Goal: Task Accomplishment & Management: Use online tool/utility

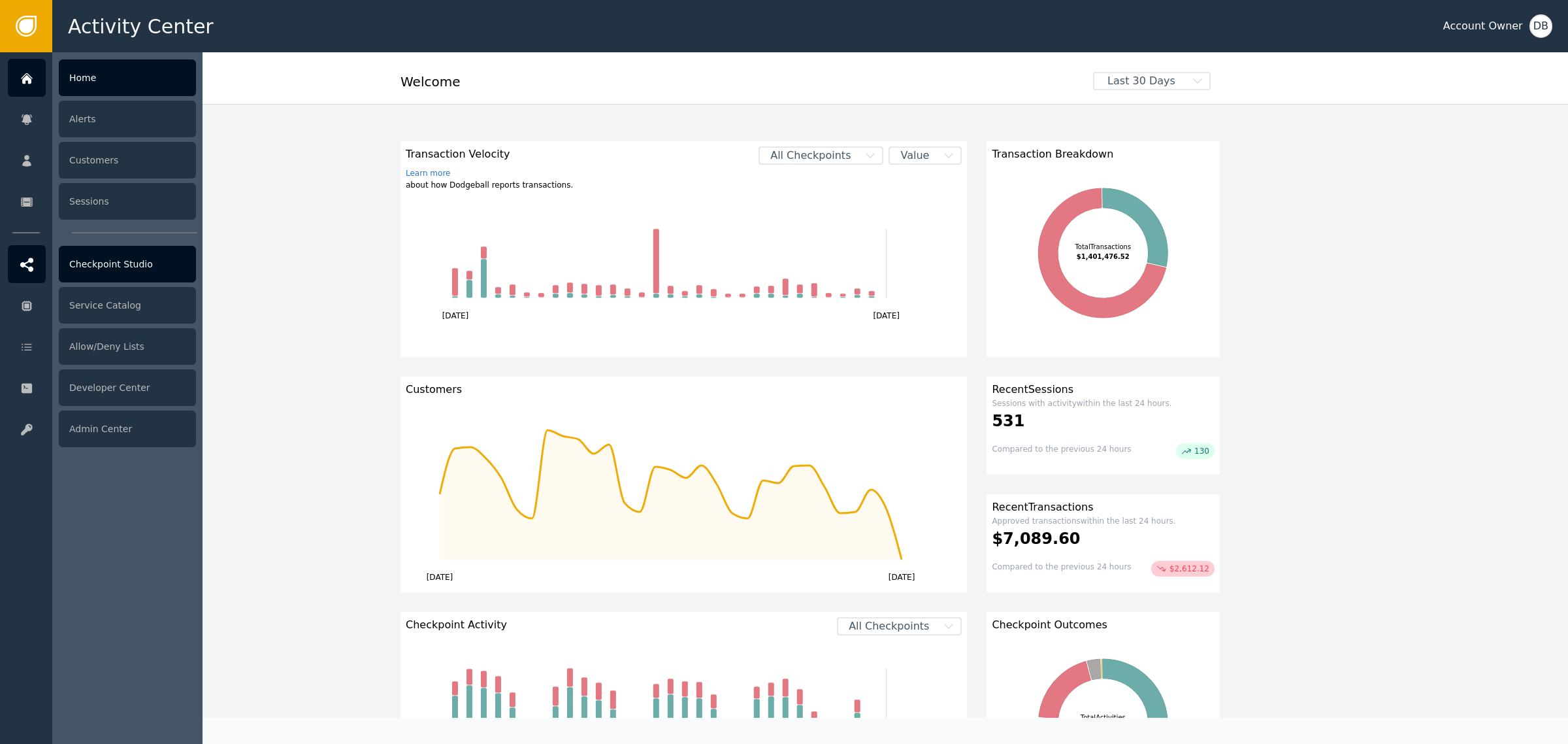
click at [20, 283] on div "Home Alerts Customers Sessions Checkpoint Studio Service Catalog Allow/Deny Lis…" at bounding box center [26, 398] width 52 height 691
click at [111, 265] on div "Checkpoint Studio" at bounding box center [128, 264] width 137 height 37
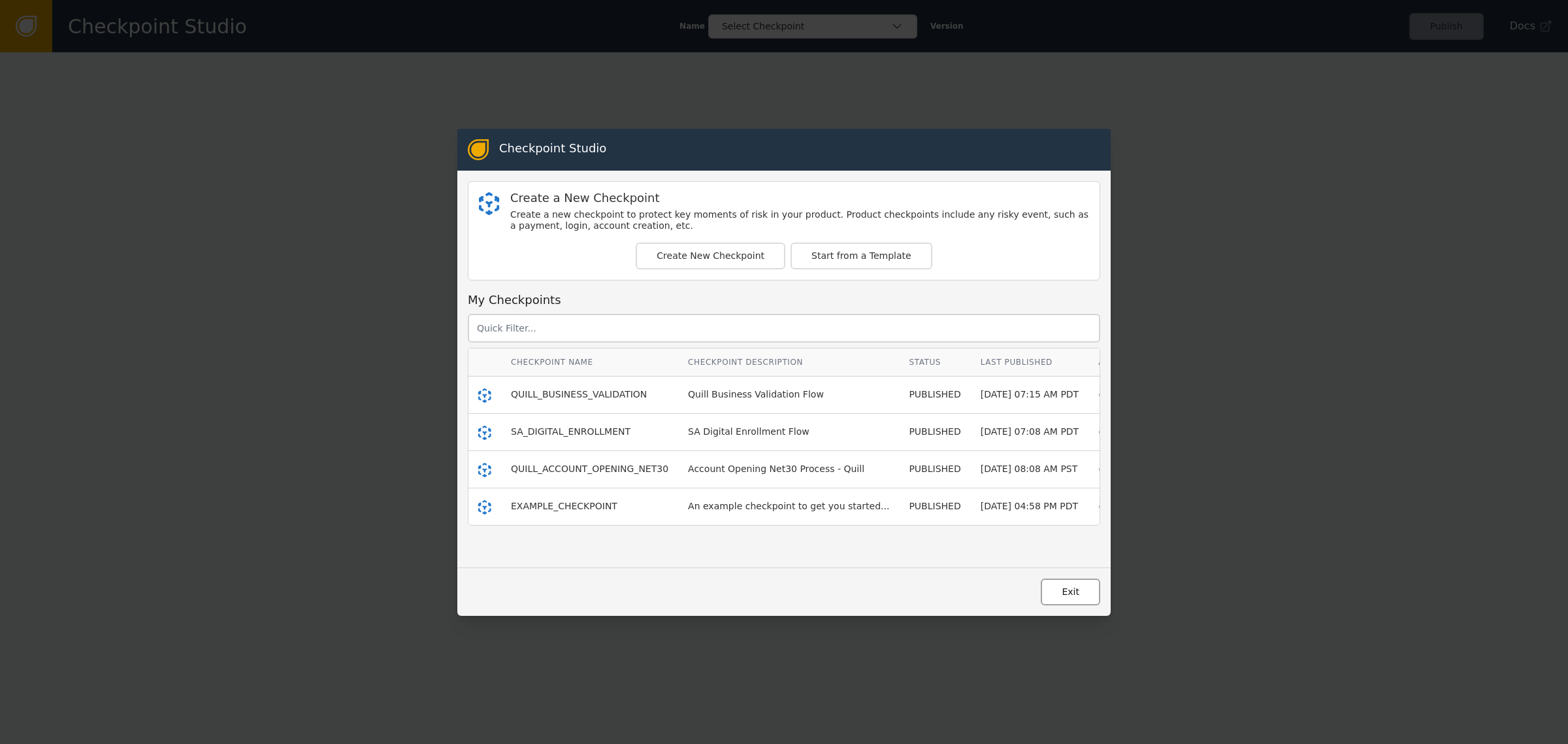
click at [1069, 581] on button "Exit" at bounding box center [1070, 591] width 59 height 26
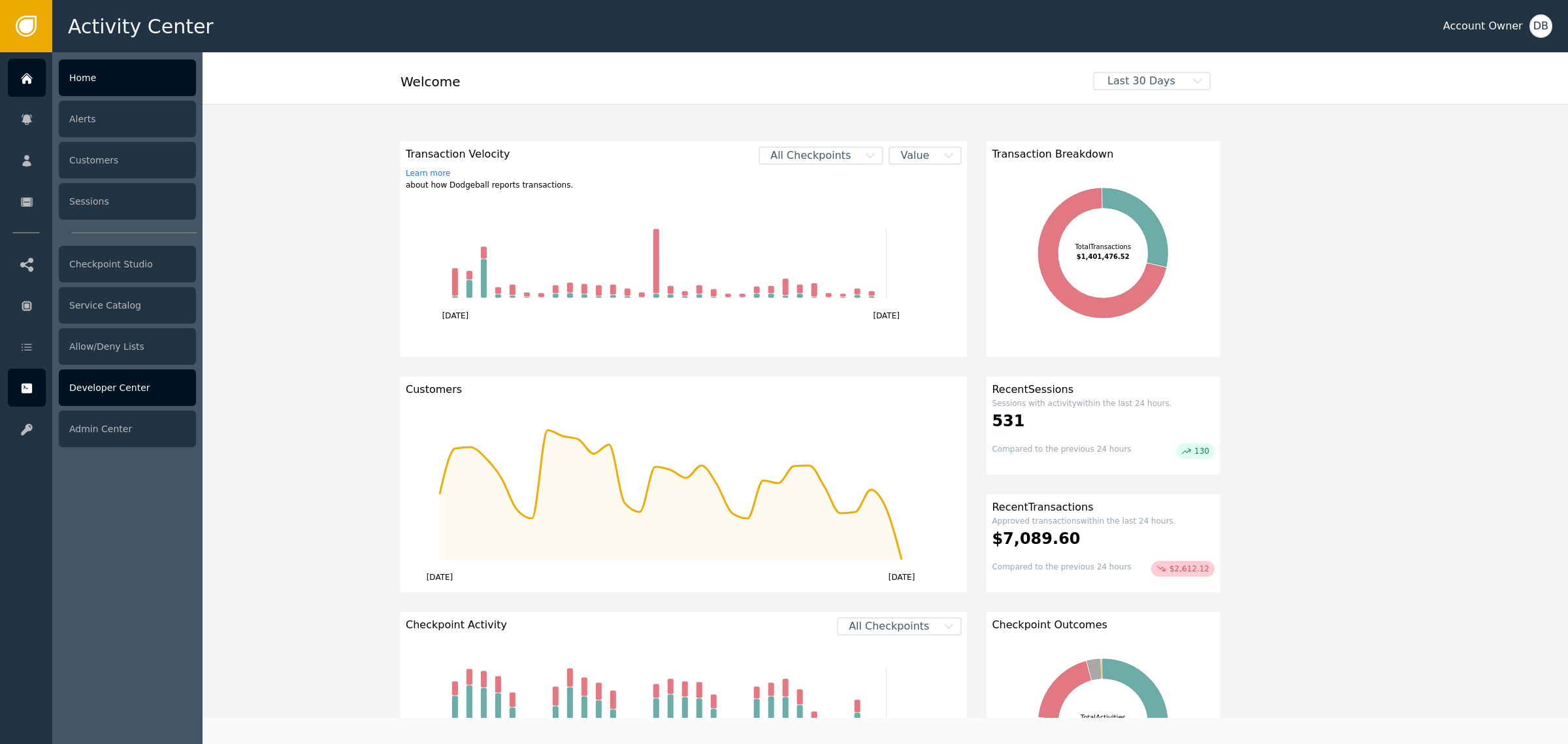
click at [147, 371] on div "Developer Center" at bounding box center [128, 387] width 137 height 37
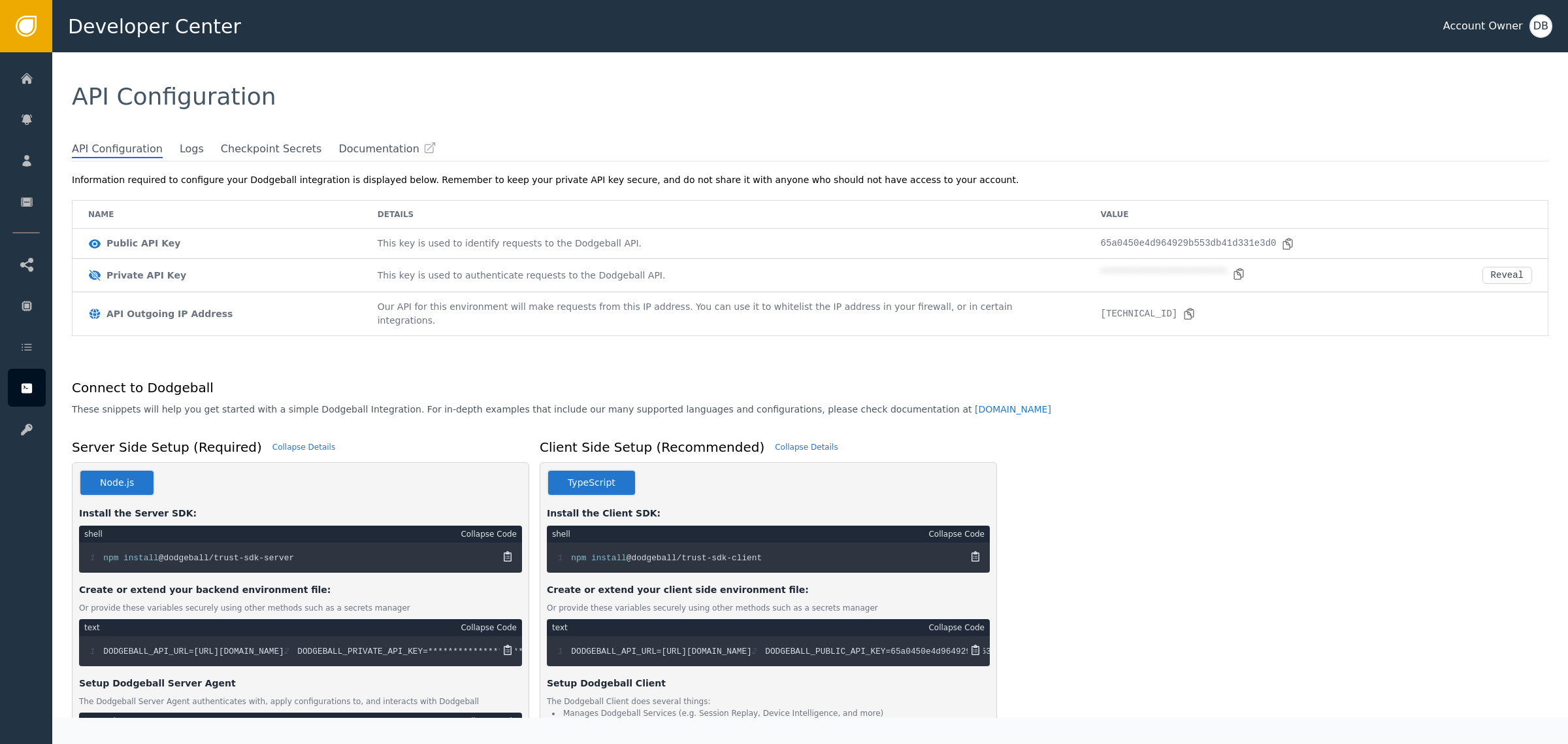
click at [170, 157] on div "API Configuration Logs Checkpoint Secrets Documentation" at bounding box center [810, 151] width 1476 height 20
click at [180, 155] on span "Logs" at bounding box center [191, 149] width 24 height 17
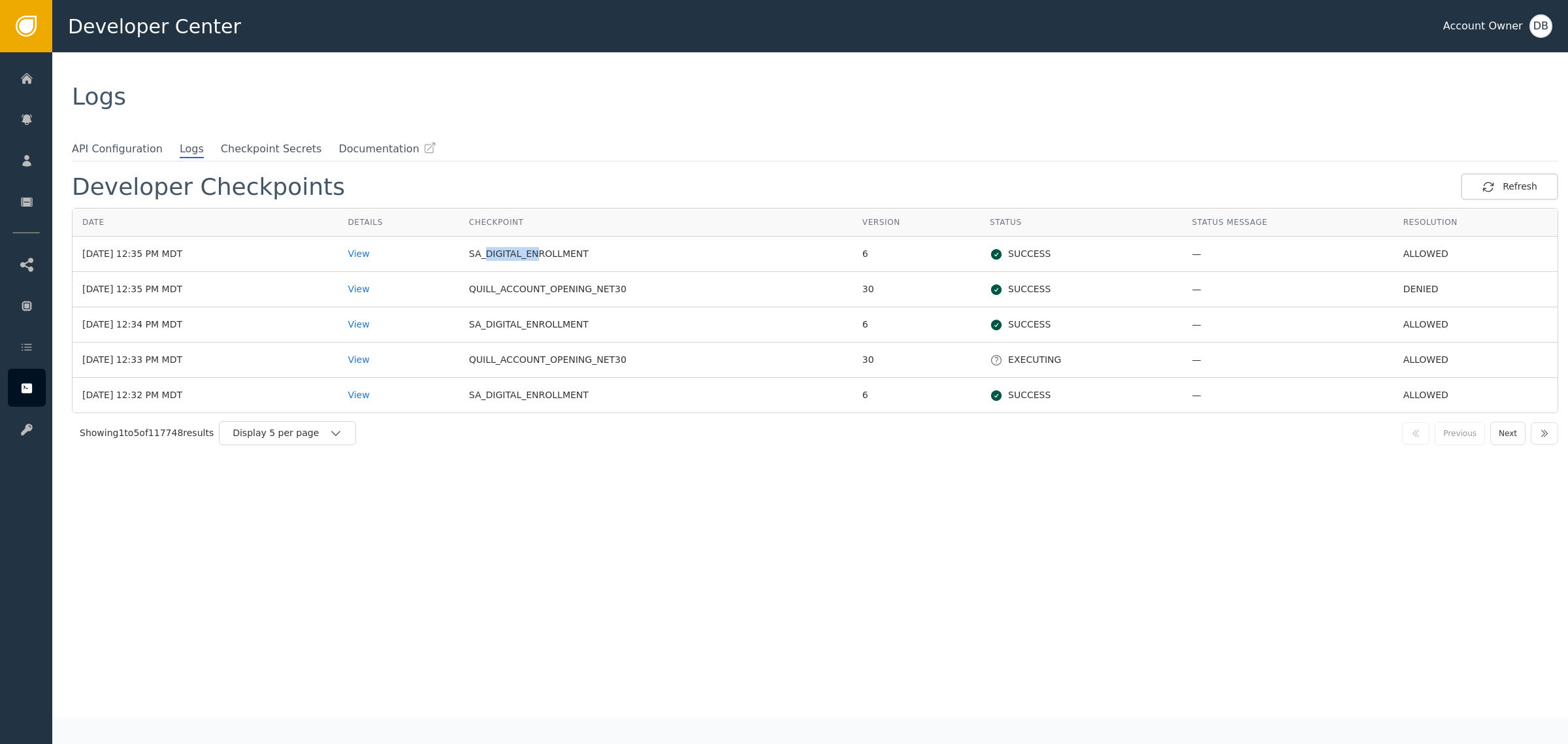
drag, startPoint x: 509, startPoint y: 247, endPoint x: 551, endPoint y: 250, distance: 42.1
click at [551, 250] on td "SA_DIGITAL_ENROLLMENT" at bounding box center [656, 254] width 394 height 35
click at [554, 250] on td "SA_DIGITAL_ENROLLMENT" at bounding box center [656, 254] width 394 height 35
click at [696, 275] on td "QUILL_ACCOUNT_OPENING_NET30" at bounding box center [656, 289] width 394 height 35
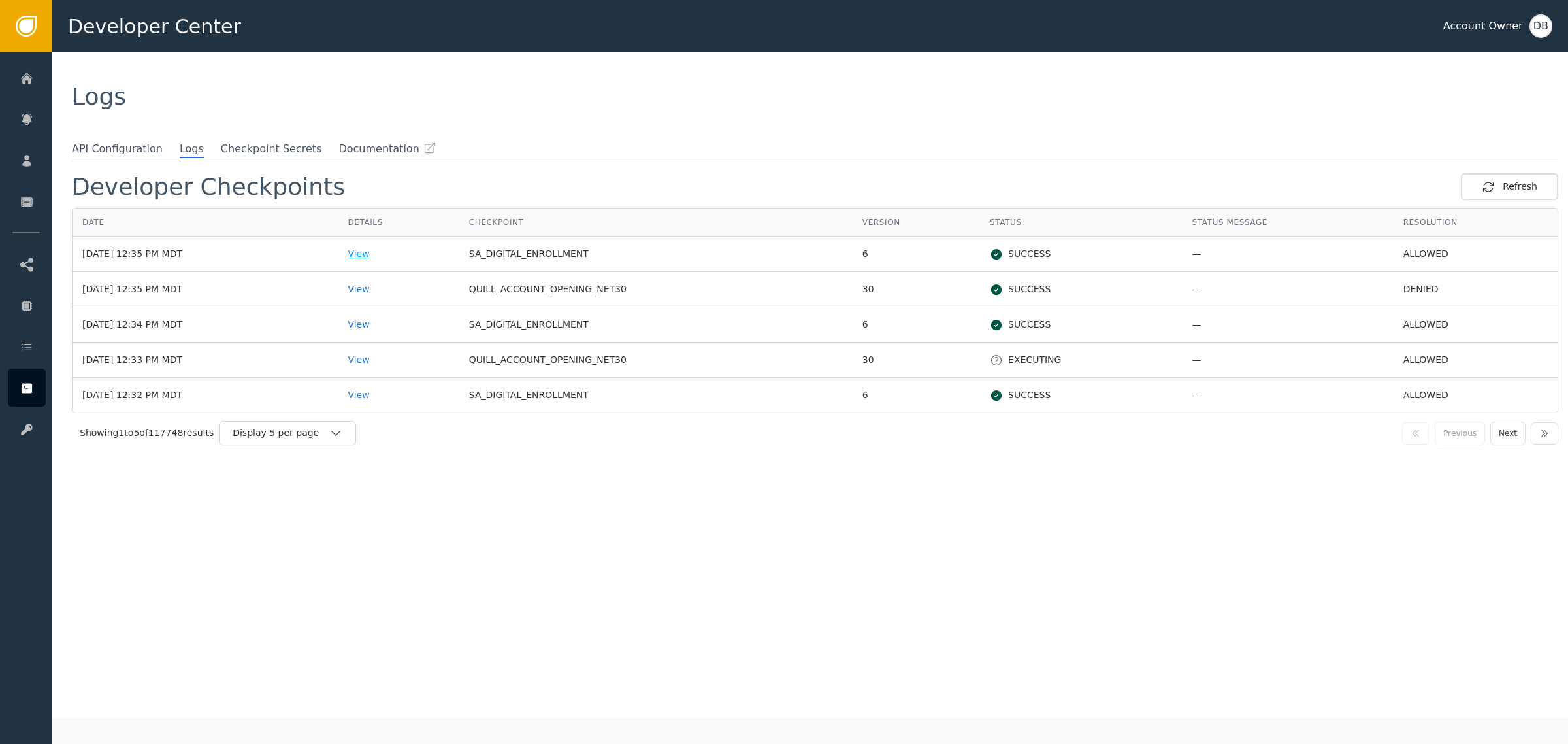
click at [390, 248] on div "View" at bounding box center [398, 254] width 101 height 14
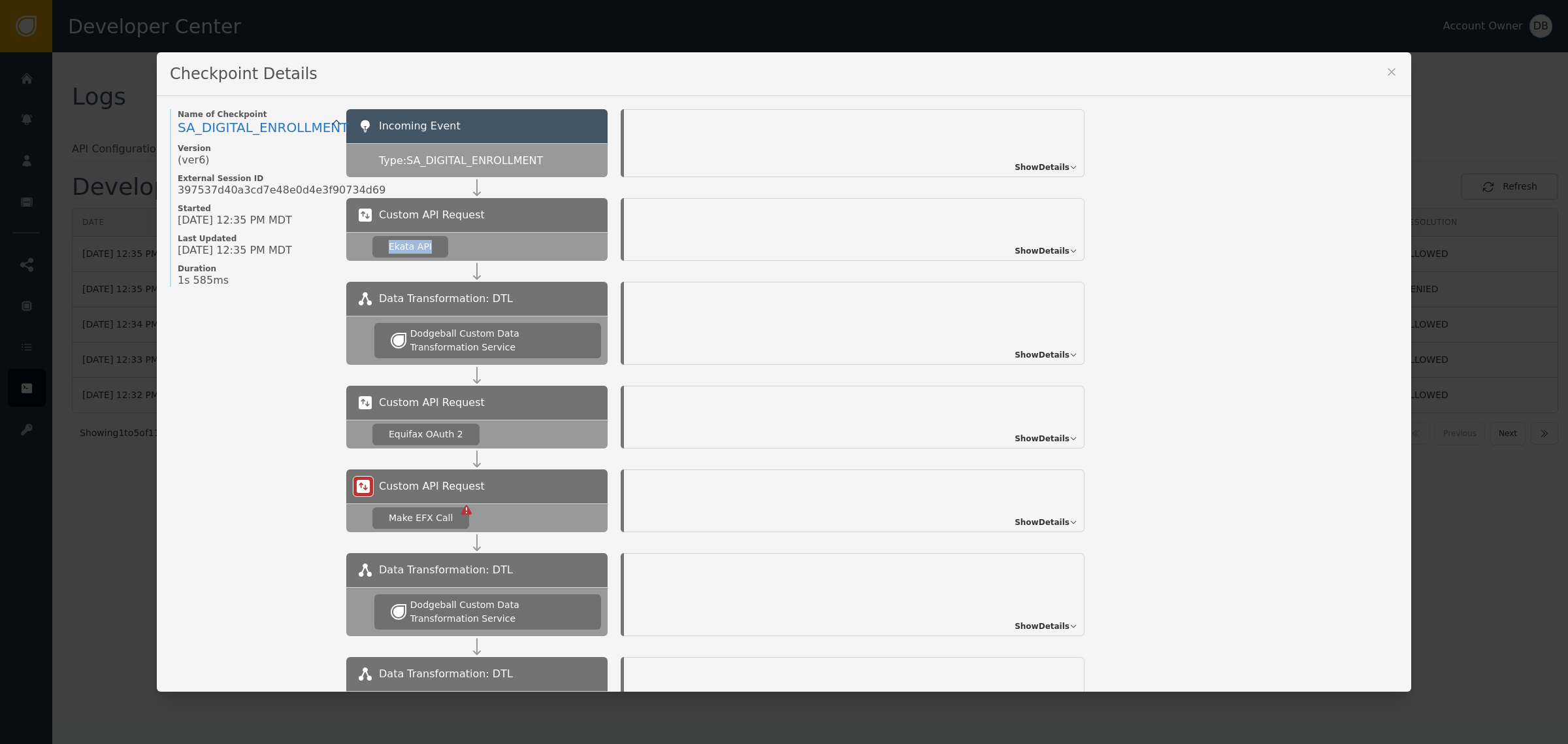
drag, startPoint x: 422, startPoint y: 246, endPoint x: 492, endPoint y: 243, distance: 70.1
click at [353, 247] on div "Ekata API" at bounding box center [477, 246] width 261 height 29
click at [1052, 249] on span "Show Details" at bounding box center [1041, 251] width 55 height 12
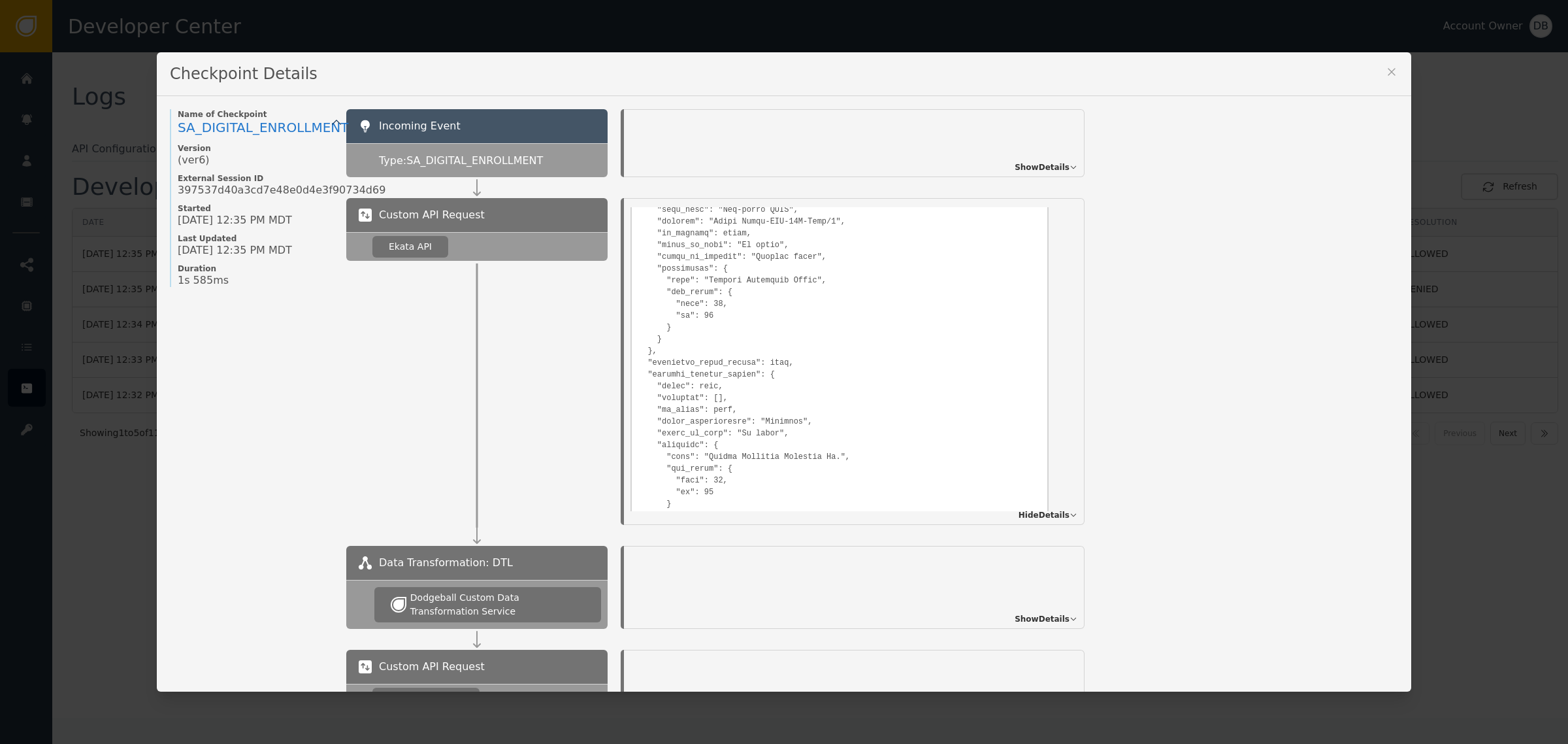
scroll to position [572, 0]
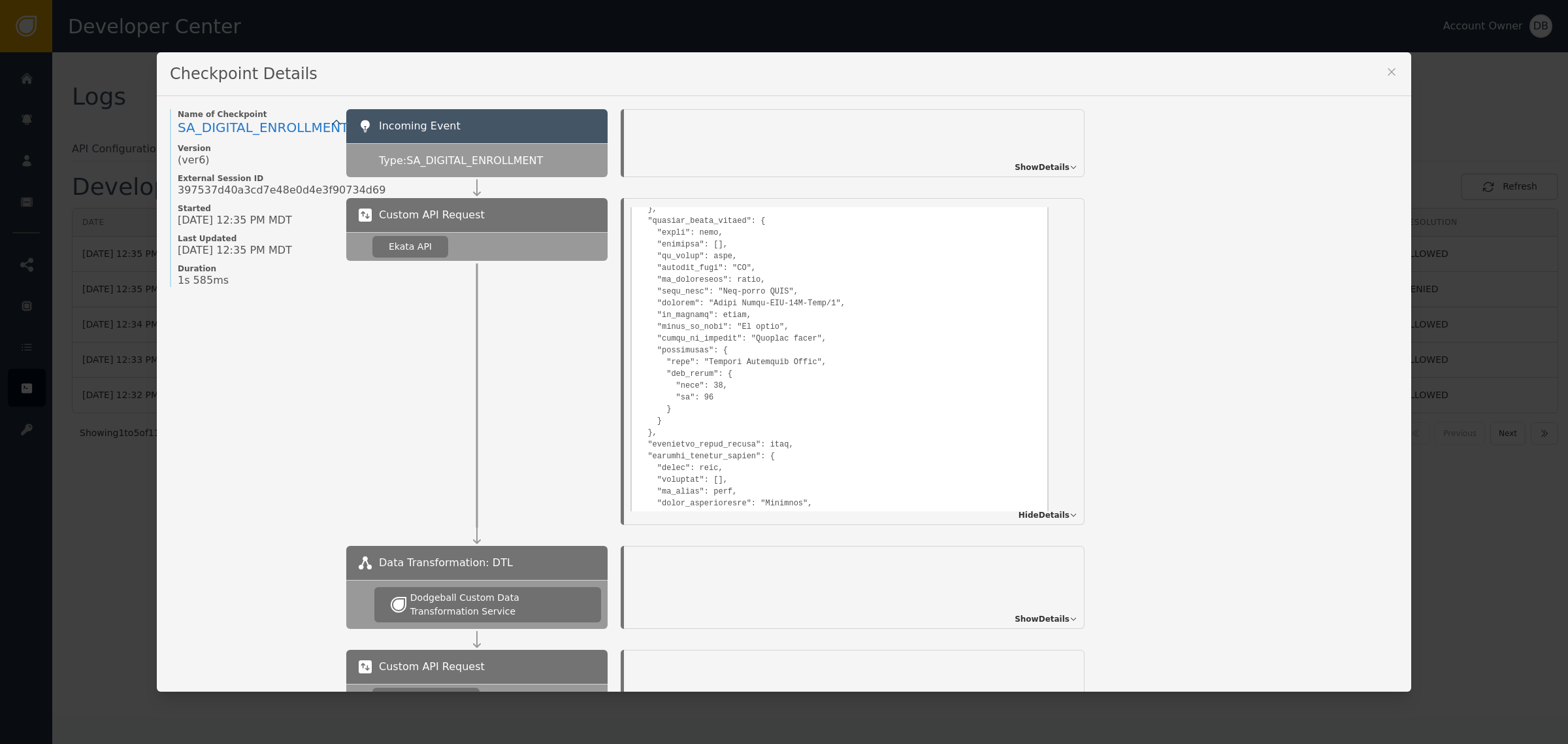
click at [656, 223] on pre at bounding box center [838, 577] width 402 height 1086
drag, startPoint x: 692, startPoint y: 392, endPoint x: 775, endPoint y: 383, distance: 83.5
click at [775, 383] on pre at bounding box center [838, 169] width 402 height 1086
click at [779, 379] on pre at bounding box center [838, 169] width 402 height 1086
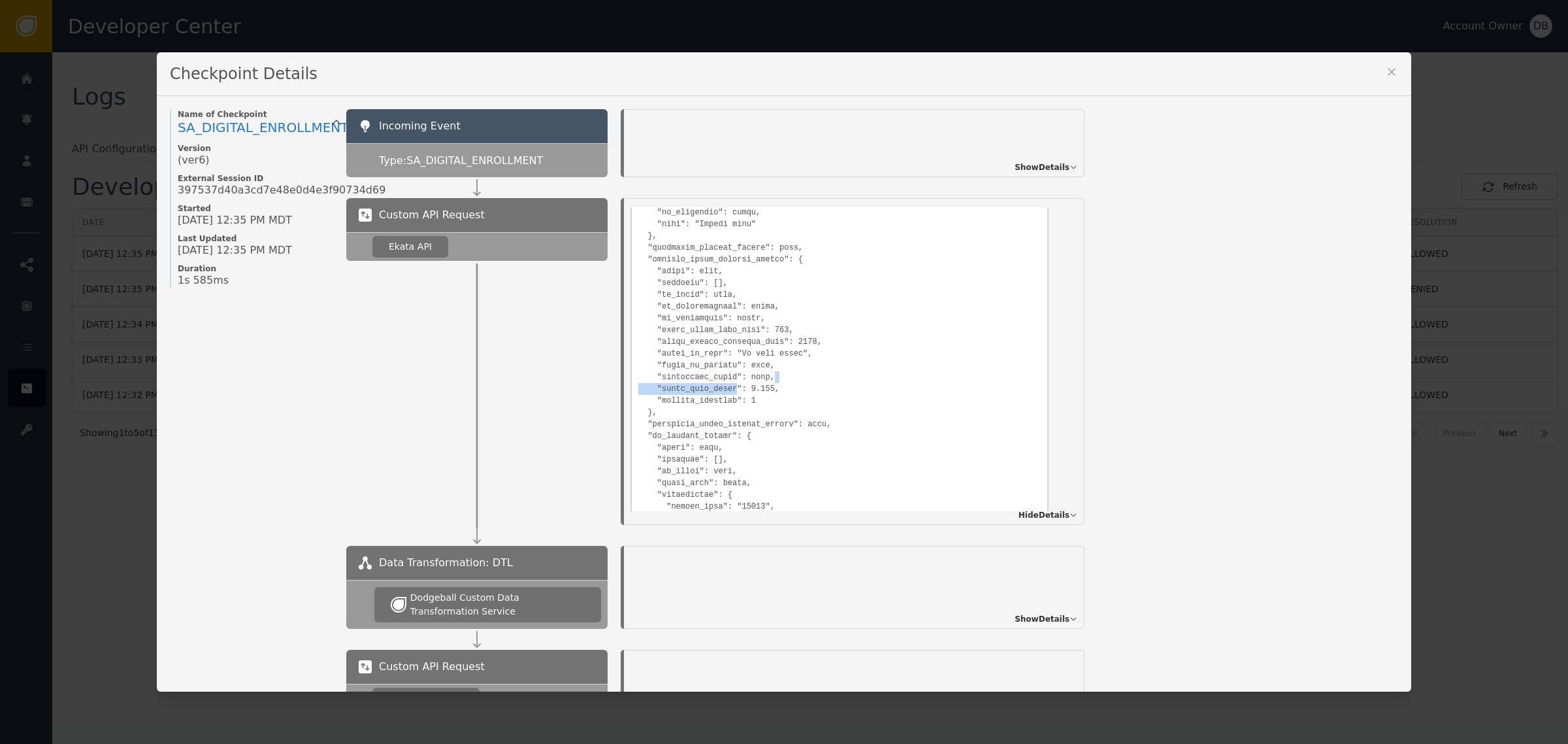
drag, startPoint x: 779, startPoint y: 379, endPoint x: 663, endPoint y: 389, distance: 116.4
click at [663, 389] on pre at bounding box center [838, 169] width 402 height 1086
click at [667, 389] on pre at bounding box center [838, 169] width 402 height 1086
drag, startPoint x: 667, startPoint y: 389, endPoint x: 774, endPoint y: 385, distance: 107.1
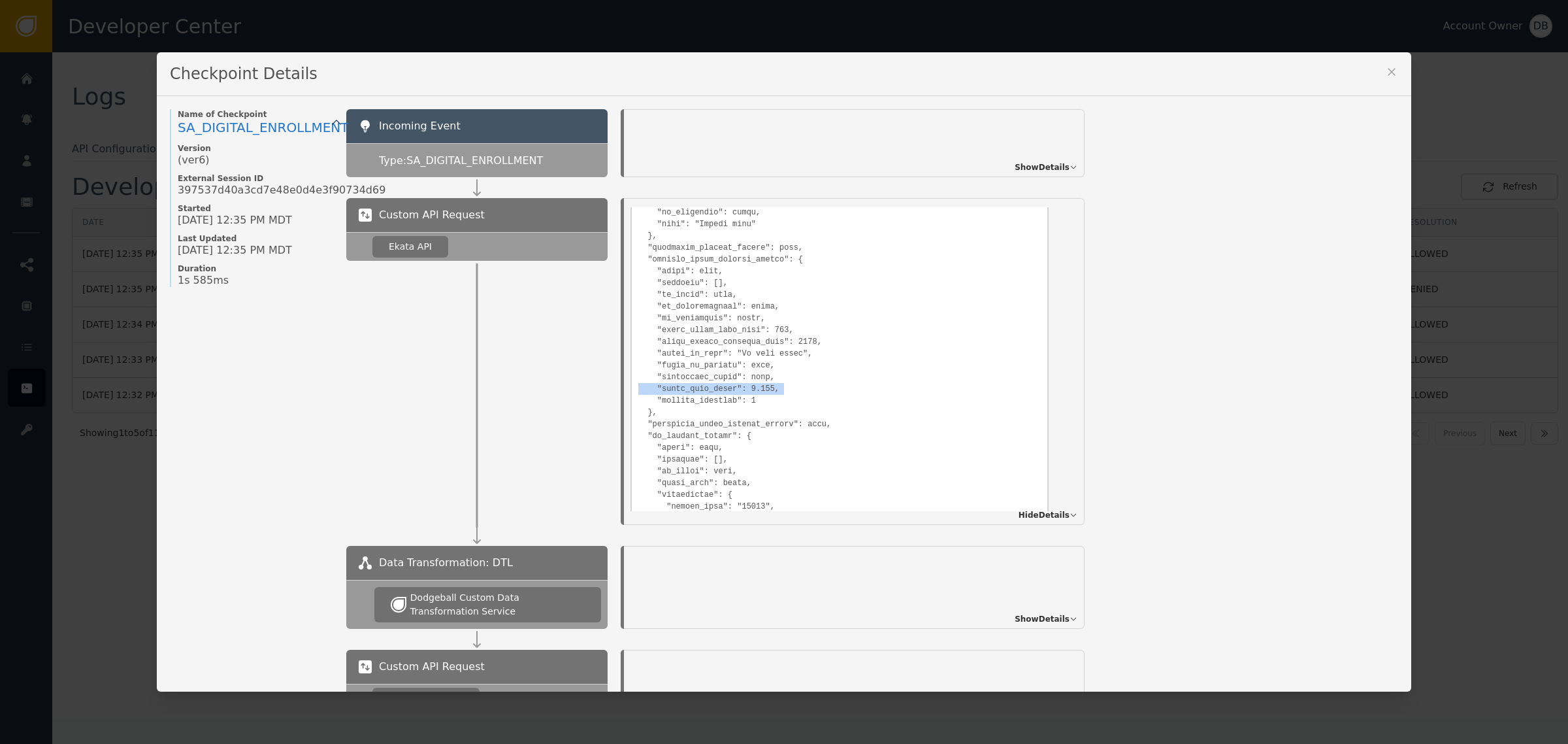
click at [774, 385] on pre at bounding box center [838, 169] width 402 height 1086
click at [683, 380] on pre at bounding box center [838, 169] width 402 height 1086
click at [676, 385] on pre at bounding box center [838, 169] width 402 height 1086
drag, startPoint x: 676, startPoint y: 385, endPoint x: 794, endPoint y: 386, distance: 118.0
click at [769, 386] on pre at bounding box center [838, 169] width 402 height 1086
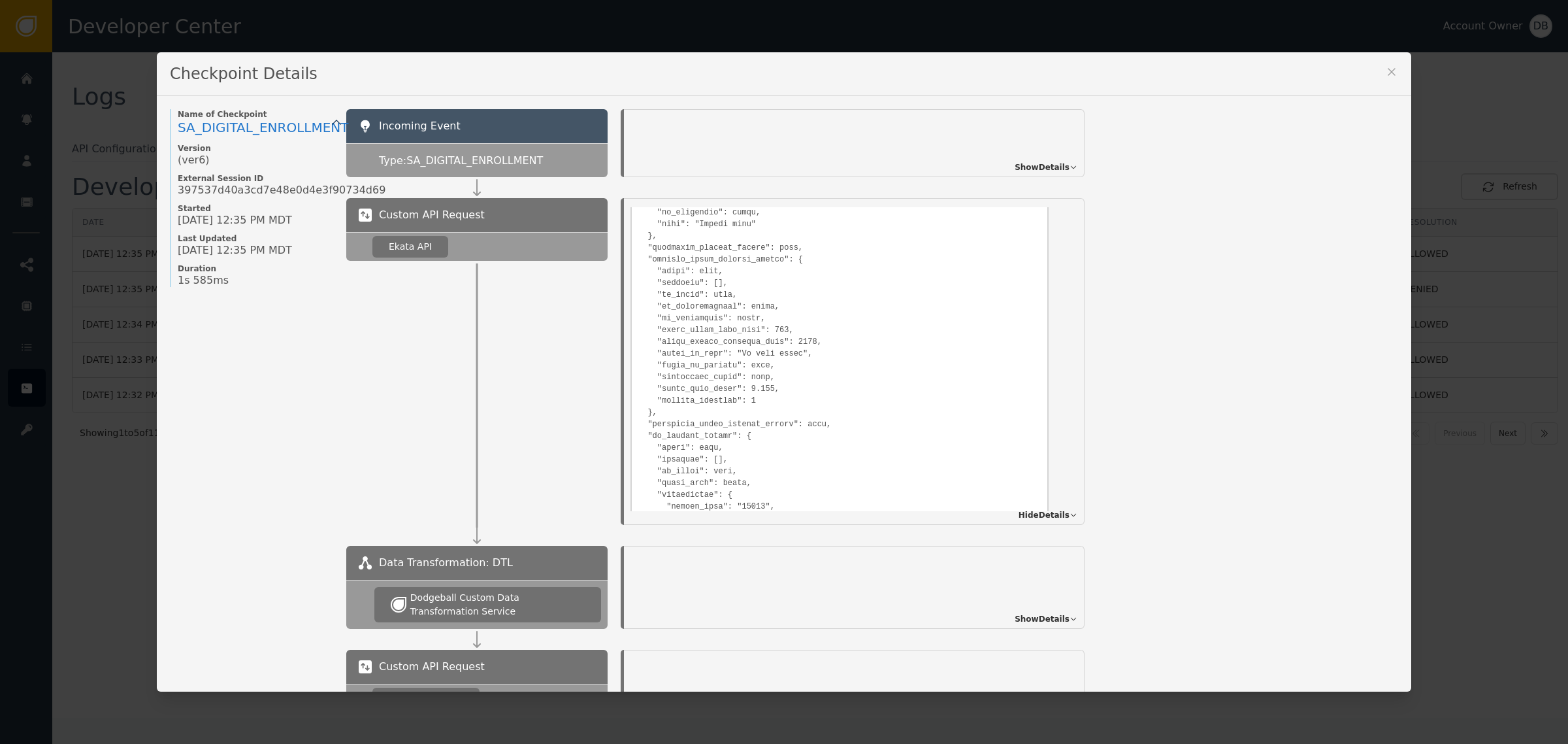
click at [709, 392] on pre at bounding box center [838, 169] width 402 height 1086
click at [670, 384] on pre at bounding box center [838, 169] width 402 height 1086
drag, startPoint x: 670, startPoint y: 384, endPoint x: 789, endPoint y: 381, distance: 119.0
click at [778, 383] on pre at bounding box center [838, 169] width 402 height 1086
click at [1384, 68] on icon at bounding box center [1391, 72] width 13 height 13
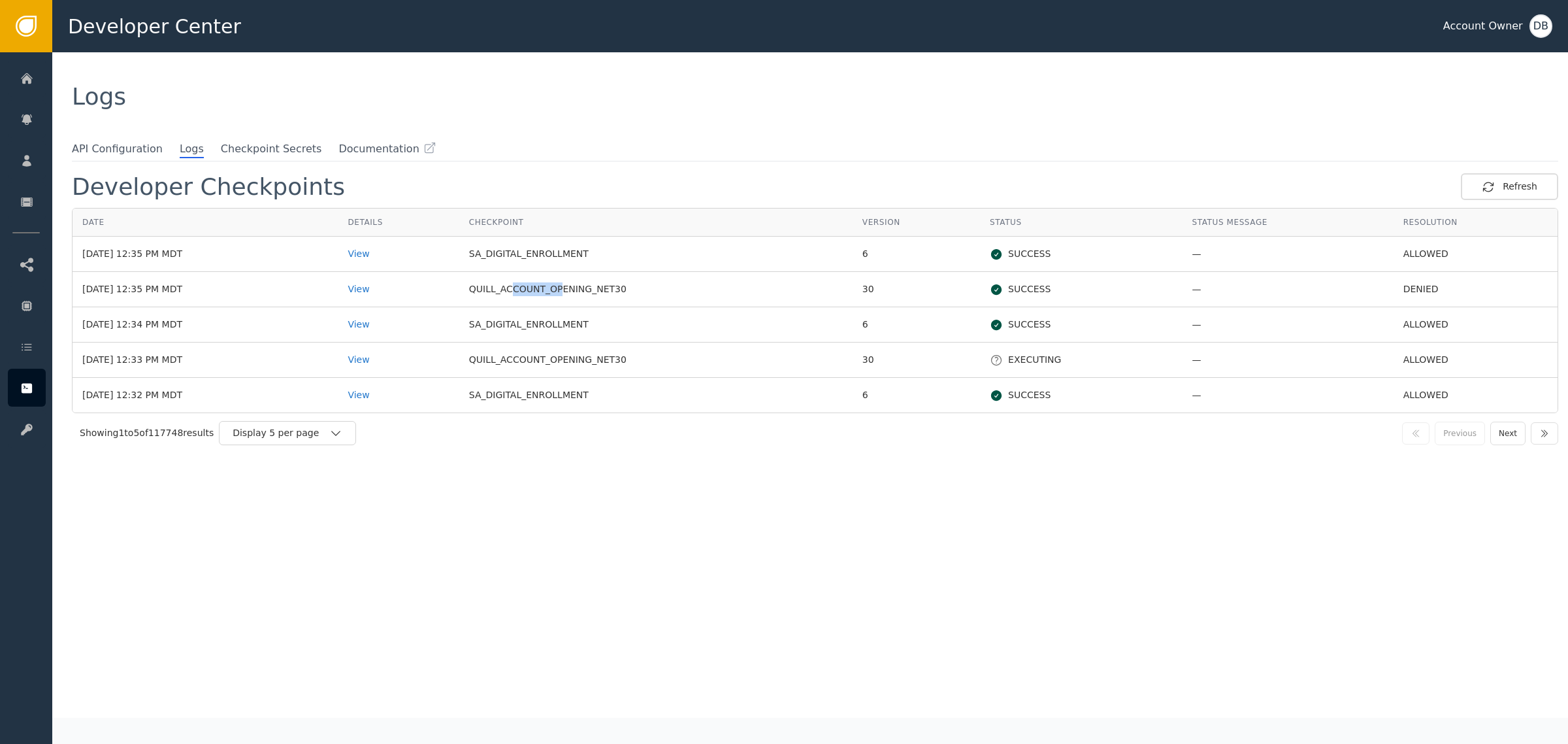
drag, startPoint x: 533, startPoint y: 285, endPoint x: 614, endPoint y: 279, distance: 81.2
click at [589, 281] on td "QUILL_ACCOUNT_OPENING_NET30" at bounding box center [656, 289] width 394 height 35
click at [614, 279] on td "QUILL_ACCOUNT_OPENING_NET30" at bounding box center [656, 289] width 394 height 35
click at [497, 283] on td "QUILL_ACCOUNT_OPENING_NET30" at bounding box center [656, 289] width 394 height 35
click at [556, 289] on td "QUILL_ACCOUNT_OPENING_NET30" at bounding box center [656, 289] width 394 height 35
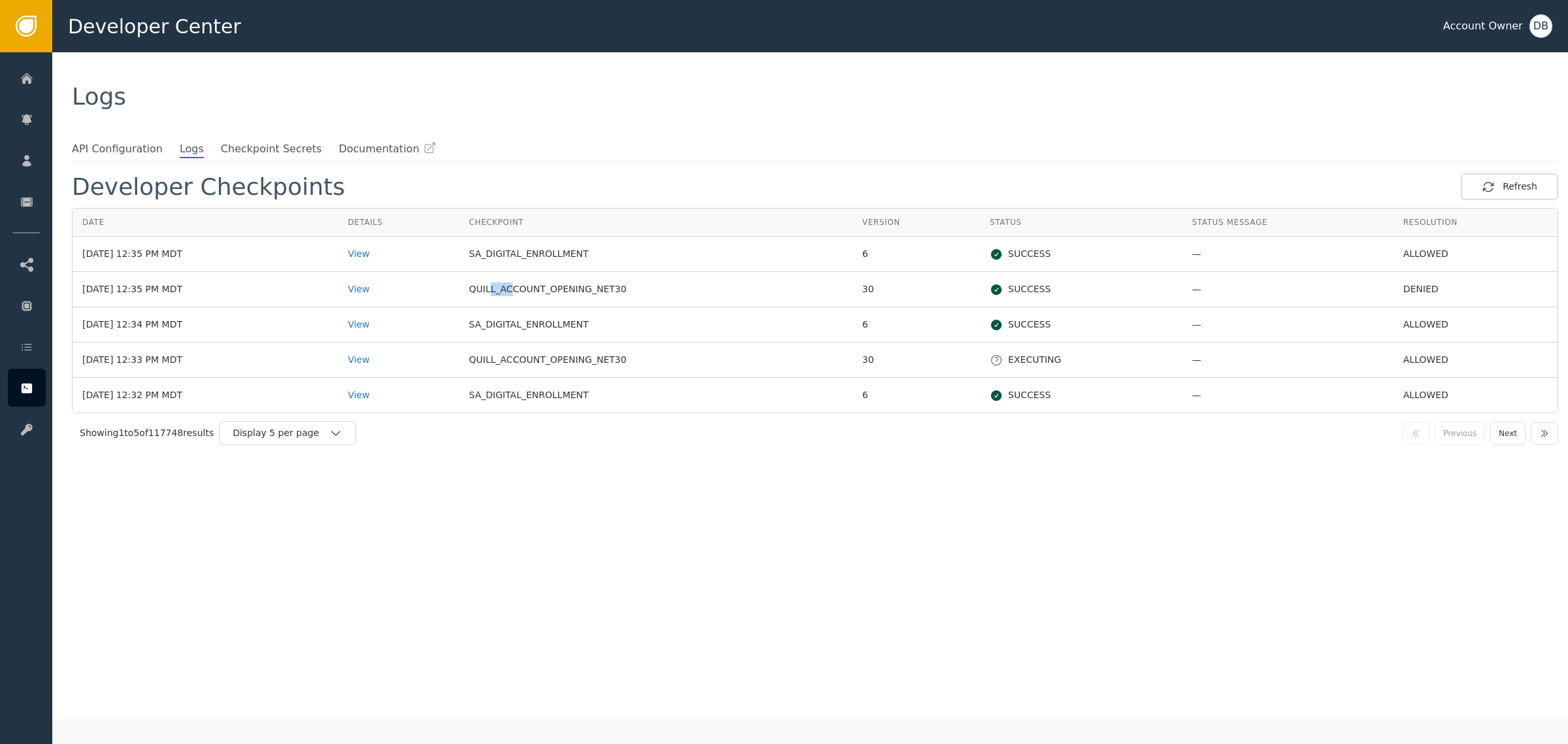
drag, startPoint x: 527, startPoint y: 292, endPoint x: 534, endPoint y: 290, distance: 7.3
click at [534, 290] on td "QUILL_ACCOUNT_OPENING_NET30" at bounding box center [656, 289] width 394 height 35
click at [533, 290] on td "QUILL_ACCOUNT_OPENING_NET30" at bounding box center [656, 289] width 394 height 35
drag, startPoint x: 503, startPoint y: 290, endPoint x: 603, endPoint y: 286, distance: 100.1
click at [602, 286] on td "QUILL_ACCOUNT_OPENING_NET30" at bounding box center [656, 289] width 394 height 35
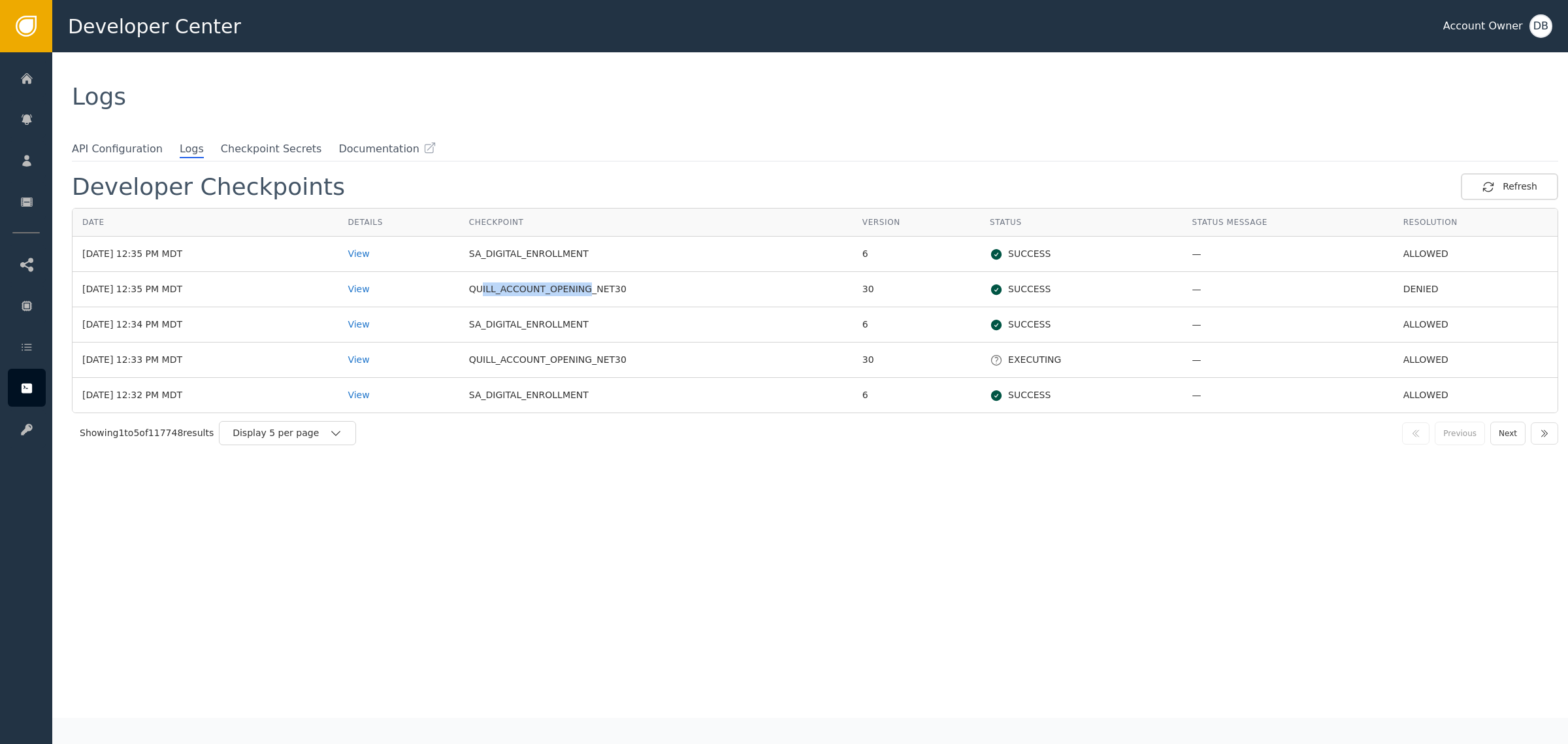
click at [550, 292] on td "QUILL_ACCOUNT_OPENING_NET30" at bounding box center [656, 289] width 394 height 35
drag, startPoint x: 541, startPoint y: 292, endPoint x: 605, endPoint y: 284, distance: 64.5
click at [603, 284] on td "QUILL_ACCOUNT_OPENING_NET30" at bounding box center [656, 289] width 394 height 35
click at [605, 283] on td "QUILL_ACCOUNT_OPENING_NET30" at bounding box center [656, 289] width 394 height 35
drag, startPoint x: 605, startPoint y: 283, endPoint x: 520, endPoint y: 286, distance: 85.1
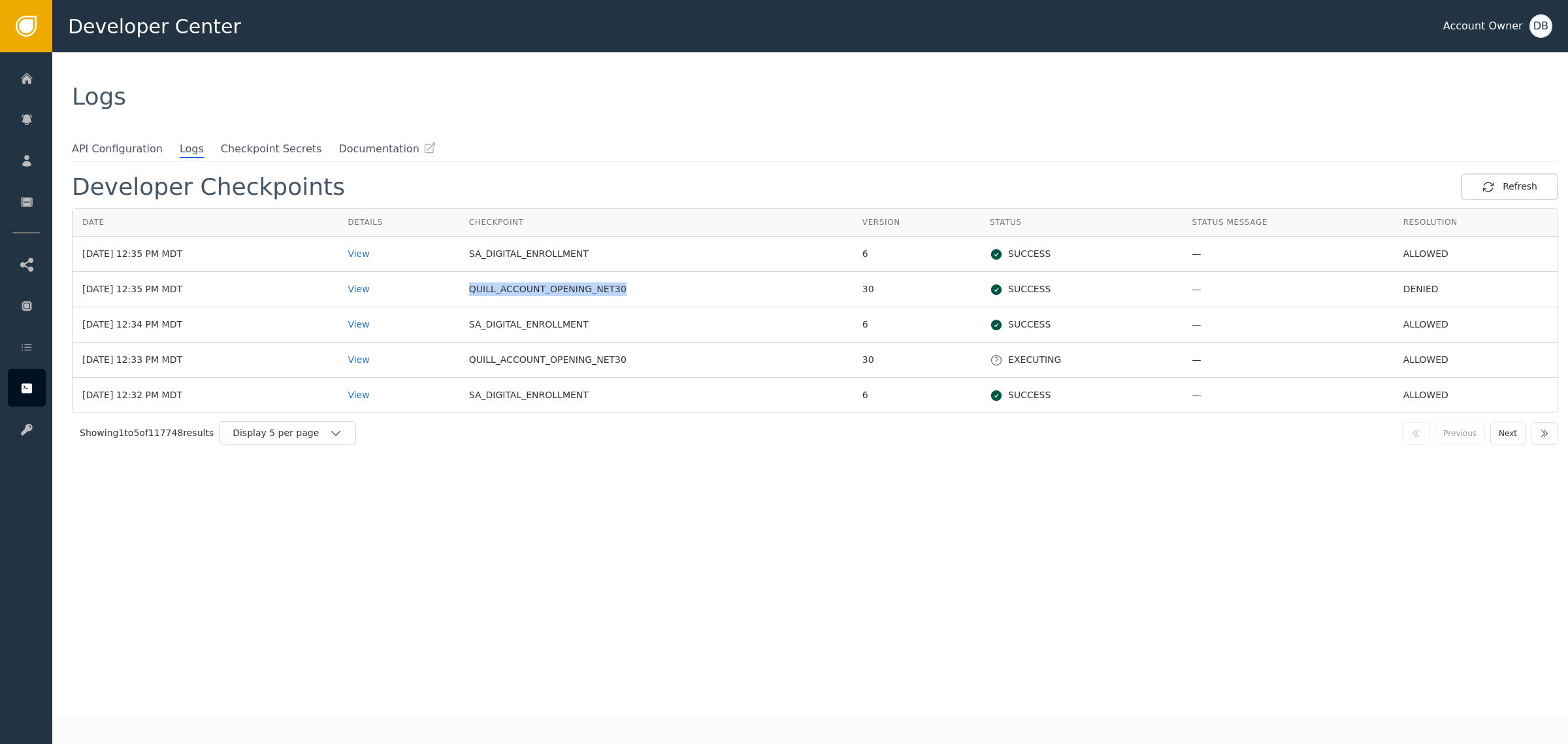
click at [520, 286] on td "QUILL_ACCOUNT_OPENING_NET30" at bounding box center [656, 289] width 394 height 35
click at [523, 286] on td "QUILL_ACCOUNT_OPENING_NET30" at bounding box center [656, 289] width 394 height 35
drag, startPoint x: 520, startPoint y: 292, endPoint x: 604, endPoint y: 286, distance: 84.2
click at [604, 286] on td "QUILL_ACCOUNT_OPENING_NET30" at bounding box center [656, 289] width 394 height 35
click at [569, 289] on td "QUILL_ACCOUNT_OPENING_NET30" at bounding box center [656, 289] width 394 height 35
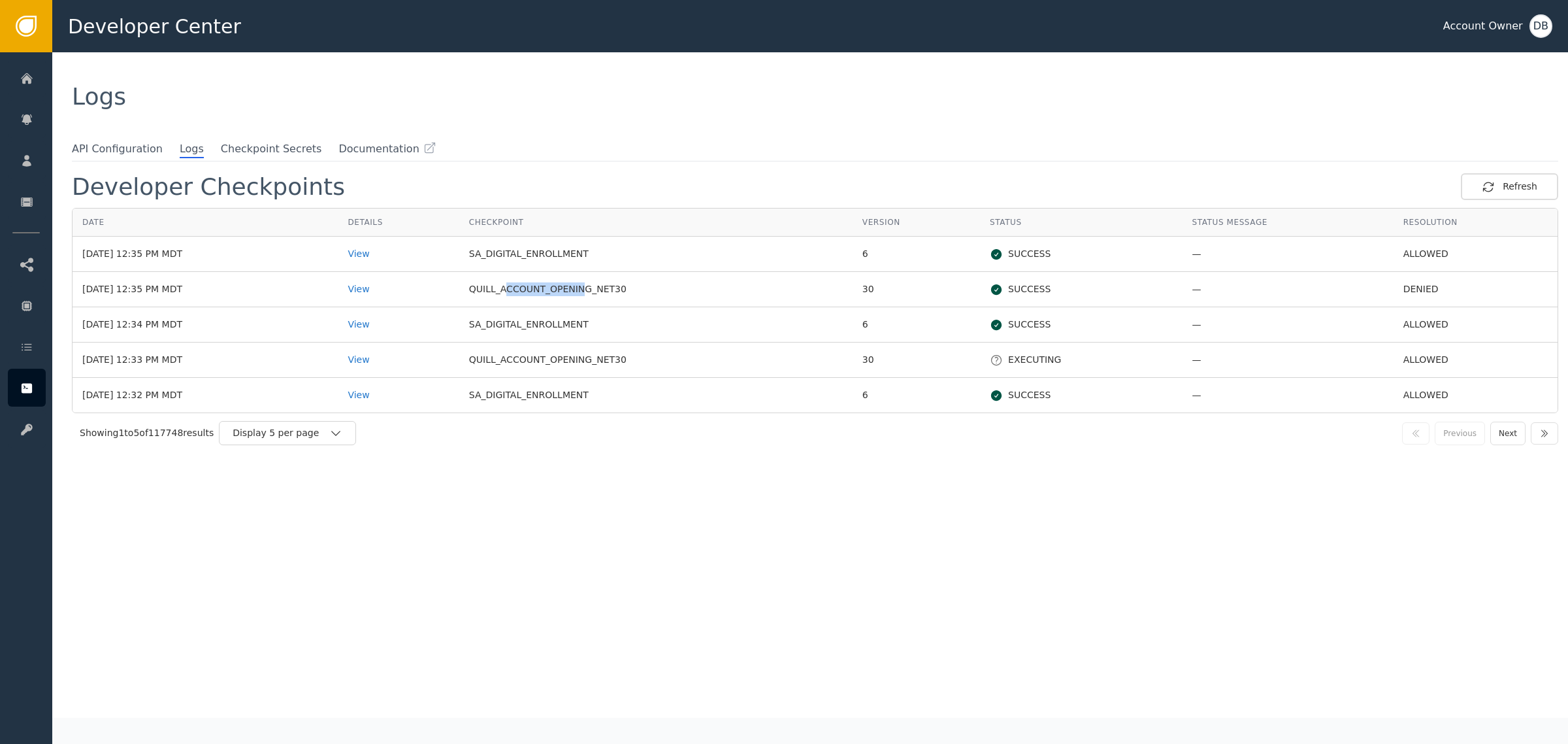
drag, startPoint x: 529, startPoint y: 283, endPoint x: 603, endPoint y: 282, distance: 74.0
click at [598, 283] on td "QUILL_ACCOUNT_OPENING_NET30" at bounding box center [656, 289] width 394 height 35
click at [603, 282] on td "QUILL_ACCOUNT_OPENING_NET30" at bounding box center [656, 289] width 394 height 35
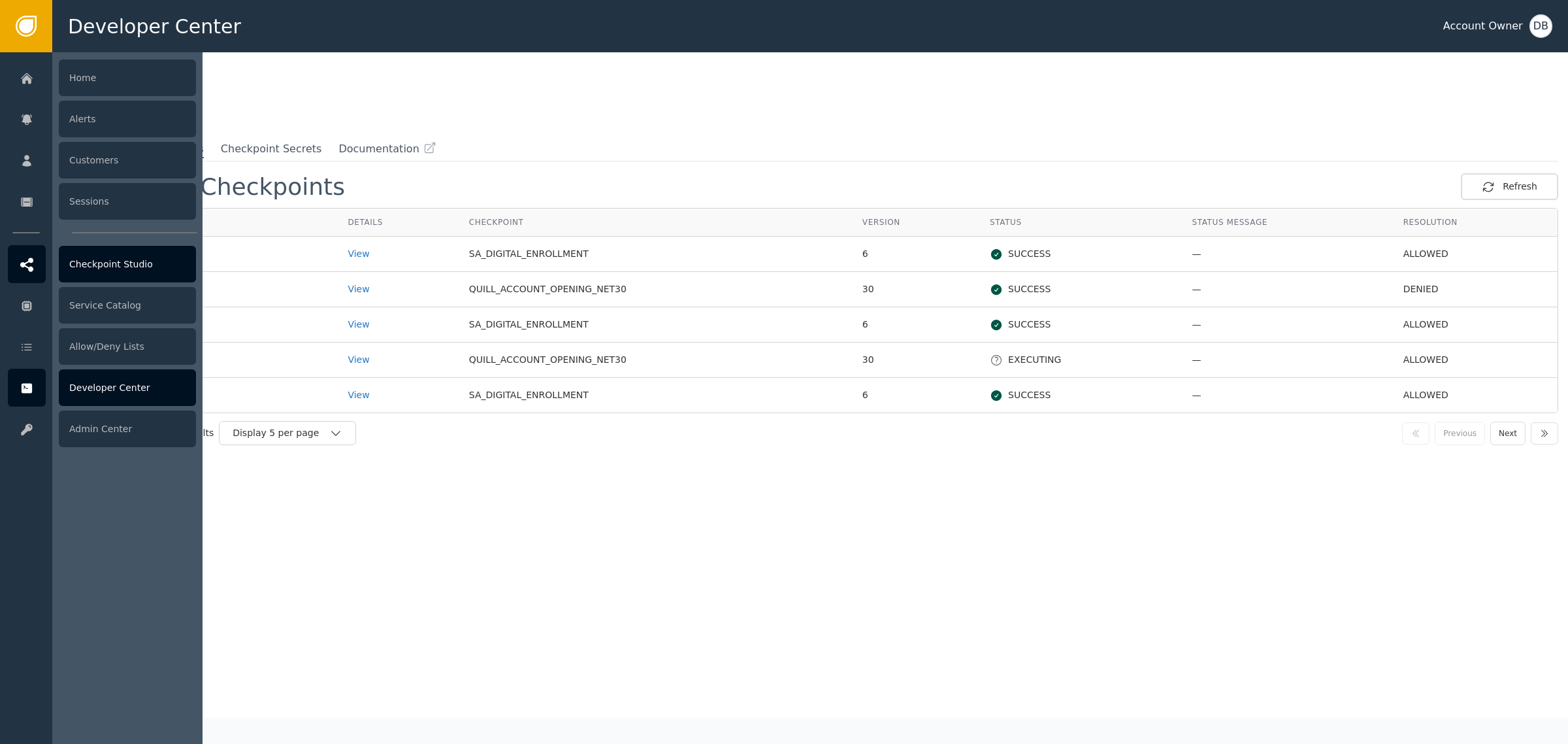
click at [134, 257] on div "Checkpoint Studio" at bounding box center [128, 264] width 137 height 37
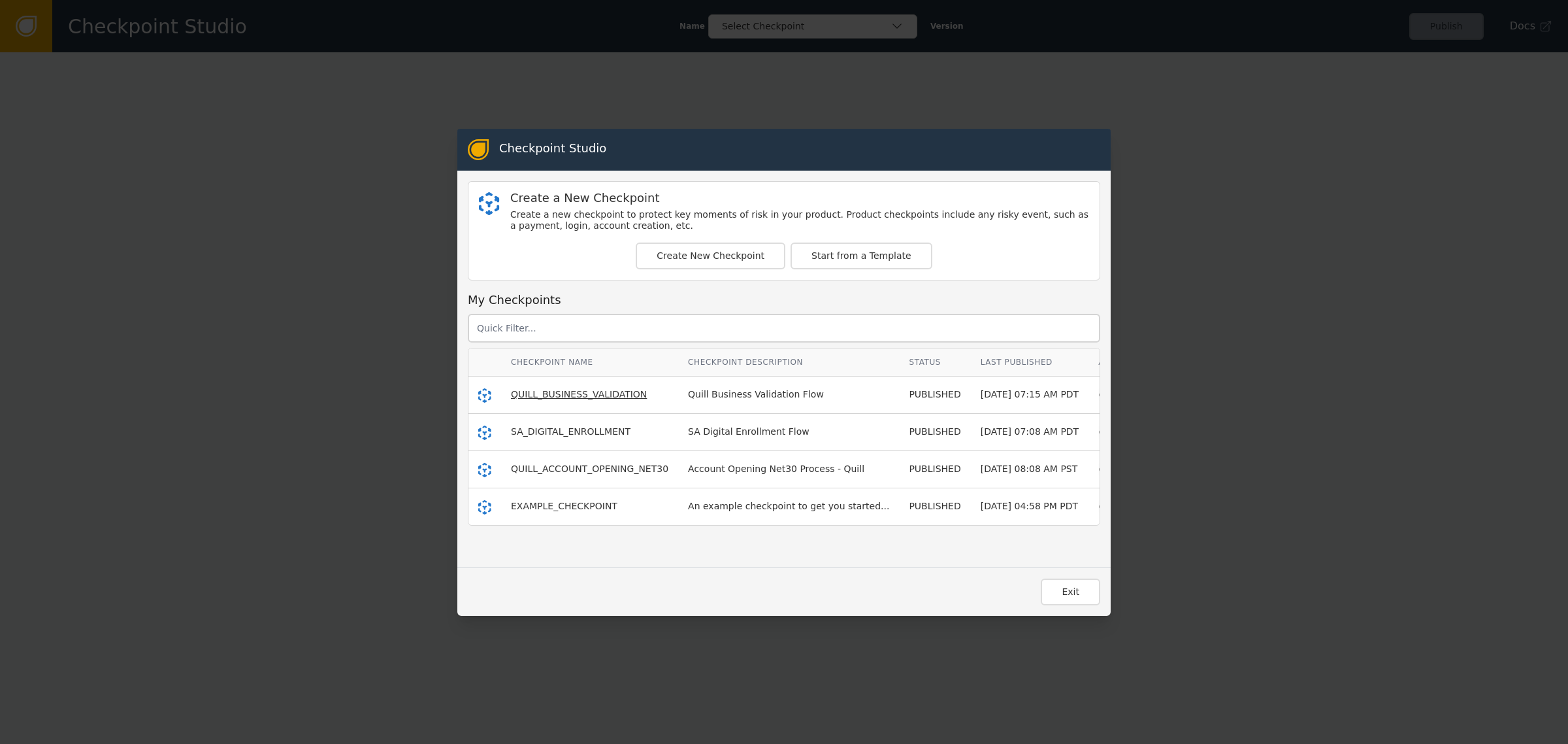
click at [586, 397] on span "QUILL_BUSINESS_VALIDATION" at bounding box center [579, 394] width 136 height 10
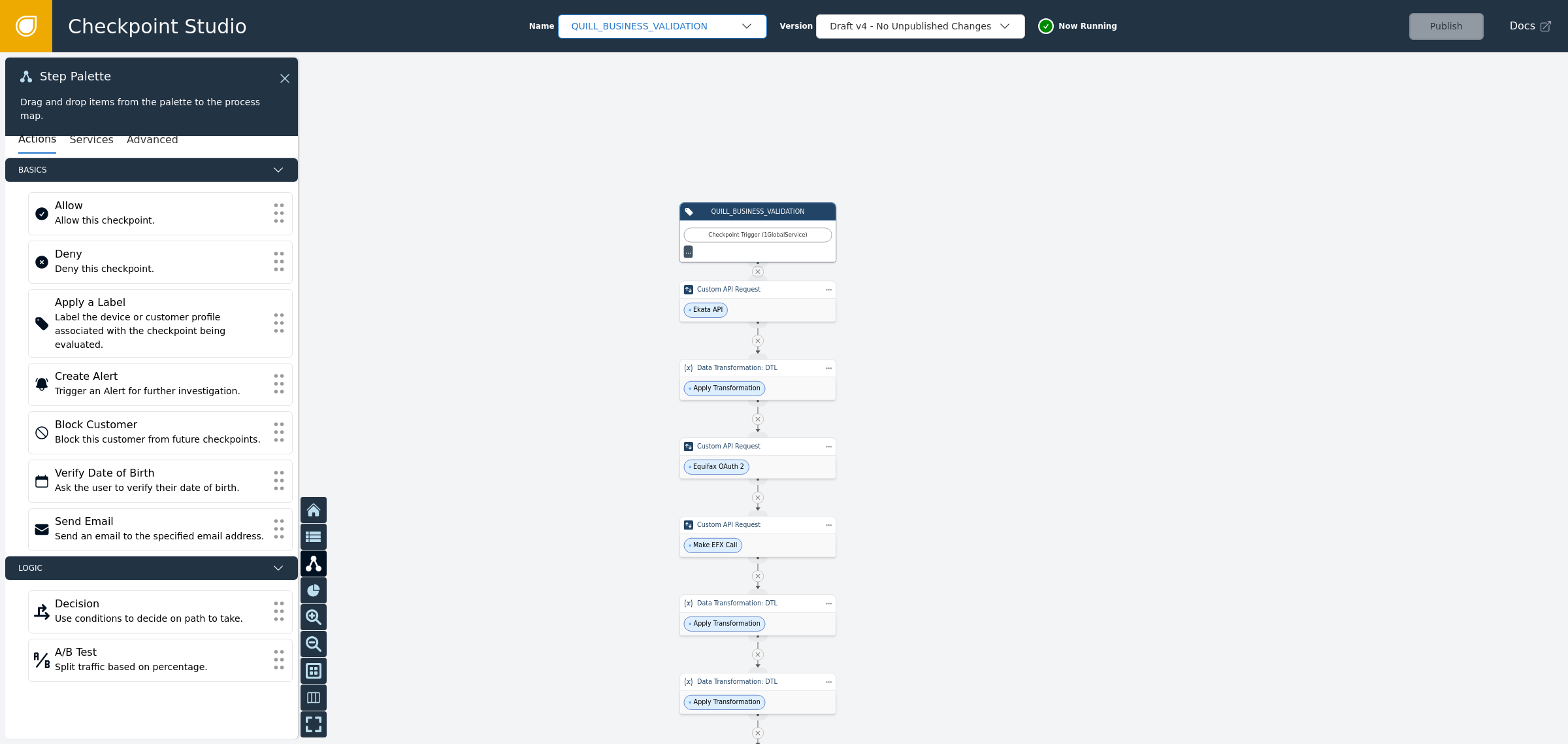
click at [670, 34] on div "QUILL_BUSINESS_VALIDATION" at bounding box center [662, 26] width 209 height 24
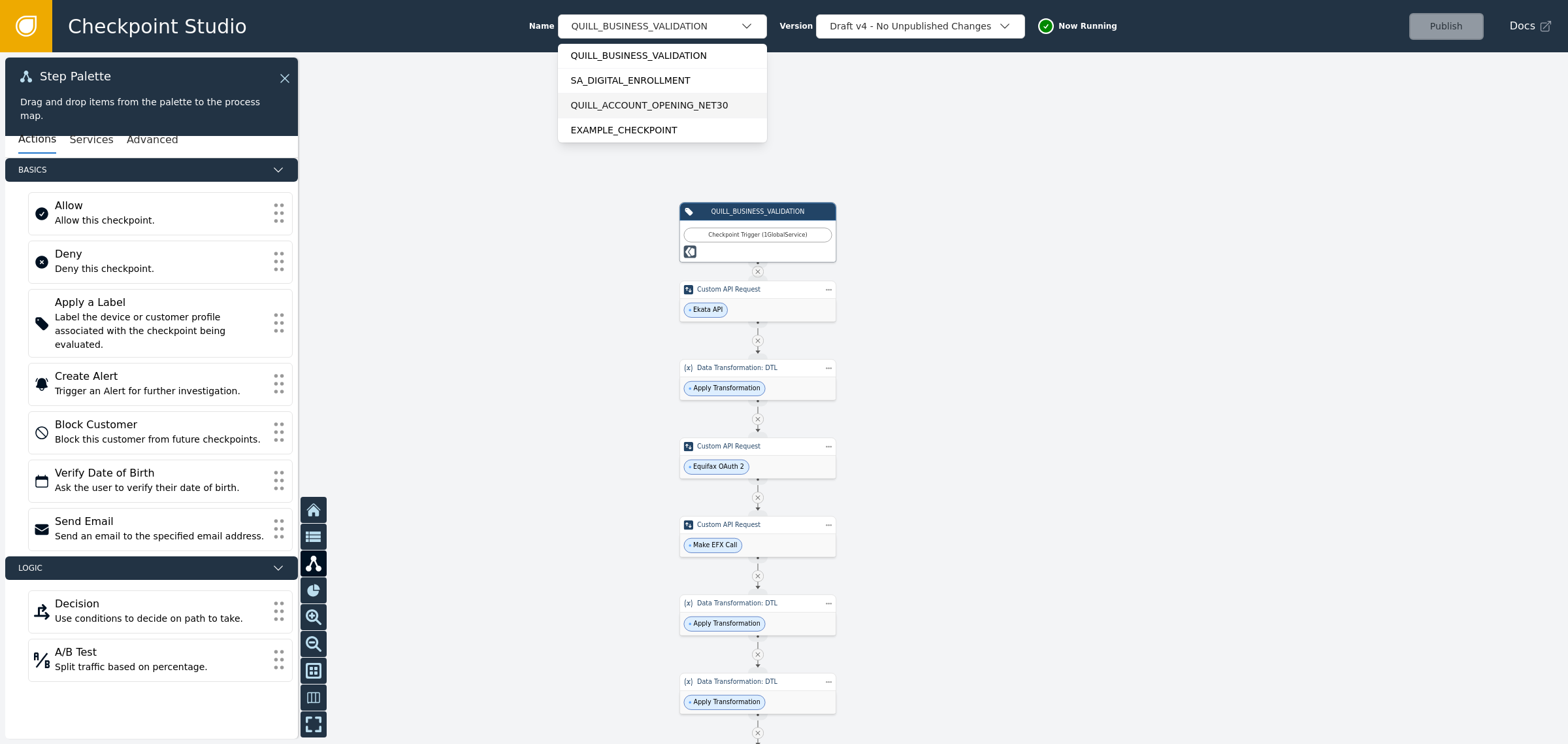
click at [667, 104] on div "QUILL_ACCOUNT_OPENING_NET30" at bounding box center [662, 106] width 183 height 14
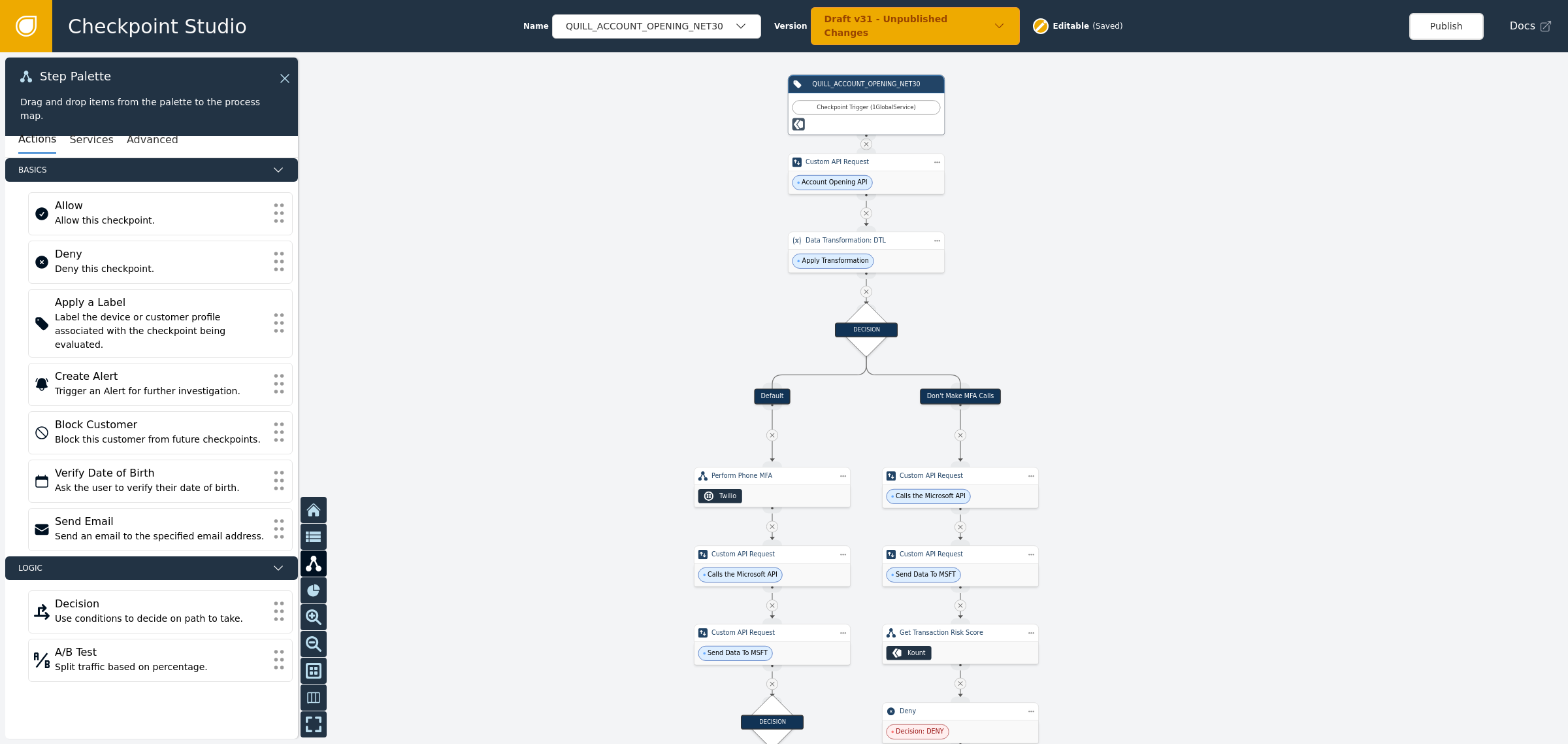
drag, startPoint x: 1104, startPoint y: 284, endPoint x: 1235, endPoint y: 240, distance: 138.2
click at [1235, 240] on div at bounding box center [784, 398] width 1568 height 691
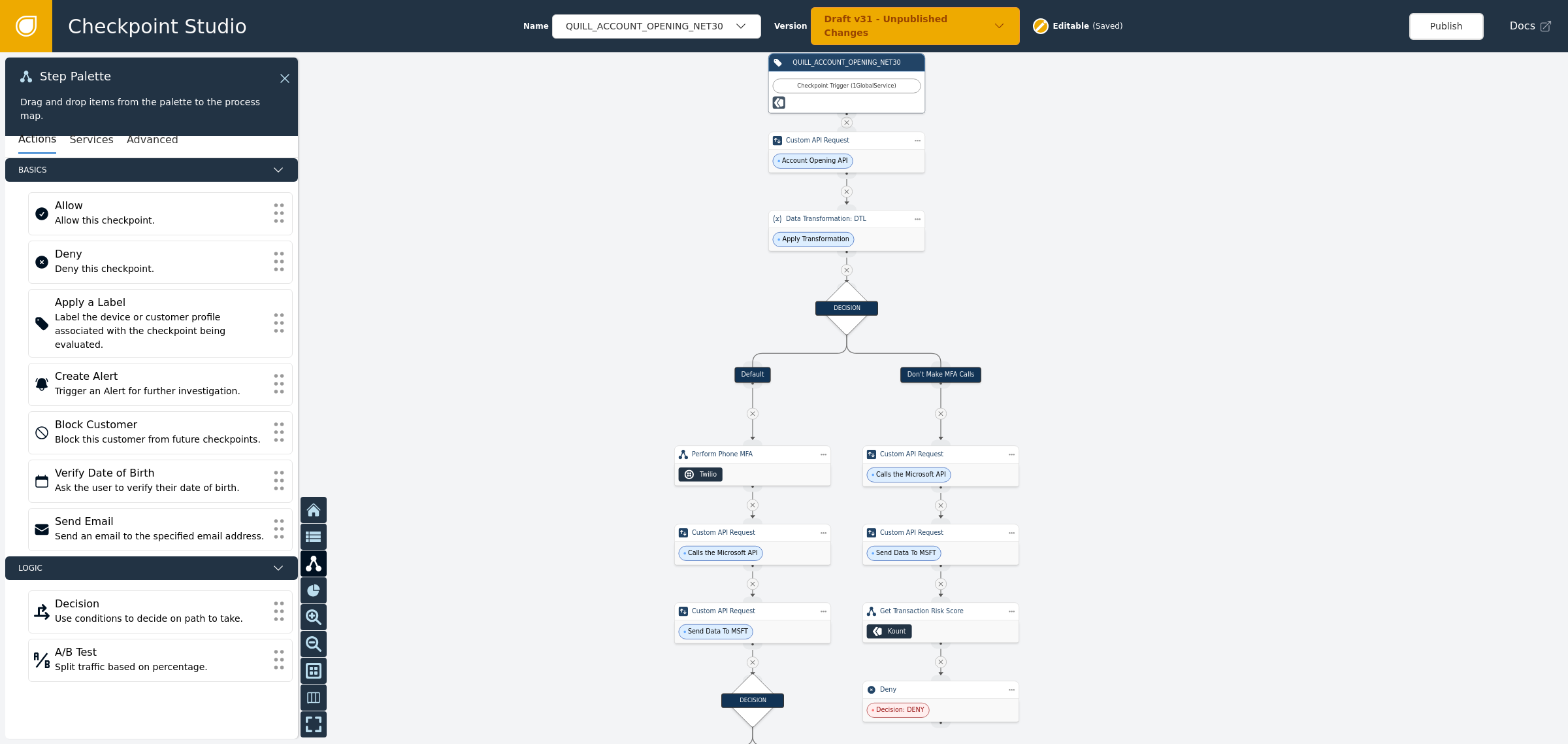
drag, startPoint x: 1246, startPoint y: 290, endPoint x: 1241, endPoint y: 283, distance: 8.6
click at [1241, 283] on div at bounding box center [784, 398] width 1568 height 691
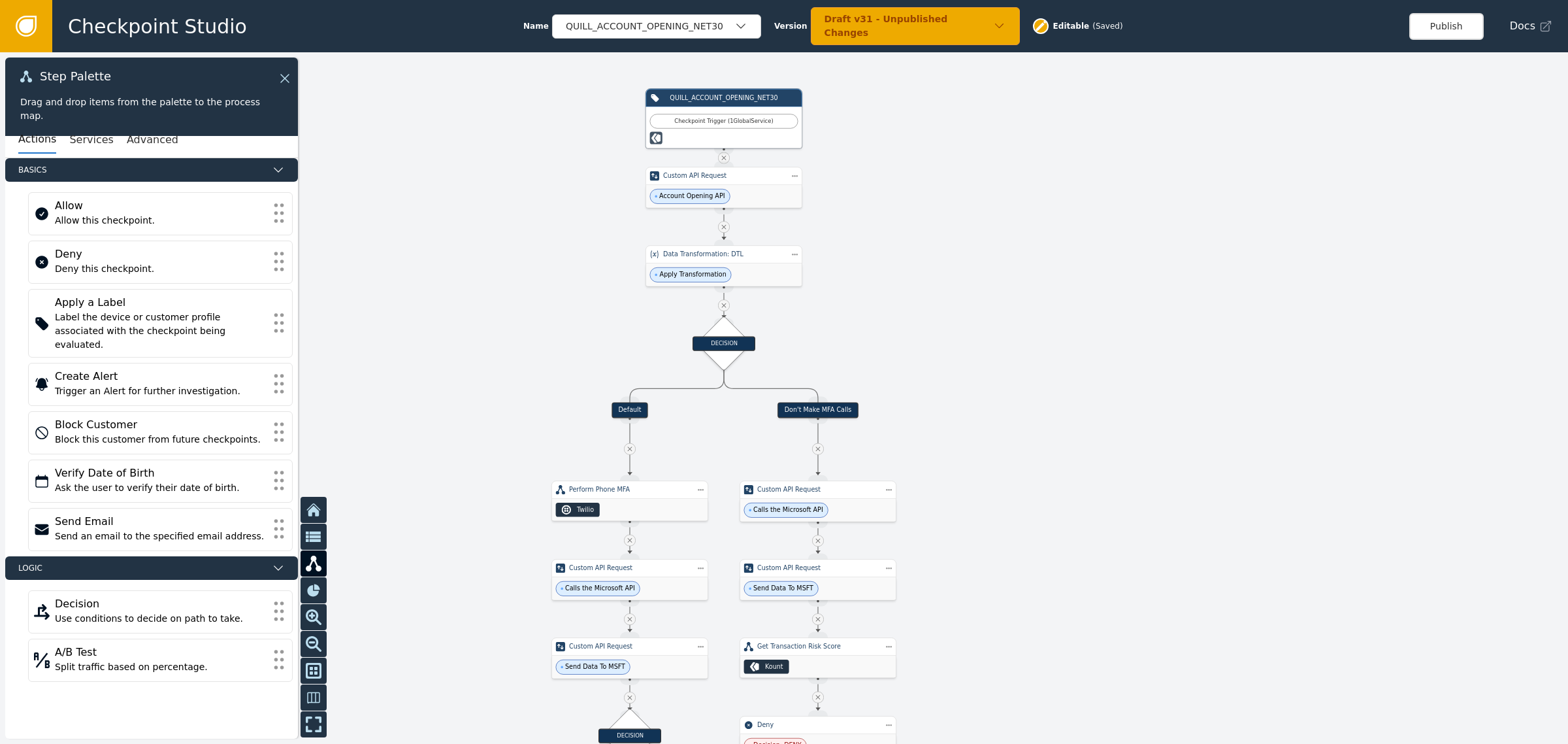
drag, startPoint x: 554, startPoint y: 214, endPoint x: 531, endPoint y: 240, distance: 34.7
click at [531, 240] on div at bounding box center [784, 398] width 1568 height 691
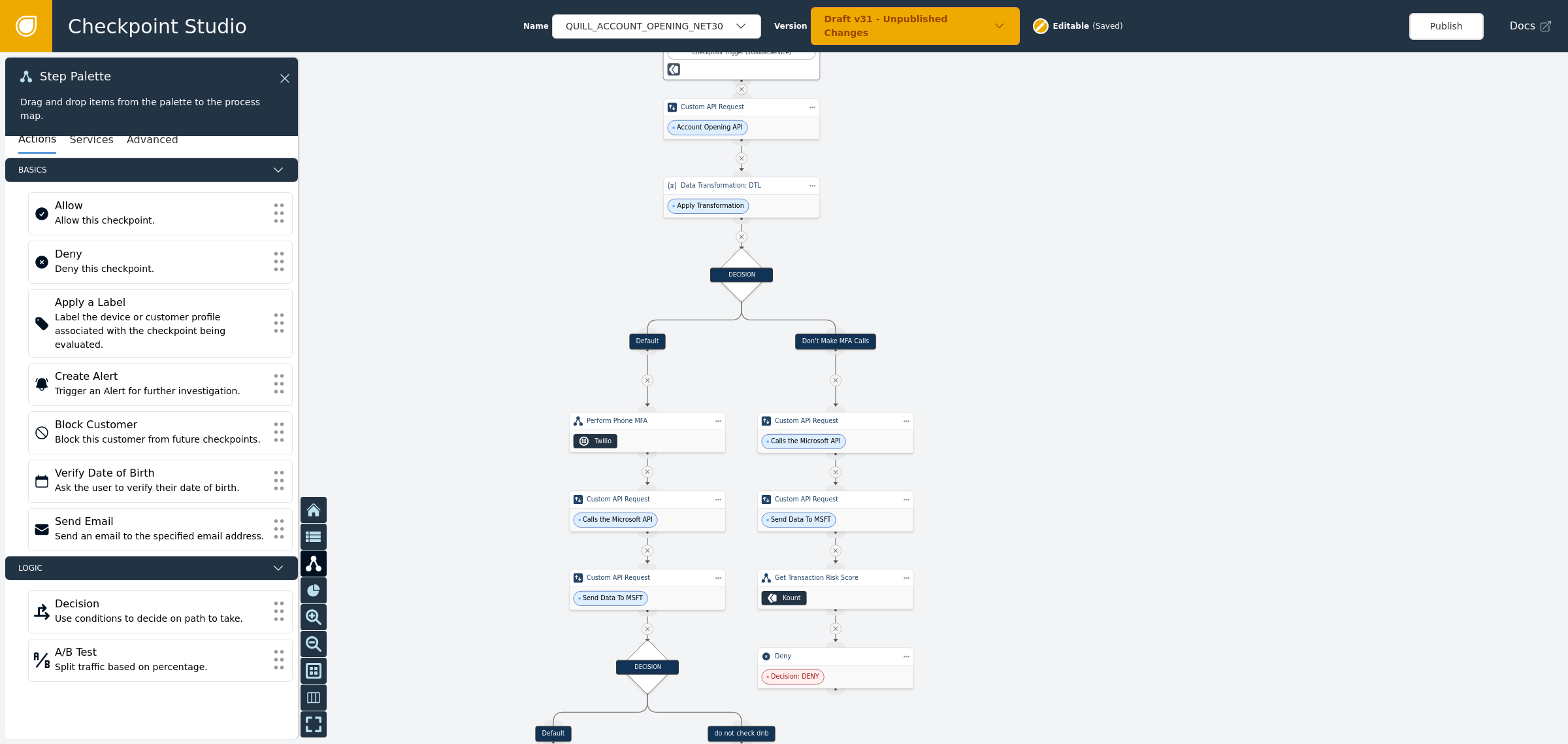
drag, startPoint x: 967, startPoint y: 336, endPoint x: 986, endPoint y: 282, distance: 57.2
click at [986, 282] on div at bounding box center [784, 398] width 1568 height 691
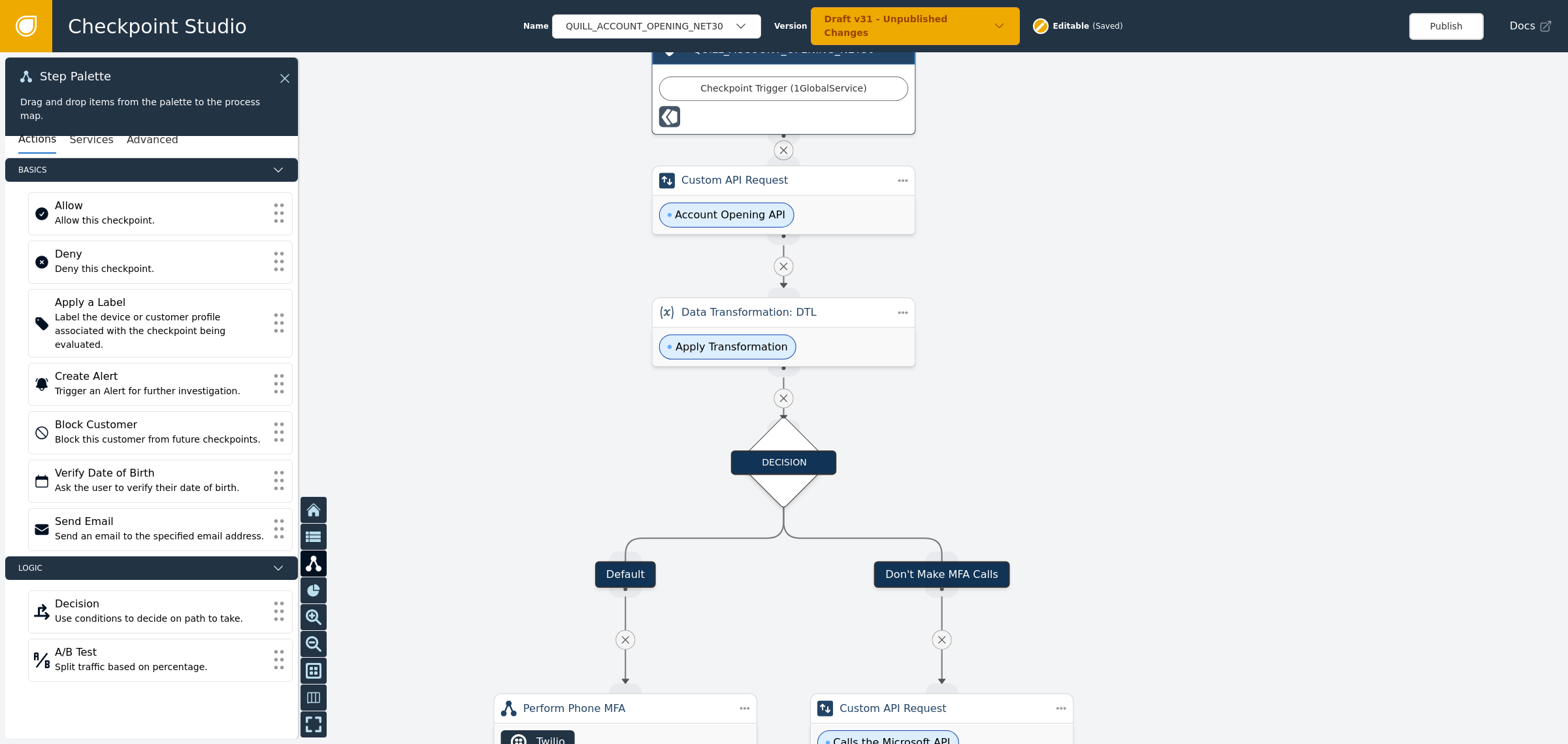
drag, startPoint x: 902, startPoint y: 180, endPoint x: 936, endPoint y: 216, distance: 49.5
click at [936, 216] on div at bounding box center [784, 398] width 1568 height 691
click at [821, 196] on div "Account Opening API" at bounding box center [784, 216] width 263 height 39
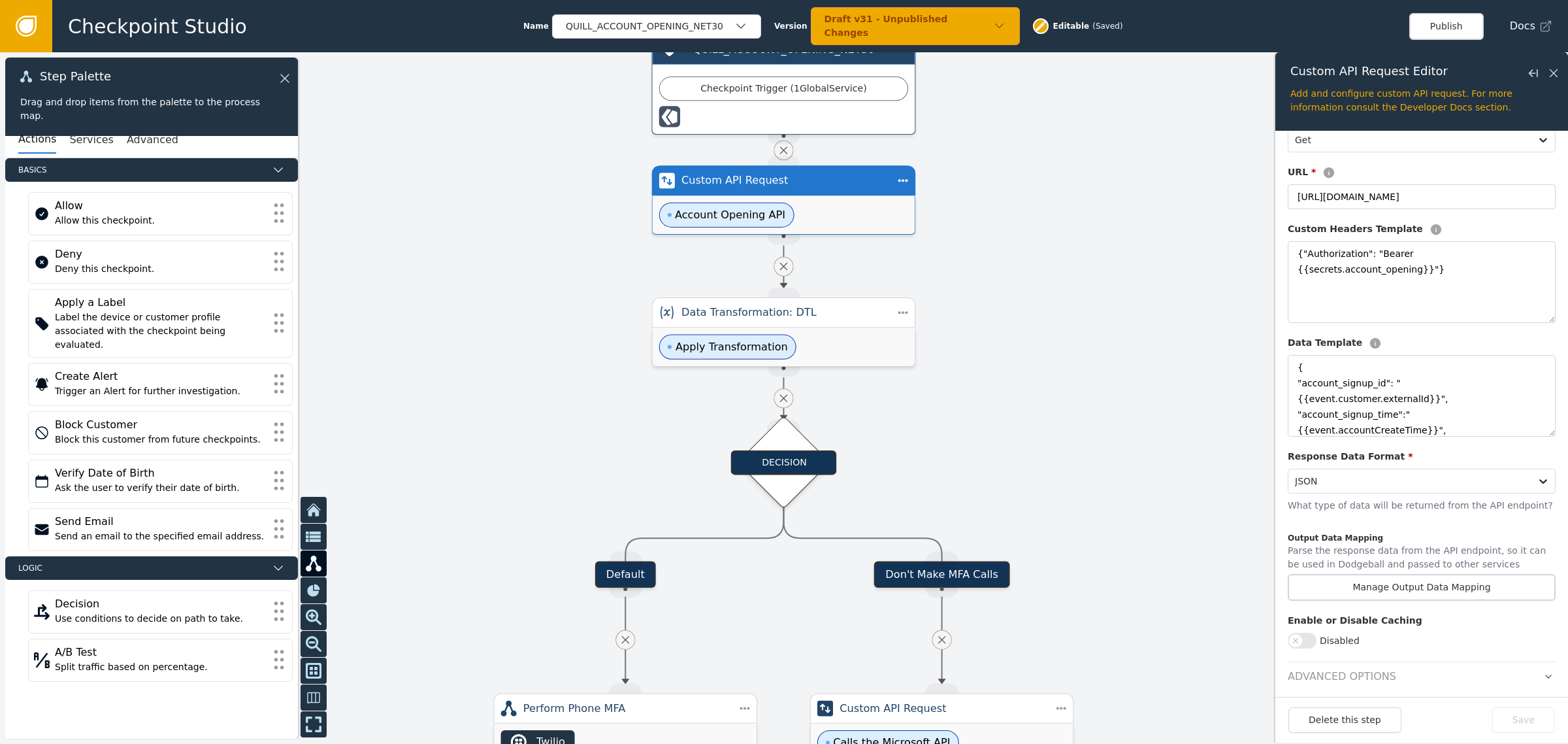
scroll to position [141, 0]
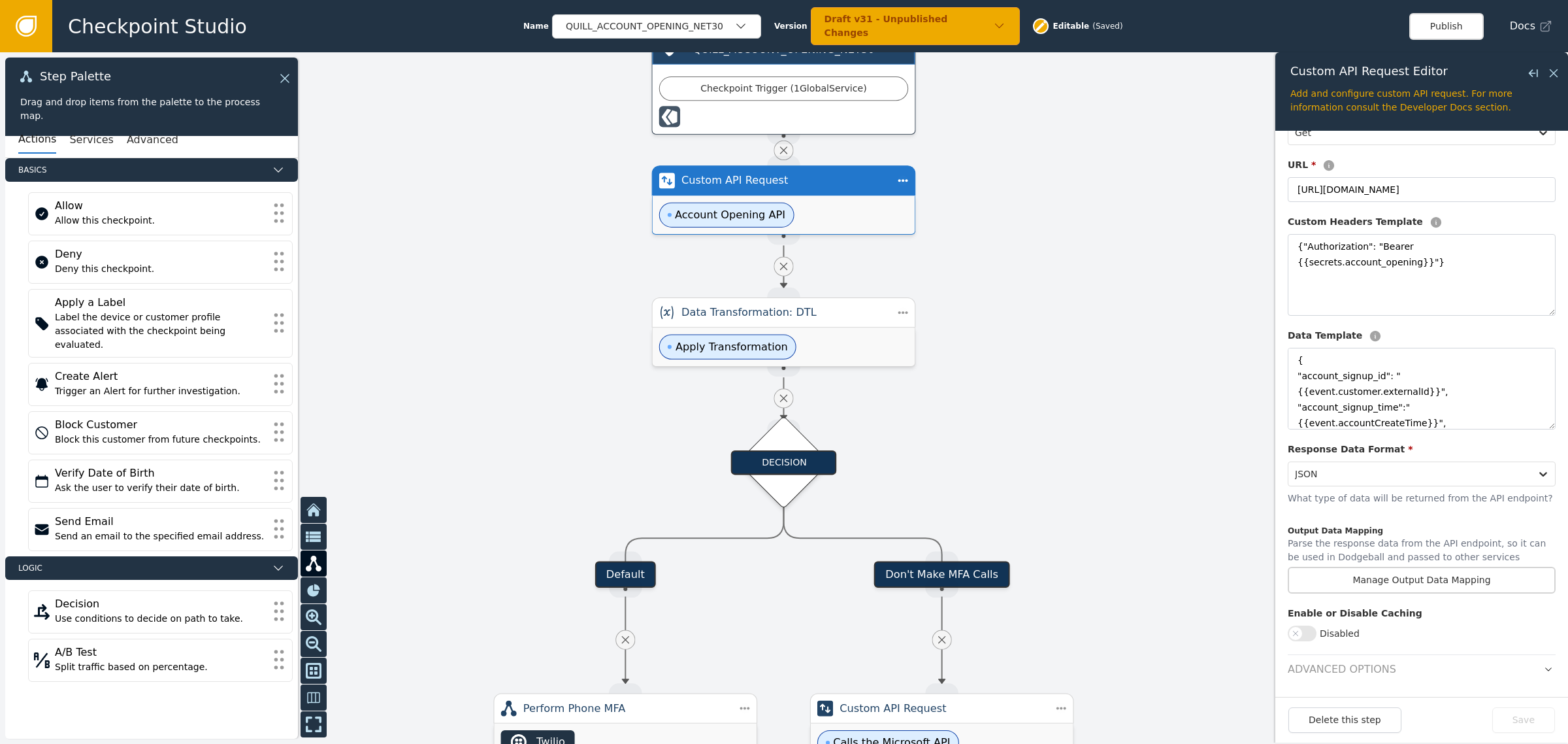
click at [1054, 207] on div at bounding box center [784, 398] width 1568 height 691
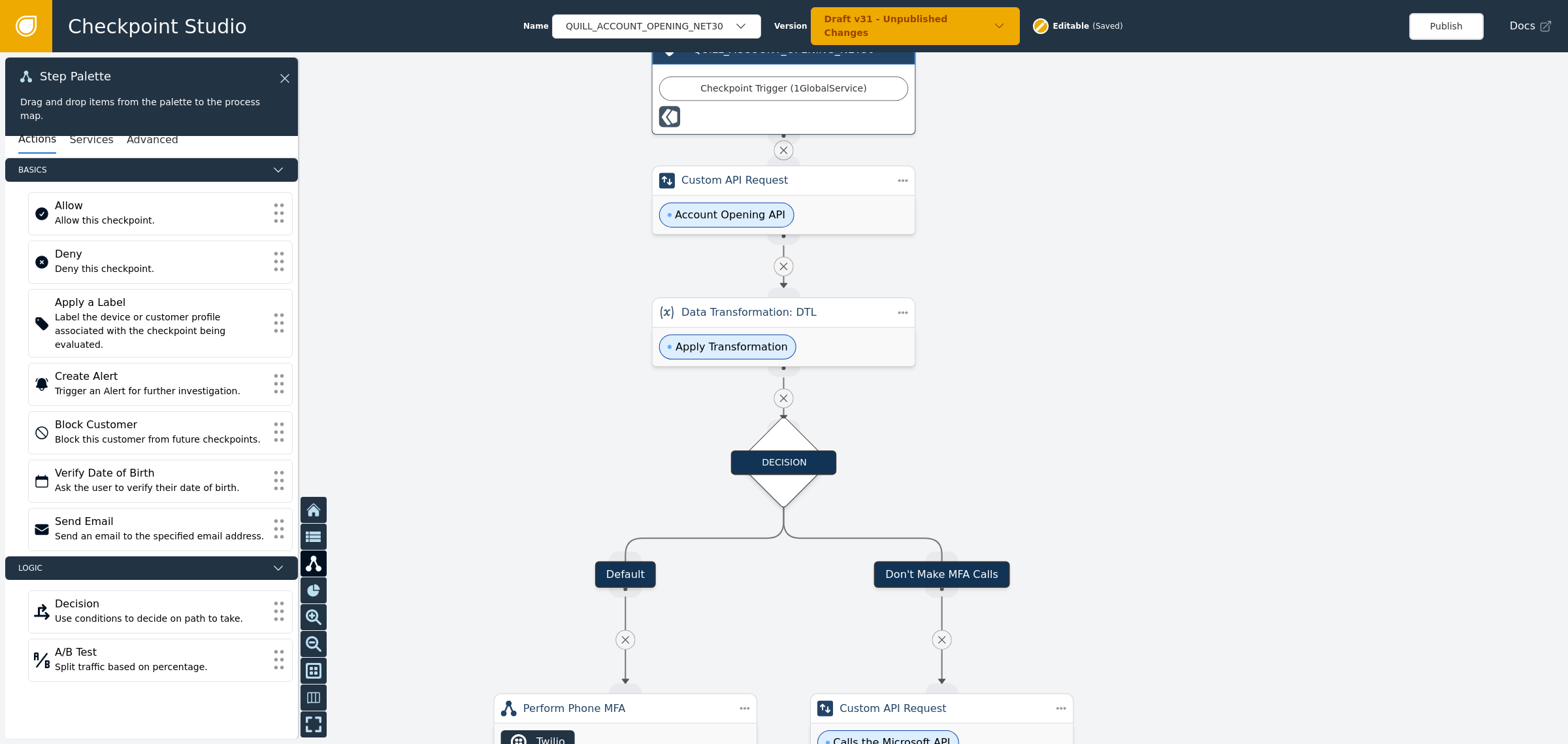
click at [1066, 191] on div at bounding box center [784, 398] width 1568 height 691
click at [1087, 269] on div at bounding box center [784, 398] width 1568 height 691
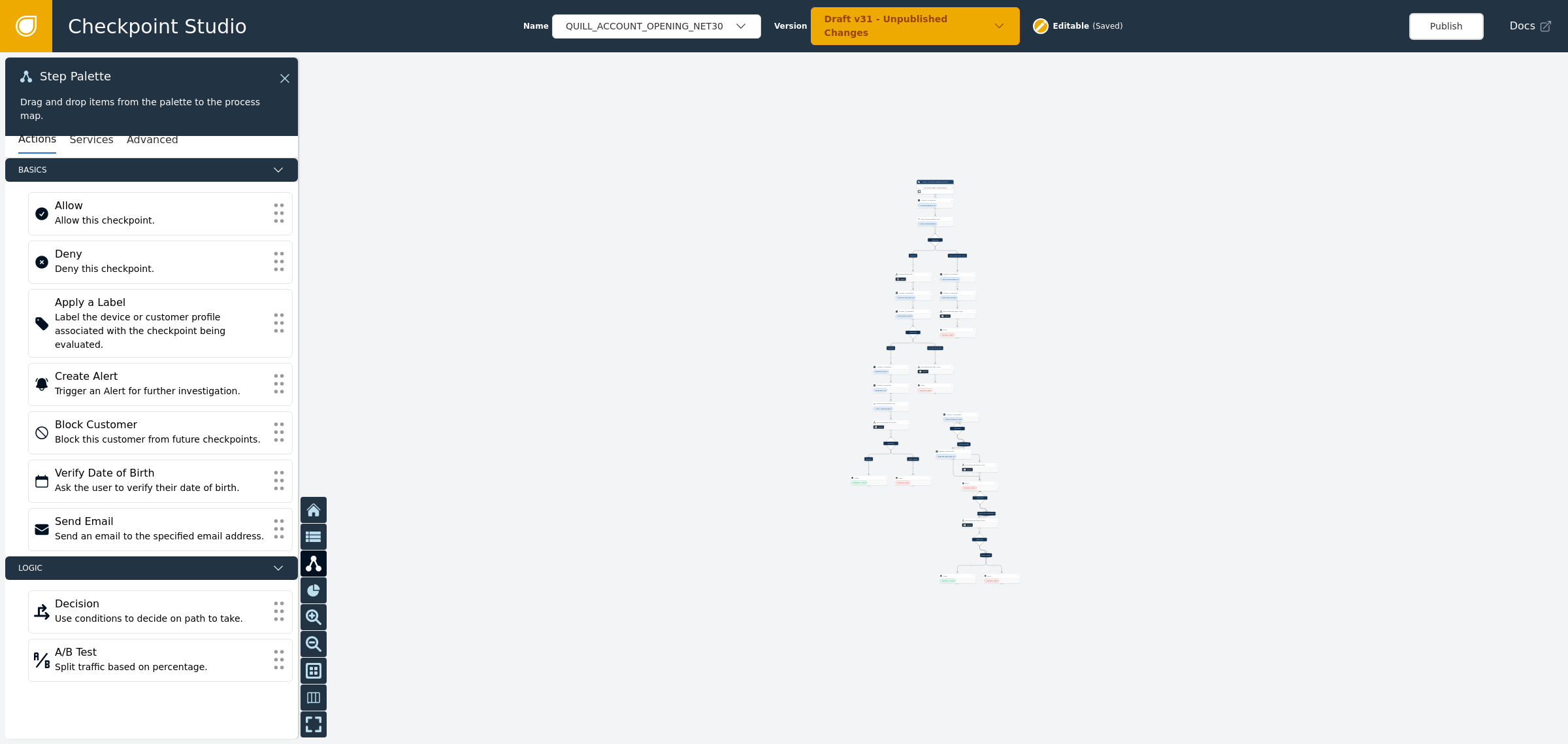
drag, startPoint x: 1139, startPoint y: 429, endPoint x: 1092, endPoint y: 409, distance: 51.1
click at [1102, 409] on div at bounding box center [784, 398] width 1568 height 691
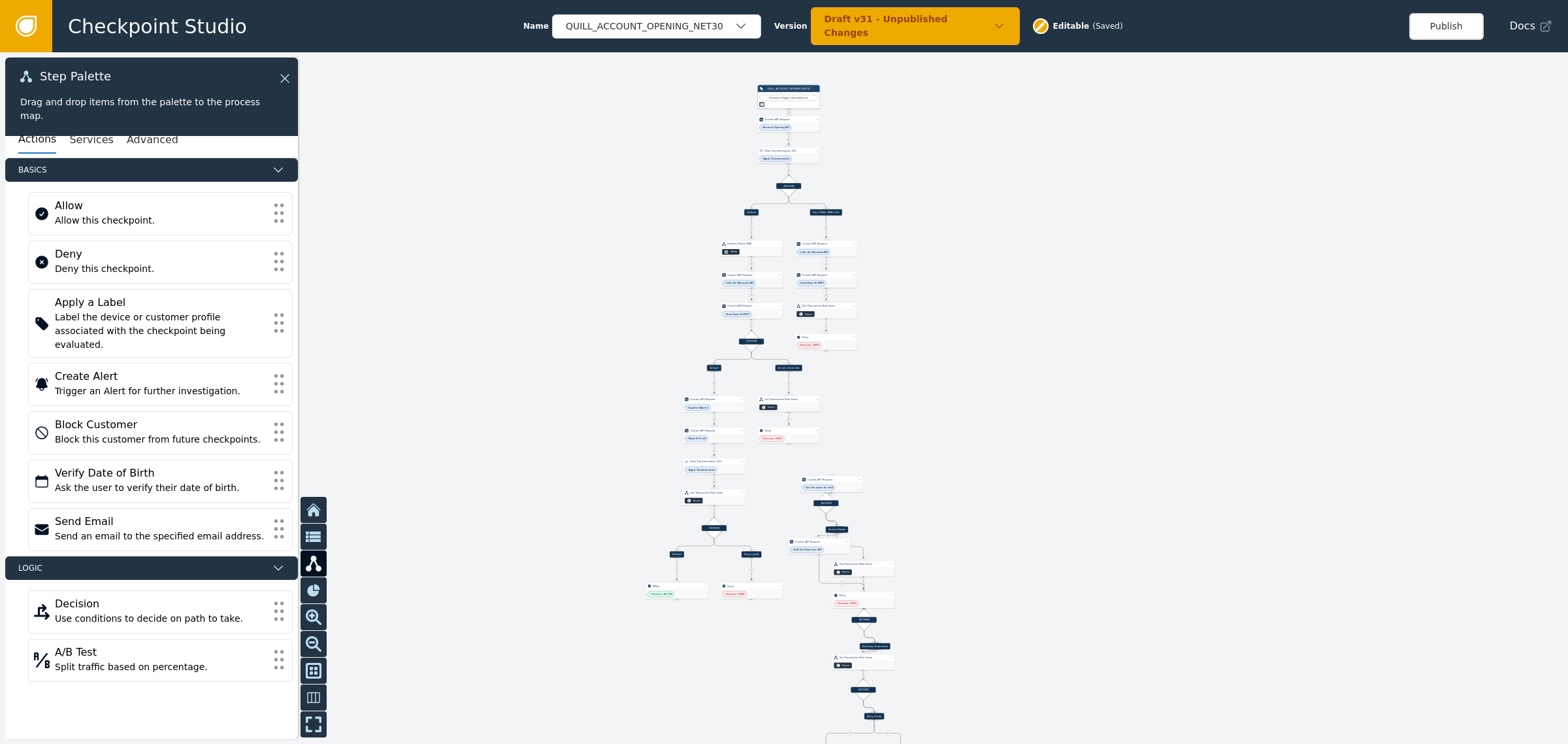
drag, startPoint x: 938, startPoint y: 344, endPoint x: 931, endPoint y: 437, distance: 93.3
click at [931, 437] on div at bounding box center [784, 398] width 1568 height 691
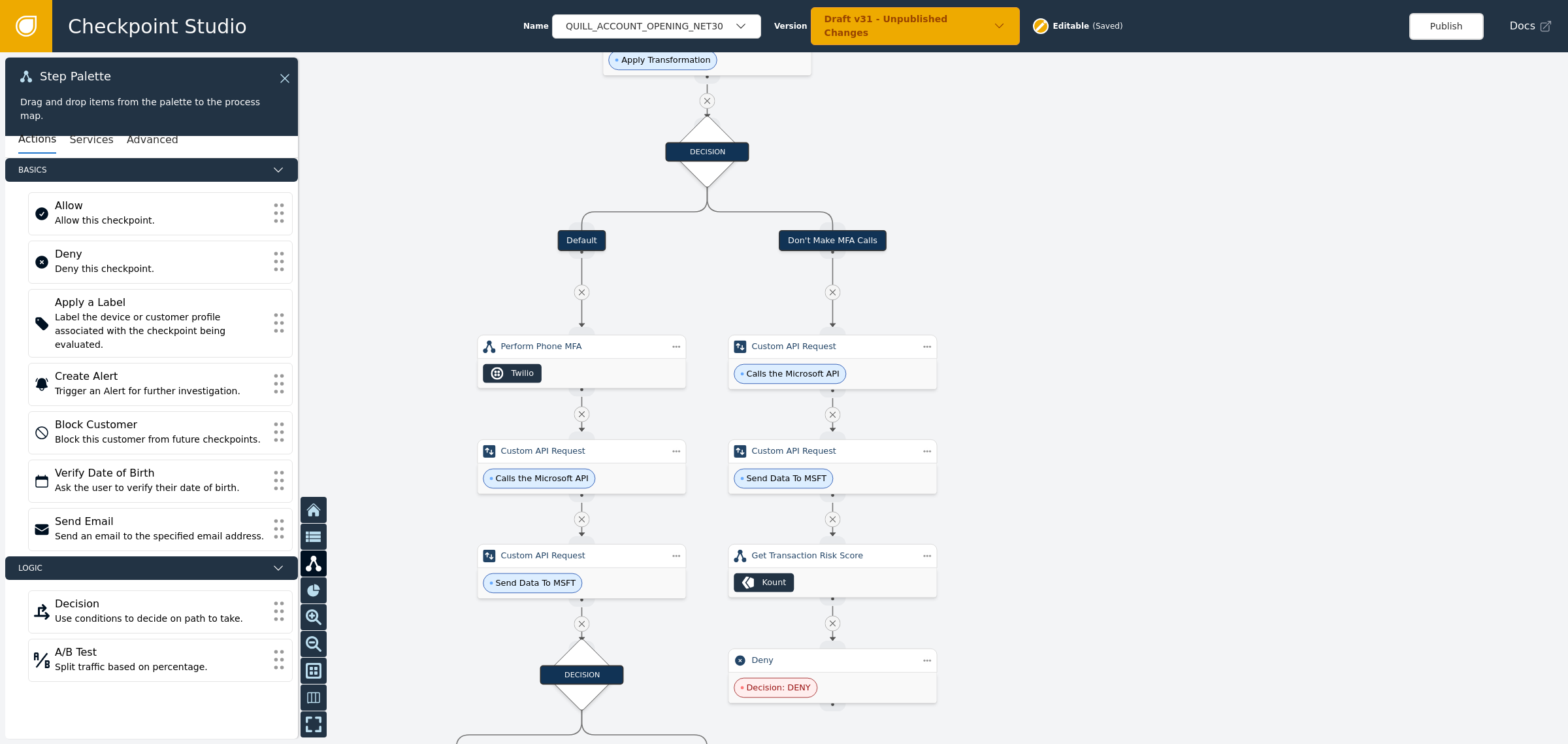
drag, startPoint x: 717, startPoint y: 181, endPoint x: 433, endPoint y: 240, distance: 290.1
click at [433, 240] on div at bounding box center [784, 398] width 1568 height 691
click at [883, 20] on div "Draft v31 - Unpublished Changes" at bounding box center [909, 26] width 170 height 27
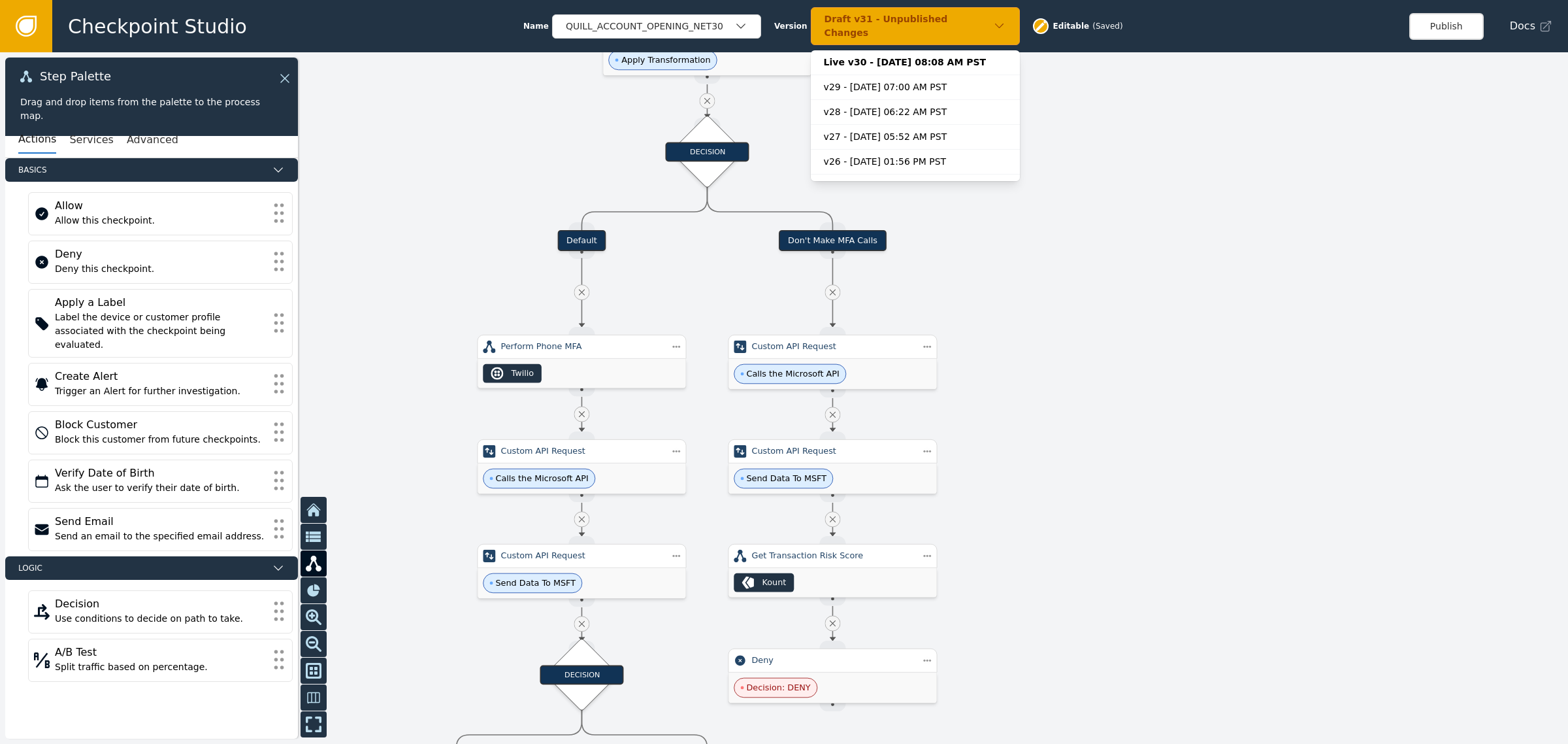
click at [907, 19] on div "Draft v31 - Unpublished Changes" at bounding box center [909, 26] width 170 height 27
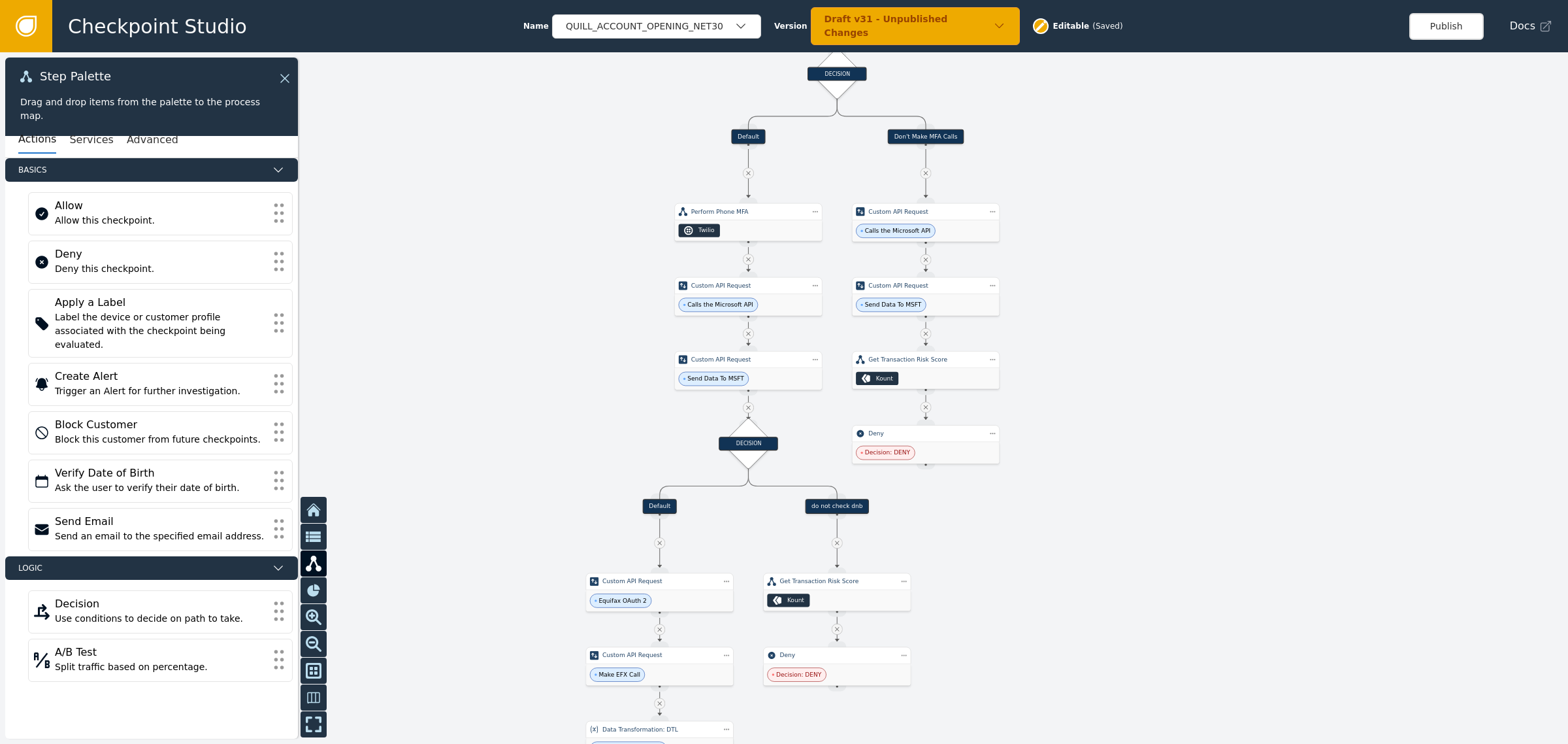
drag, startPoint x: 964, startPoint y: 417, endPoint x: 1017, endPoint y: 283, distance: 144.1
click at [1017, 283] on div at bounding box center [784, 398] width 1568 height 691
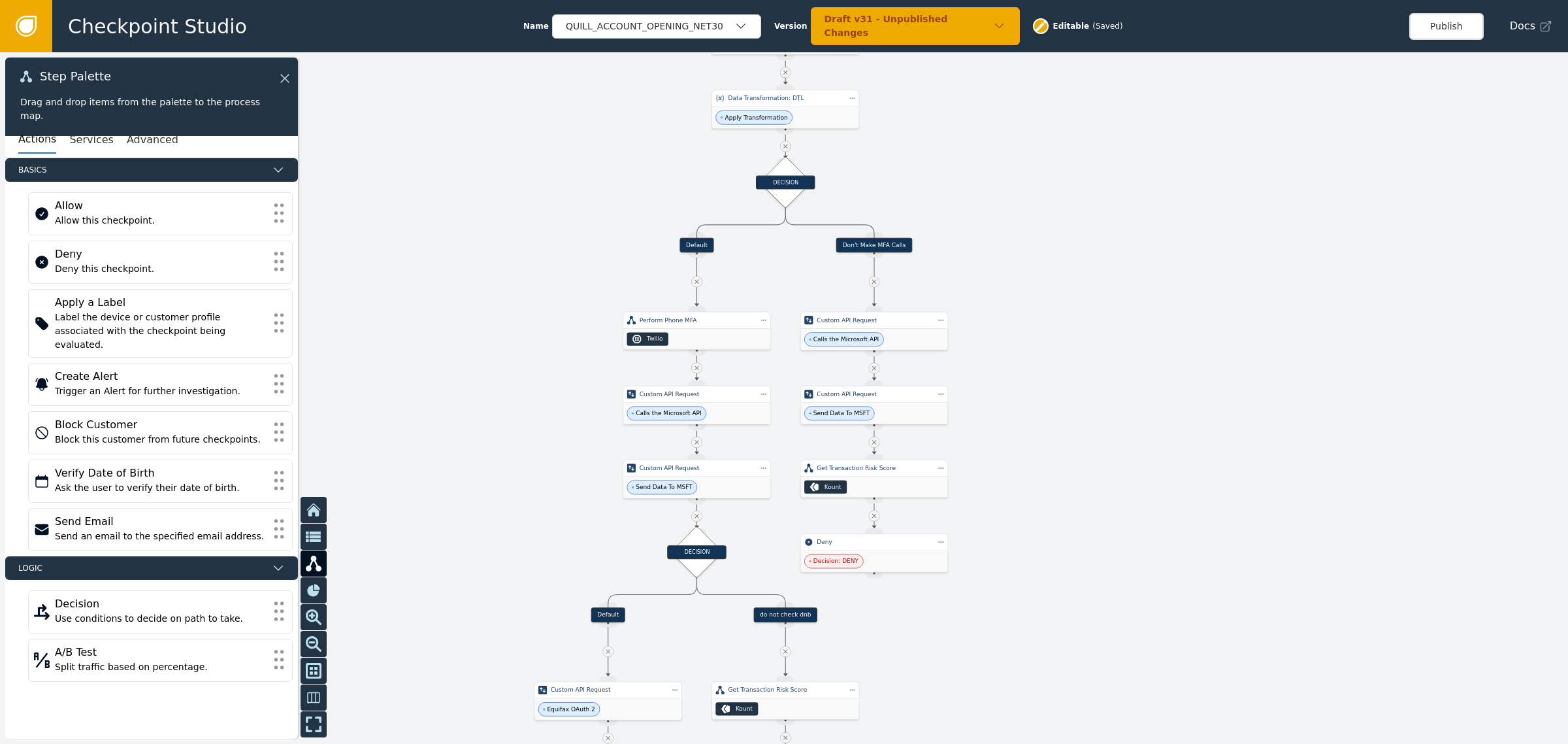
drag, startPoint x: 576, startPoint y: 107, endPoint x: 524, endPoint y: 216, distance: 120.8
click at [524, 216] on div at bounding box center [784, 398] width 1568 height 691
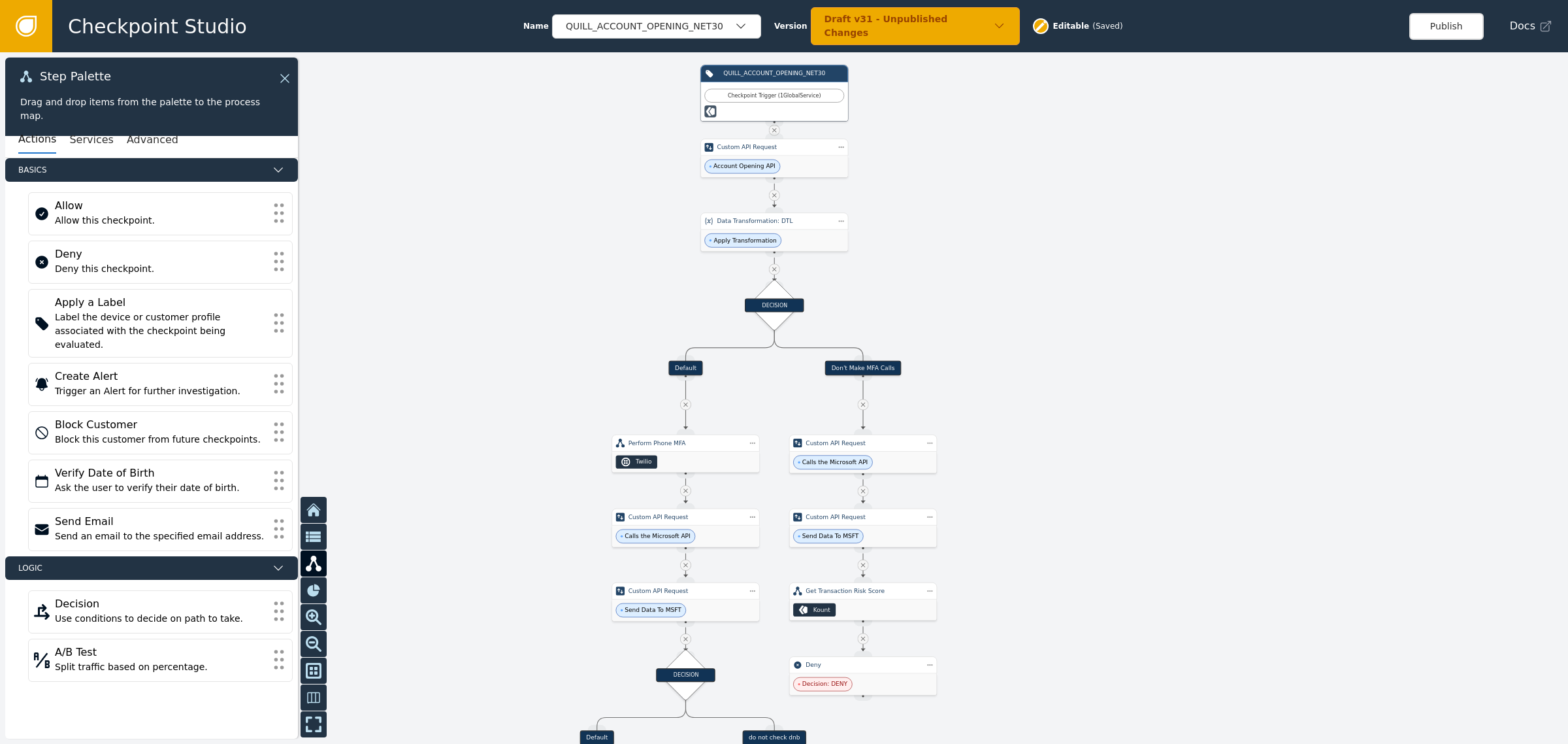
drag, startPoint x: 524, startPoint y: 216, endPoint x: 513, endPoint y: 339, distance: 123.5
click at [513, 339] on div at bounding box center [784, 398] width 1568 height 691
drag, startPoint x: 513, startPoint y: 339, endPoint x: 524, endPoint y: 265, distance: 74.8
click at [524, 265] on div at bounding box center [784, 398] width 1568 height 691
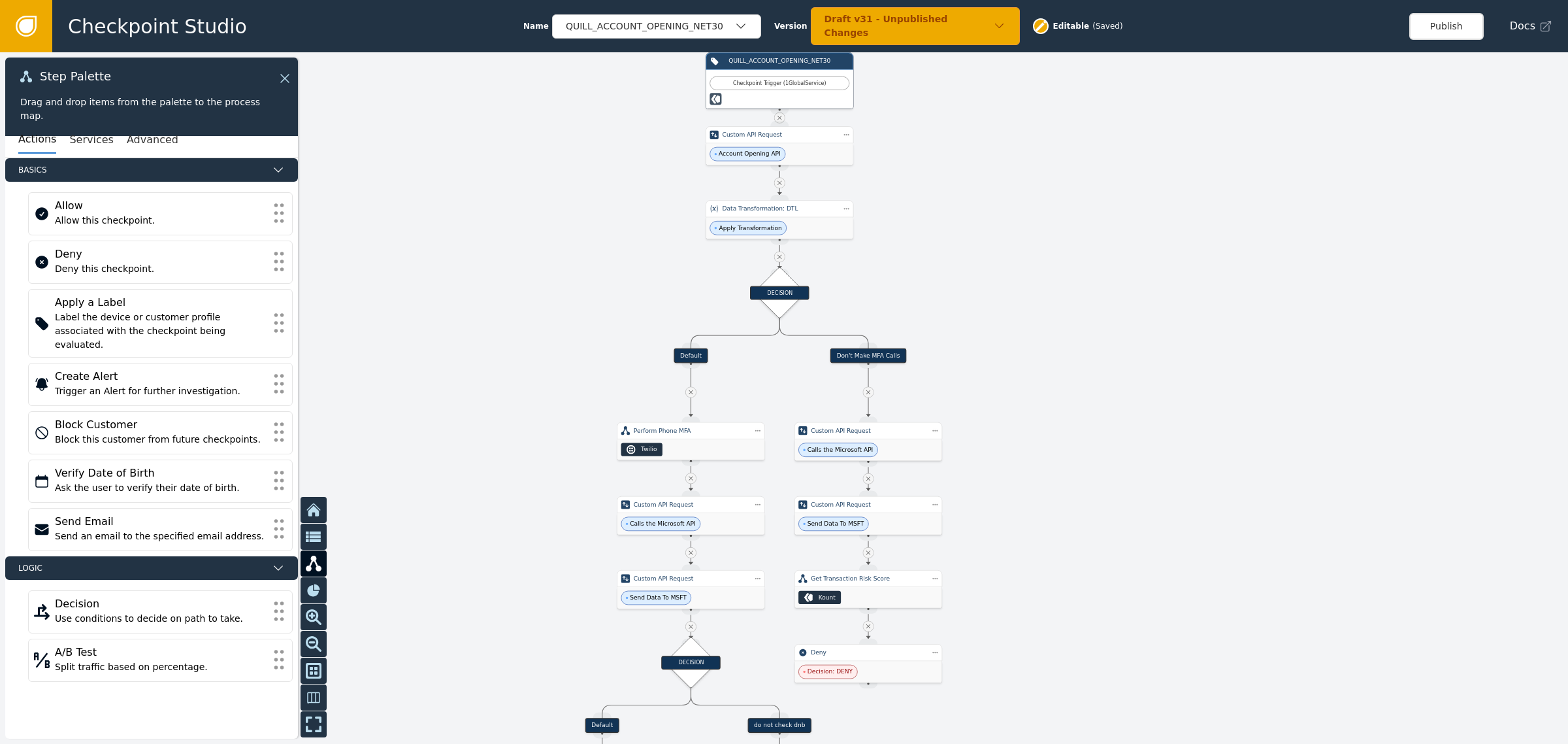
drag, startPoint x: 595, startPoint y: 181, endPoint x: 592, endPoint y: 243, distance: 62.1
click at [592, 243] on div at bounding box center [784, 398] width 1568 height 691
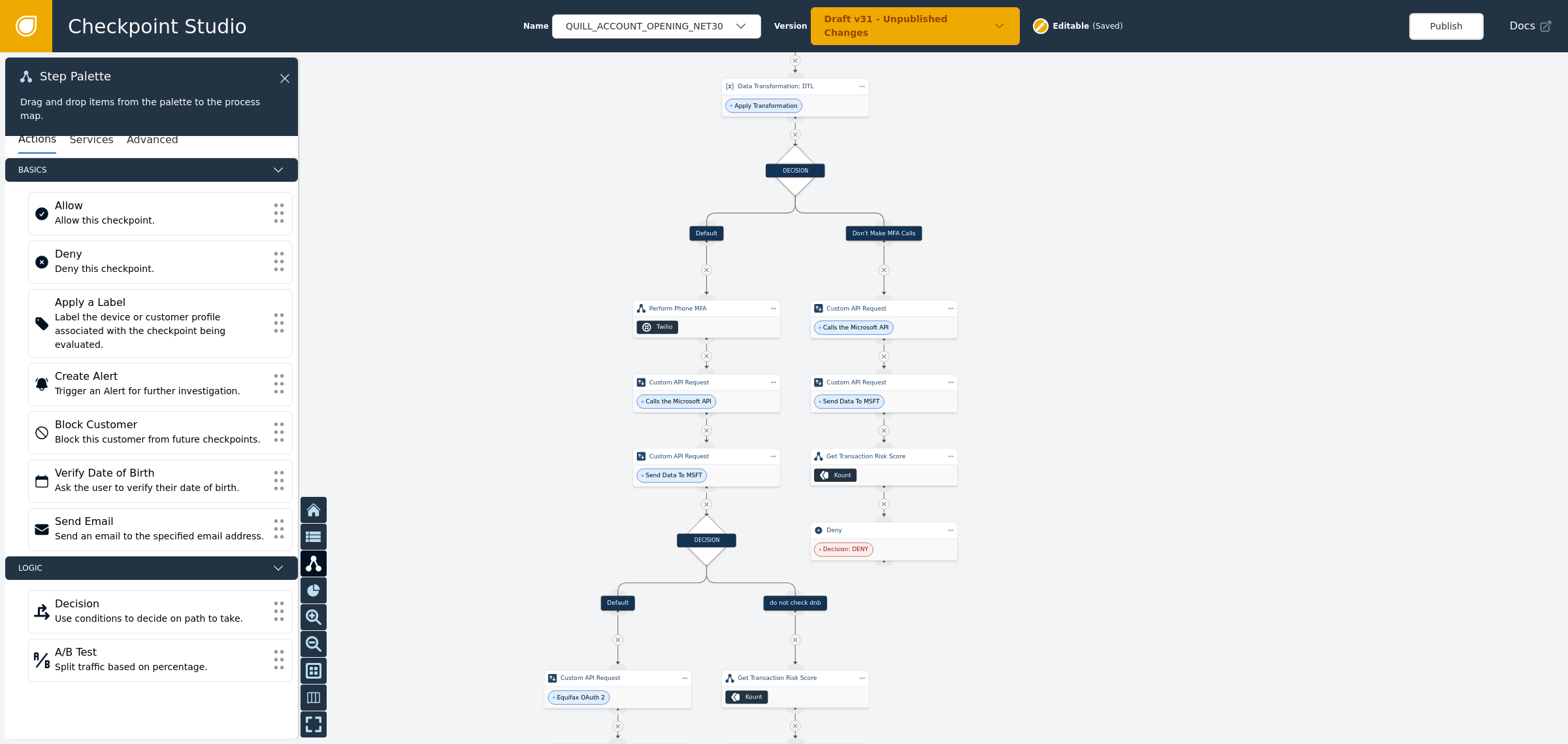
drag, startPoint x: 1038, startPoint y: 465, endPoint x: 1053, endPoint y: 352, distance: 114.0
click at [1053, 352] on div at bounding box center [784, 398] width 1568 height 691
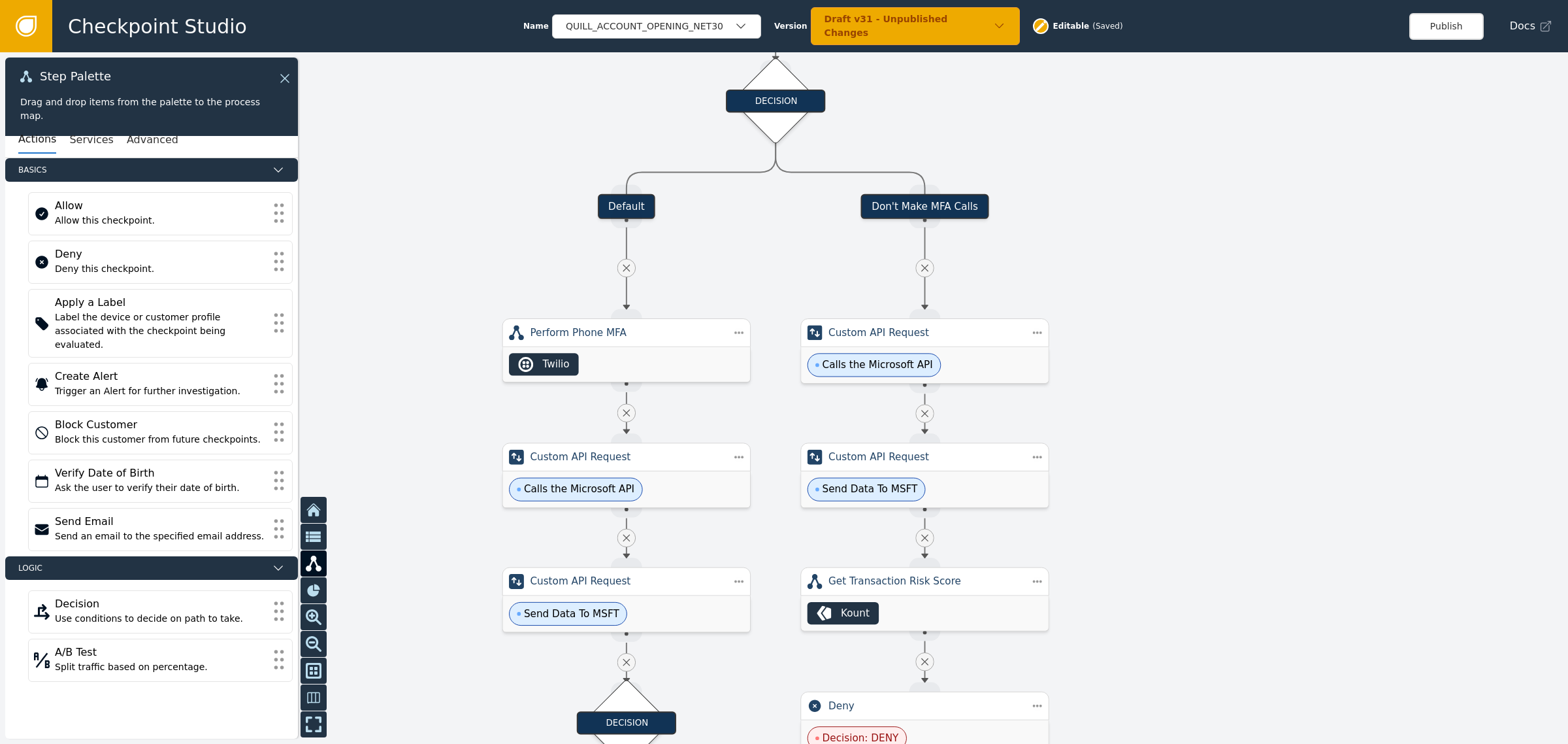
drag, startPoint x: 1073, startPoint y: 409, endPoint x: 1127, endPoint y: 516, distance: 119.9
click at [1127, 516] on div at bounding box center [784, 398] width 1568 height 691
click at [1109, 234] on div at bounding box center [784, 398] width 1568 height 691
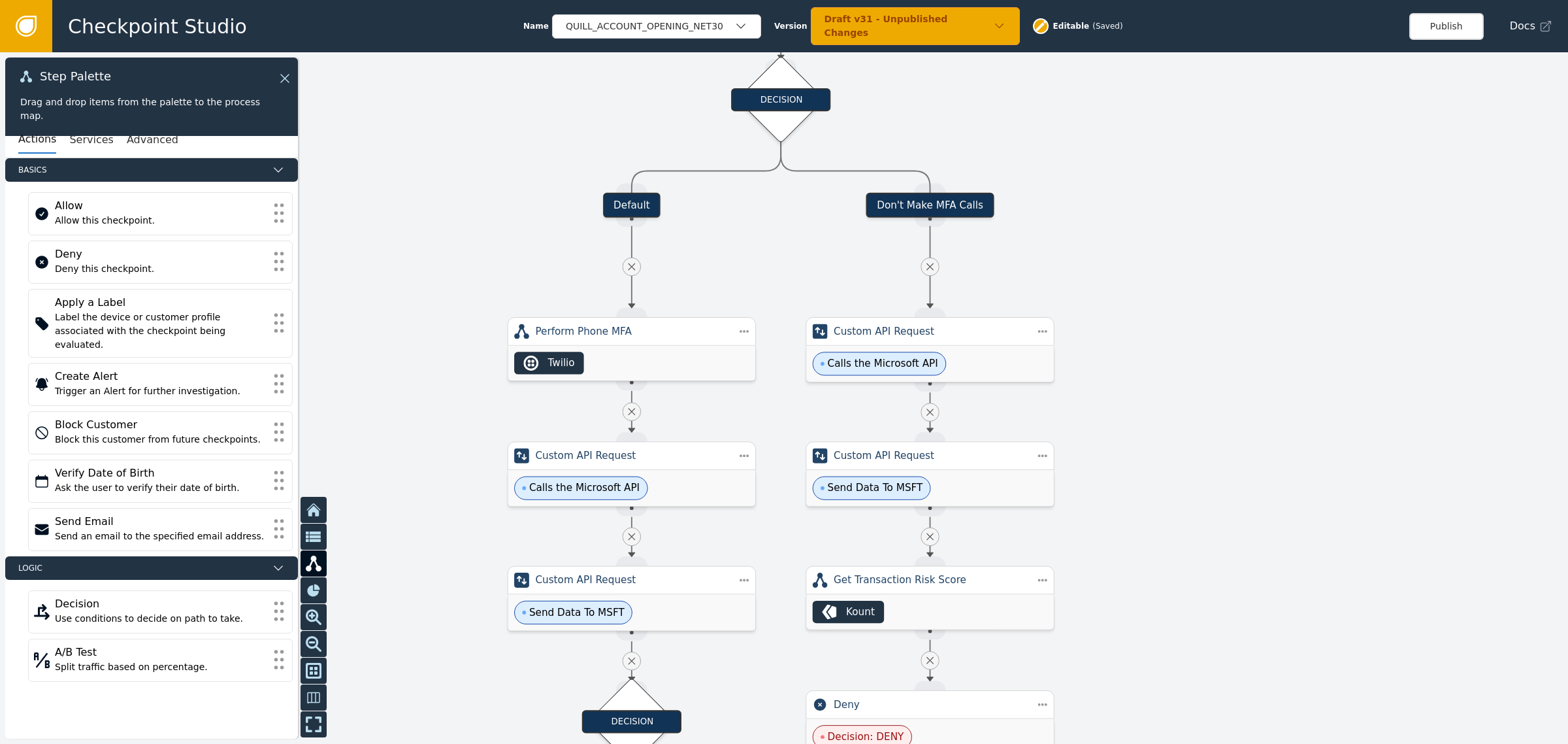
click at [1087, 197] on div at bounding box center [784, 398] width 1568 height 691
click at [916, 357] on span "Calls the Microsoft API" at bounding box center [883, 363] width 110 height 15
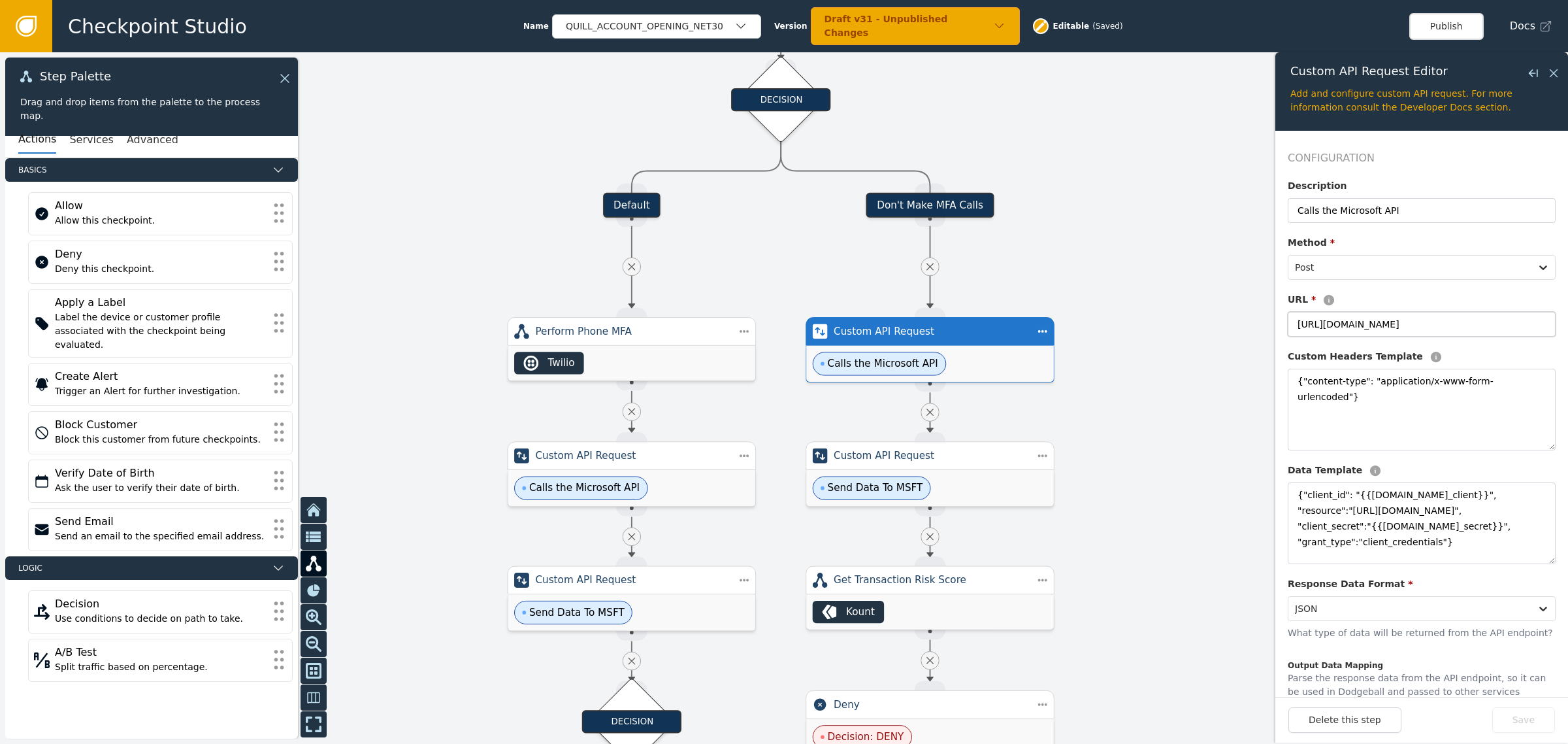
drag, startPoint x: 1403, startPoint y: 325, endPoint x: 1465, endPoint y: 324, distance: 62.0
click at [1465, 324] on input "[URL][DOMAIN_NAME]" at bounding box center [1421, 325] width 268 height 25
drag, startPoint x: 1478, startPoint y: 390, endPoint x: 1186, endPoint y: 351, distance: 294.6
click at [1248, 360] on div "Target Handle for step Default Source Handle for step Target Handle for step Ba…" at bounding box center [784, 398] width 1568 height 691
click at [1392, 379] on textarea "{"content-type": "application/x-www-form-urlencoded"}" at bounding box center [1421, 409] width 268 height 82
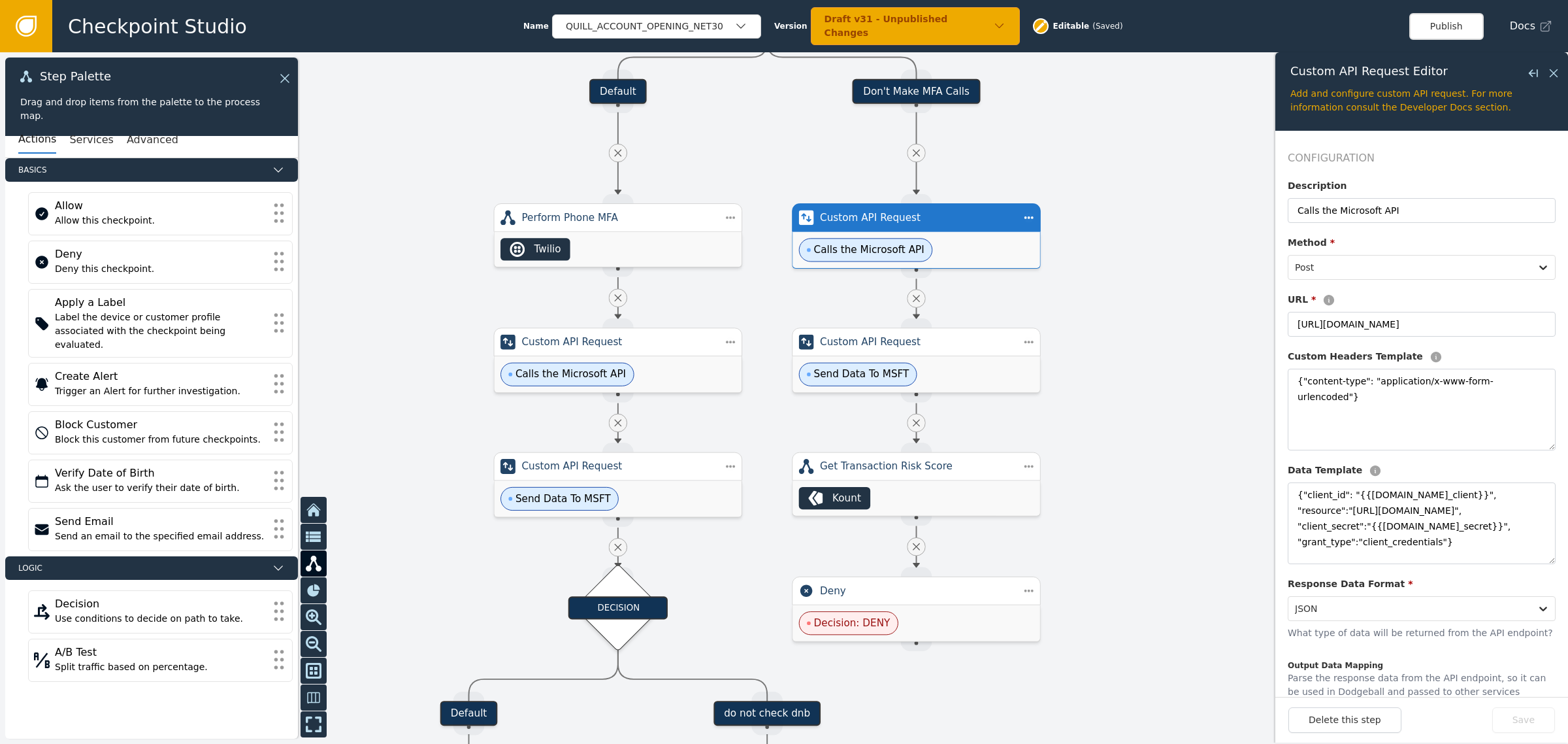
drag, startPoint x: 779, startPoint y: 246, endPoint x: 765, endPoint y: 178, distance: 69.4
click at [765, 178] on div at bounding box center [784, 398] width 1568 height 691
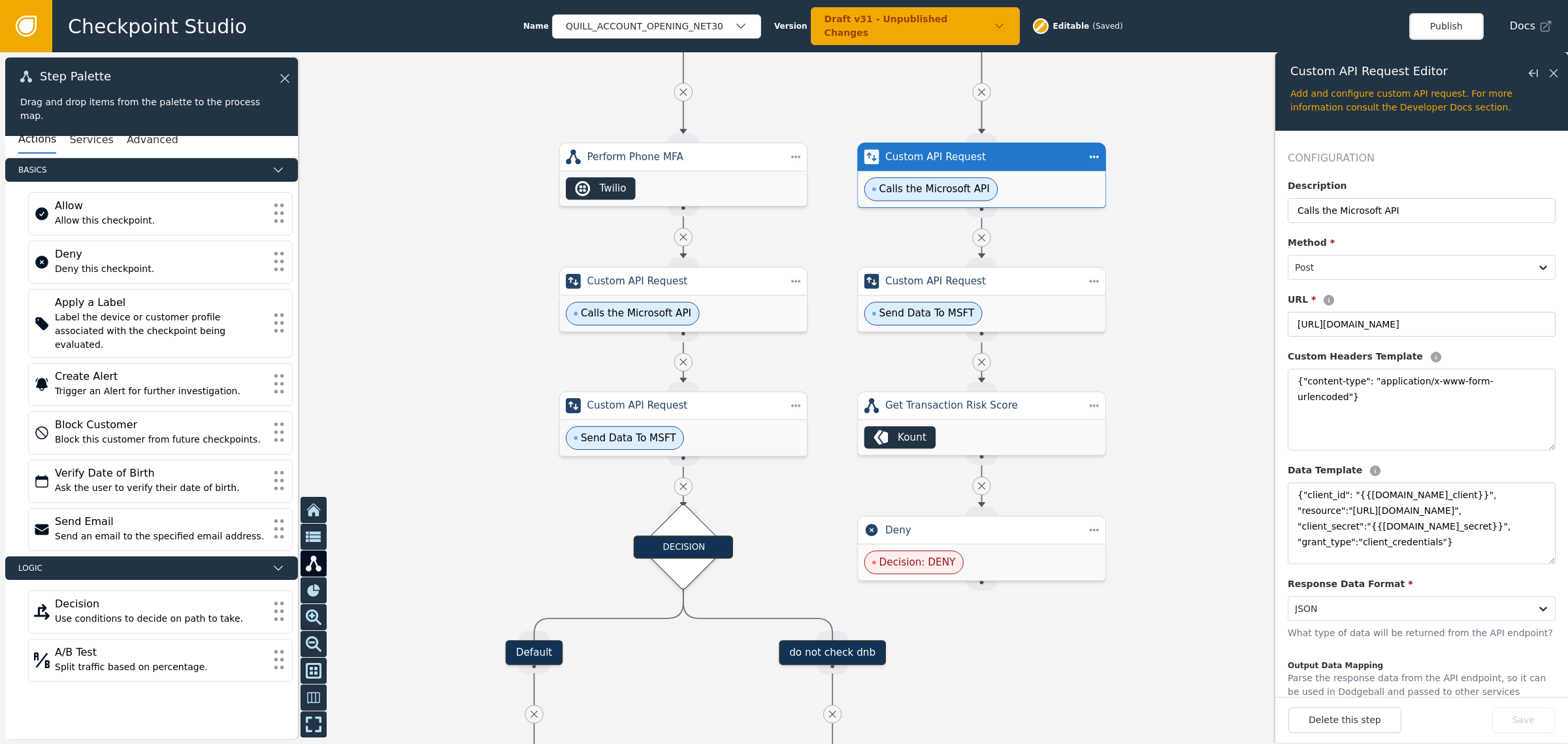
drag, startPoint x: 686, startPoint y: 304, endPoint x: 748, endPoint y: 243, distance: 87.0
click at [748, 243] on div at bounding box center [784, 398] width 1568 height 691
click at [679, 233] on icon at bounding box center [683, 237] width 12 height 12
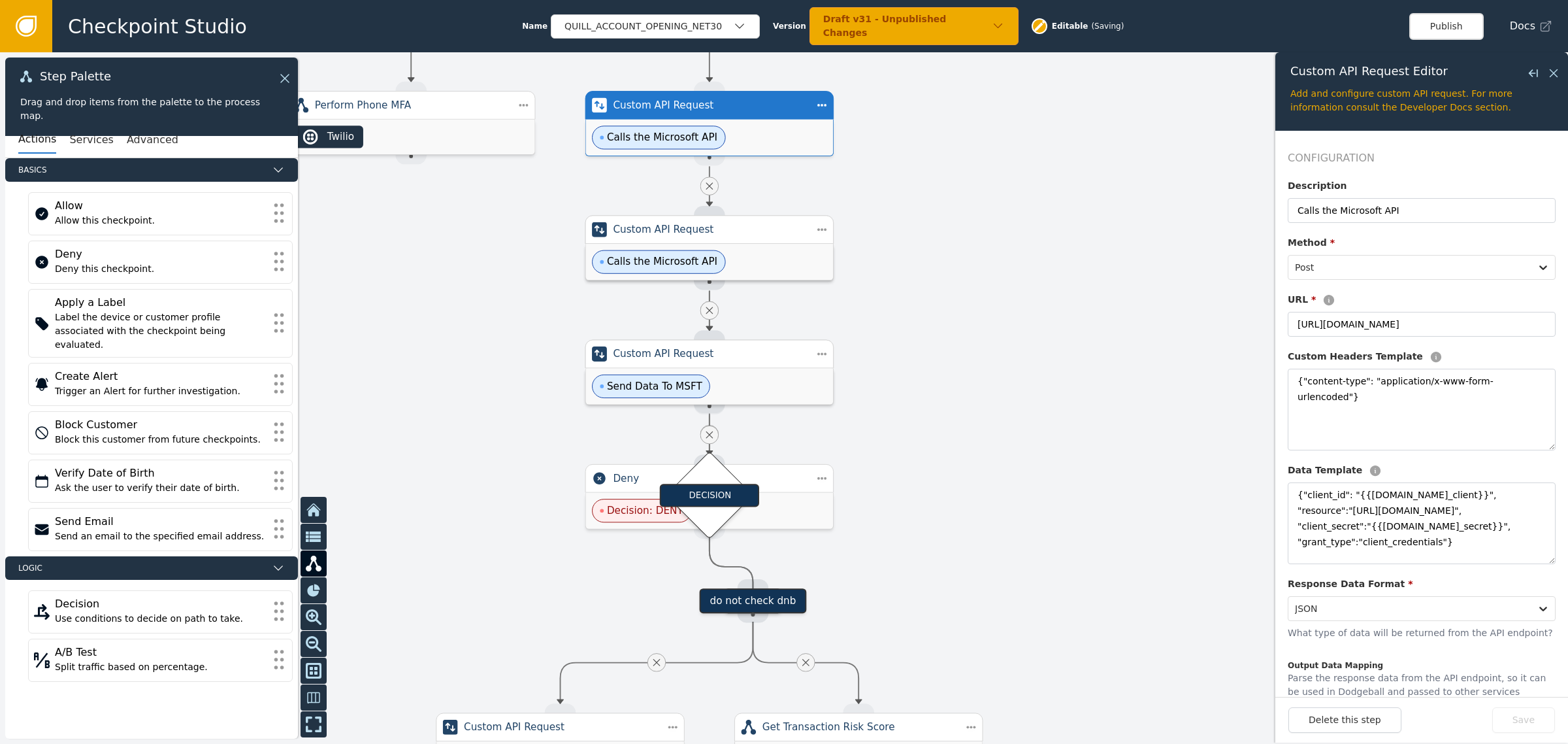
drag, startPoint x: 460, startPoint y: 374, endPoint x: 711, endPoint y: 324, distance: 255.9
click at [711, 324] on div at bounding box center [784, 398] width 1568 height 691
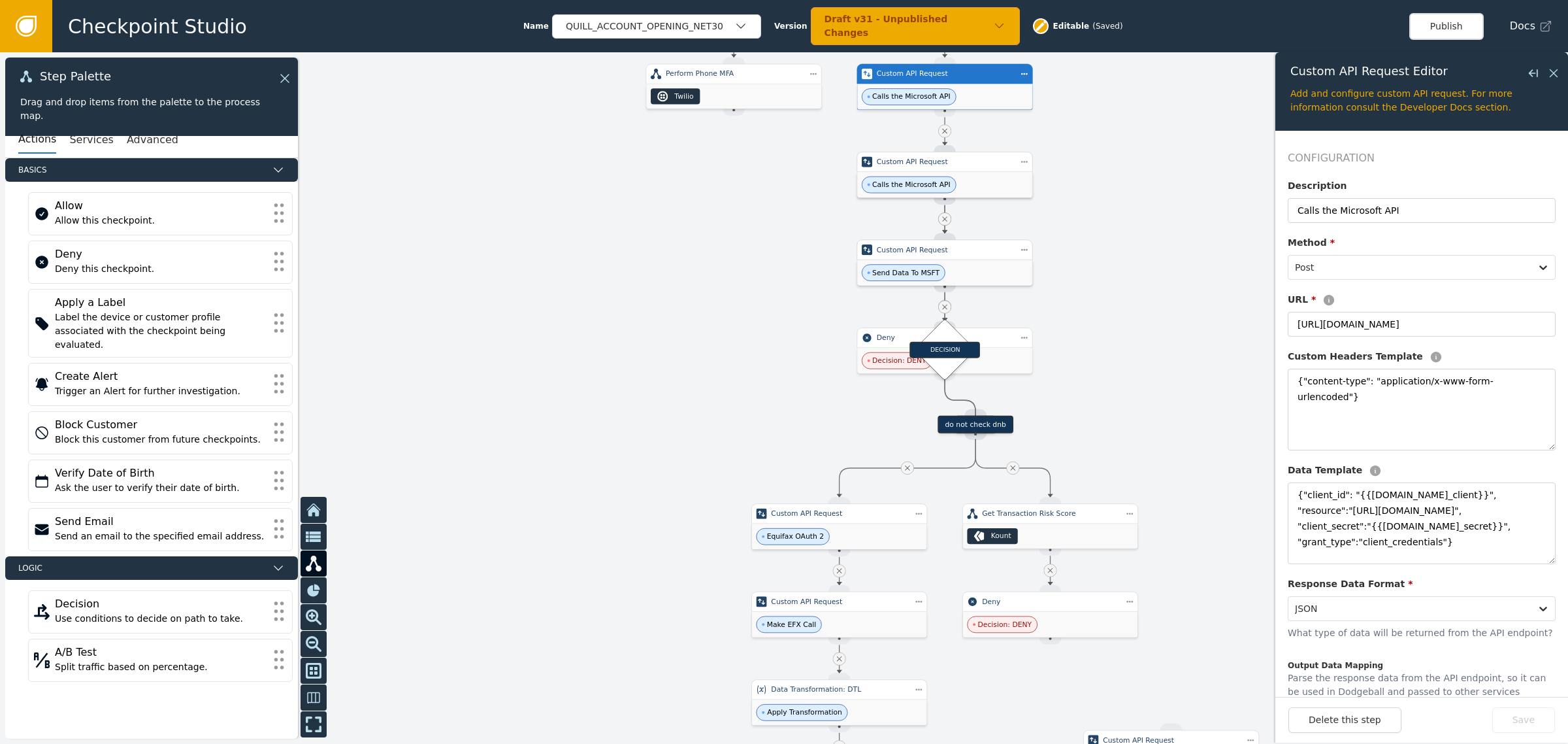
drag, startPoint x: 802, startPoint y: 330, endPoint x: 621, endPoint y: 354, distance: 182.6
click at [621, 354] on div at bounding box center [784, 398] width 1568 height 691
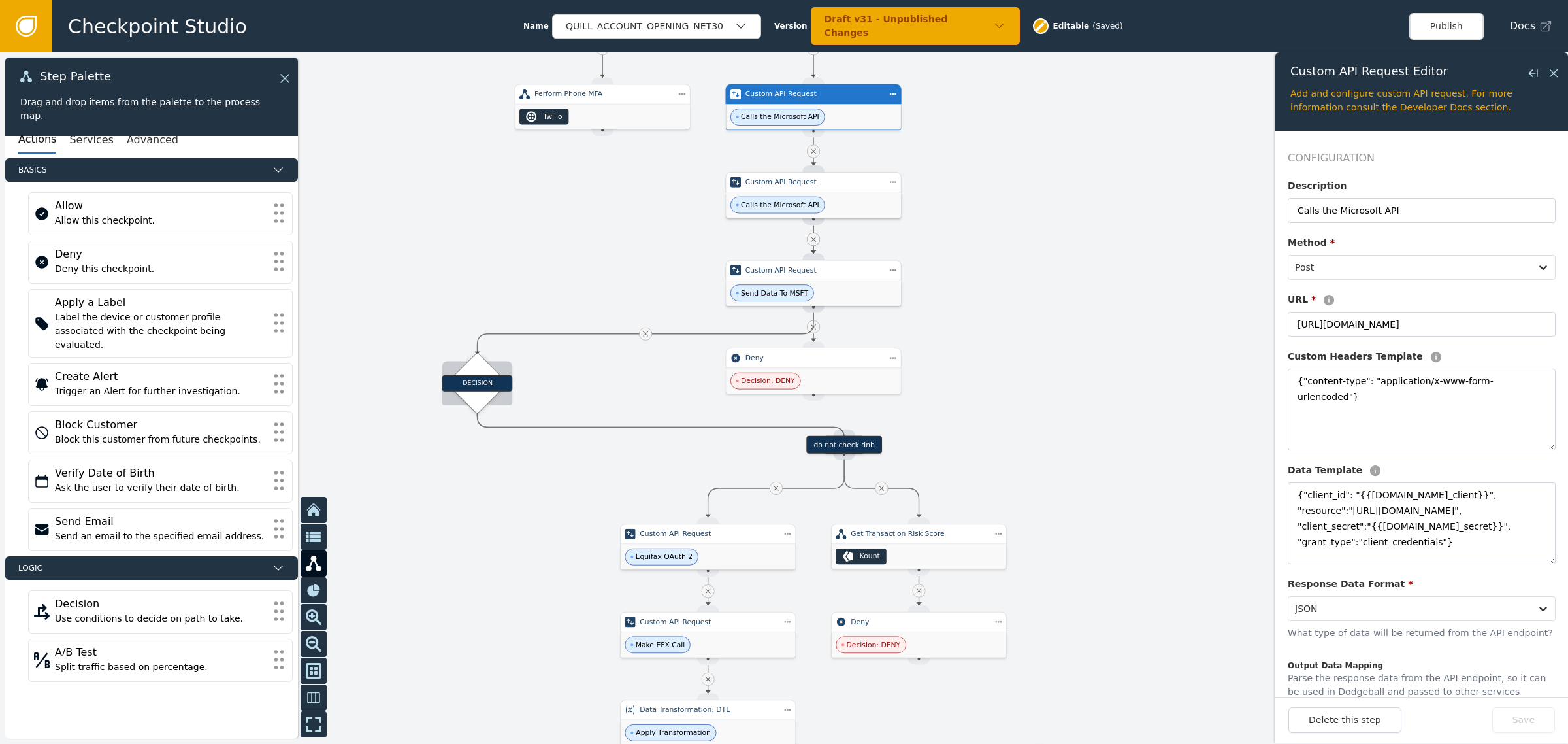
drag, startPoint x: 777, startPoint y: 367, endPoint x: 527, endPoint y: 370, distance: 250.0
click at [499, 374] on div "DECISION" at bounding box center [476, 382] width 43 height 43
click at [663, 328] on div at bounding box center [663, 334] width 13 height 13
drag, startPoint x: 854, startPoint y: 206, endPoint x: 483, endPoint y: 213, distance: 371.1
click at [629, 203] on div "Calls the Microsoft API" at bounding box center [716, 200] width 175 height 26
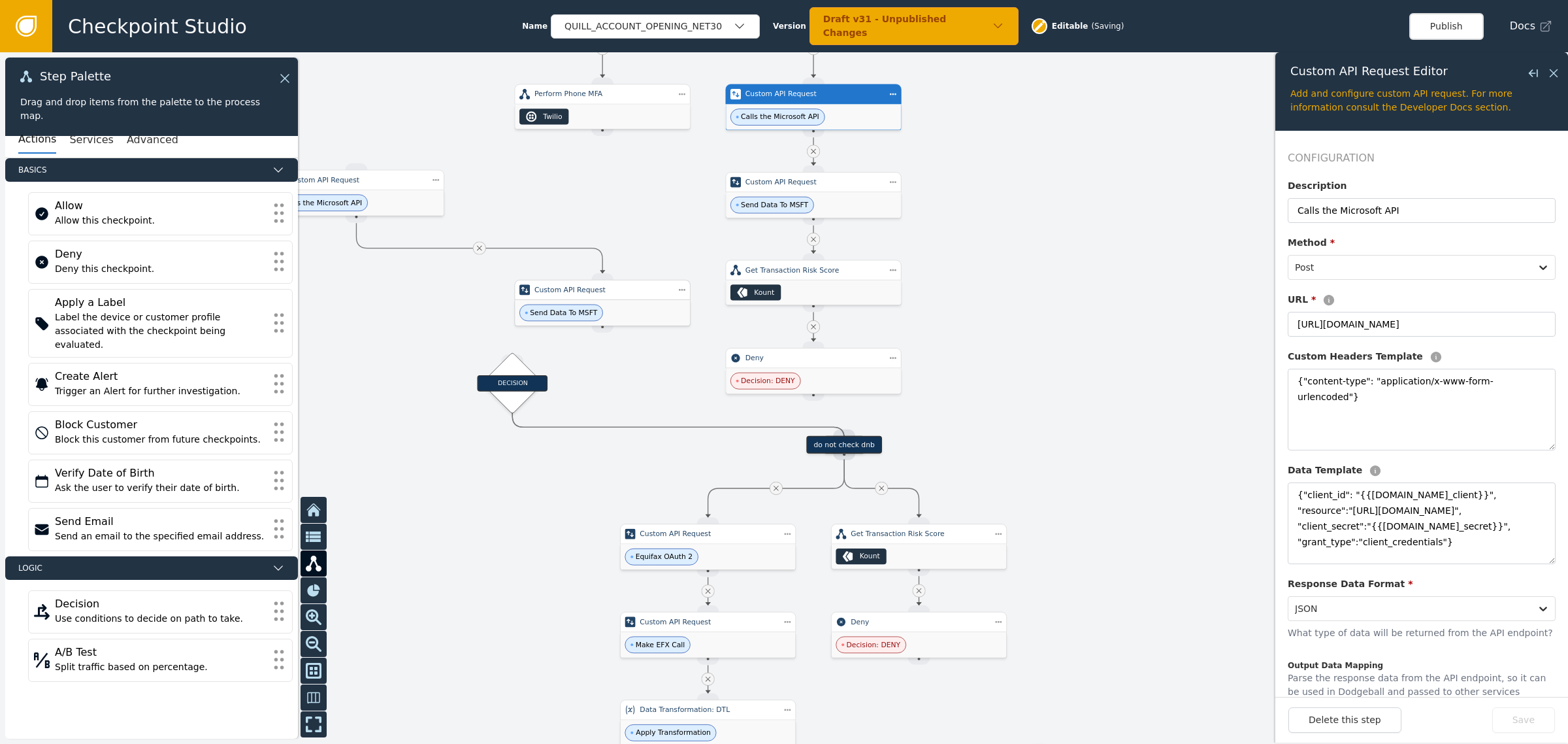
drag, startPoint x: 814, startPoint y: 291, endPoint x: 457, endPoint y: 303, distance: 357.2
click at [515, 300] on div "Custom API Request" at bounding box center [603, 290] width 176 height 20
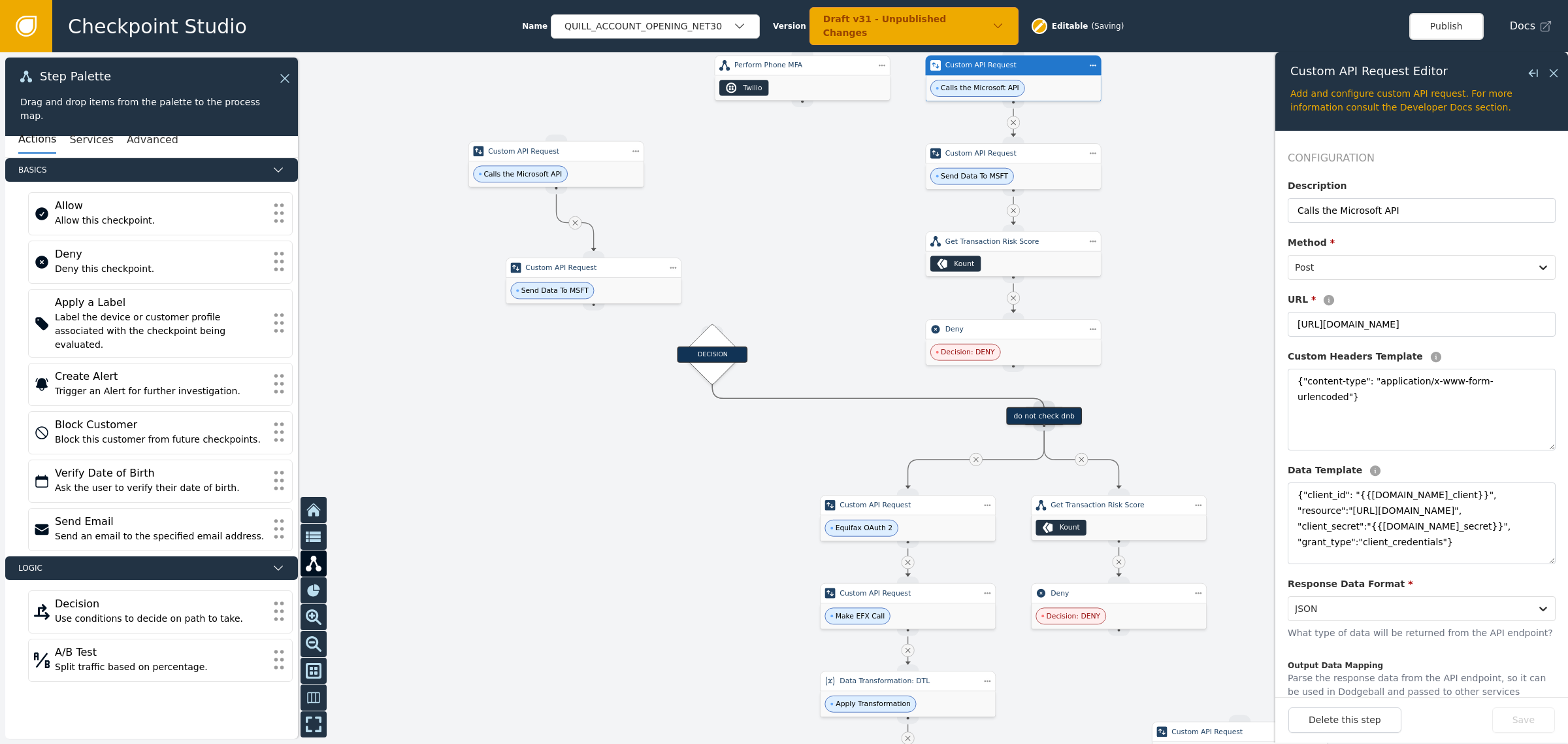
drag, startPoint x: 602, startPoint y: 260, endPoint x: 707, endPoint y: 259, distance: 105.0
click at [799, 233] on div at bounding box center [784, 398] width 1568 height 691
drag, startPoint x: 661, startPoint y: 266, endPoint x: 496, endPoint y: 247, distance: 166.1
click at [465, 266] on div "Custom API Request" at bounding box center [403, 269] width 176 height 20
click at [634, 190] on div at bounding box center [784, 398] width 1568 height 691
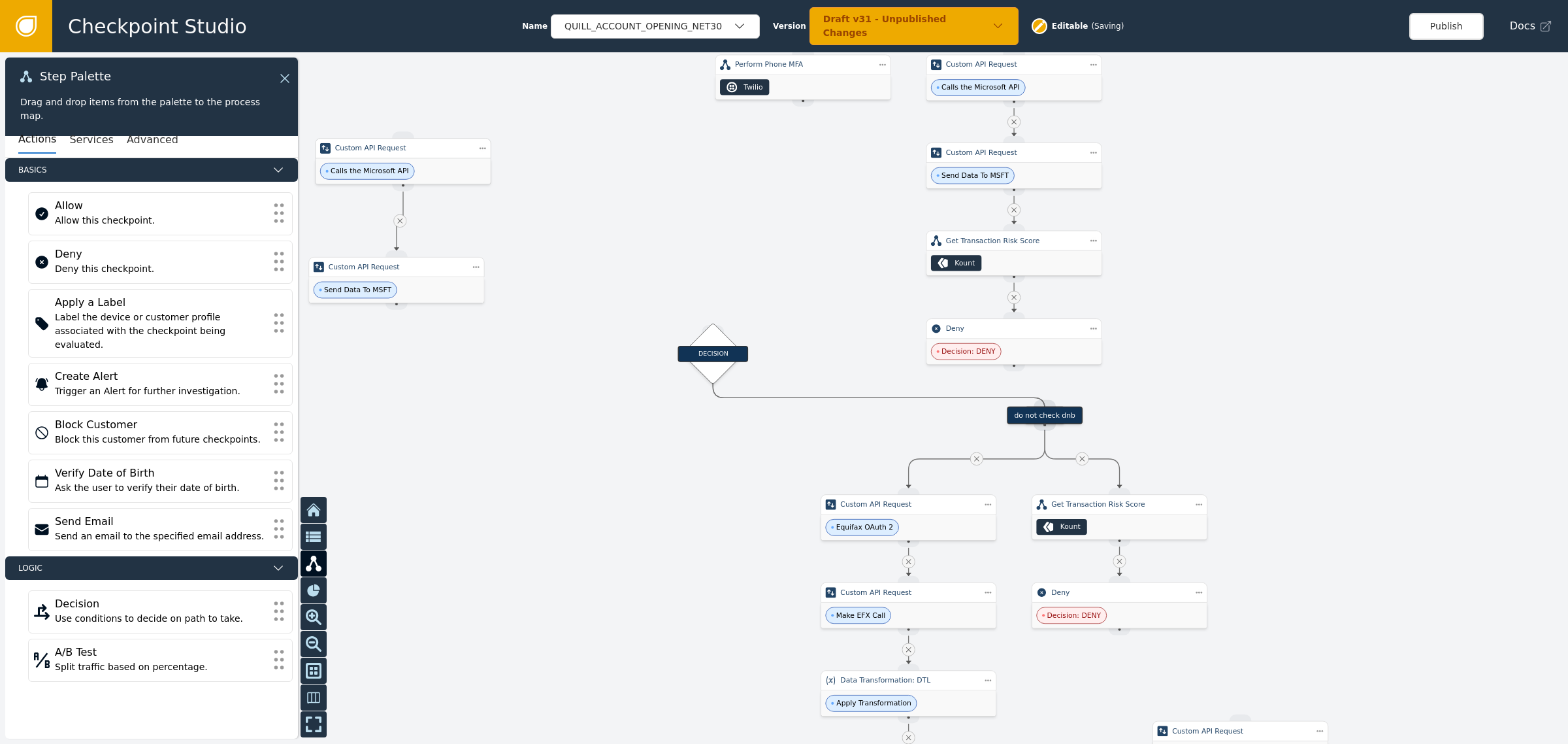
drag, startPoint x: 628, startPoint y: 174, endPoint x: 390, endPoint y: 177, distance: 238.0
click at [387, 177] on div "Calls the Microsoft API" at bounding box center [403, 170] width 175 height 26
drag, startPoint x: 618, startPoint y: 260, endPoint x: 579, endPoint y: 321, distance: 72.4
click at [578, 321] on div at bounding box center [784, 398] width 1568 height 691
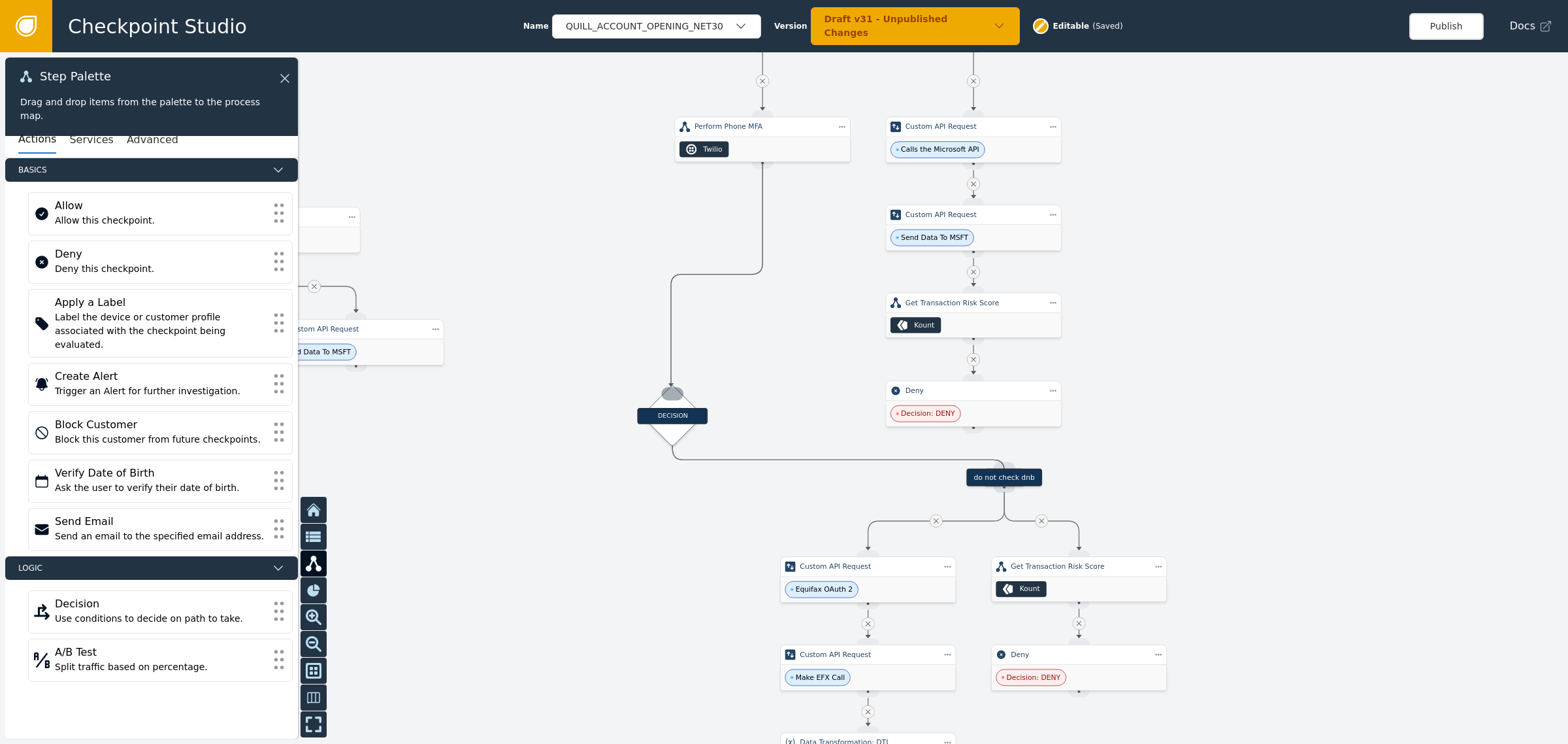
drag, startPoint x: 761, startPoint y: 168, endPoint x: 670, endPoint y: 386, distance: 236.2
drag, startPoint x: 768, startPoint y: 163, endPoint x: 670, endPoint y: 390, distance: 247.3
drag, startPoint x: 761, startPoint y: 165, endPoint x: 674, endPoint y: 395, distance: 245.9
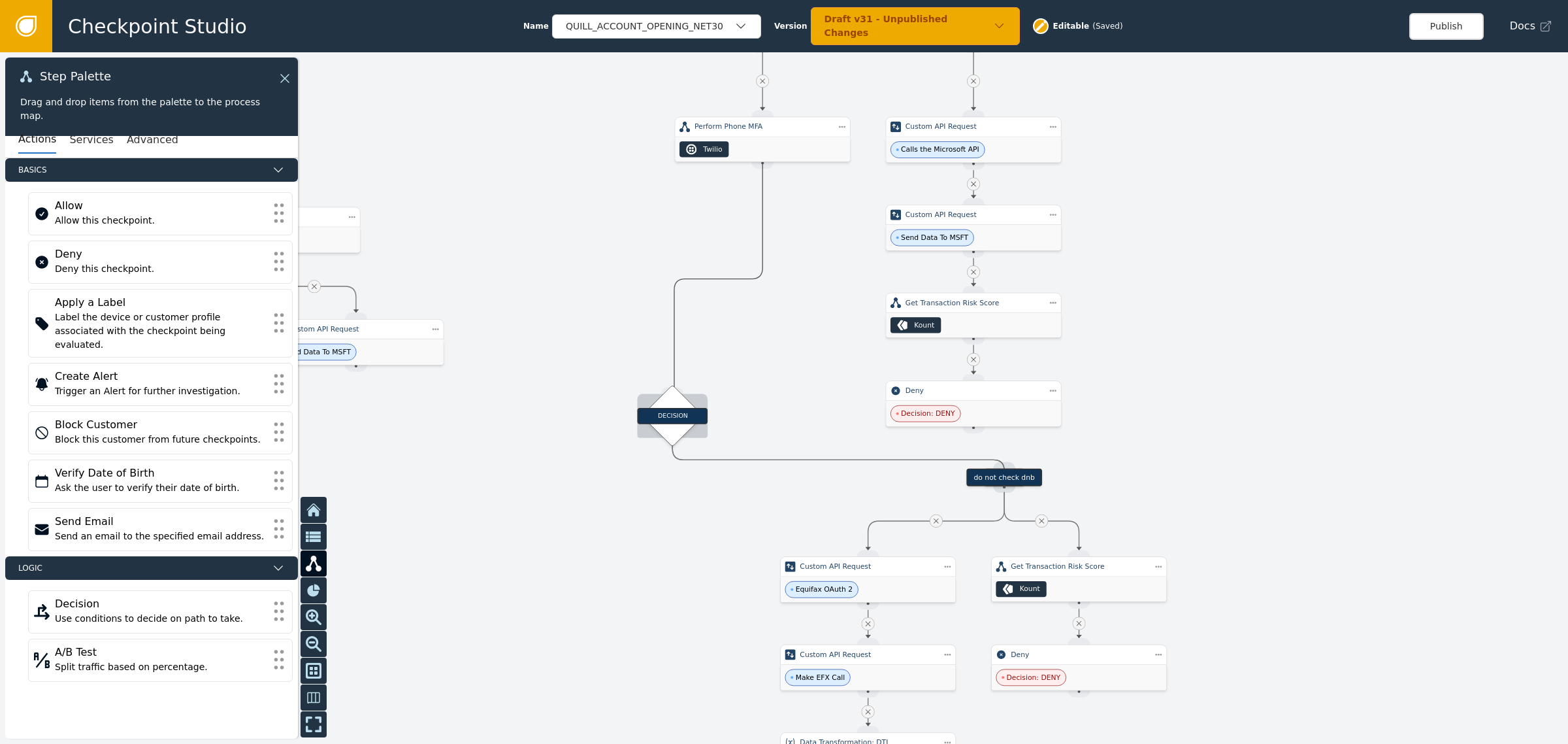
drag, startPoint x: 670, startPoint y: 449, endPoint x: 695, endPoint y: 483, distance: 42.2
click at [695, 483] on div "Target Handle for step Default Source Handle for step Target Handle for step Ba…" at bounding box center [784, 398] width 1568 height 691
drag, startPoint x: 684, startPoint y: 423, endPoint x: 719, endPoint y: 325, distance: 104.1
click at [719, 325] on div "DECISION" at bounding box center [707, 316] width 71 height 16
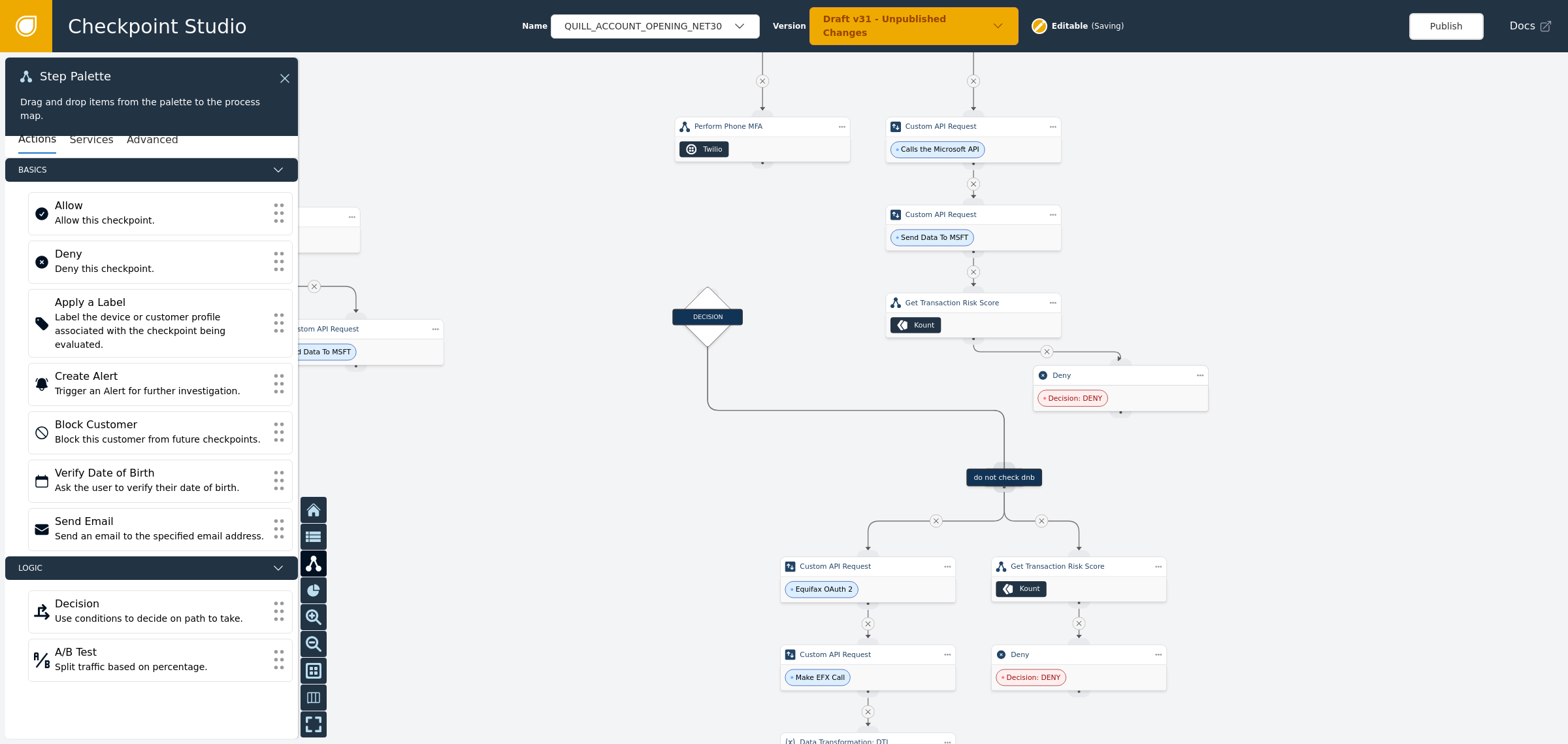
drag, startPoint x: 980, startPoint y: 398, endPoint x: 1174, endPoint y: 353, distance: 199.2
click at [1174, 365] on div "Deny" at bounding box center [1121, 375] width 176 height 20
drag, startPoint x: 762, startPoint y: 161, endPoint x: 711, endPoint y: 289, distance: 137.8
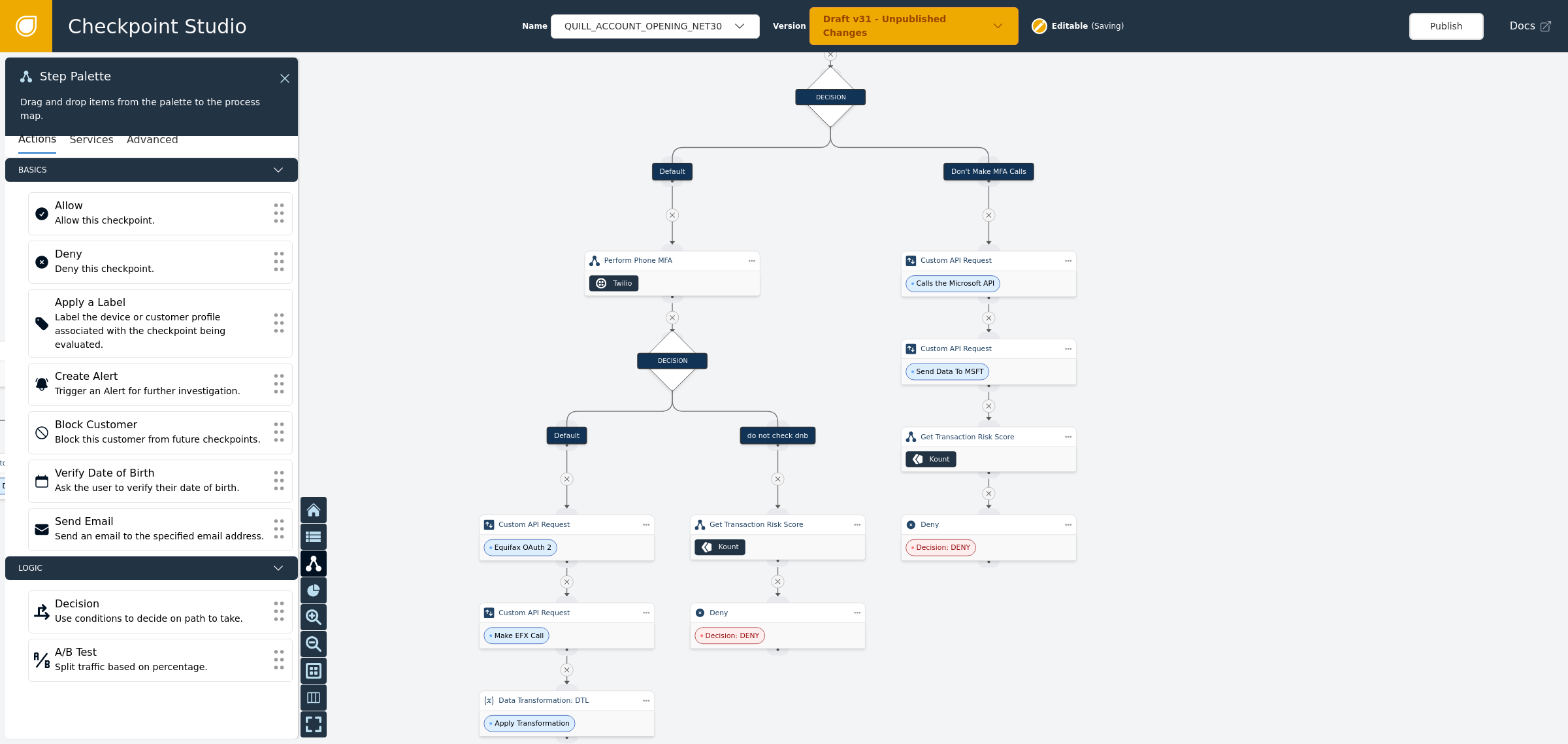
drag, startPoint x: 1083, startPoint y: 197, endPoint x: 746, endPoint y: 357, distance: 373.1
click at [746, 357] on div at bounding box center [784, 398] width 1568 height 691
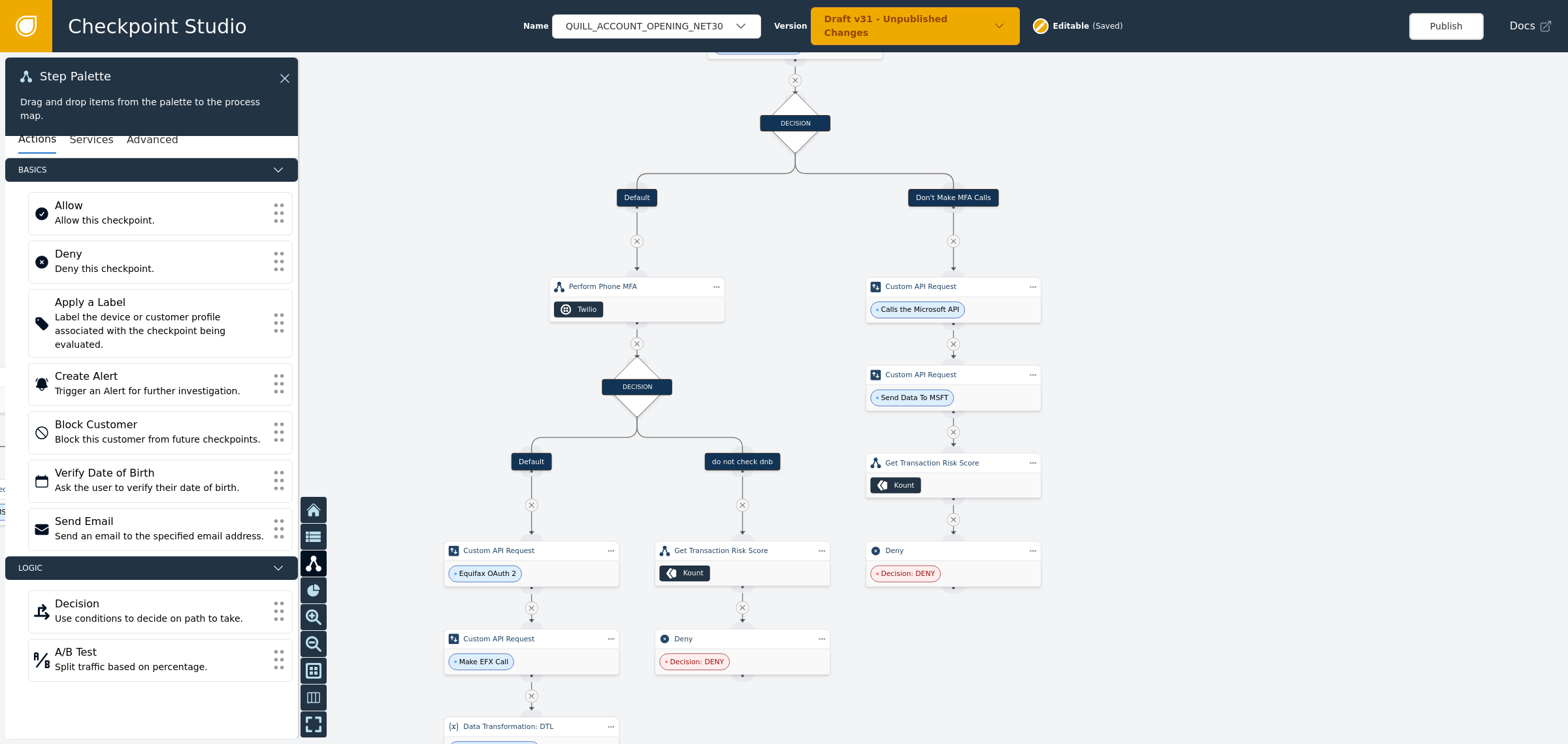
click at [949, 245] on icon at bounding box center [953, 241] width 9 height 9
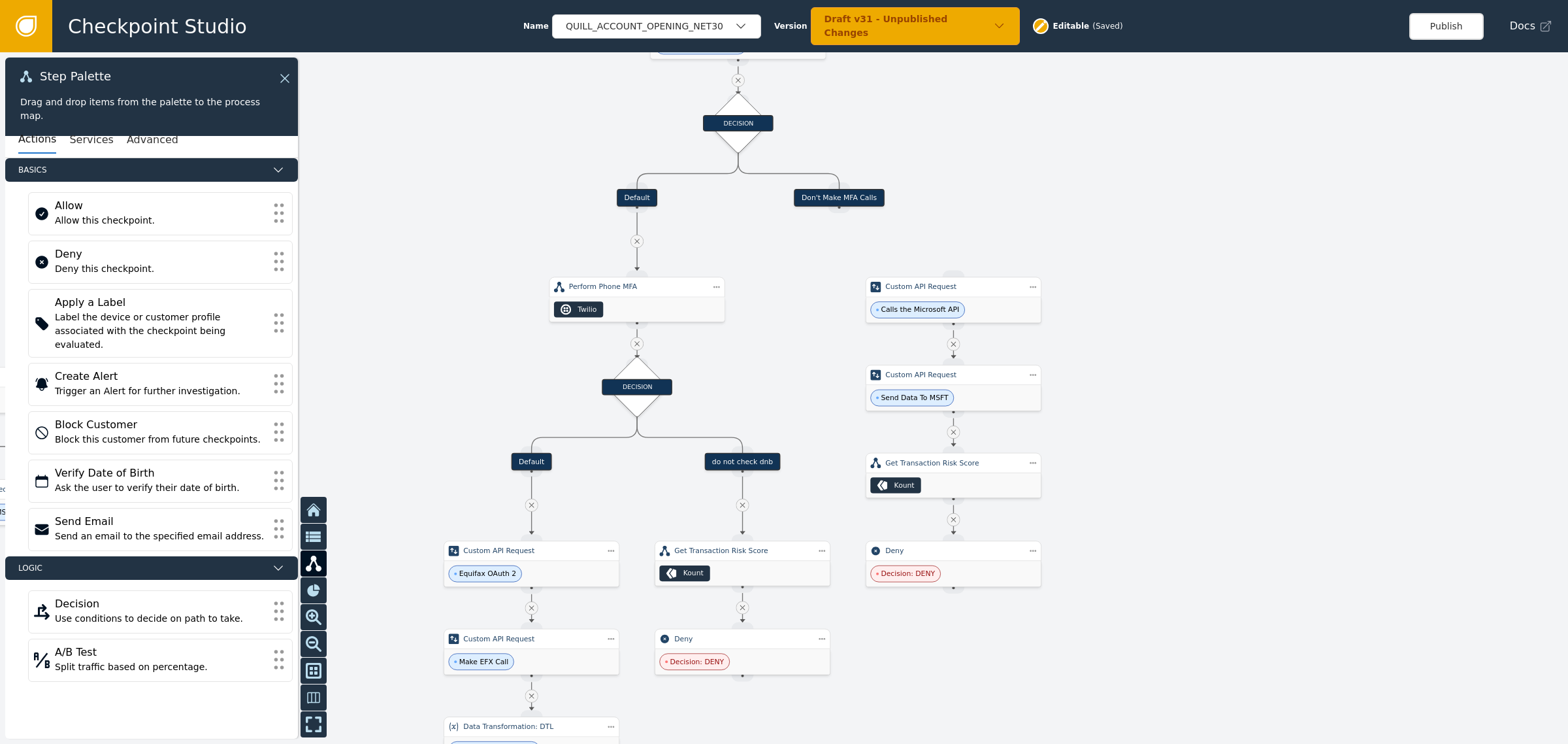
click at [954, 433] on icon at bounding box center [954, 432] width 5 height 5
drag, startPoint x: 970, startPoint y: 296, endPoint x: 1292, endPoint y: 288, distance: 322.1
click at [1076, 279] on div "Custom API Request Step Actions Menu Duplicate Delete Calls the Microsoft API" at bounding box center [989, 291] width 176 height 47
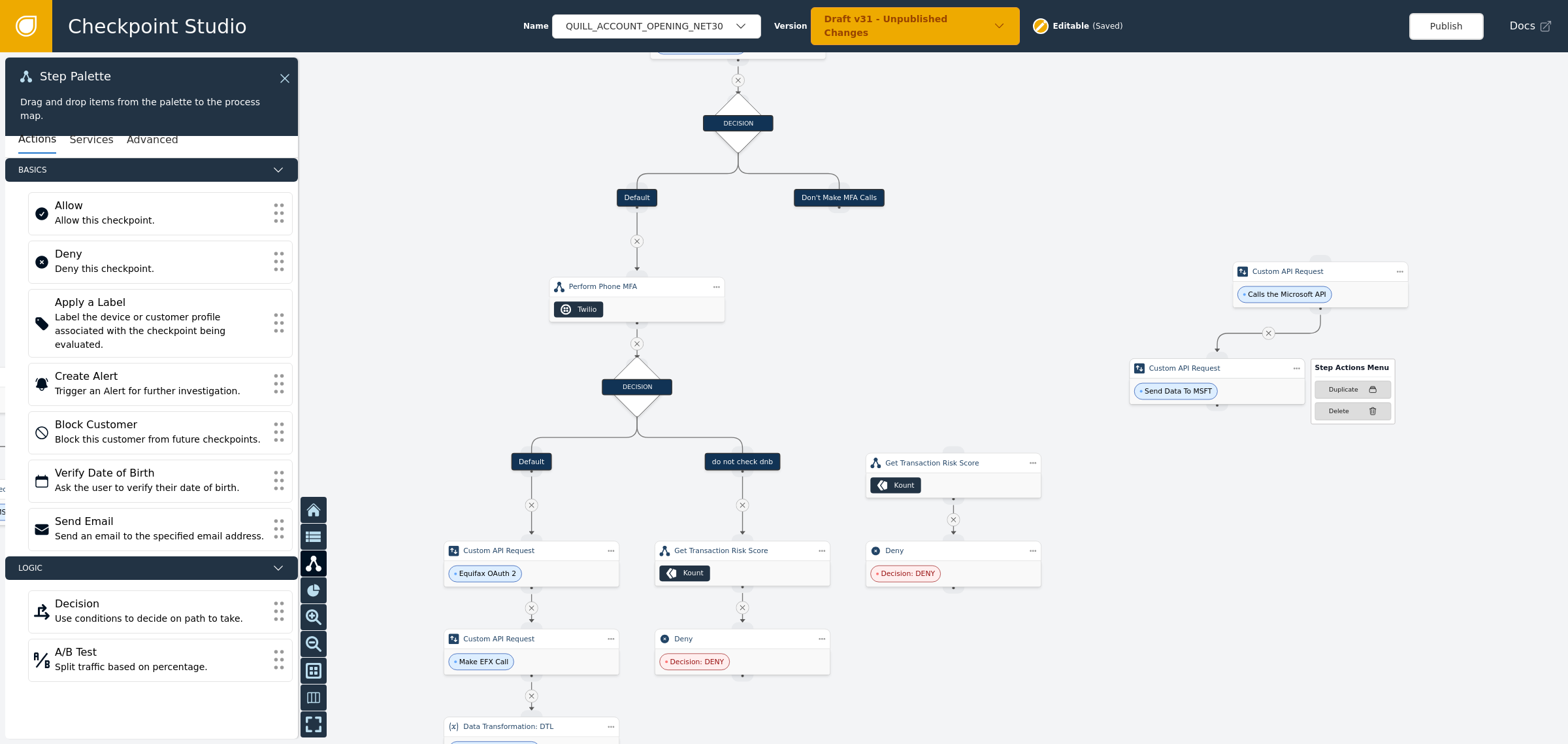
drag, startPoint x: 1084, startPoint y: 371, endPoint x: 1341, endPoint y: 379, distance: 257.1
click at [1305, 378] on div "Custom API Request Step Actions Menu Duplicate Delete" at bounding box center [1217, 368] width 176 height 20
drag, startPoint x: 835, startPoint y: 208, endPoint x: 951, endPoint y: 449, distance: 267.5
click at [951, 303] on div "Target Handle for step Default Source Handle for step Target Handle for step Ba…" at bounding box center [954, 70] width 1055 height 465
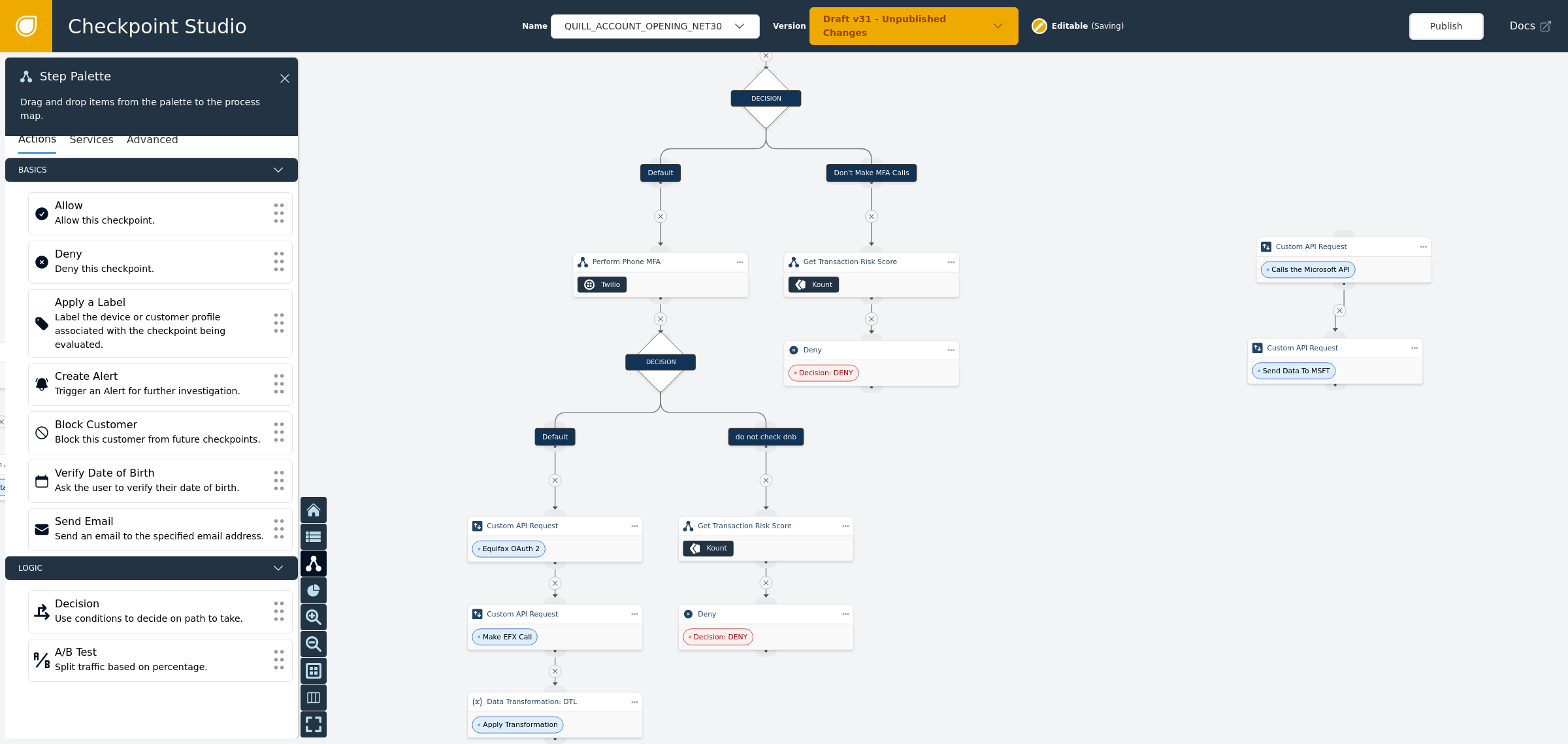
drag, startPoint x: 1036, startPoint y: 202, endPoint x: 1084, endPoint y: 139, distance: 79.2
click at [1084, 141] on div at bounding box center [784, 398] width 1568 height 691
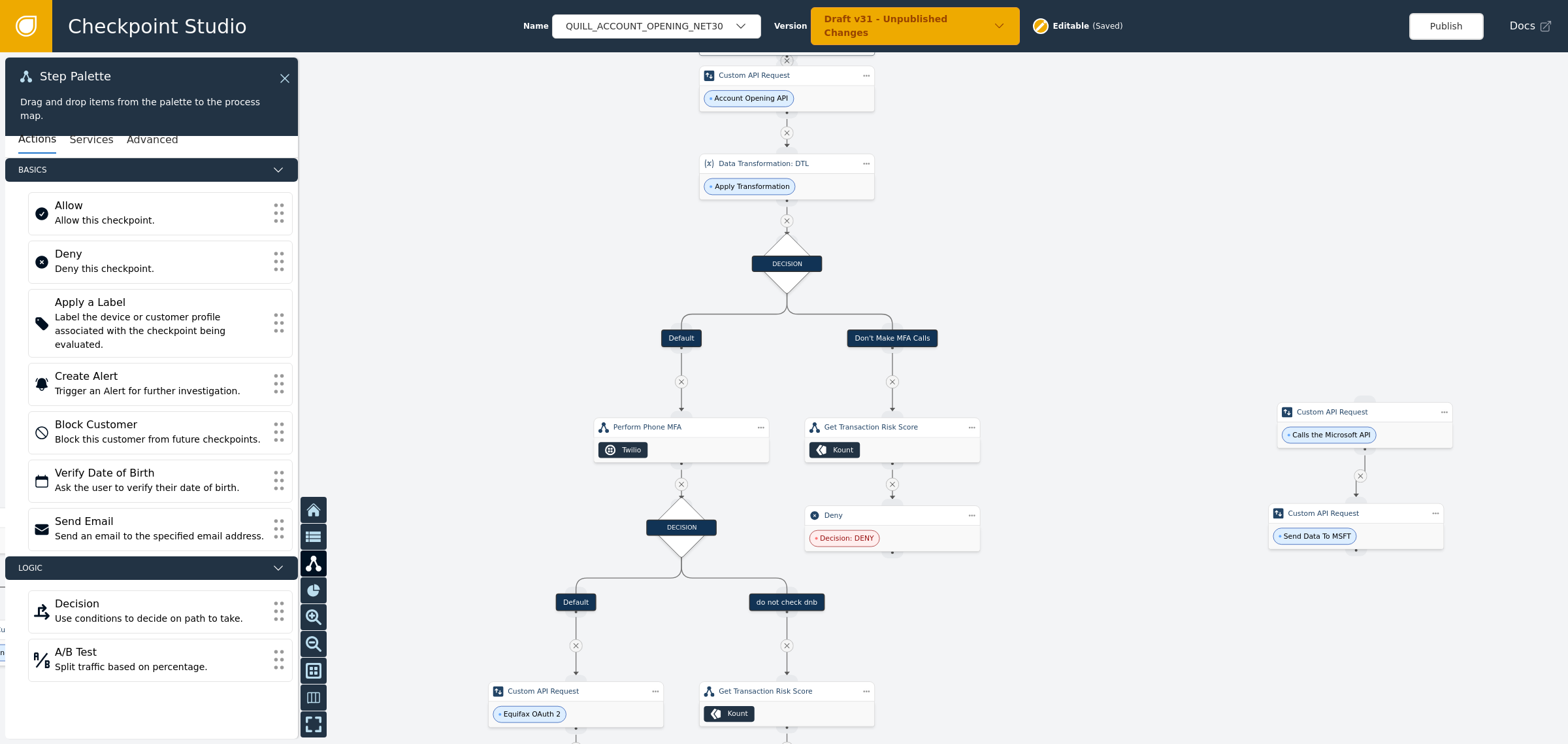
drag, startPoint x: 1084, startPoint y: 254, endPoint x: 1062, endPoint y: 521, distance: 267.9
click at [1062, 521] on div at bounding box center [784, 398] width 1568 height 691
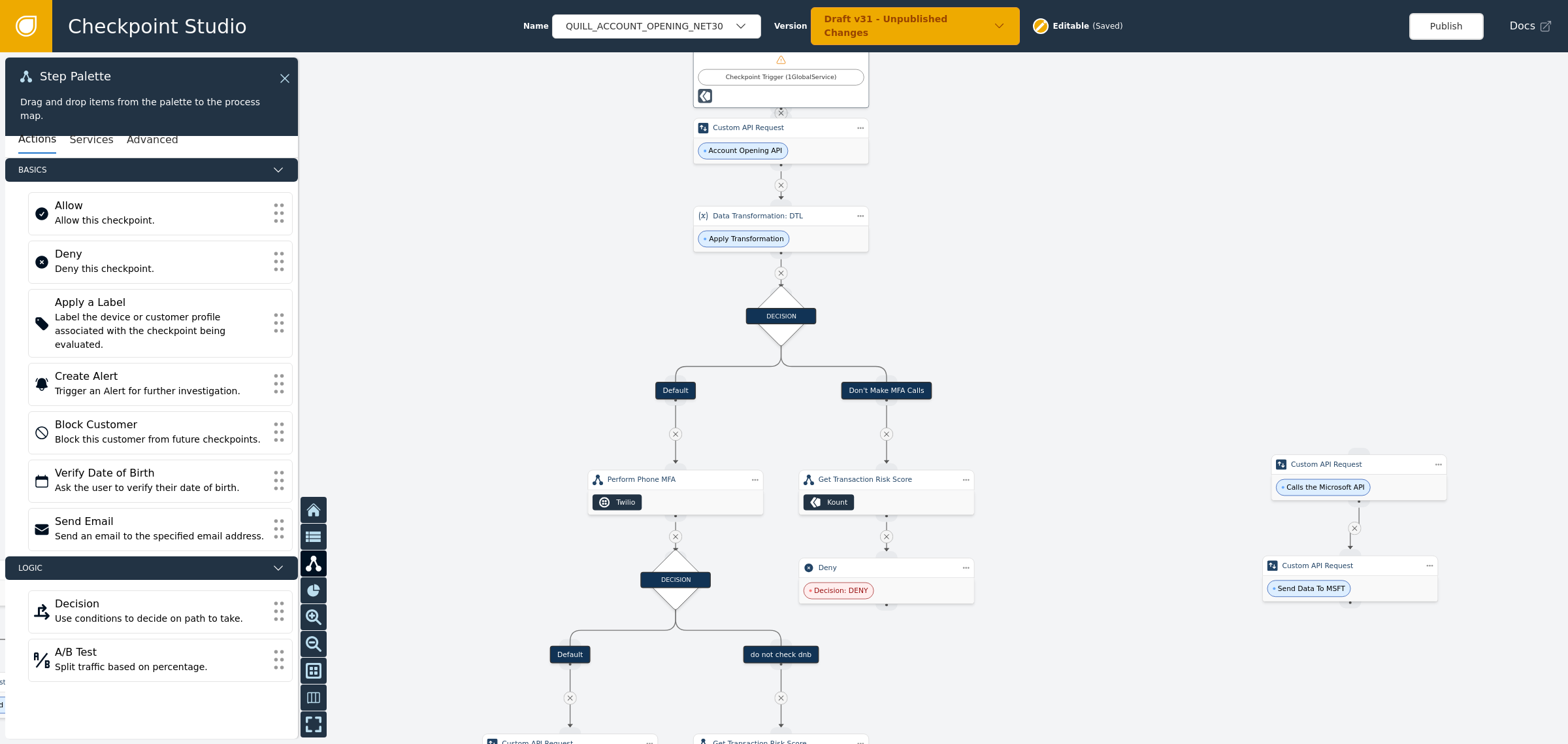
drag, startPoint x: 1009, startPoint y: 270, endPoint x: 1013, endPoint y: 279, distance: 9.8
click at [1013, 279] on div at bounding box center [784, 398] width 1568 height 691
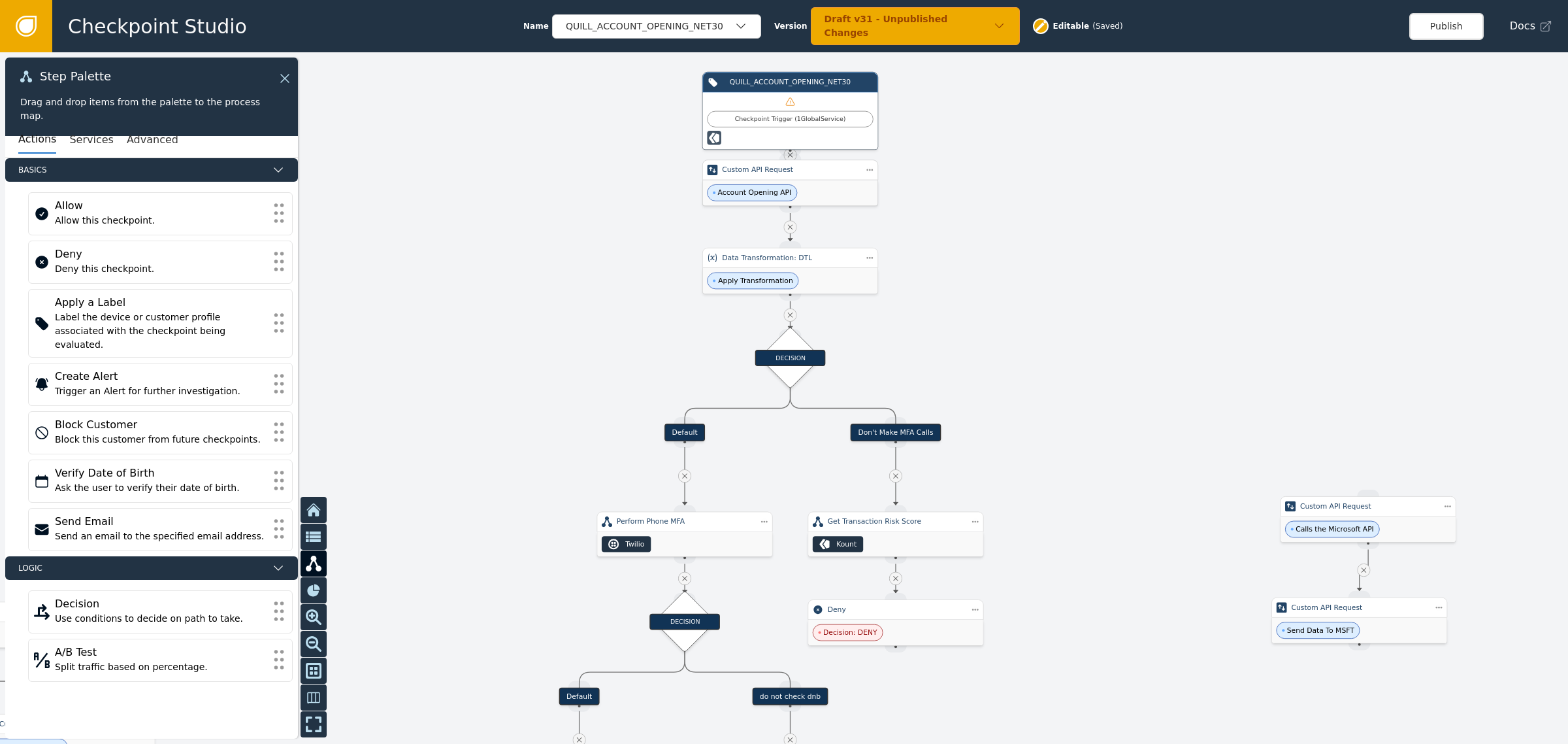
click at [824, 177] on div "Custom API Request" at bounding box center [790, 170] width 176 height 20
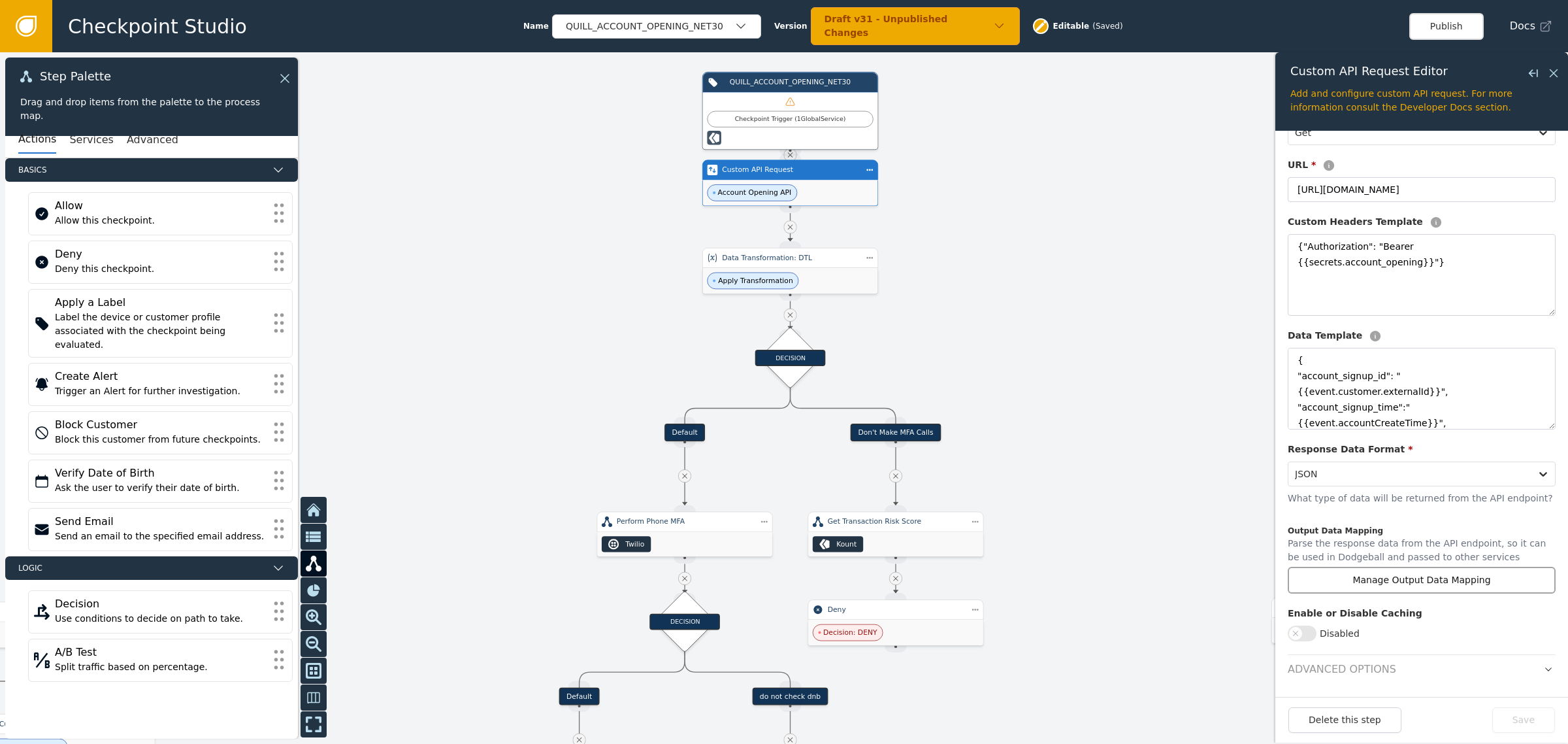
click at [1429, 589] on button "Manage Output Data Mapping" at bounding box center [1421, 580] width 268 height 26
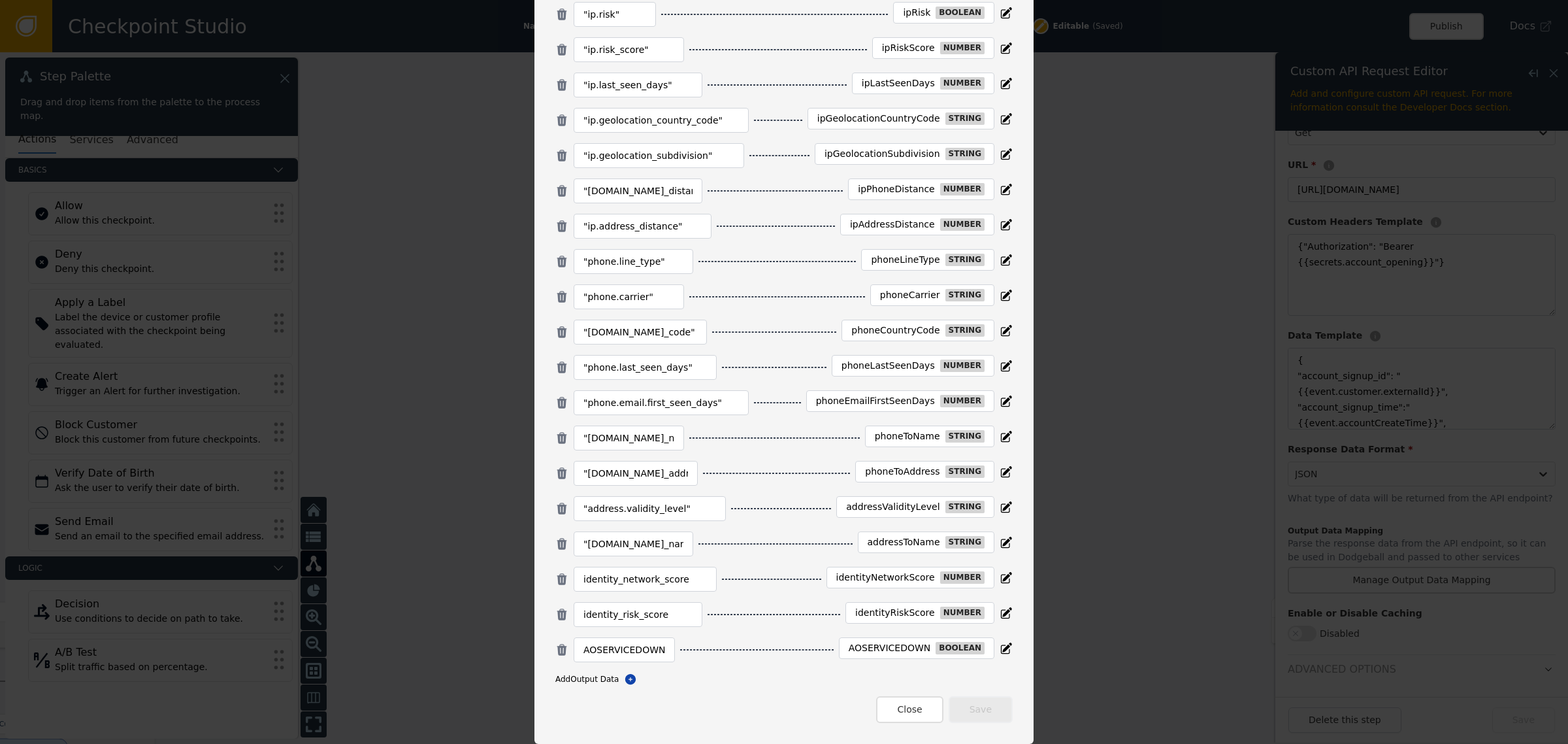
scroll to position [289, 0]
click at [618, 1] on body "Checkpoint Studio Name QUILL_ACCOUNT_OPENING_NET30 Version Draft v31 - Unpublis…" at bounding box center [784, 0] width 1568 height 1
click at [624, 685] on icon at bounding box center [630, 679] width 13 height 13
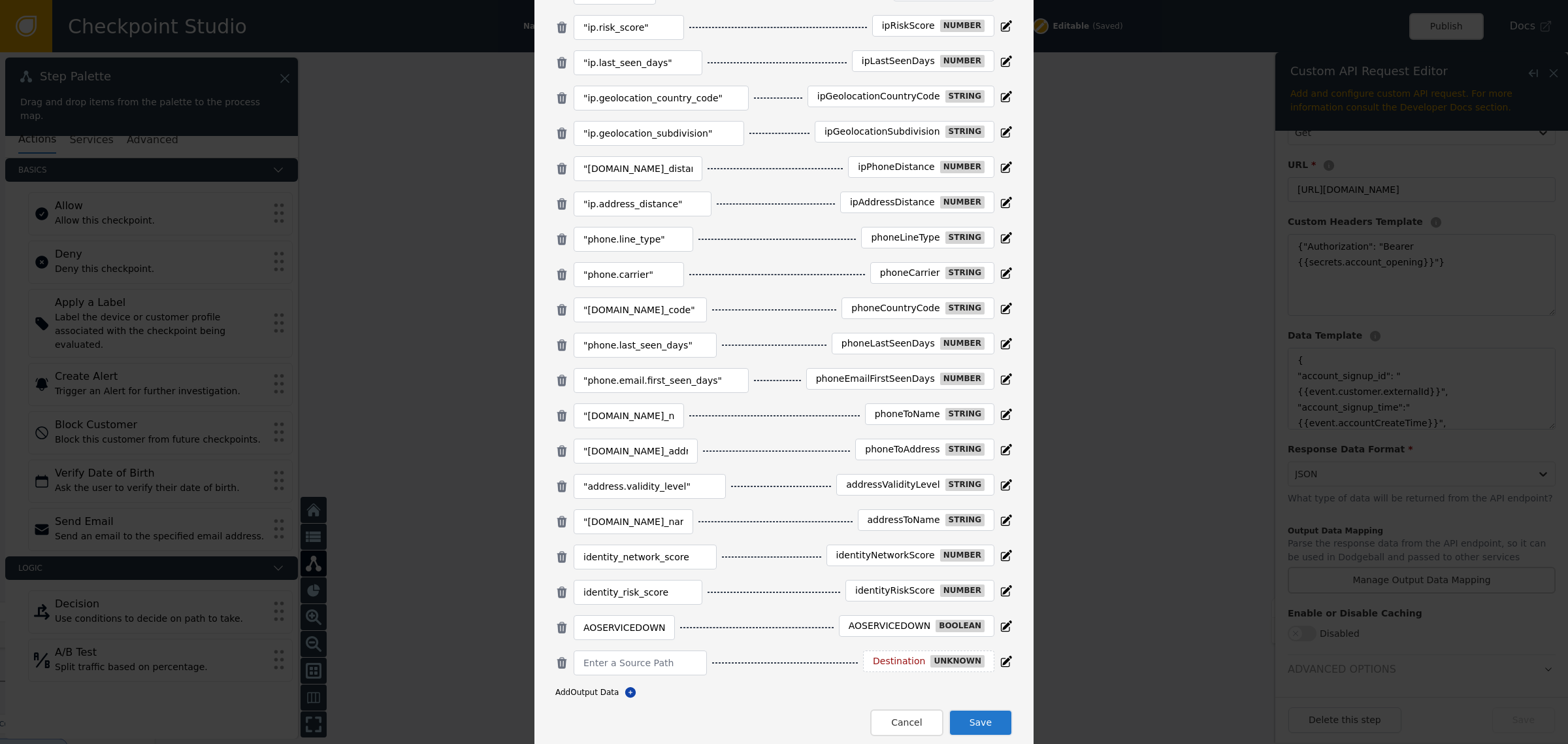
scroll to position [325, 0]
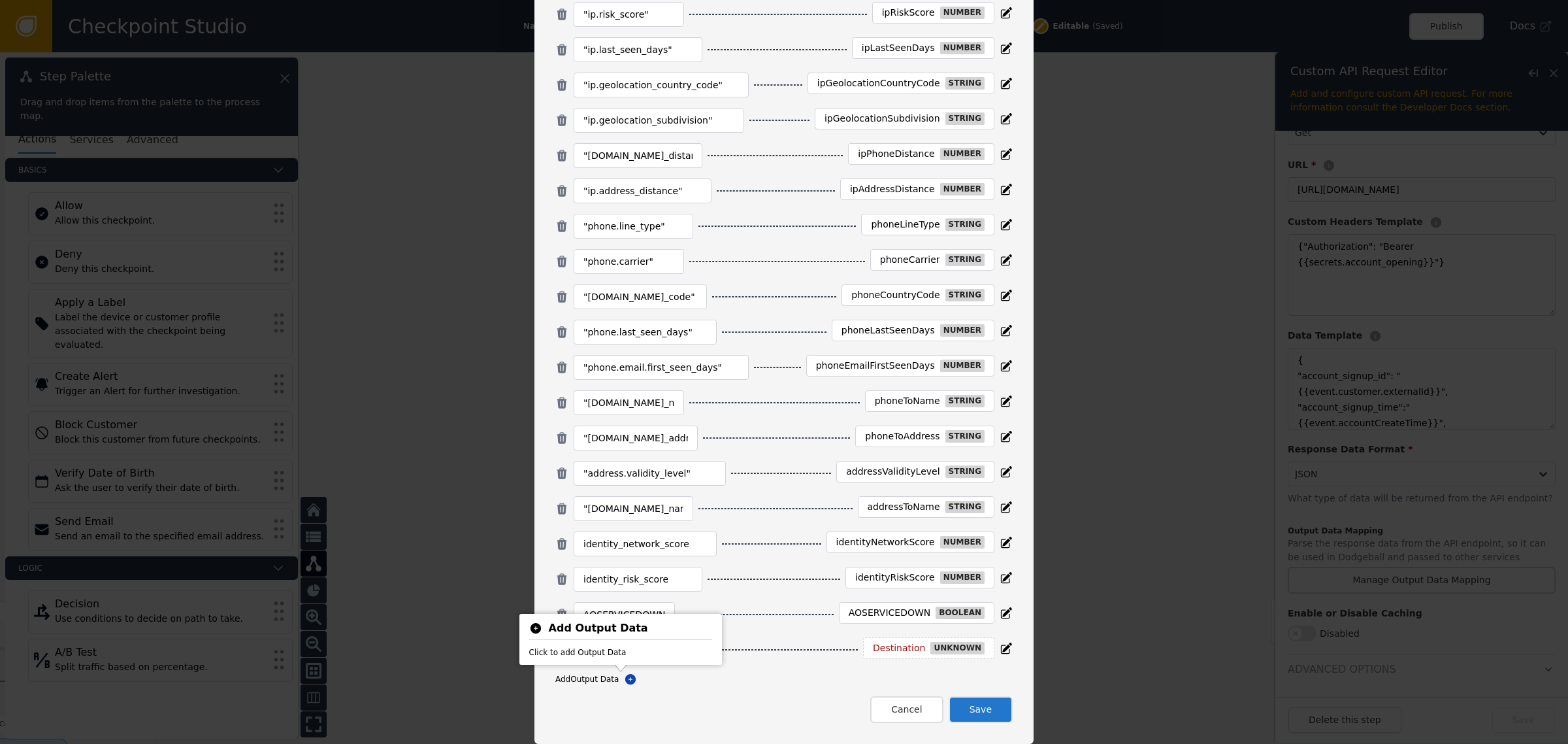
click at [614, 1] on body "Checkpoint Studio Name QUILL_ACCOUNT_OPENING_NET30 Version Draft v31 - Unpublis…" at bounding box center [784, 0] width 1568 height 1
click at [625, 679] on icon at bounding box center [630, 679] width 10 height 10
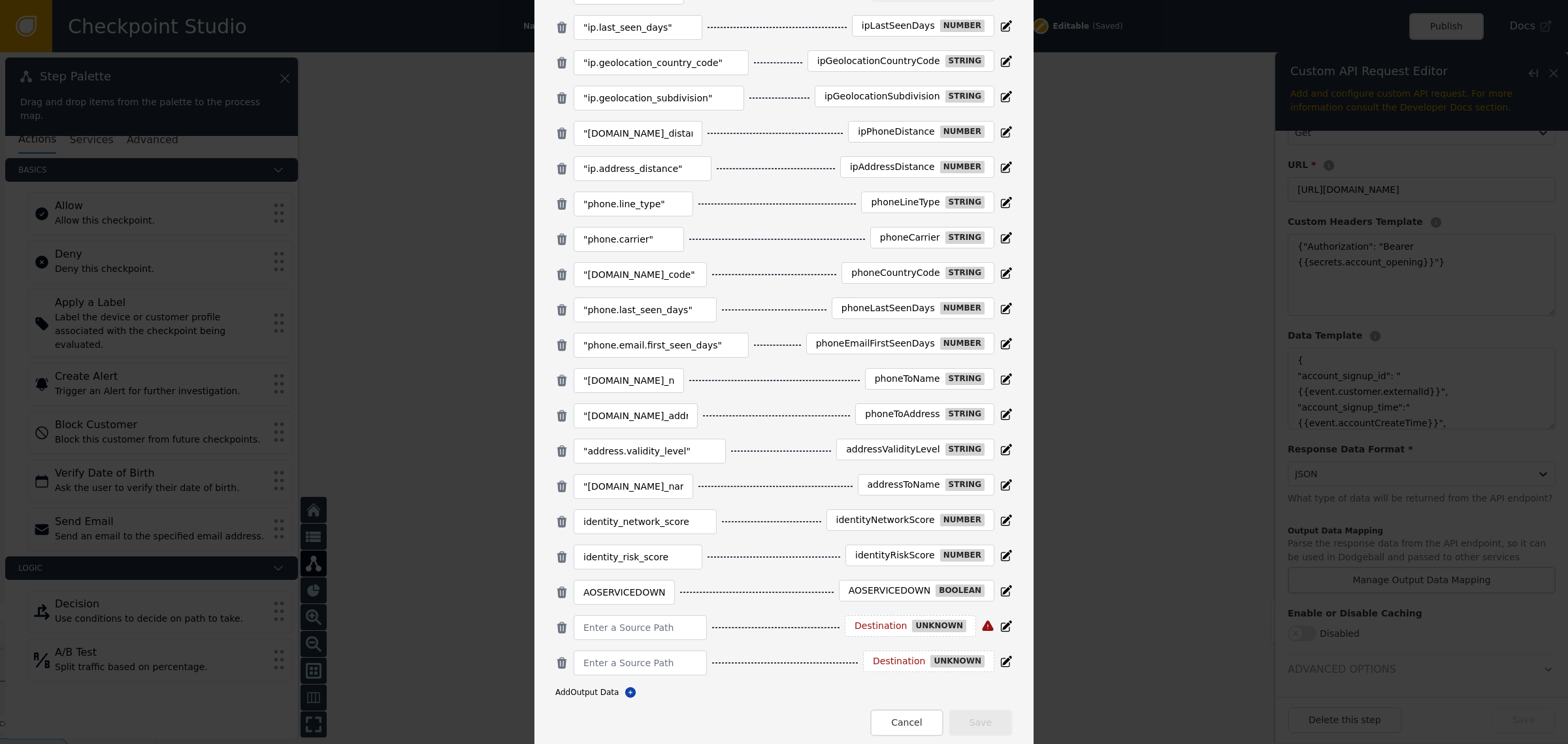
scroll to position [360, 0]
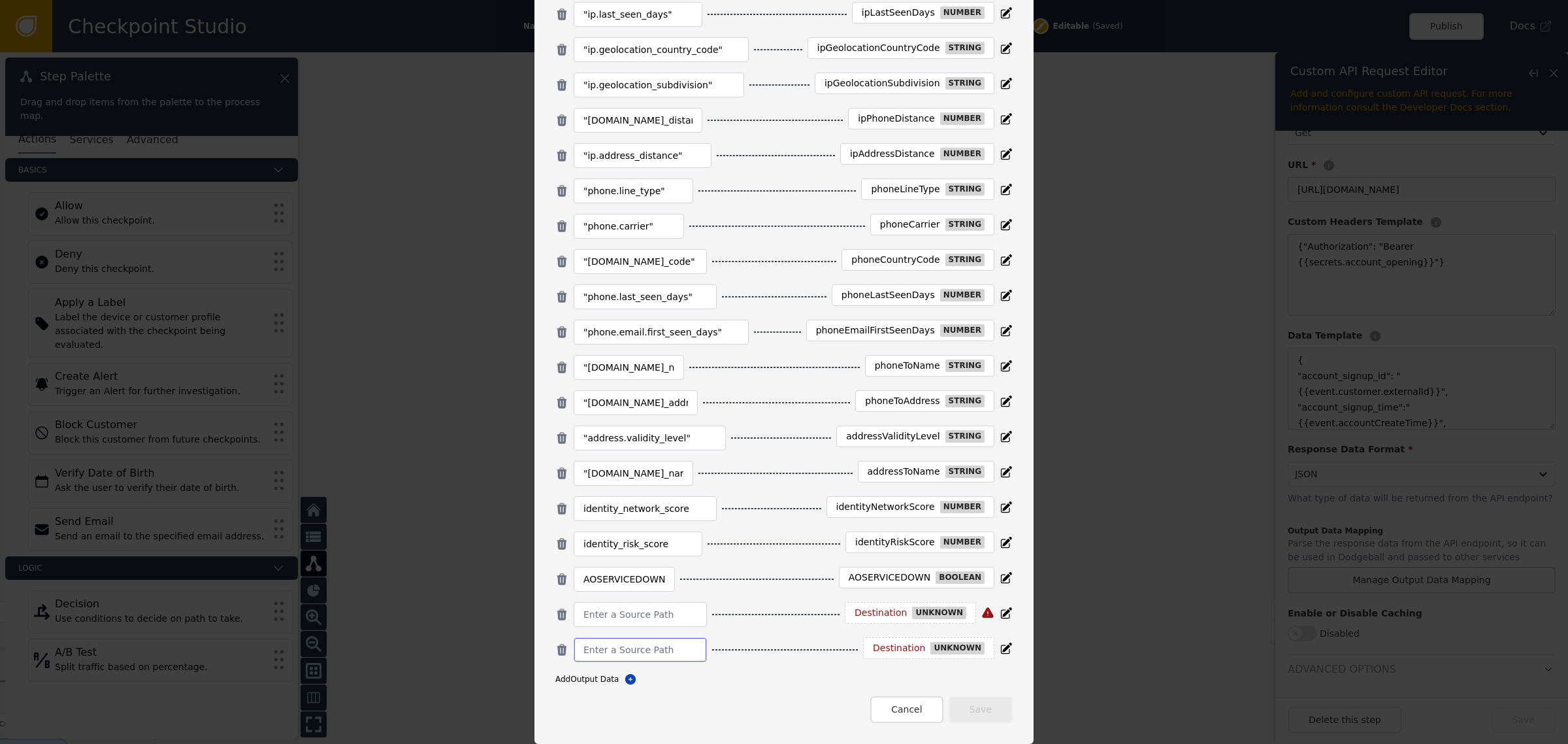
click at [665, 651] on input at bounding box center [640, 650] width 114 height 16
paste input ""[DOMAIN_NAME]_disposable""
type input ""[DOMAIN_NAME]_disposable""
click at [632, 611] on input at bounding box center [640, 614] width 114 height 16
paste input ""[DOMAIN_NAME]_disposable""
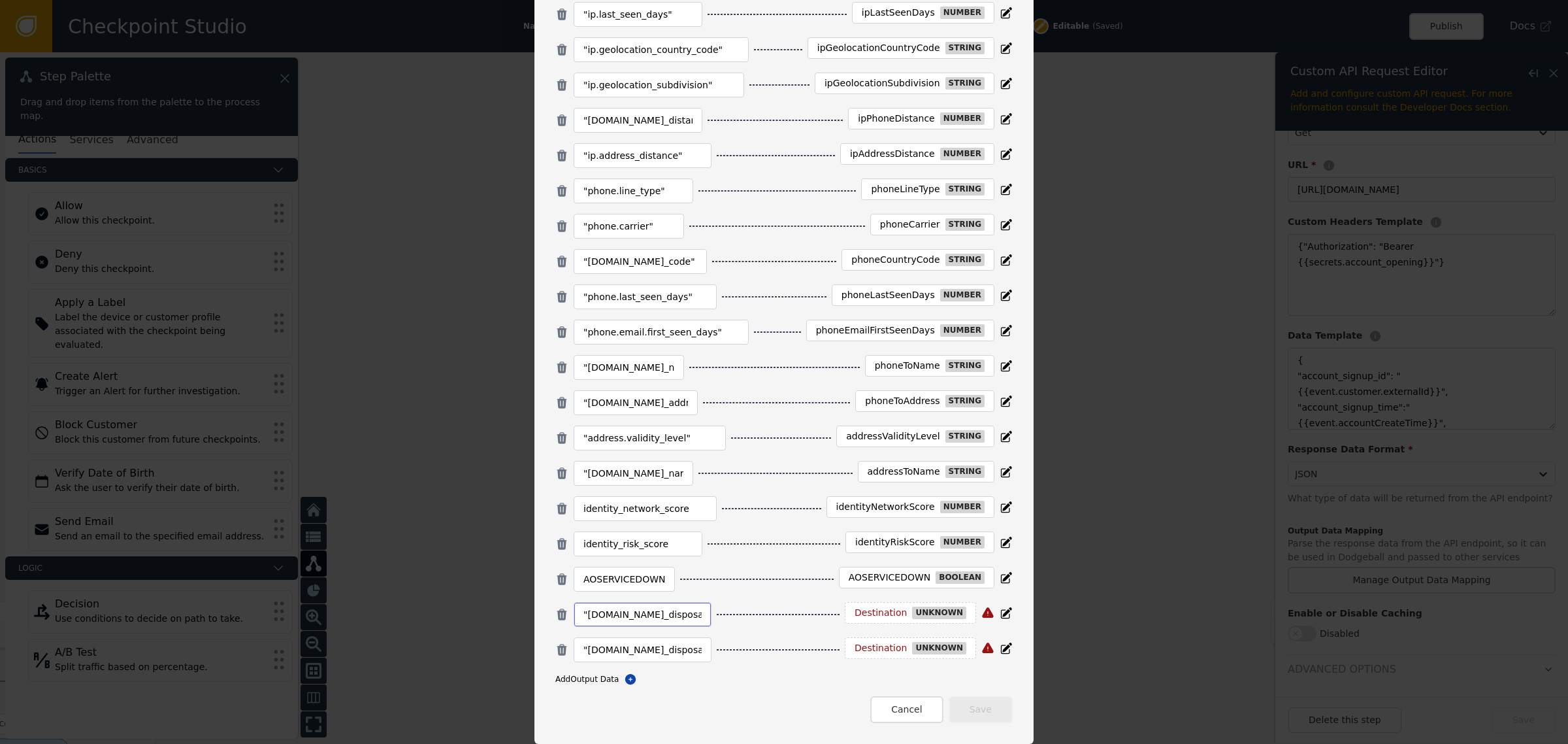
type input ""[DOMAIN_NAME]_disposable""
drag, startPoint x: 670, startPoint y: 641, endPoint x: 508, endPoint y: 622, distance: 163.1
click at [534, 634] on div "Manage Output Data Mapping Enter in a path to the value you want to extract fro…" at bounding box center [784, 195] width 499 height 1097
drag, startPoint x: 670, startPoint y: 644, endPoint x: 650, endPoint y: 634, distance: 22.4
click at [475, 635] on div "Manage Output Data Mapping Enter in a path to the value you want to extract fro…" at bounding box center [784, 372] width 1568 height 744
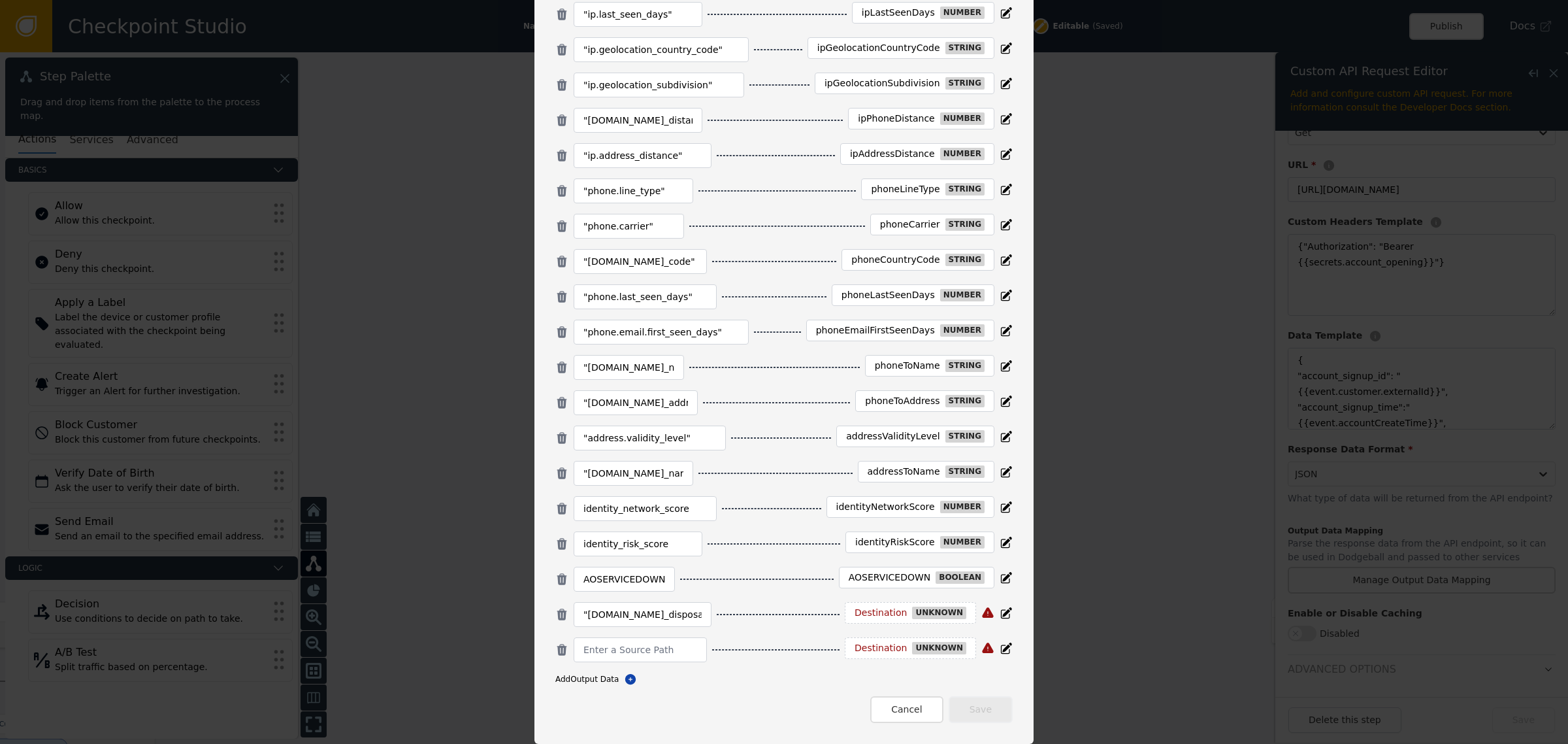
click at [870, 609] on div "Destination" at bounding box center [880, 612] width 52 height 12
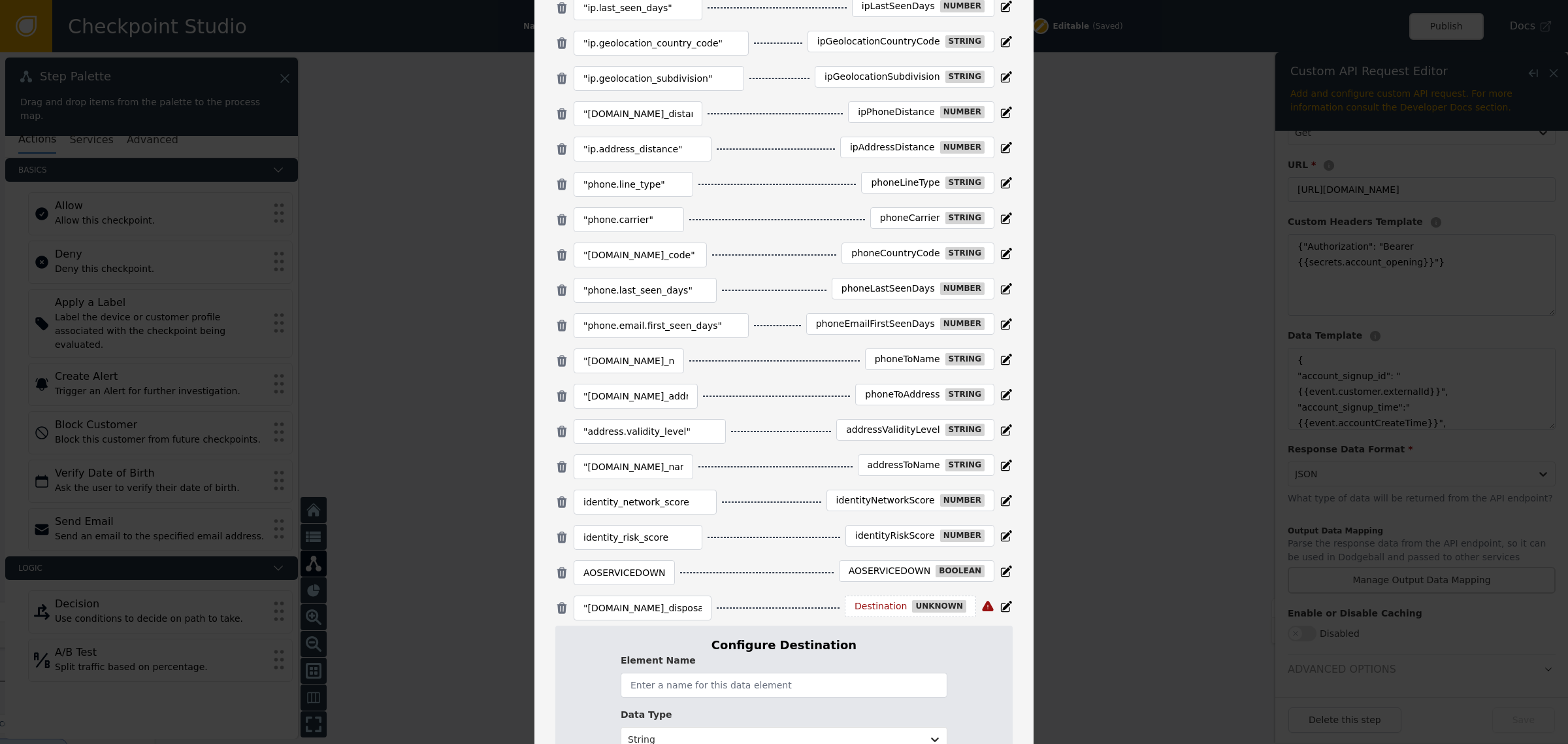
click at [863, 609] on div "Destination" at bounding box center [880, 606] width 52 height 12
click at [693, 691] on input "text" at bounding box center [784, 685] width 327 height 25
paste input "emailIsDisposable"
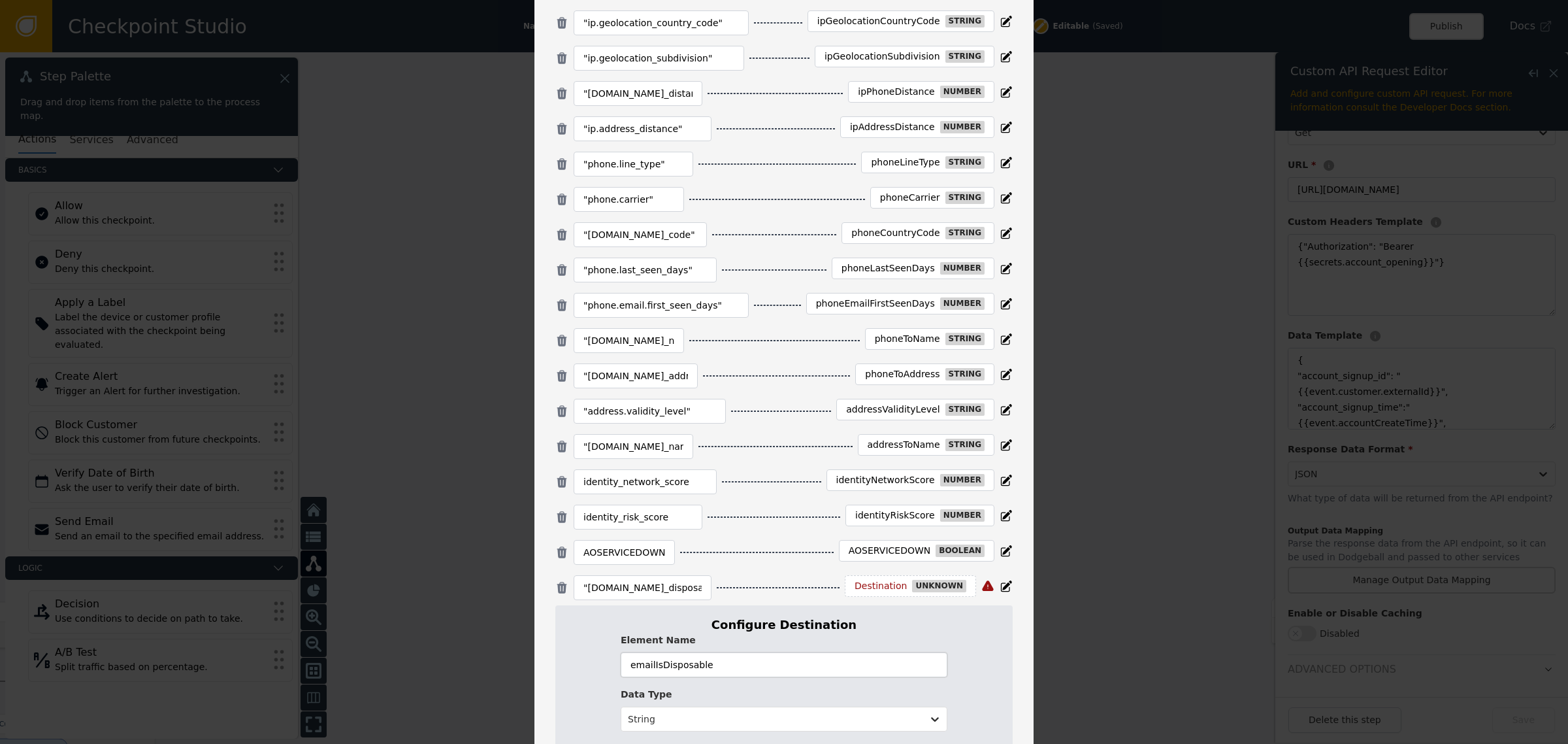
scroll to position [544, 0]
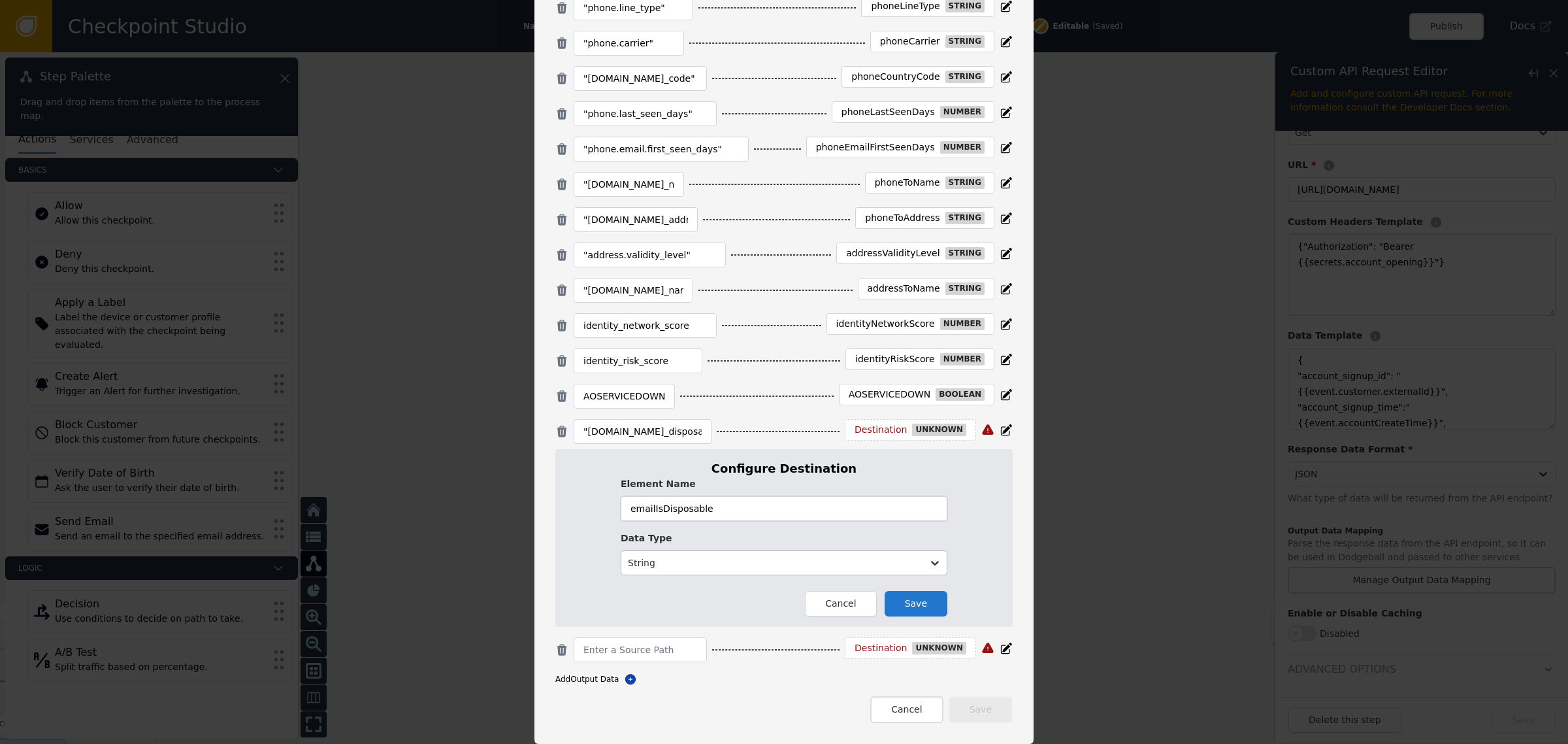
type input "emailIsDisposable"
click at [689, 559] on div at bounding box center [772, 563] width 288 height 16
click at [689, 444] on div "Boolean" at bounding box center [701, 433] width 161 height 24
click at [934, 608] on button "Save" at bounding box center [915, 603] width 63 height 26
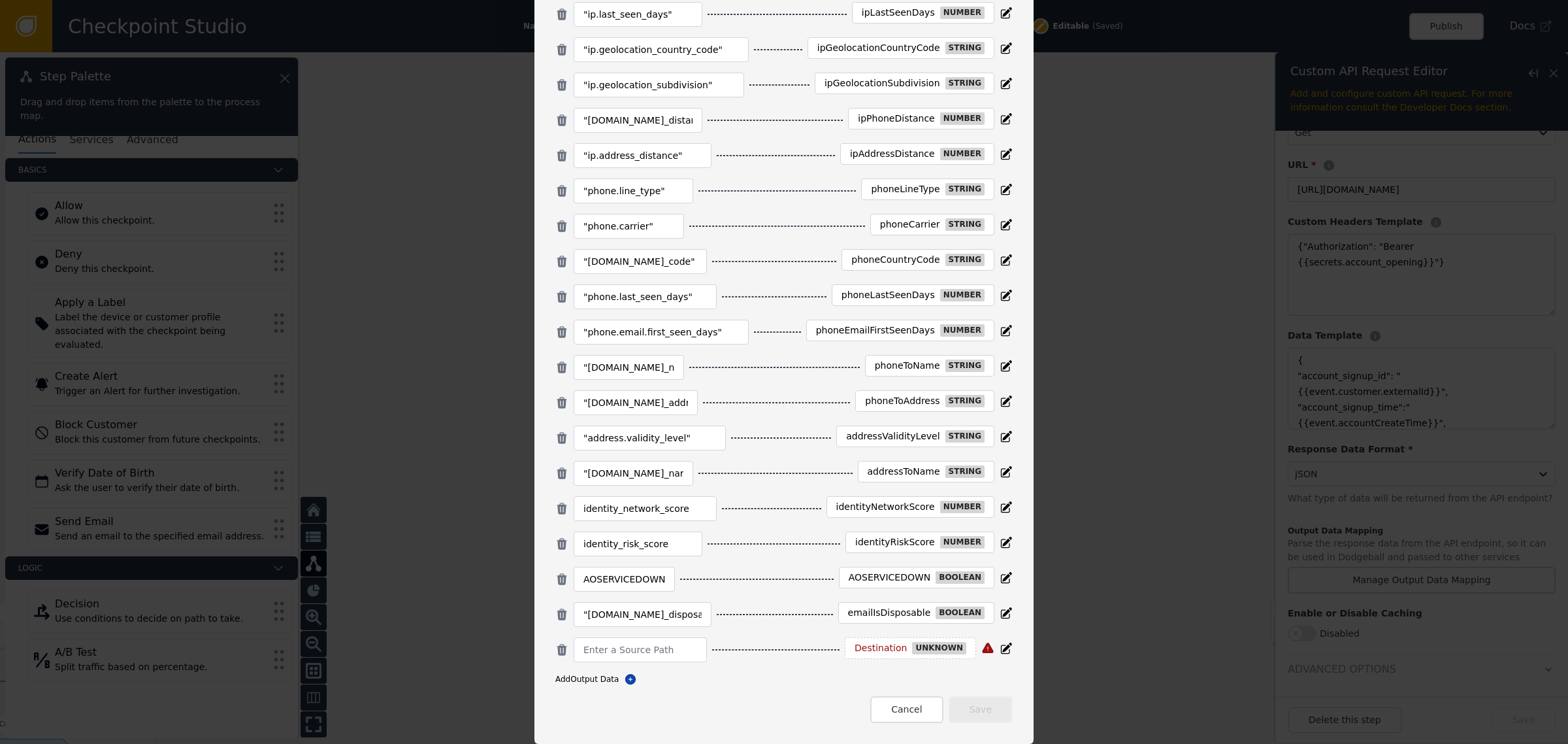
scroll to position [360, 0]
drag, startPoint x: 625, startPoint y: 654, endPoint x: 737, endPoint y: 637, distance: 113.3
click at [725, 1] on body "Checkpoint Studio Name QUILL_ACCOUNT_OPENING_NET30 Version Draft v31 - Unpublis…" at bounding box center [784, 0] width 1568 height 1
click at [775, 618] on div ""[DOMAIN_NAME]_disposable" emailIsDisposable boolean" at bounding box center [784, 614] width 457 height 25
click at [658, 646] on input at bounding box center [640, 650] width 114 height 16
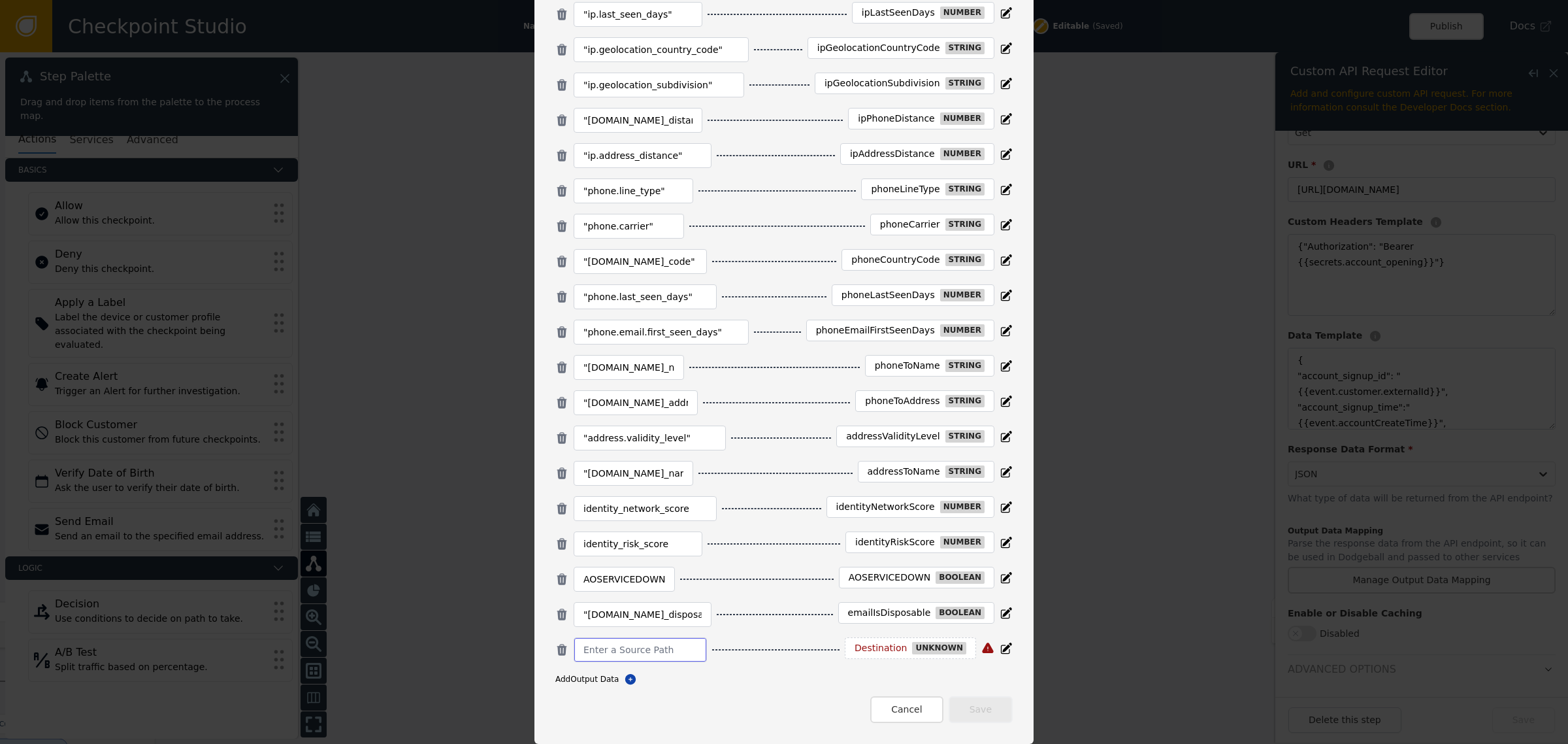
paste input ""email.risk_score""
type input ""email.risk_score""
click at [877, 647] on div "Destination" at bounding box center [880, 648] width 52 height 12
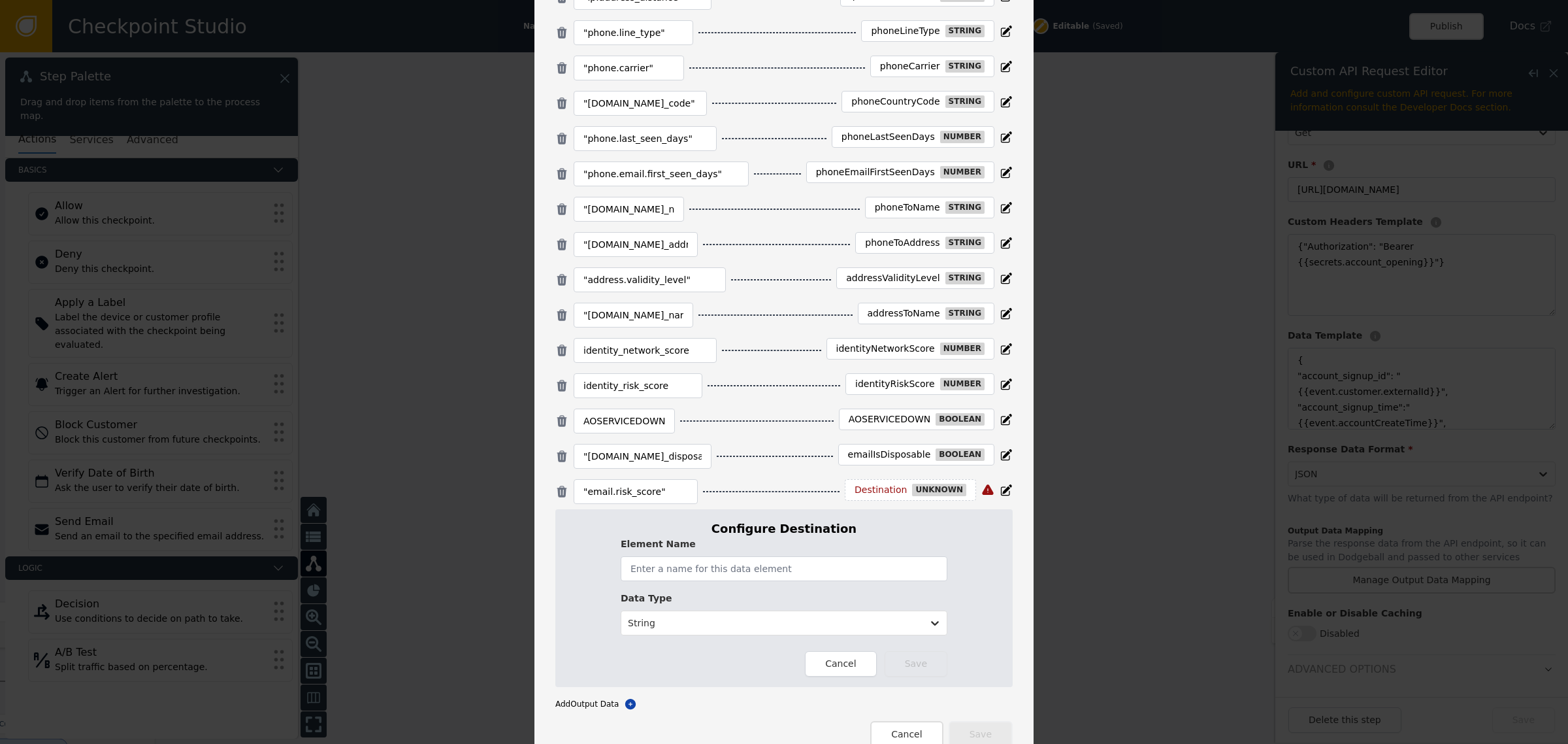
scroll to position [544, 0]
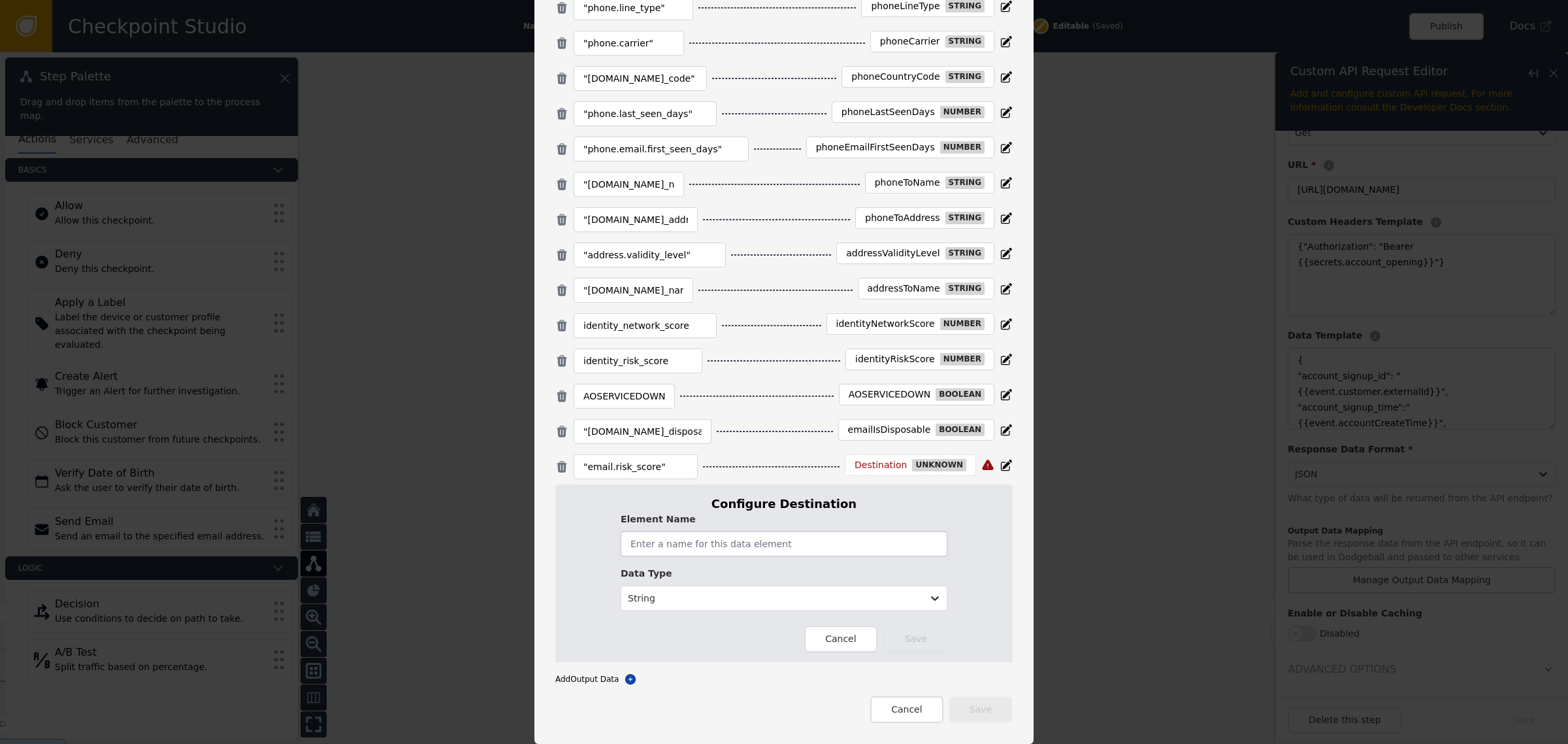
click at [717, 547] on input "text" at bounding box center [784, 544] width 327 height 25
paste input "emailRiskScore"
type input "emailRiskScore"
click at [683, 591] on div at bounding box center [772, 598] width 288 height 16
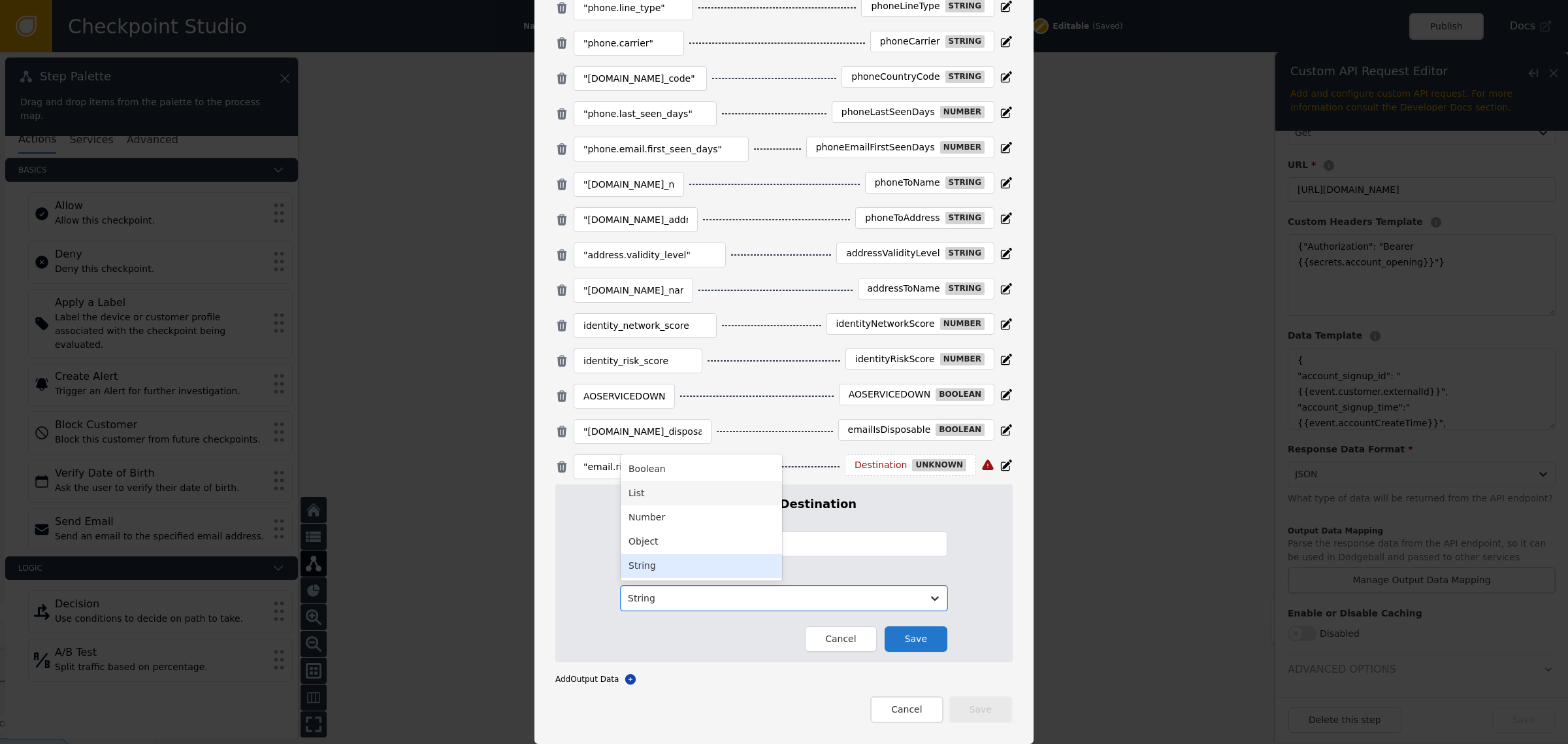
click at [695, 510] on div "Number" at bounding box center [701, 517] width 161 height 24
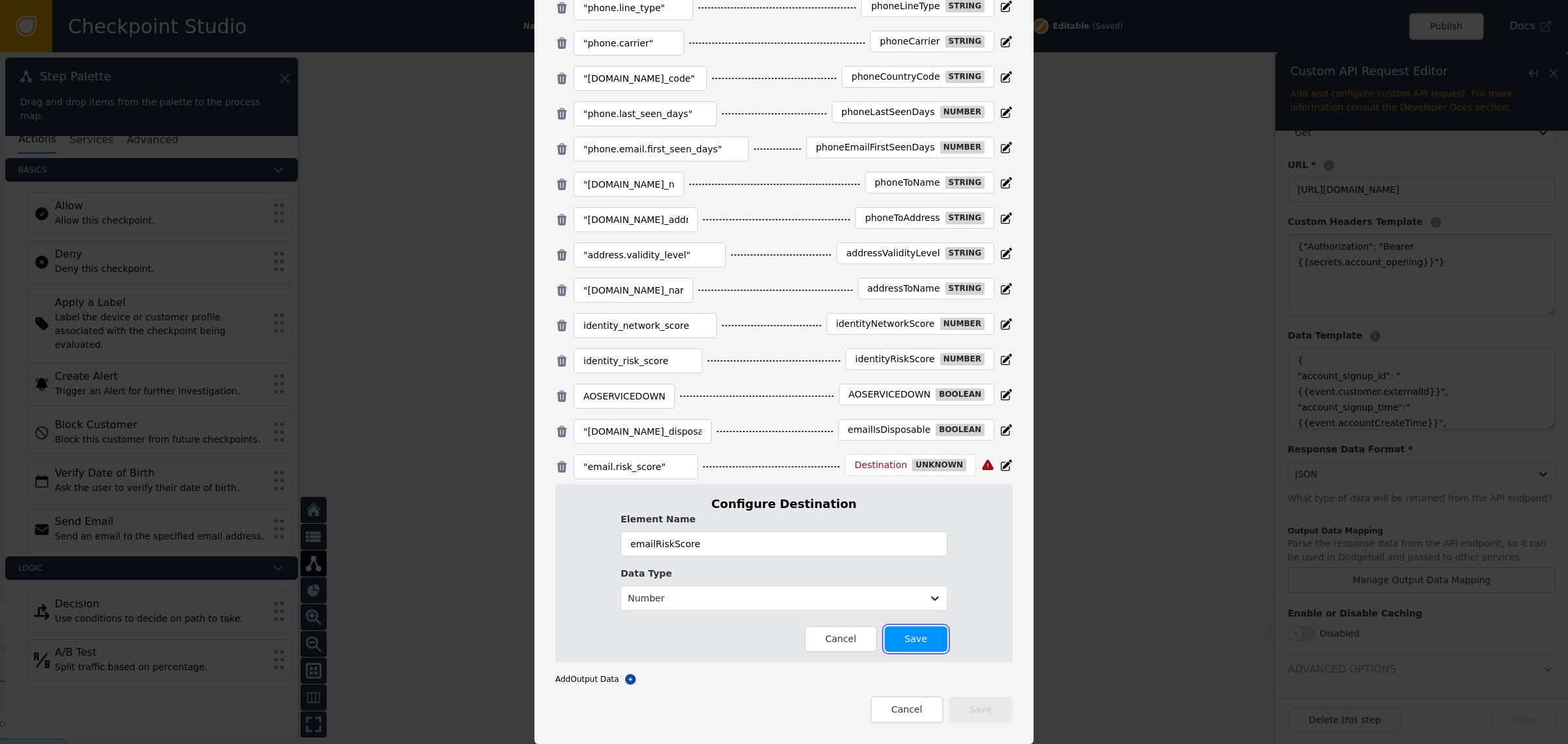
click at [895, 635] on button "Save" at bounding box center [915, 639] width 63 height 26
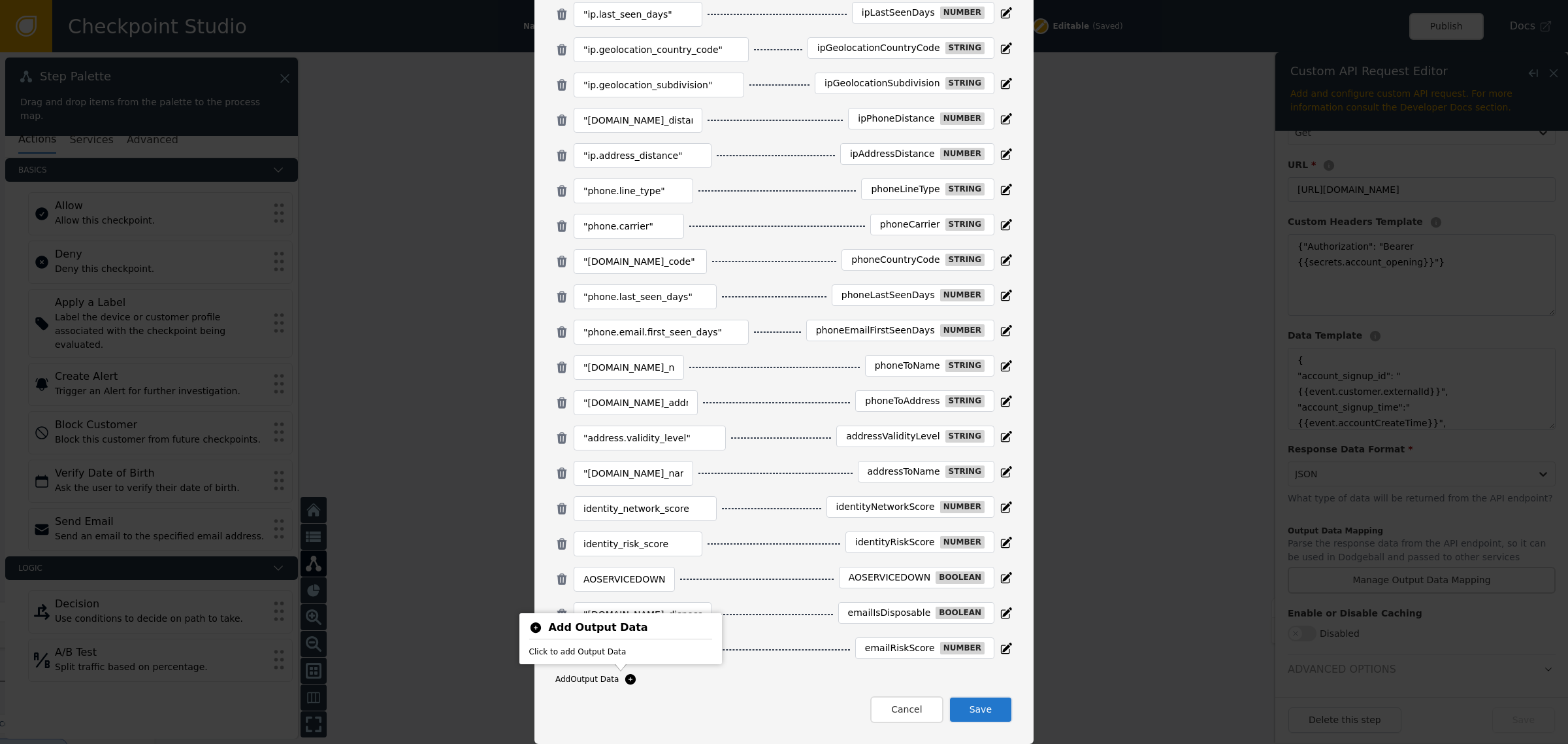
click at [625, 680] on icon at bounding box center [630, 679] width 10 height 10
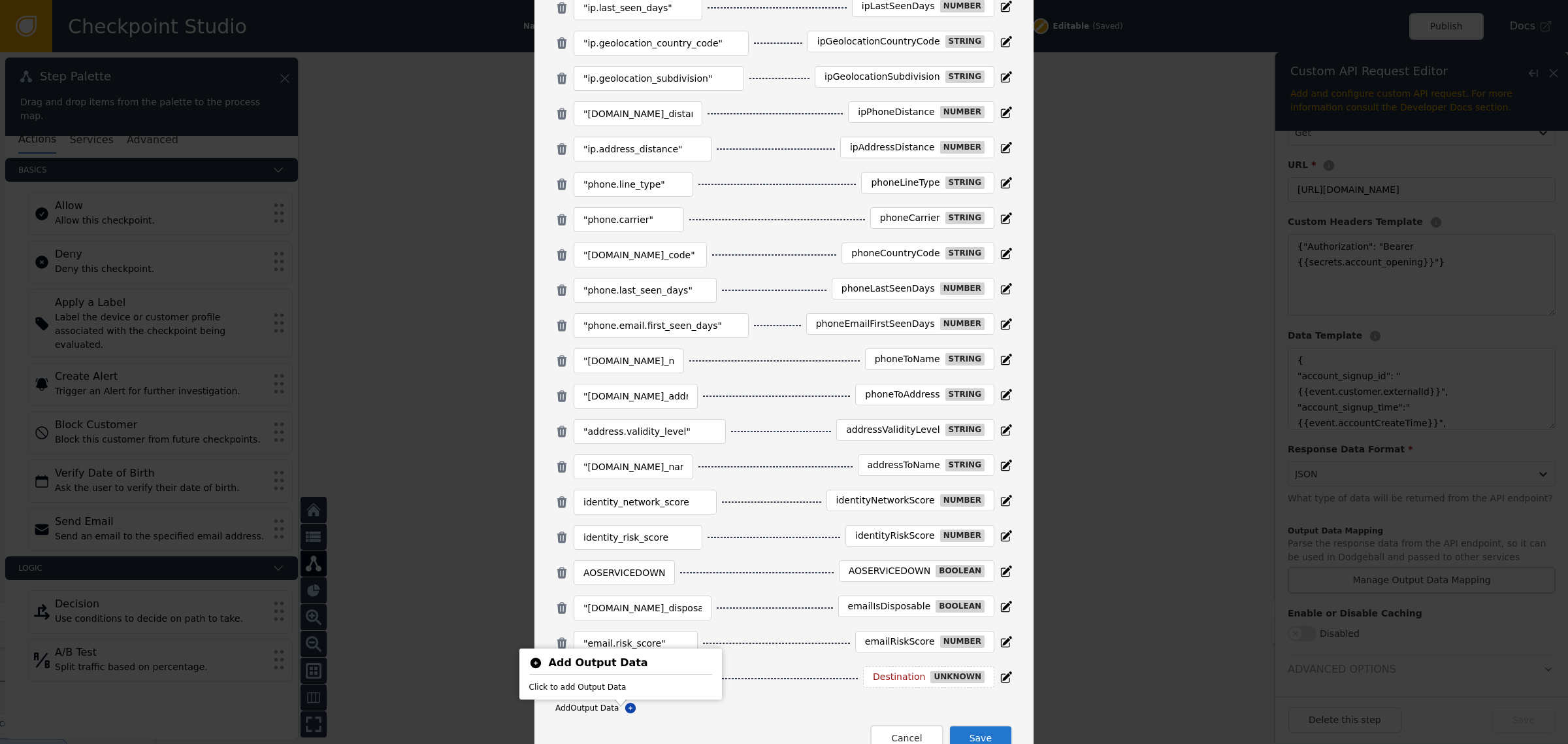
click at [730, 575] on div "AOSERVICEDOWN AOSERVICEDOWN boolean" at bounding box center [784, 573] width 457 height 25
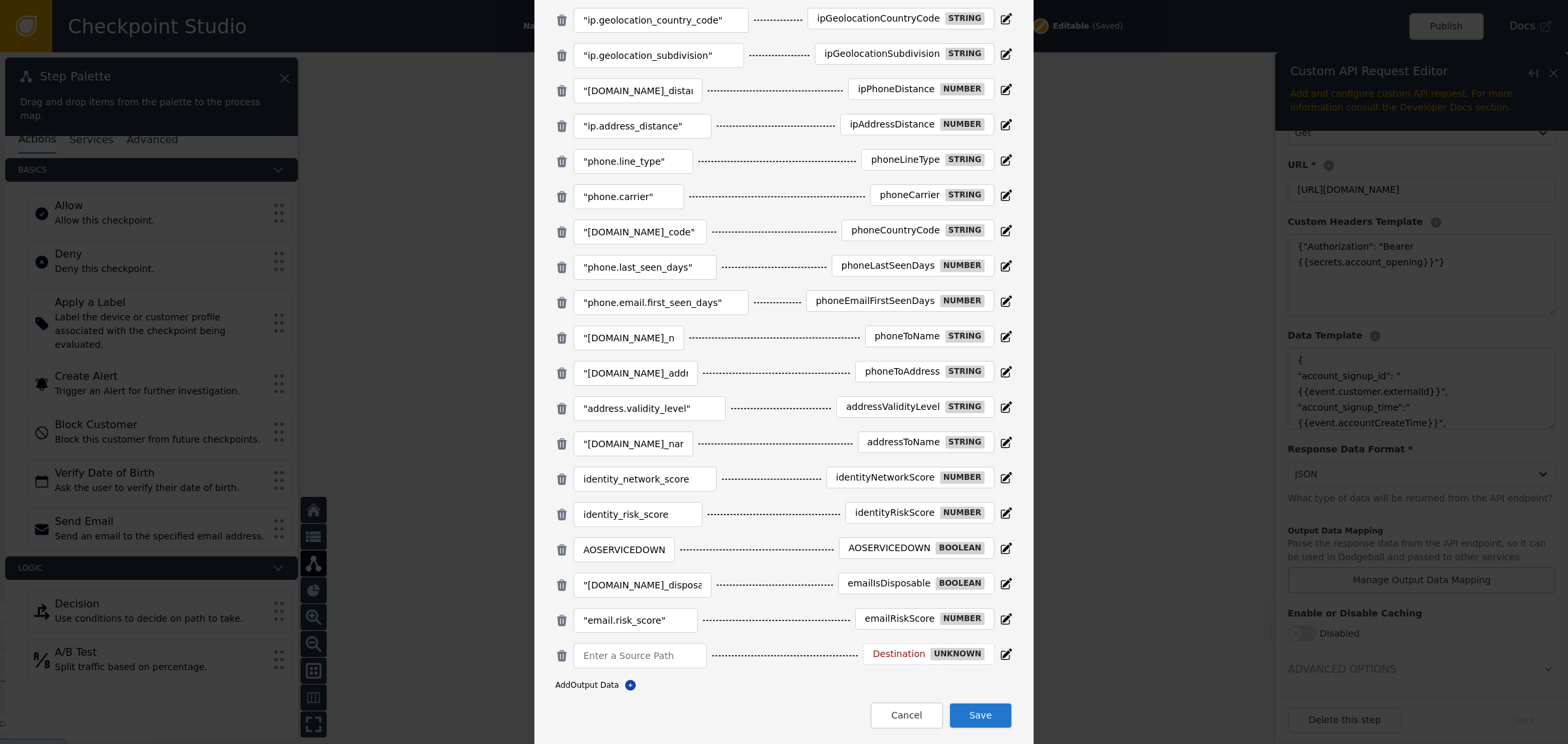
scroll to position [395, 0]
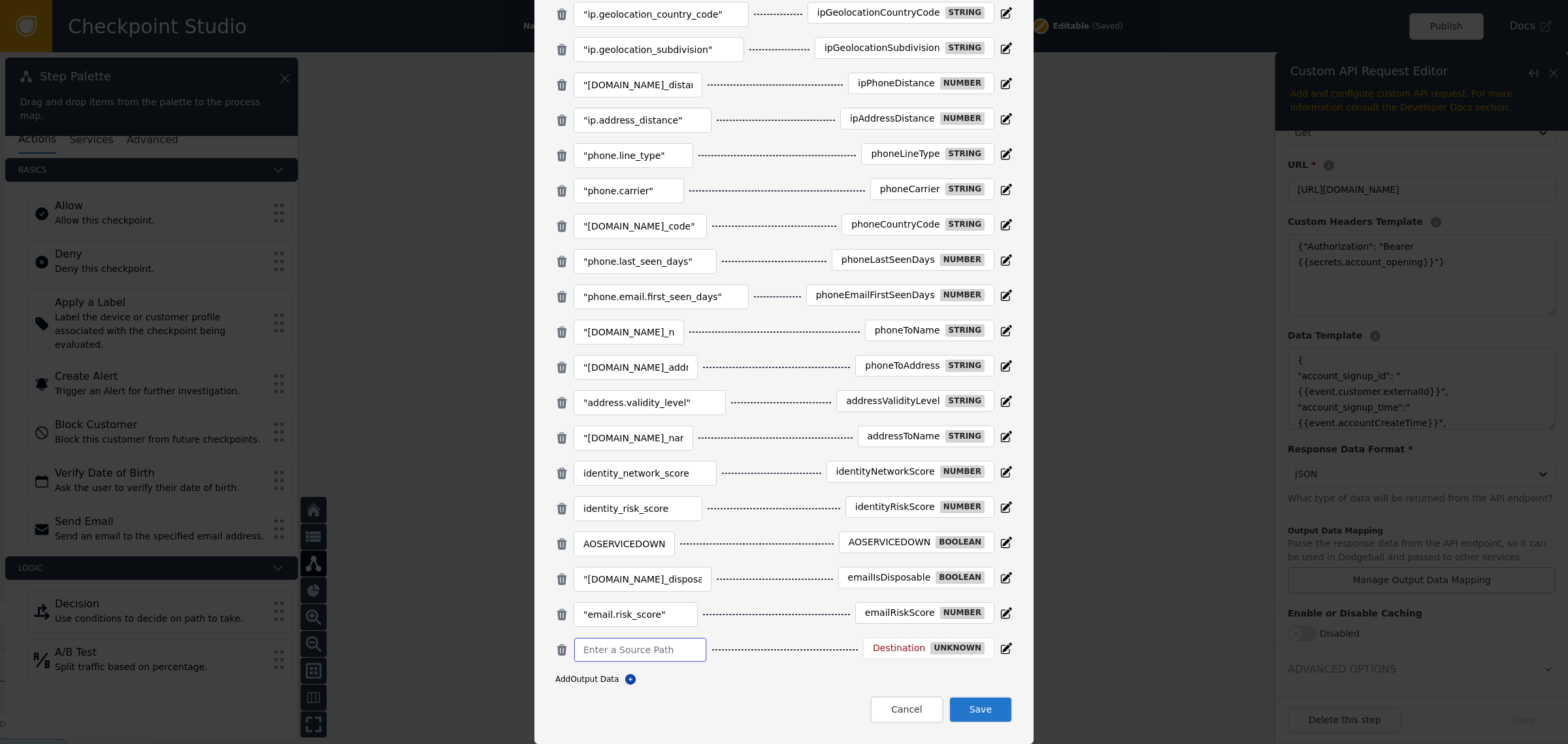
click at [646, 648] on input at bounding box center [640, 650] width 114 height 16
paste input ""email.mailbox_velocity""
type input ""email.mailbox_velocity""
click at [895, 659] on div "Destination unknown" at bounding box center [910, 648] width 131 height 22
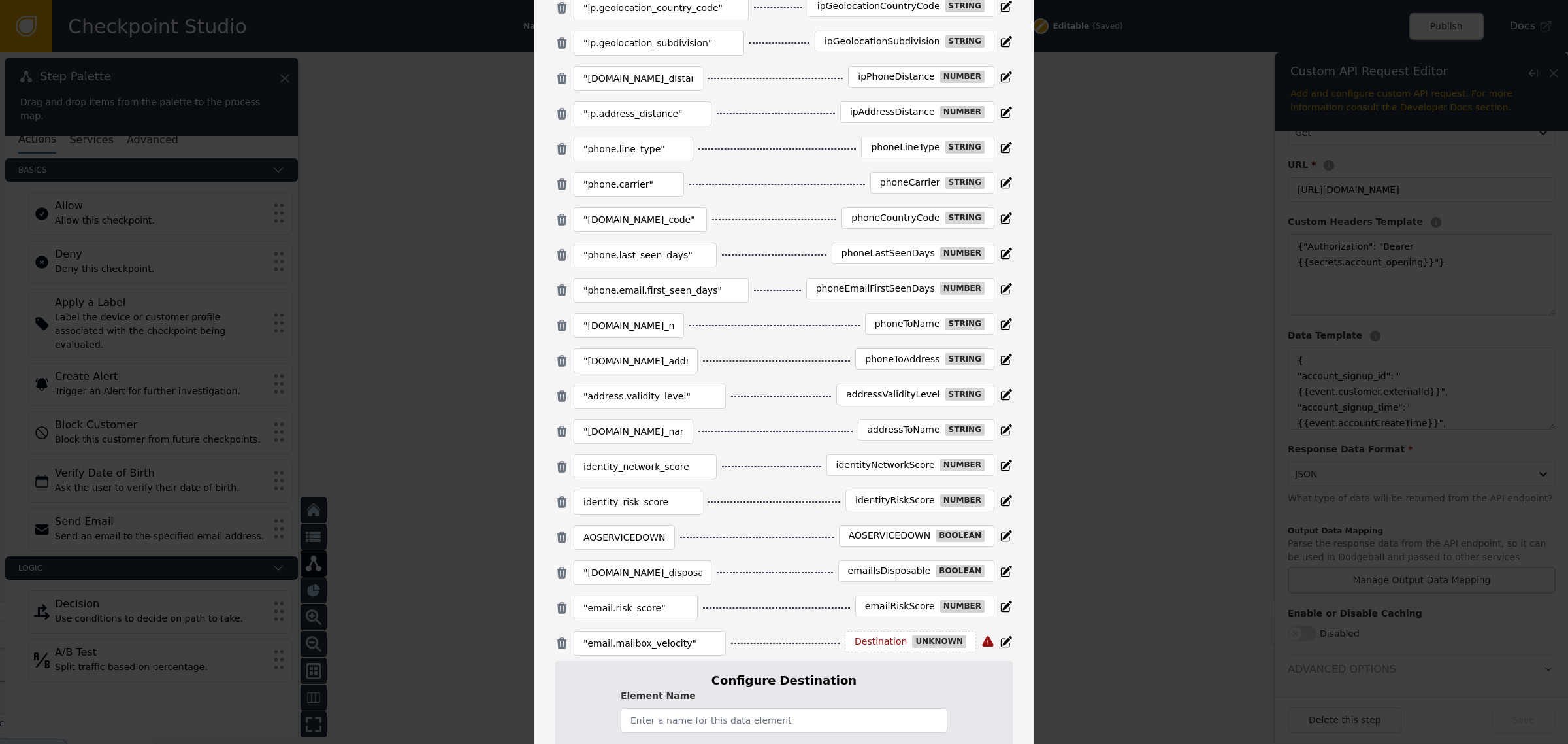
click at [895, 647] on div "Destination" at bounding box center [880, 641] width 52 height 12
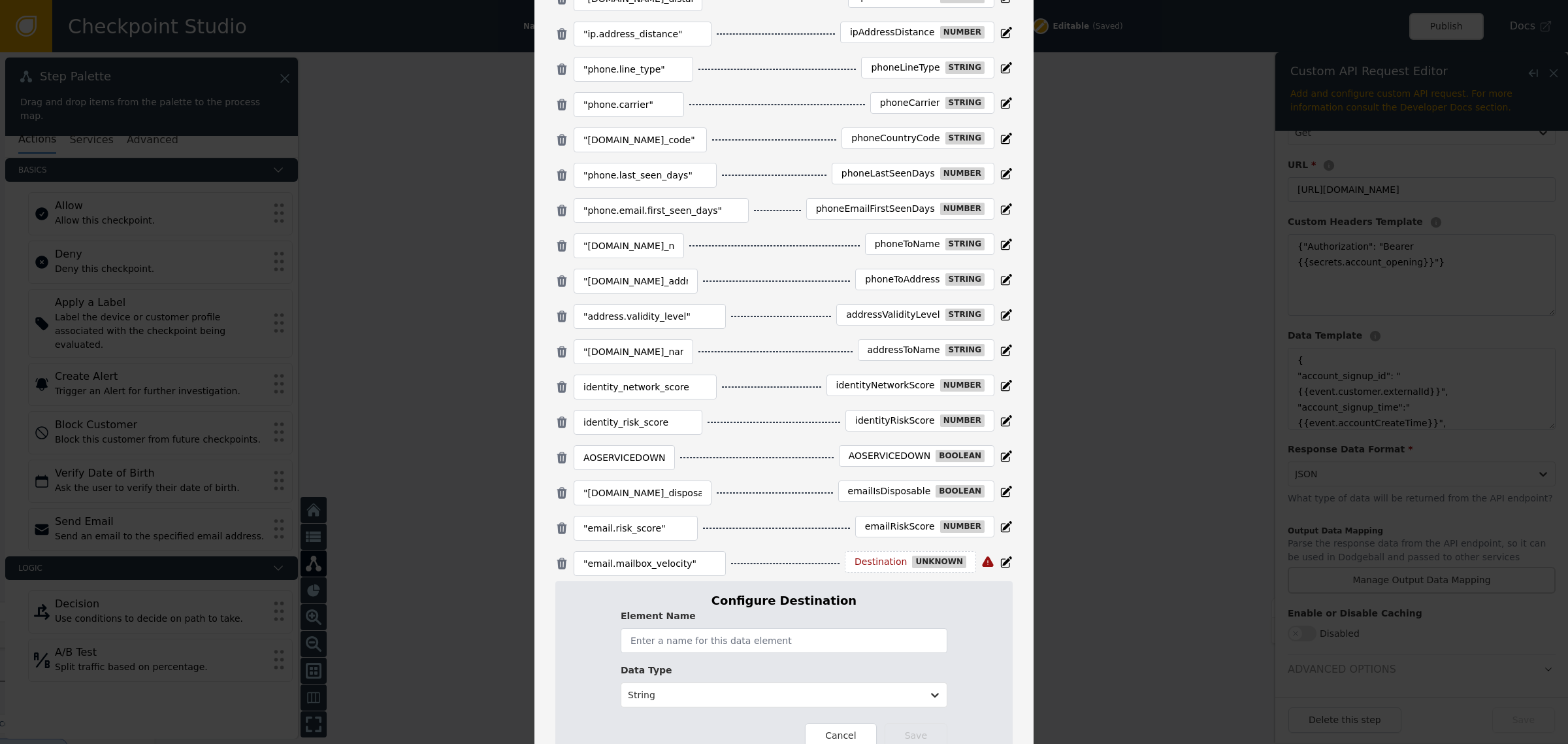
scroll to position [579, 0]
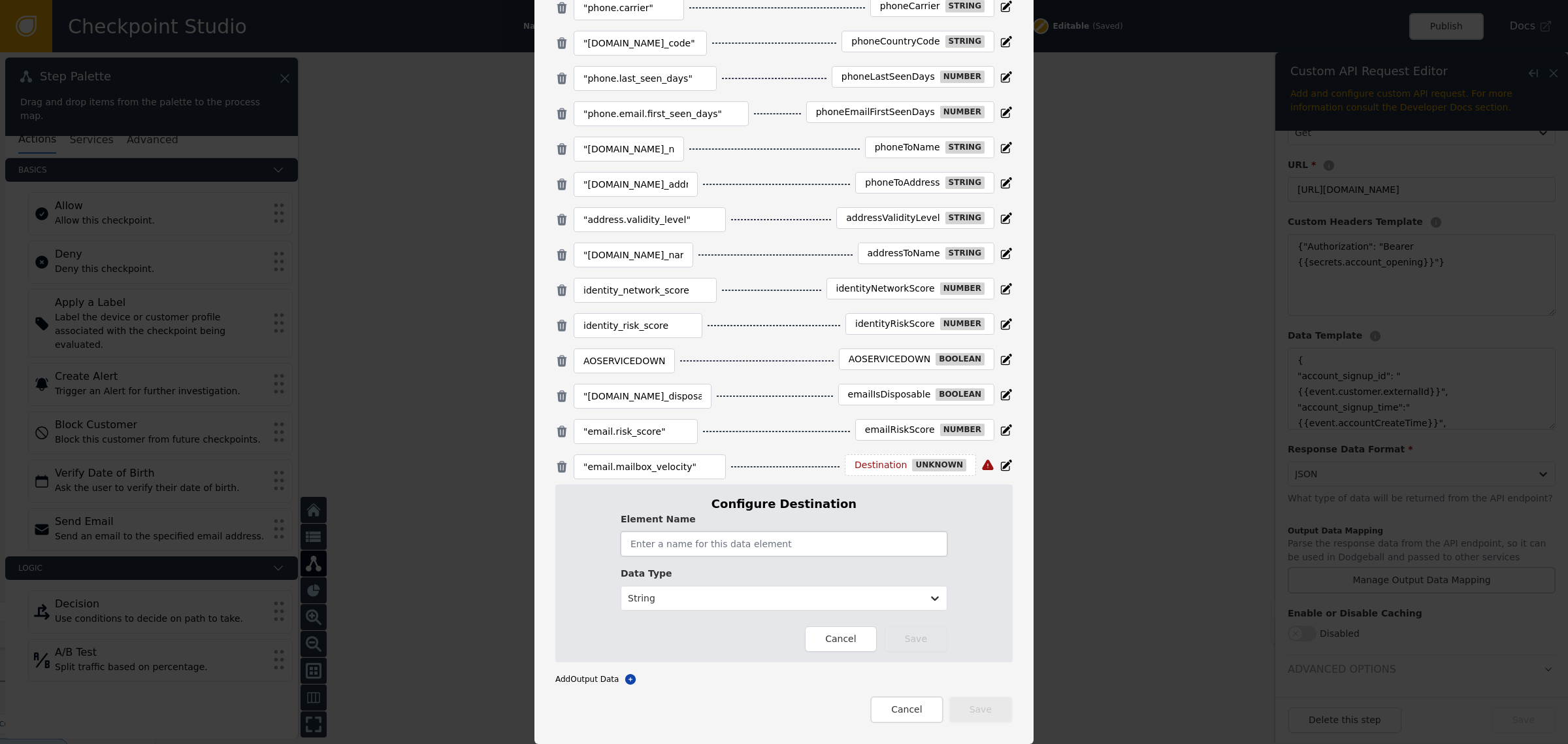
click at [677, 544] on input "text" at bounding box center [784, 544] width 327 height 25
paste input "emailMailboxVelocity"
type input "emailMailboxVelocity"
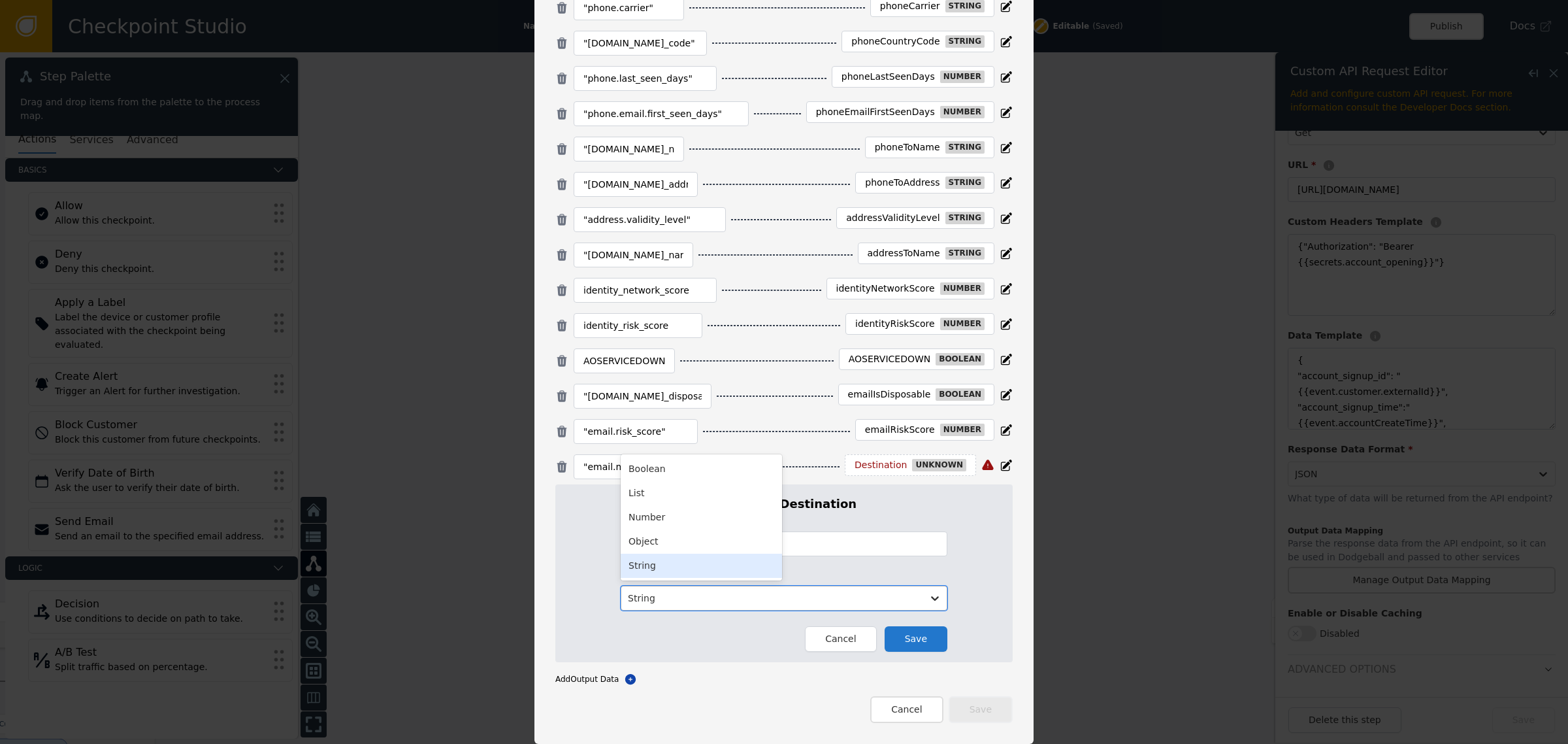
click at [842, 605] on div at bounding box center [772, 598] width 288 height 16
click at [691, 515] on div "Number" at bounding box center [701, 517] width 161 height 24
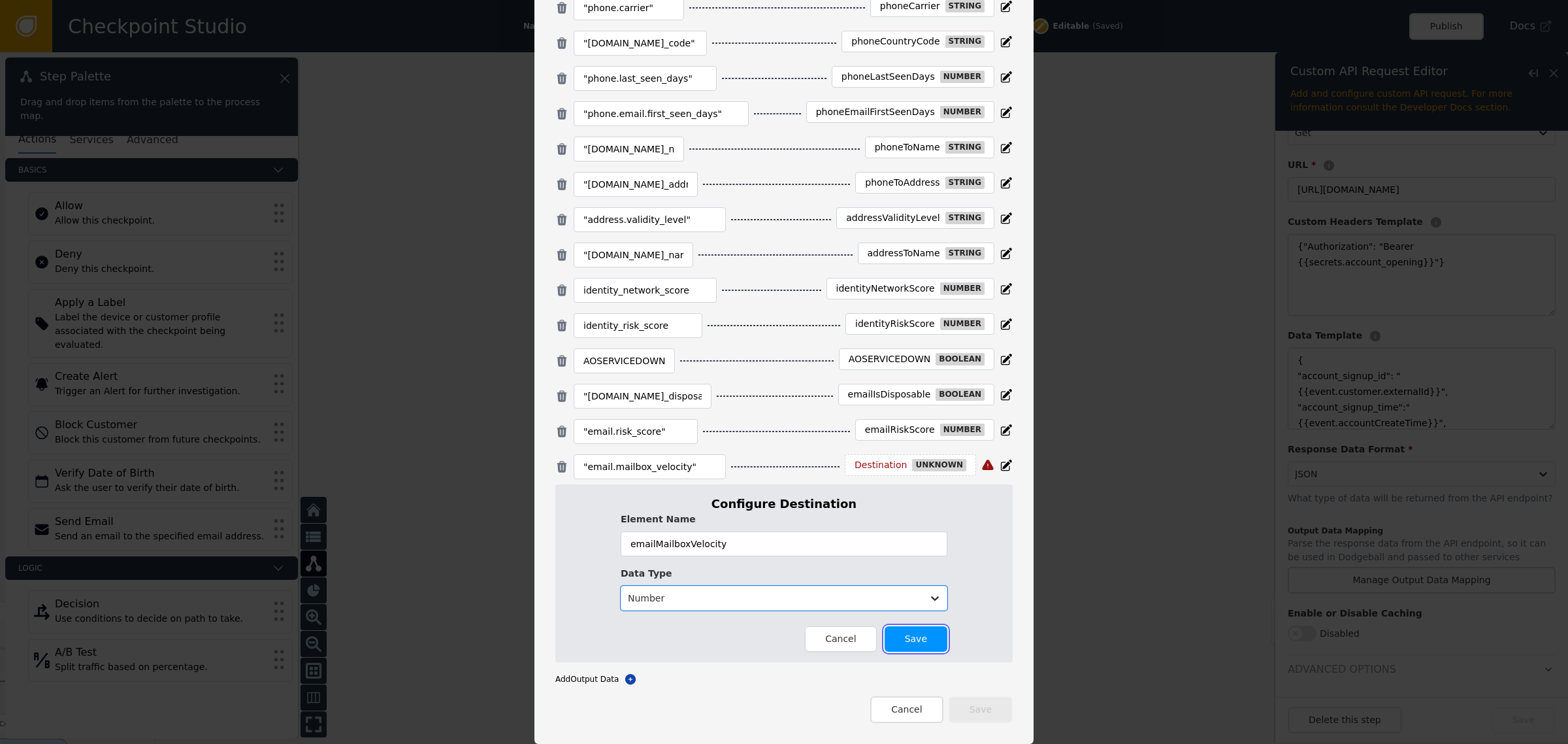
click at [910, 644] on button "Save" at bounding box center [915, 639] width 63 height 26
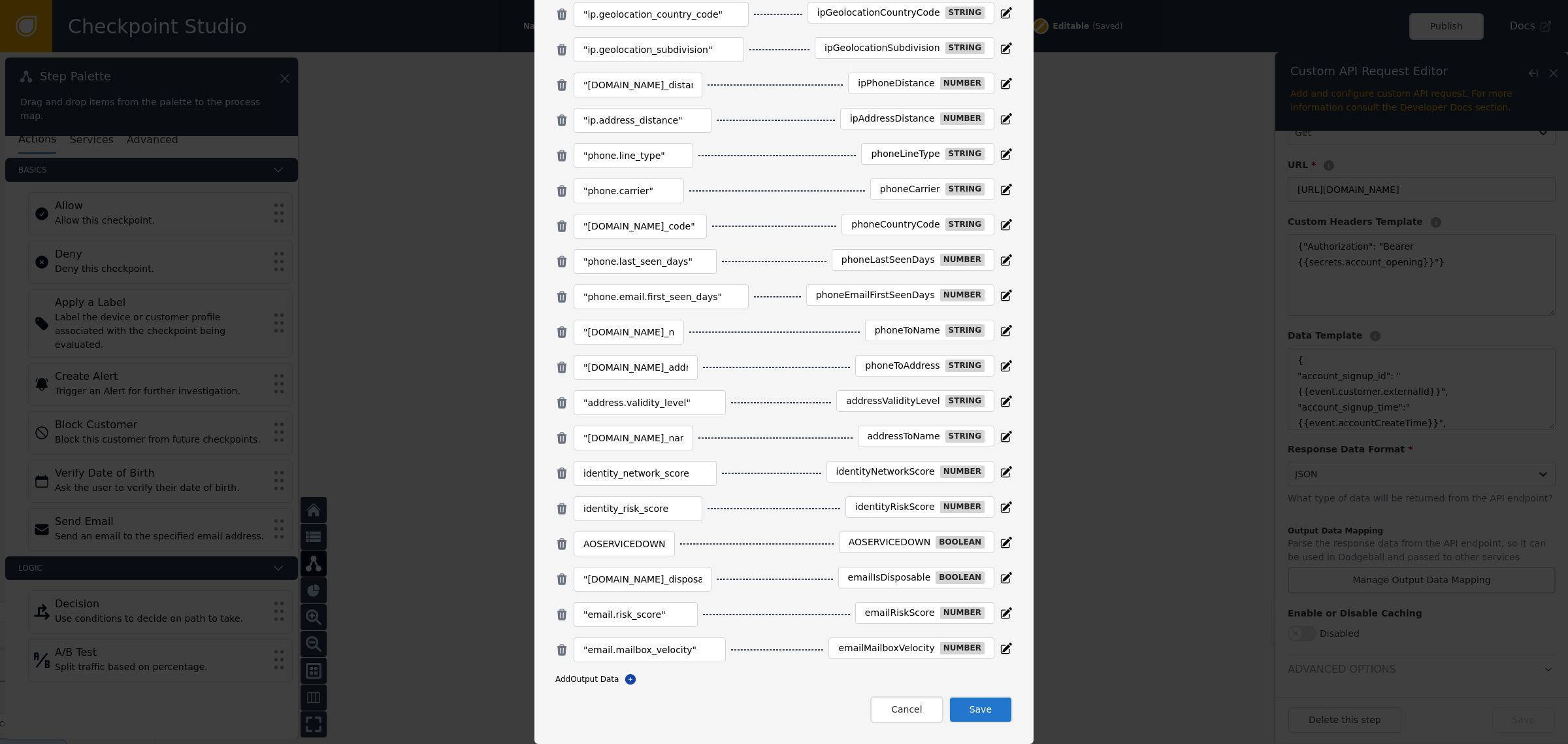
click at [971, 704] on button "Save" at bounding box center [980, 709] width 64 height 26
click at [912, 700] on button "Close" at bounding box center [909, 709] width 67 height 26
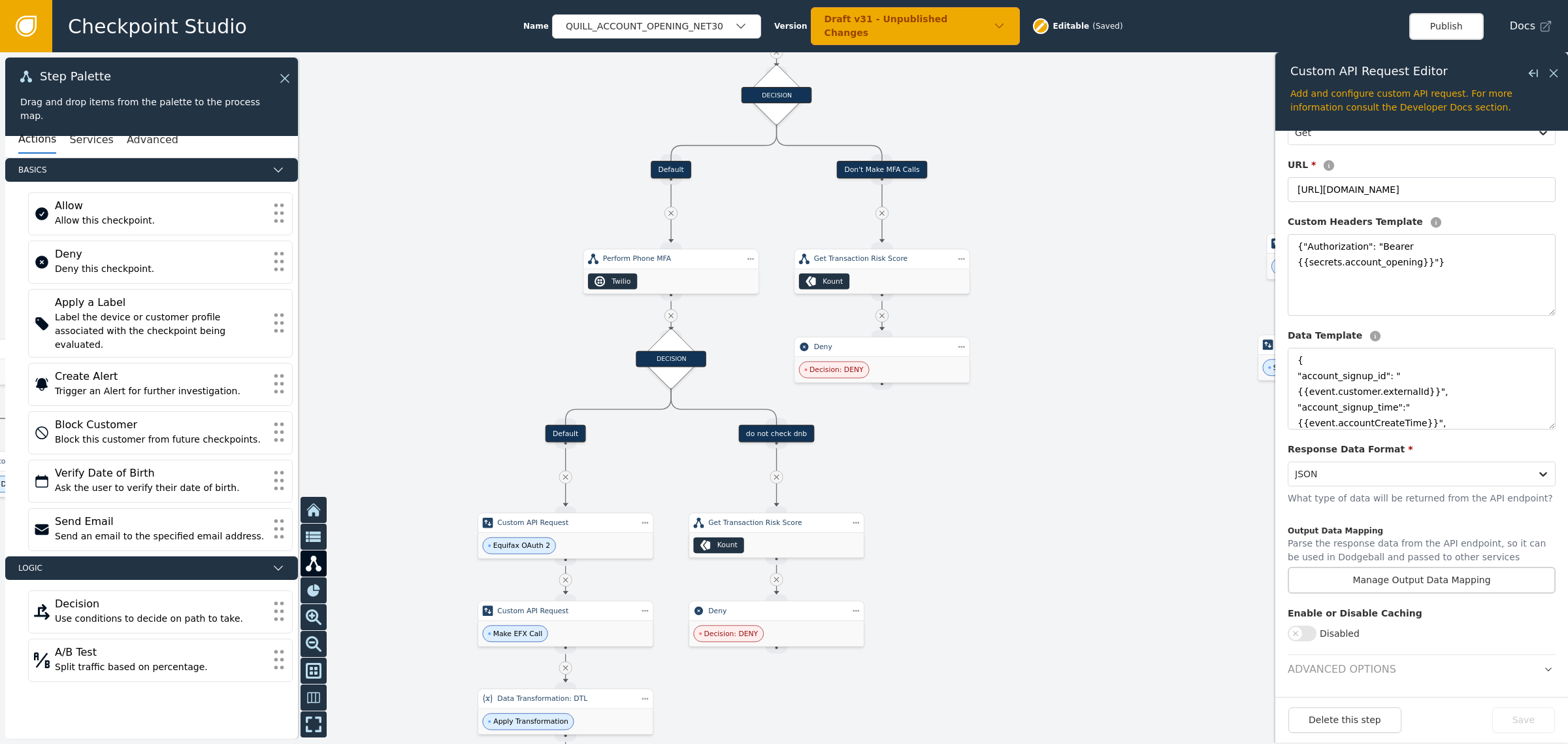
drag, startPoint x: 1151, startPoint y: 458, endPoint x: 1137, endPoint y: 195, distance: 263.4
click at [1137, 195] on div at bounding box center [784, 398] width 1568 height 691
click at [935, 283] on div "Kount" at bounding box center [881, 282] width 175 height 25
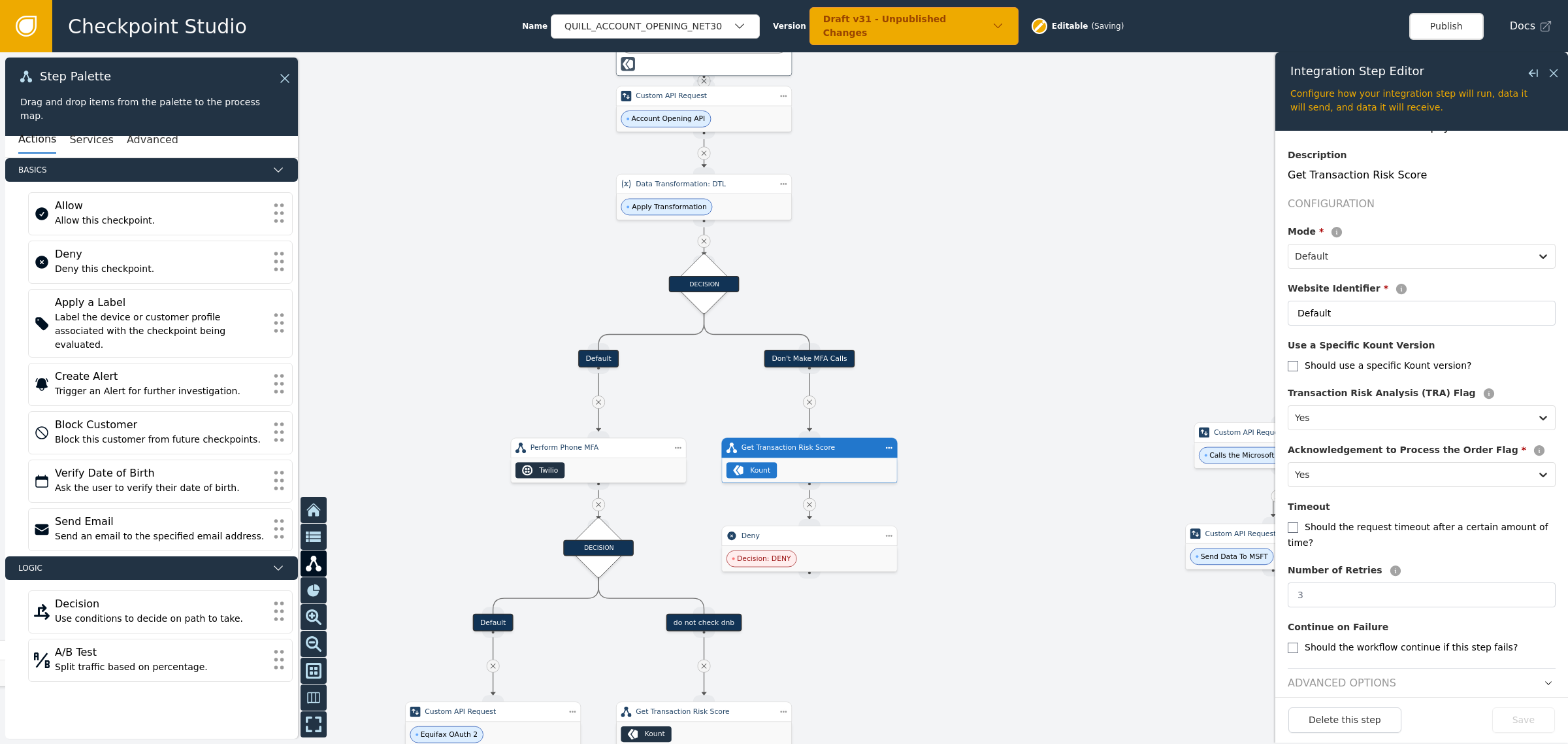
drag, startPoint x: 1013, startPoint y: 155, endPoint x: 895, endPoint y: 195, distance: 124.6
click at [895, 195] on div at bounding box center [784, 398] width 1568 height 691
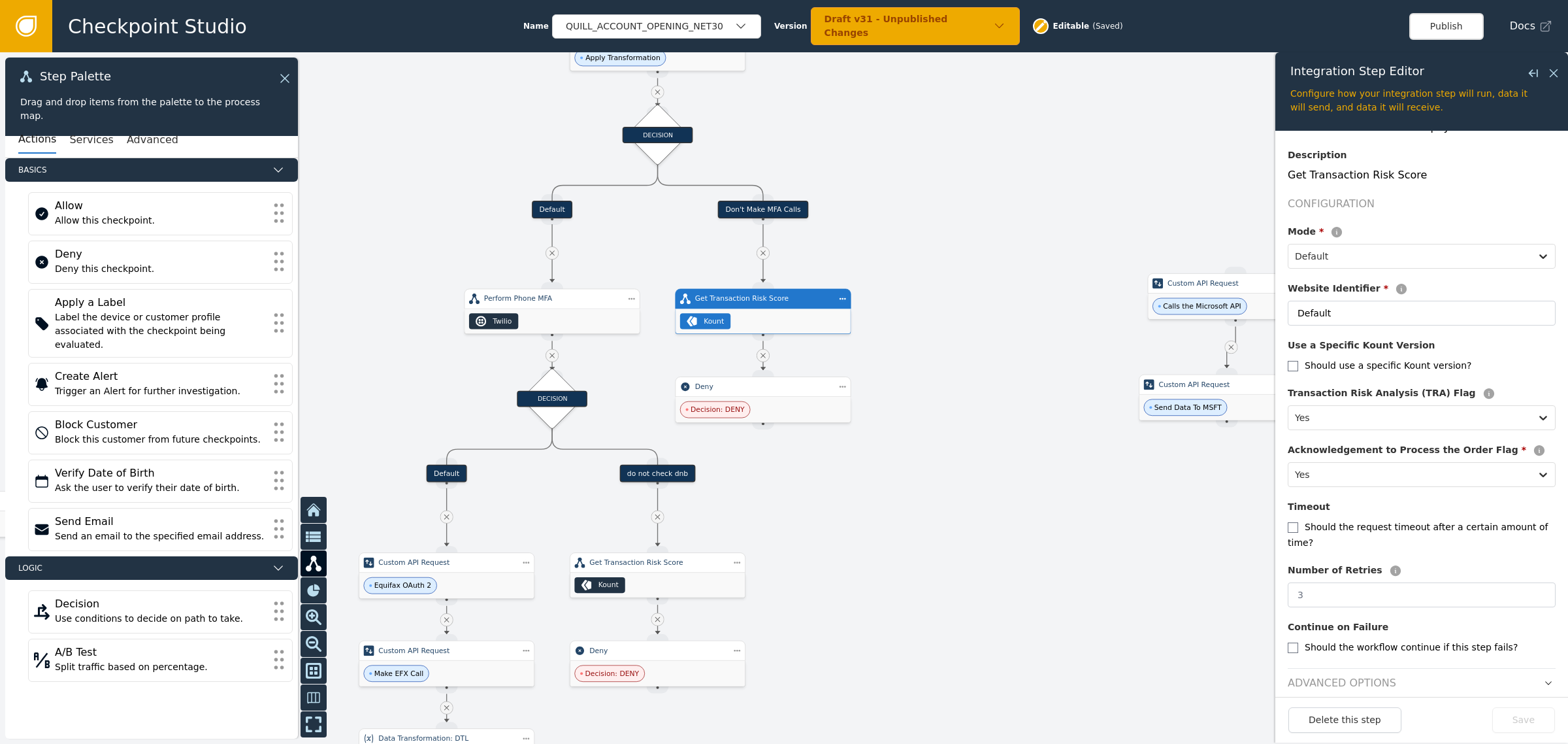
click at [1543, 679] on icon "button" at bounding box center [1548, 683] width 9 height 9
click at [1541, 676] on button "button" at bounding box center [1548, 683] width 14 height 16
drag, startPoint x: 1523, startPoint y: 671, endPoint x: 1532, endPoint y: 671, distance: 9.0
click at [1524, 671] on header "Advanced Options" at bounding box center [1421, 679] width 268 height 23
click at [1543, 679] on icon "button" at bounding box center [1548, 683] width 9 height 9
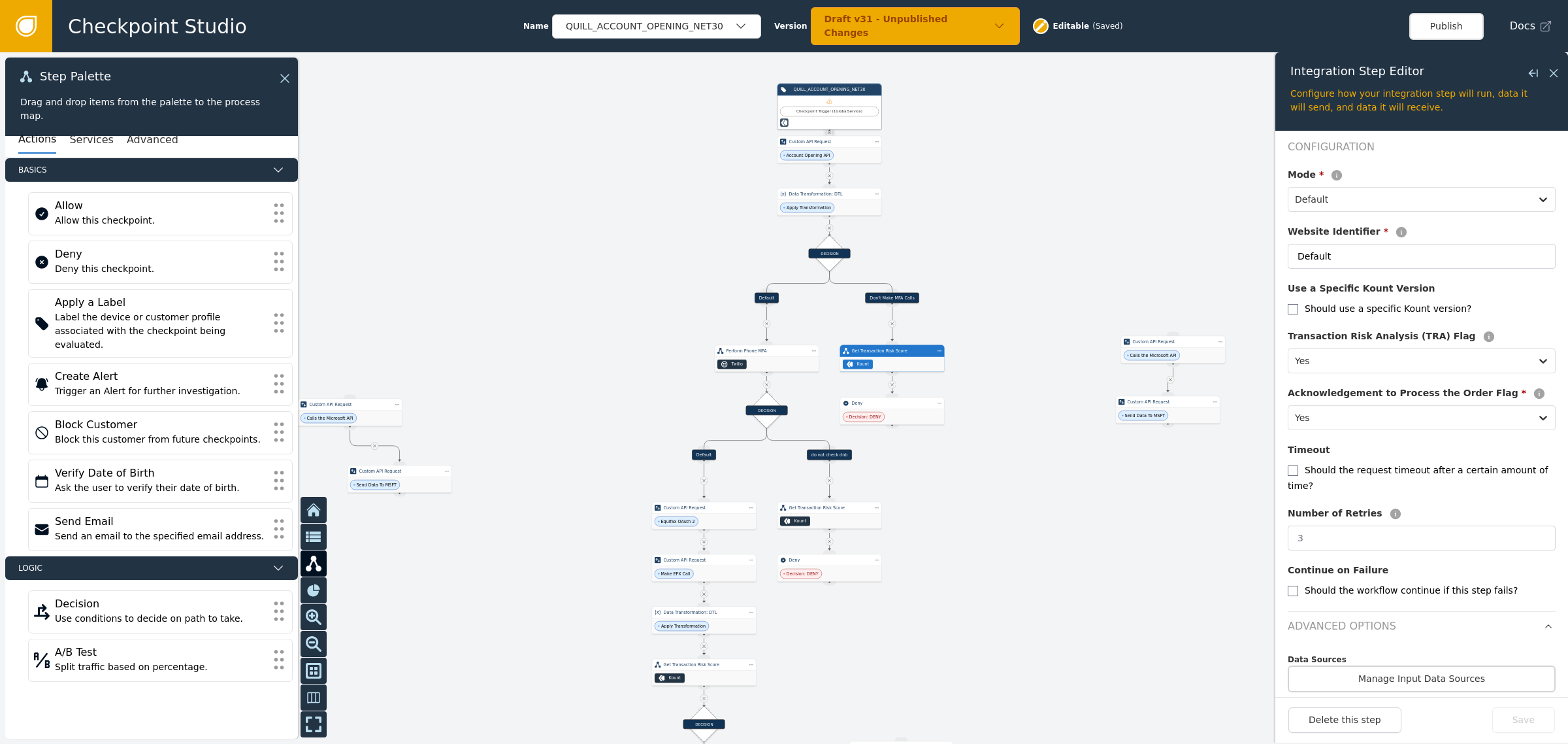
scroll to position [184, 0]
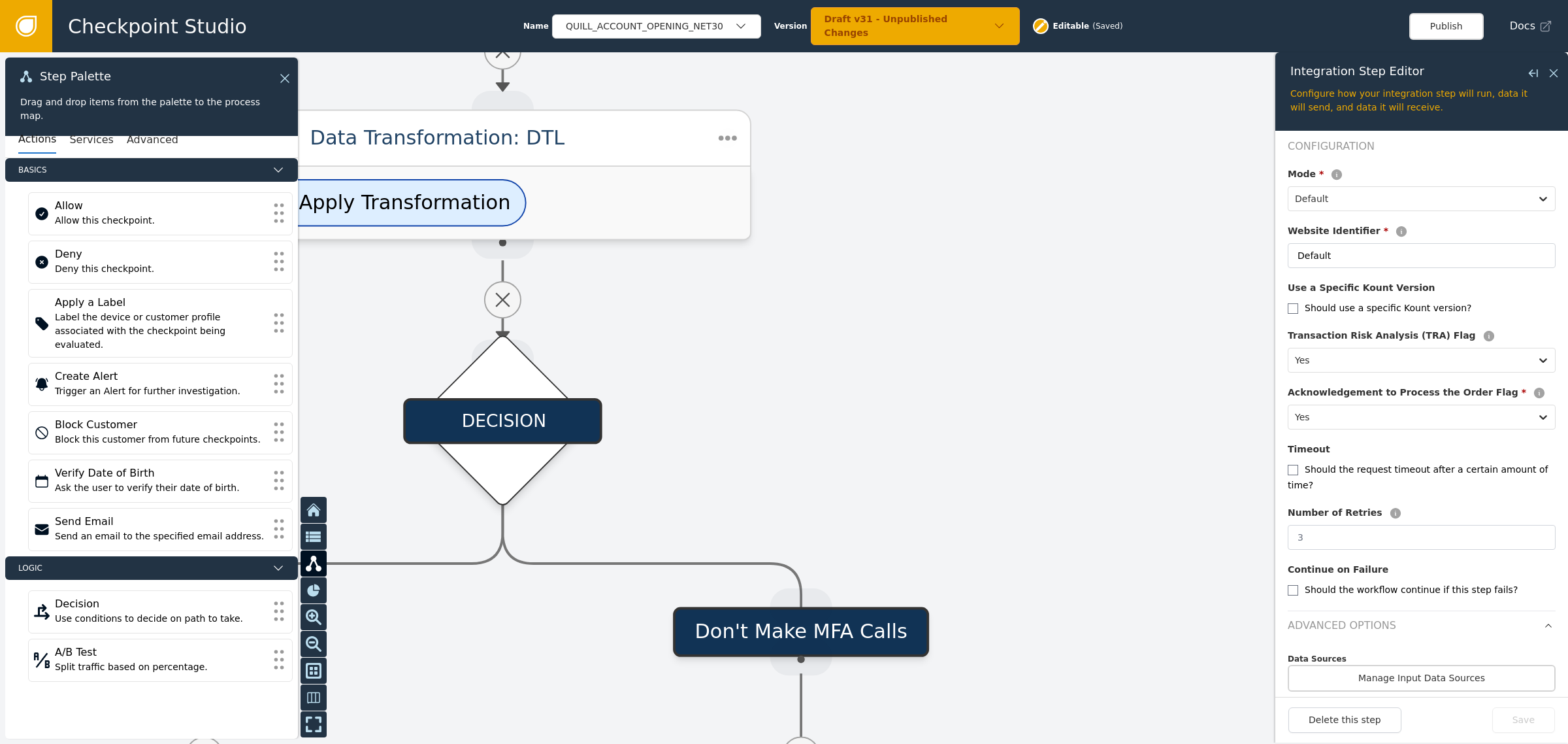
drag, startPoint x: 845, startPoint y: 289, endPoint x: 903, endPoint y: 299, distance: 58.9
click at [968, 290] on div at bounding box center [784, 398] width 1568 height 691
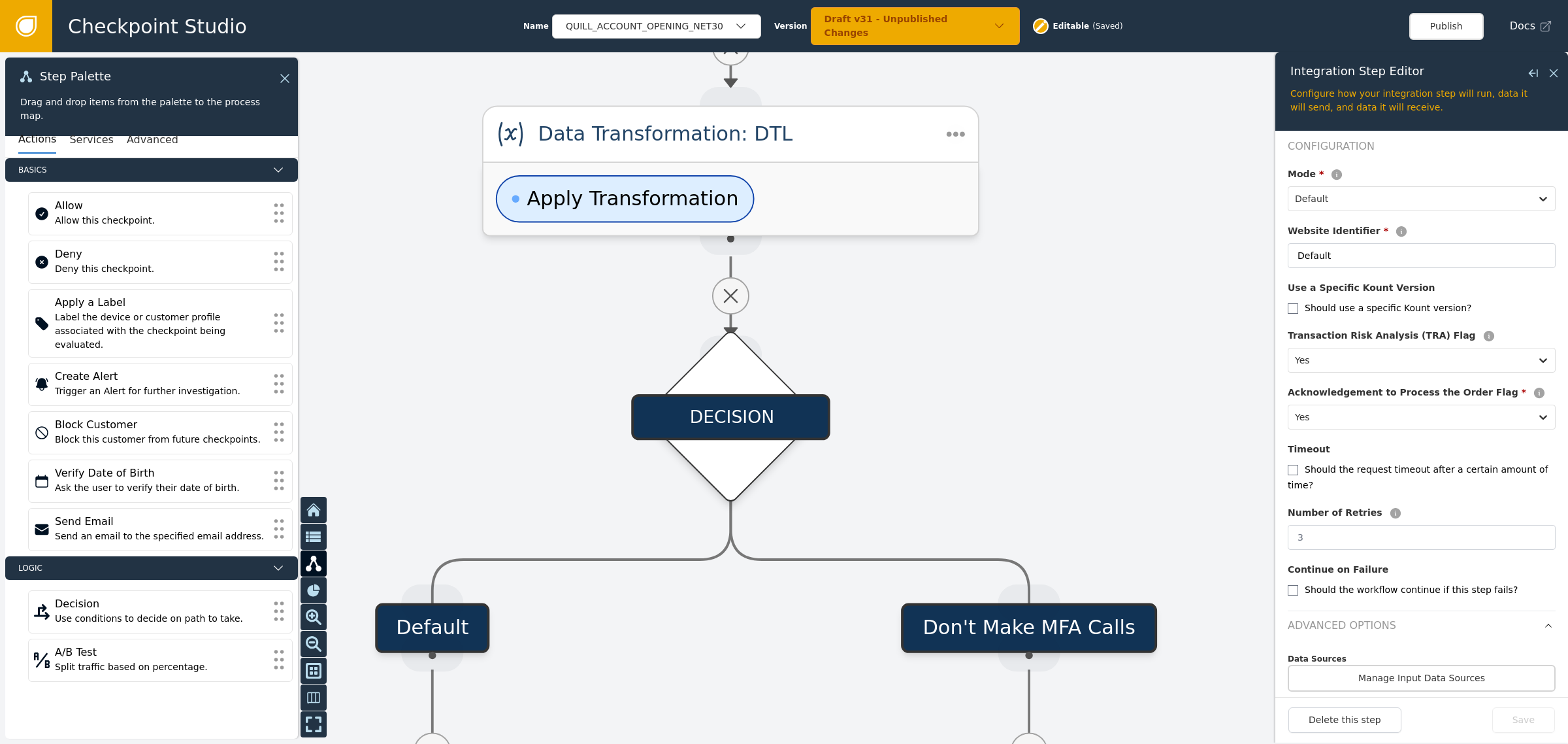
drag, startPoint x: 910, startPoint y: 335, endPoint x: 1059, endPoint y: 328, distance: 149.2
click at [1059, 328] on div at bounding box center [784, 398] width 1568 height 691
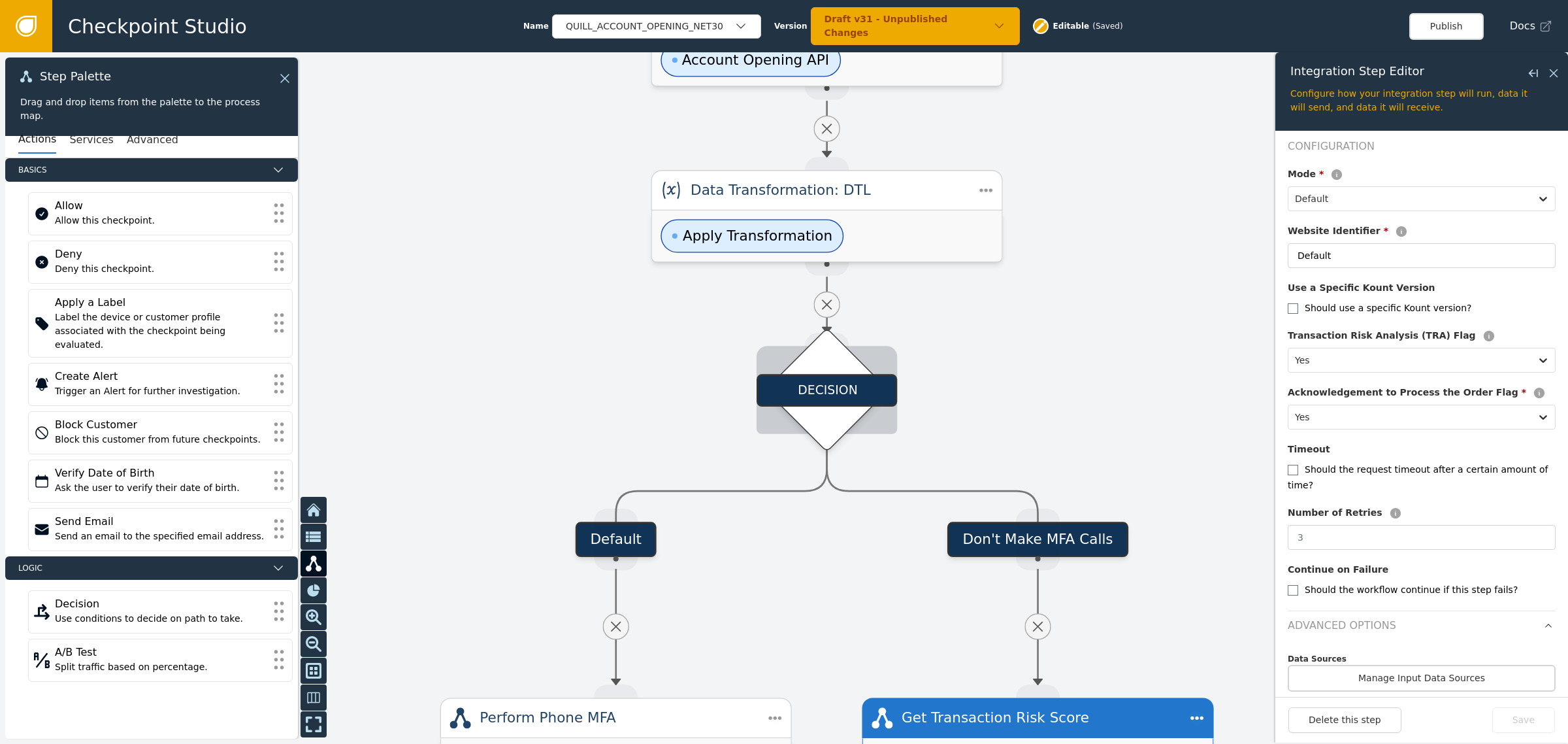
click at [842, 390] on div "DECISION" at bounding box center [826, 390] width 141 height 33
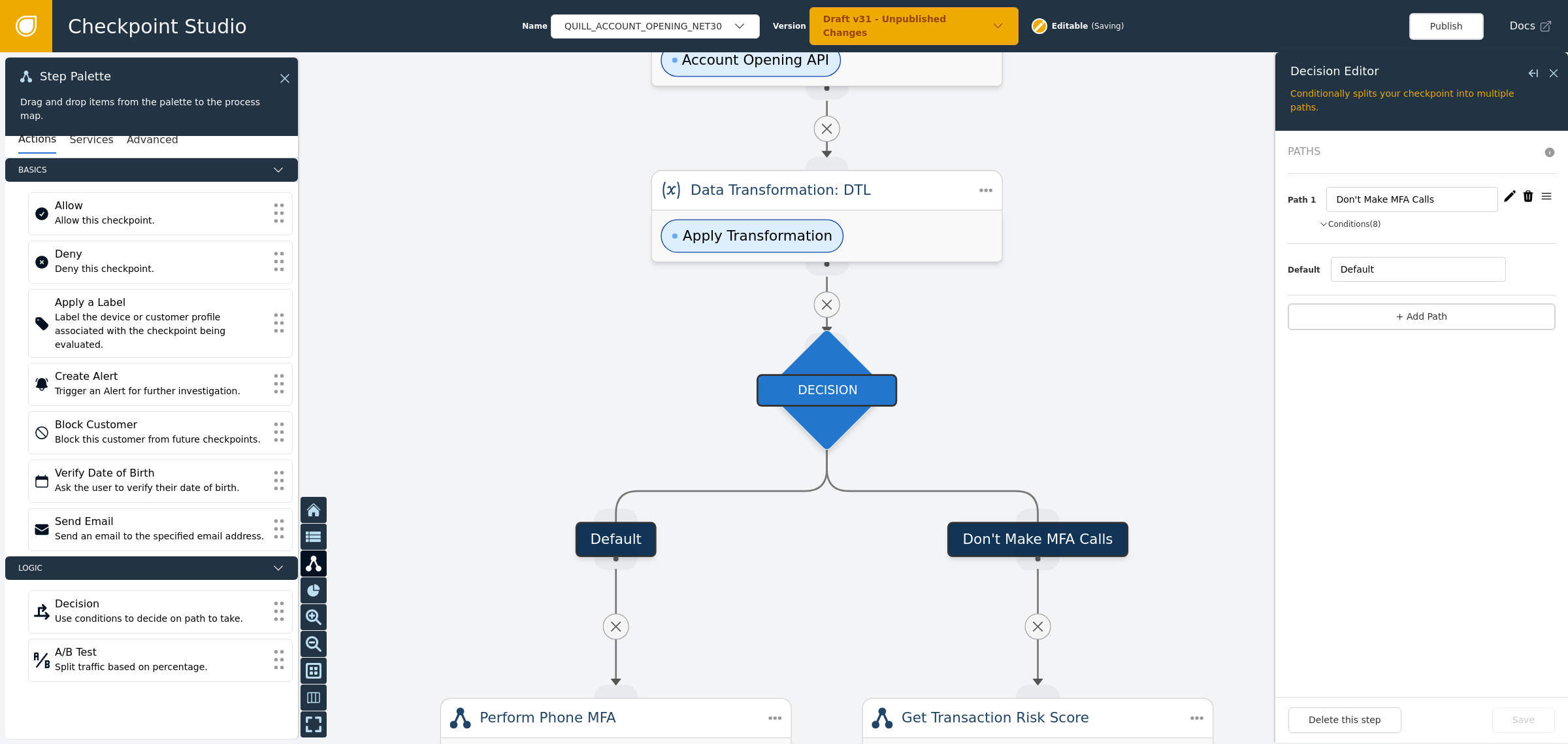
click at [1356, 223] on button "Conditions (8)" at bounding box center [1350, 223] width 62 height 12
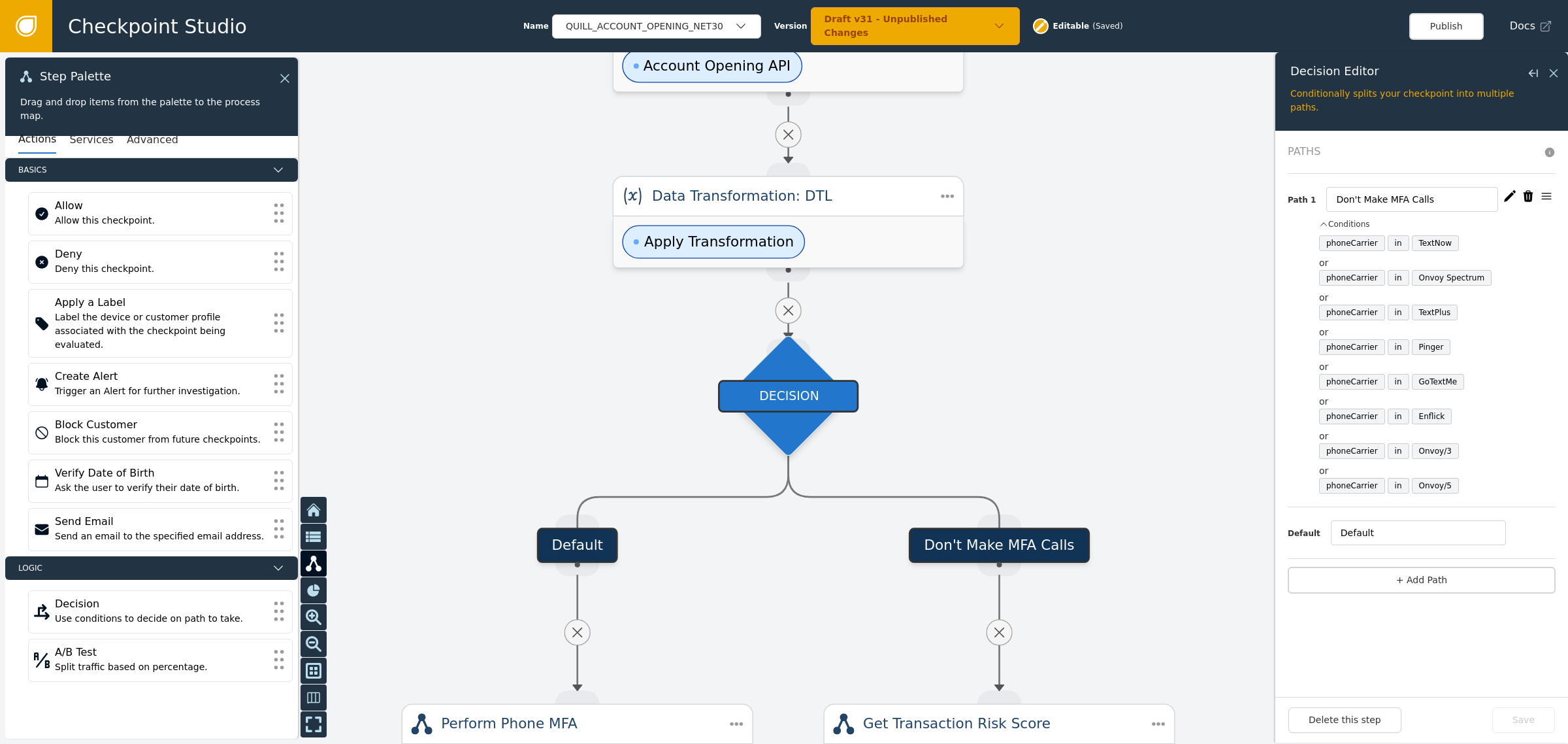
drag, startPoint x: 1133, startPoint y: 383, endPoint x: 1034, endPoint y: 390, distance: 99.2
click at [1034, 390] on div at bounding box center [784, 398] width 1568 height 691
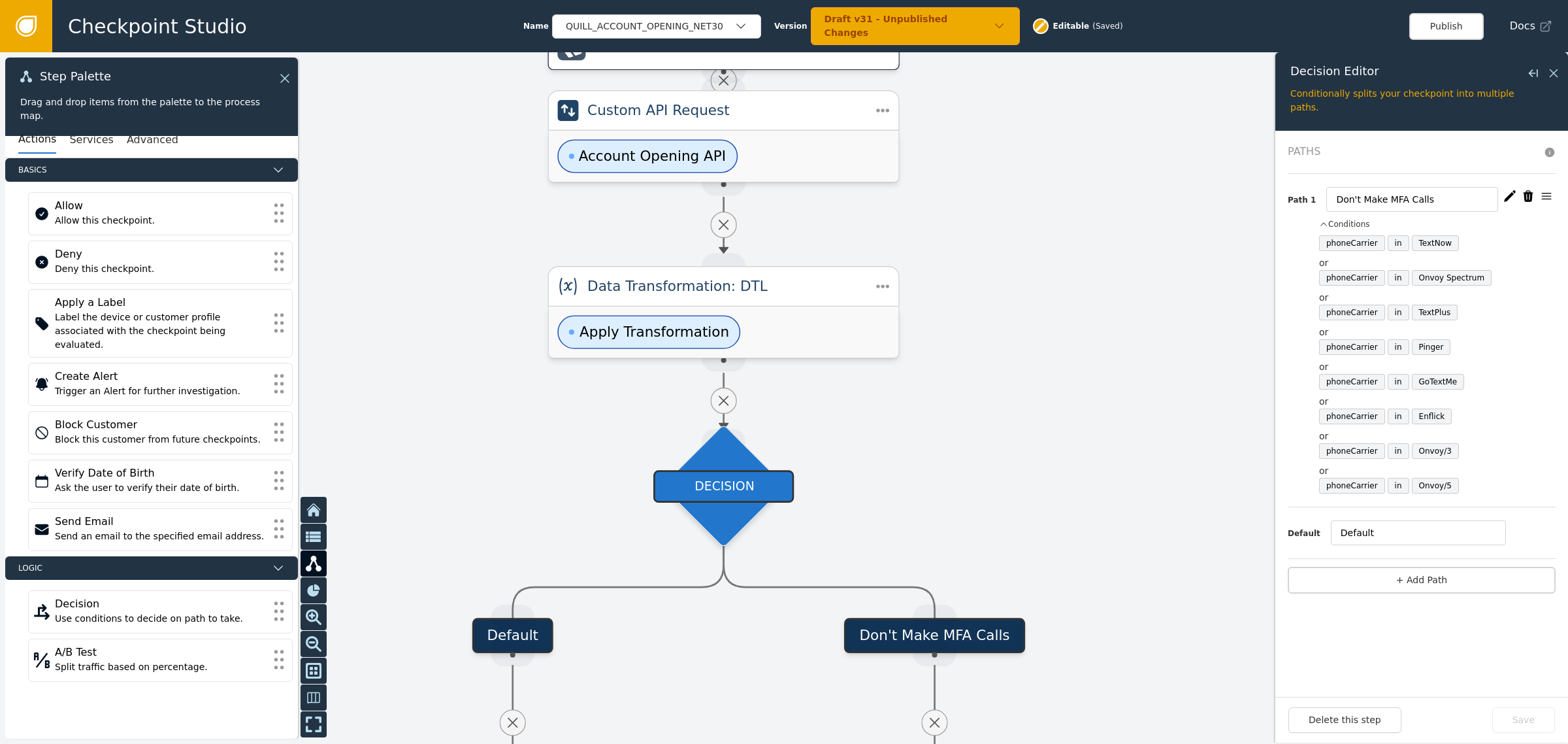
drag, startPoint x: 1013, startPoint y: 382, endPoint x: 1009, endPoint y: 474, distance: 92.1
click at [1009, 476] on div at bounding box center [784, 398] width 1568 height 691
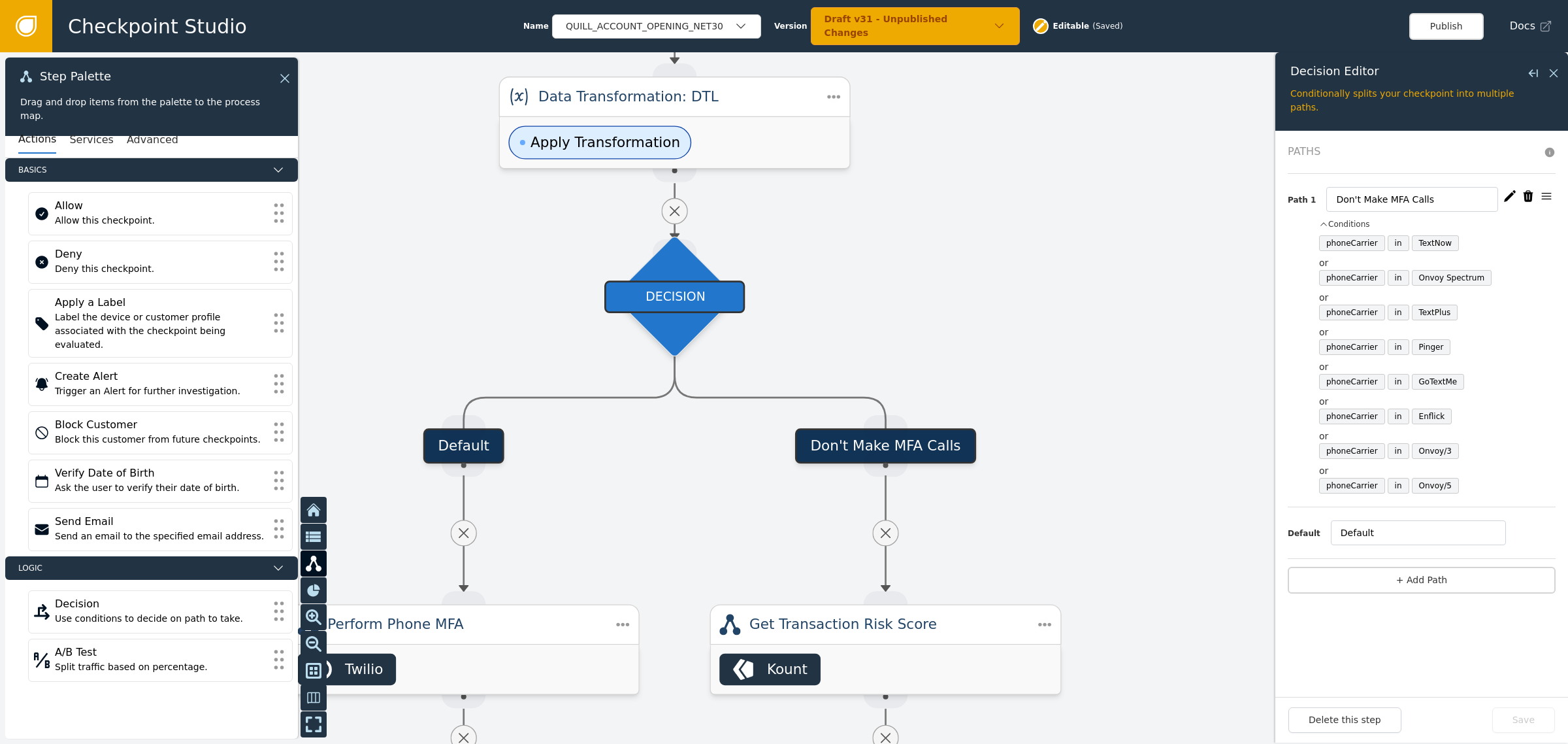
drag, startPoint x: 1069, startPoint y: 435, endPoint x: 964, endPoint y: 155, distance: 299.0
click at [964, 155] on div at bounding box center [784, 398] width 1568 height 691
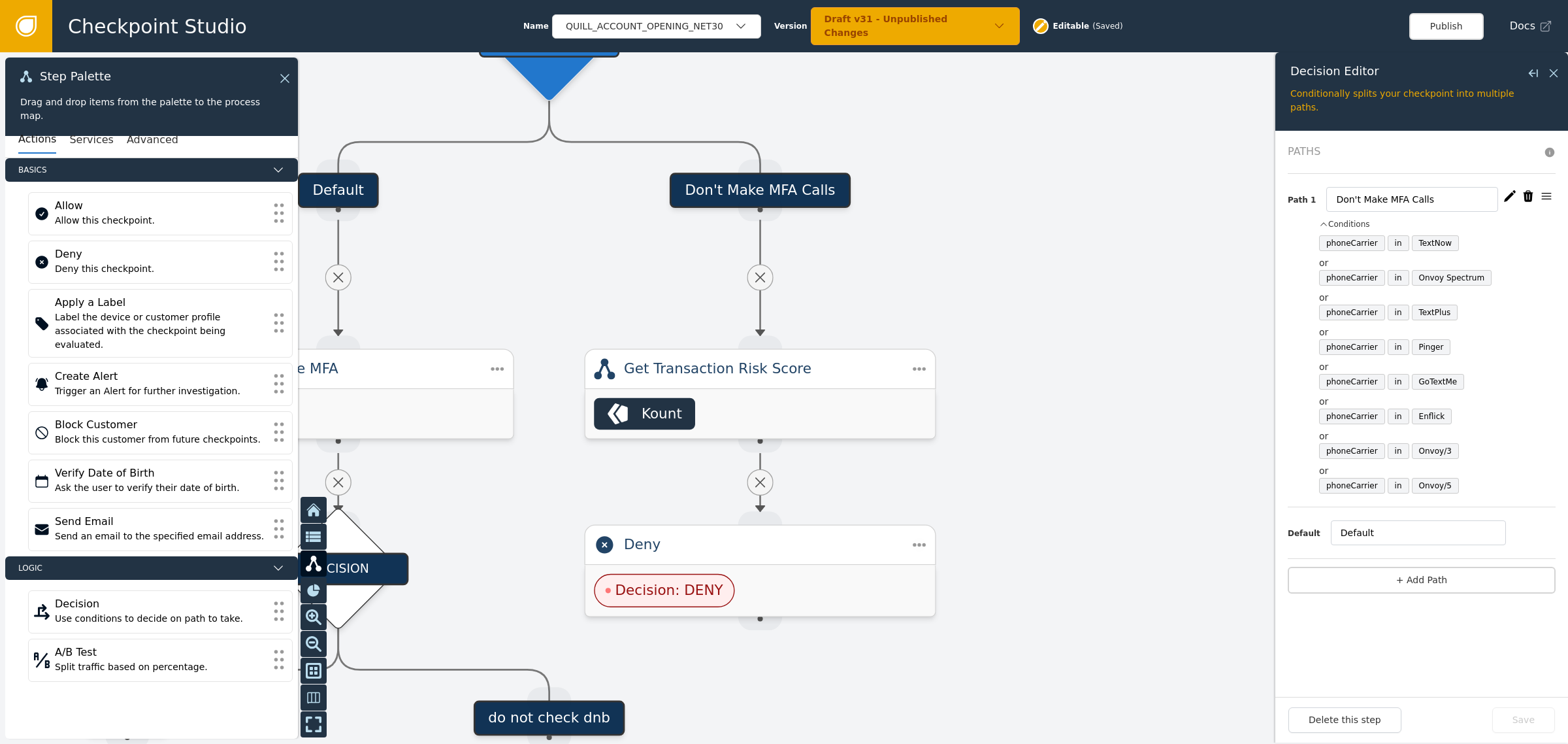
drag, startPoint x: 1062, startPoint y: 358, endPoint x: 964, endPoint y: 150, distance: 229.9
click at [964, 150] on div at bounding box center [784, 398] width 1568 height 691
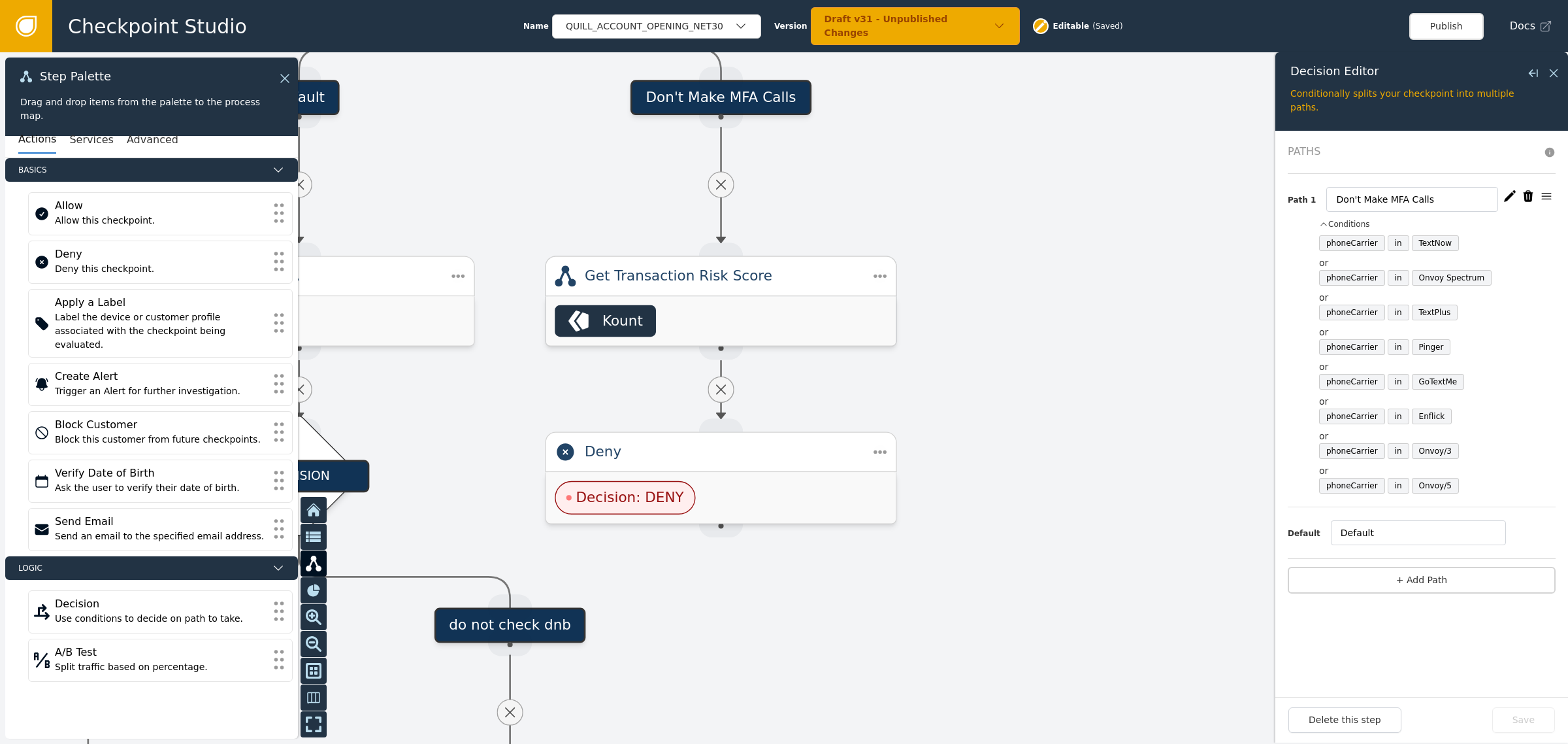
click at [797, 300] on div "Kount" at bounding box center [720, 320] width 349 height 49
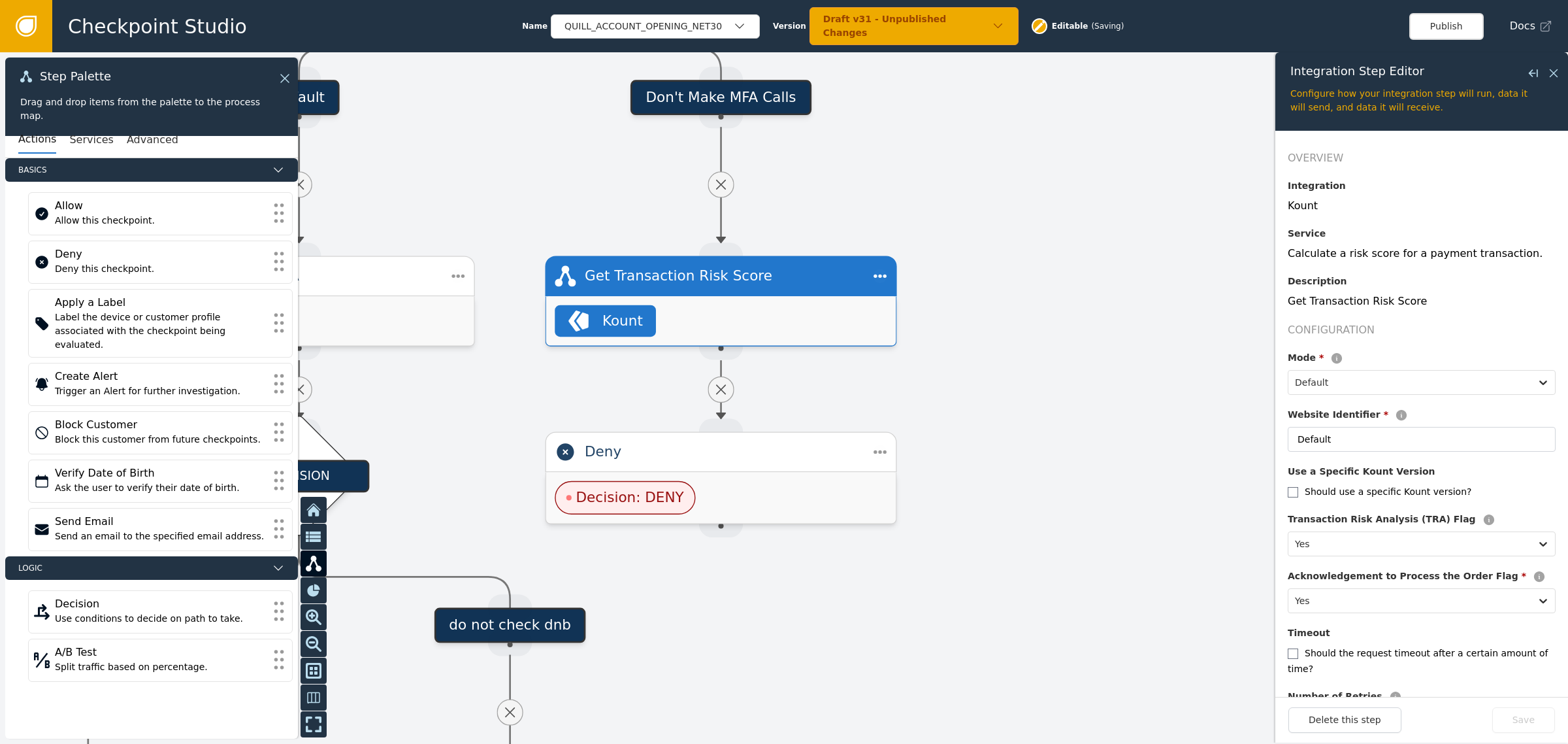
scroll to position [126, 0]
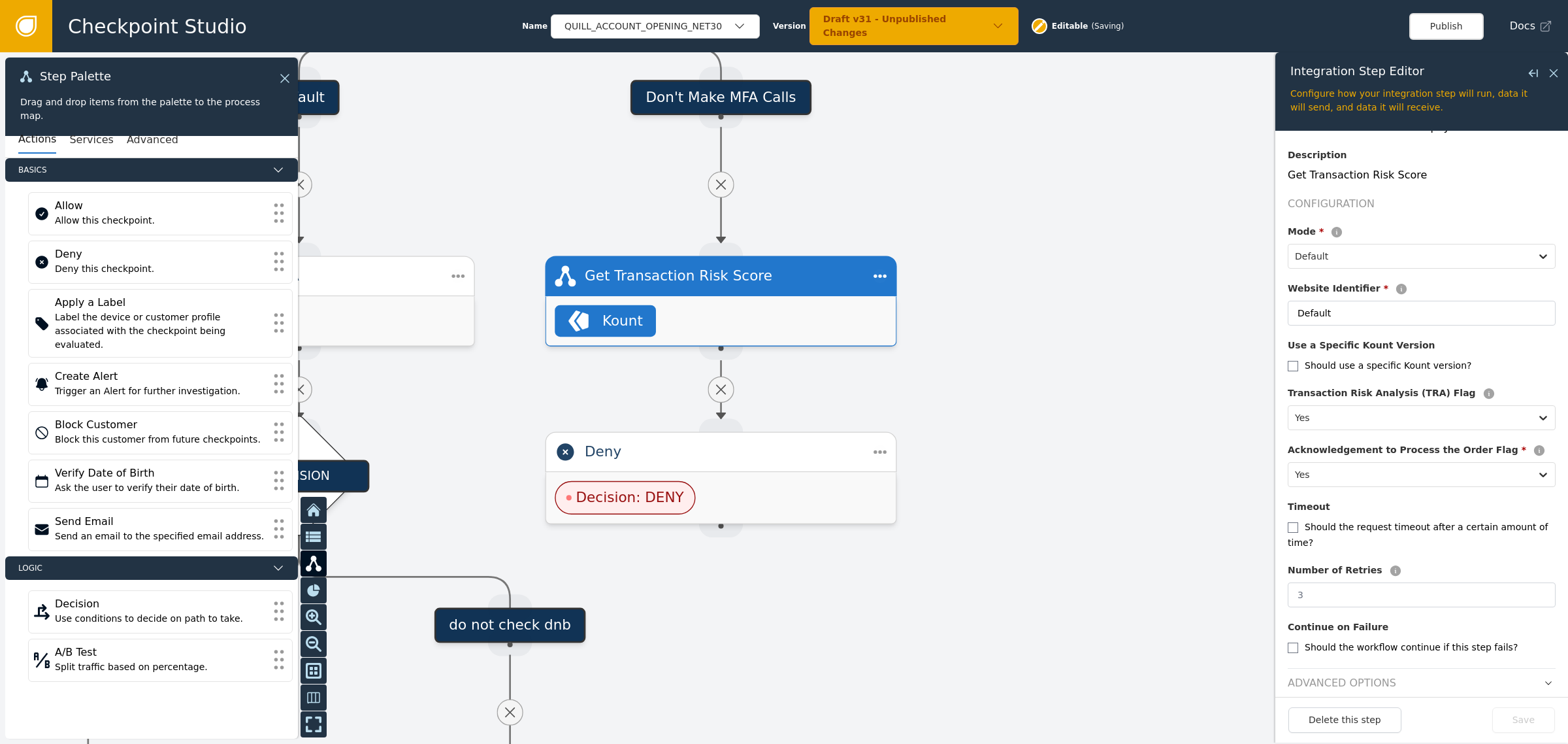
click at [1522, 668] on header "Advanced Options" at bounding box center [1421, 679] width 268 height 23
click at [1526, 668] on header "Advanced Options" at bounding box center [1421, 679] width 268 height 23
click at [1543, 679] on icon "button" at bounding box center [1548, 683] width 9 height 9
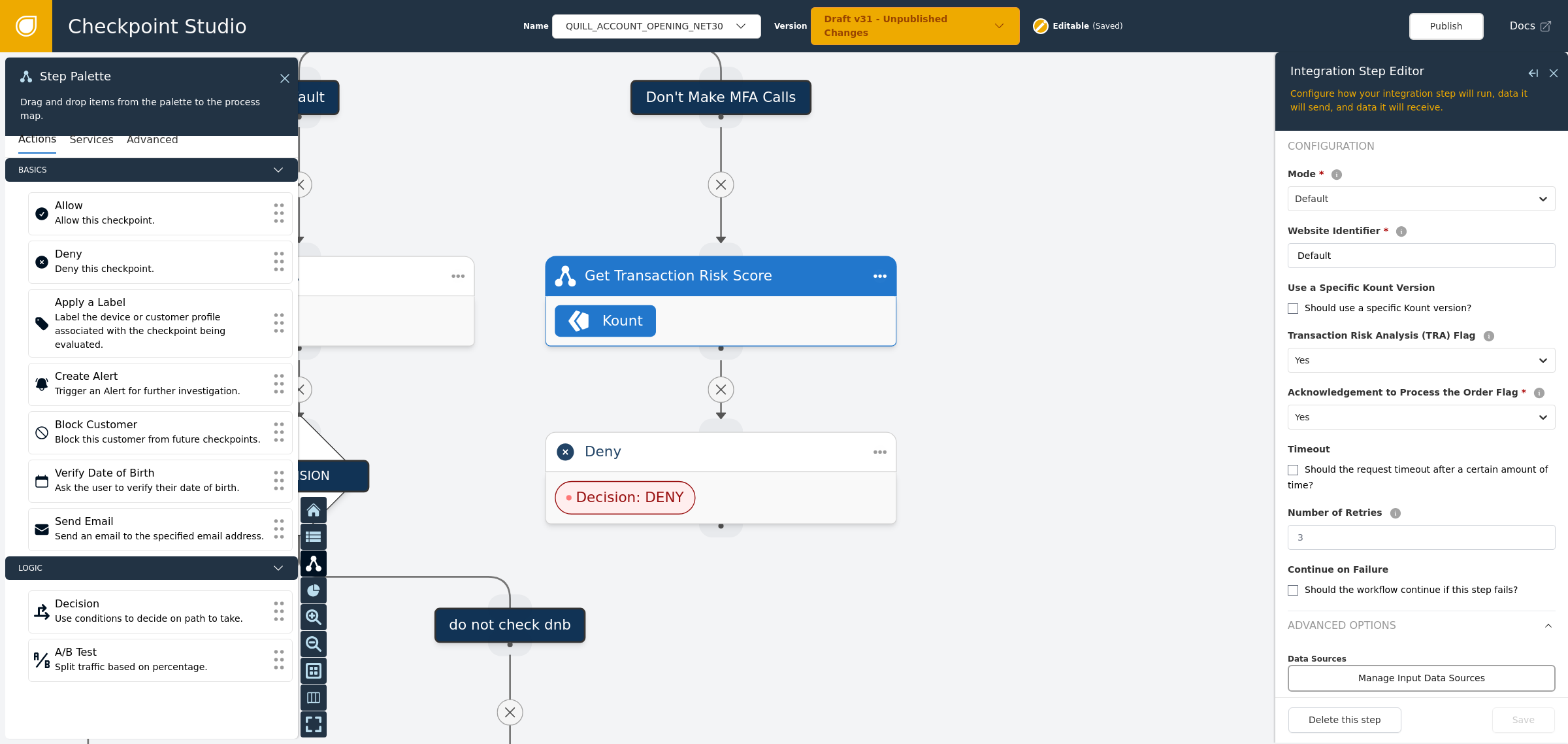
click at [1393, 665] on button "Manage Input Data Sources" at bounding box center [1421, 678] width 268 height 26
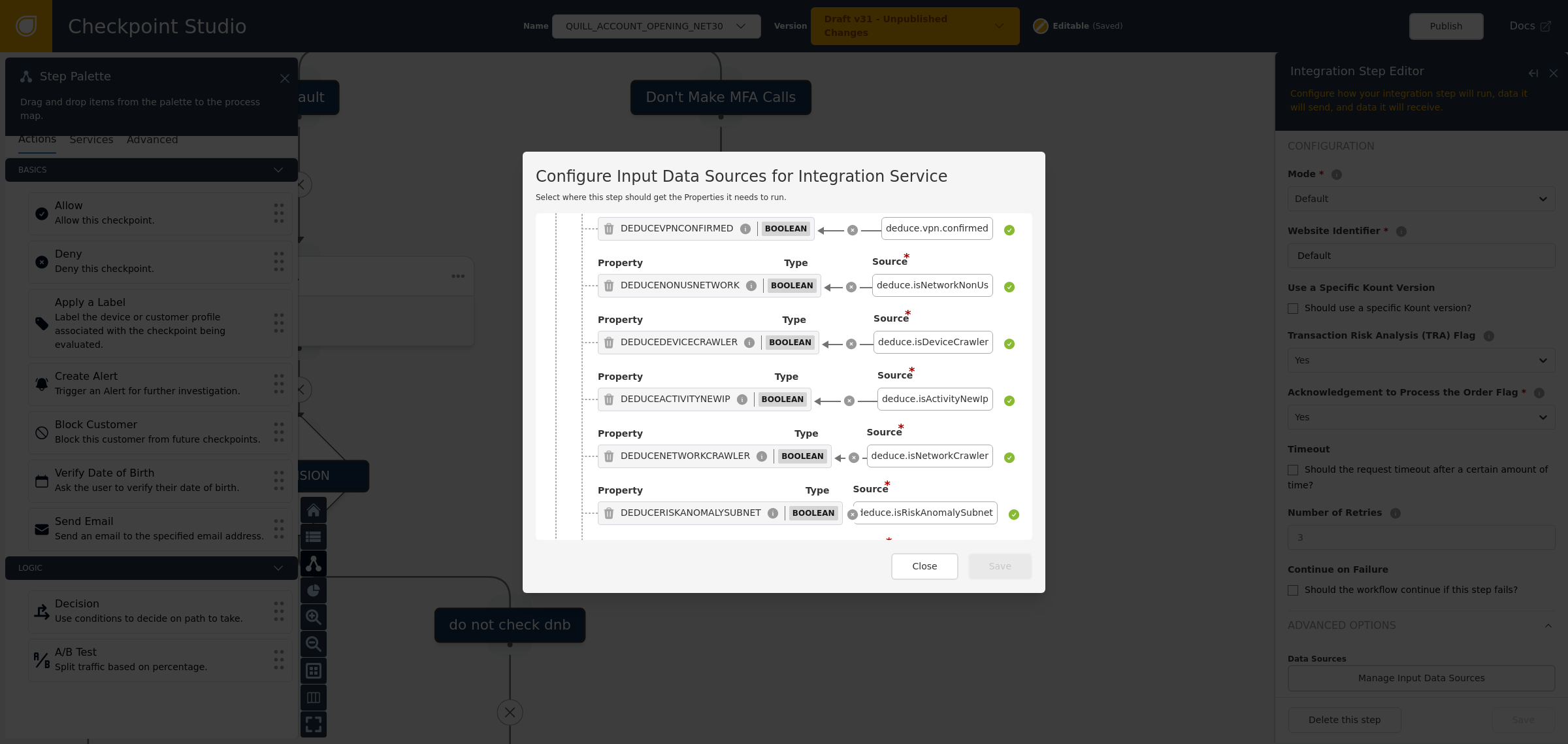
scroll to position [7246, 0]
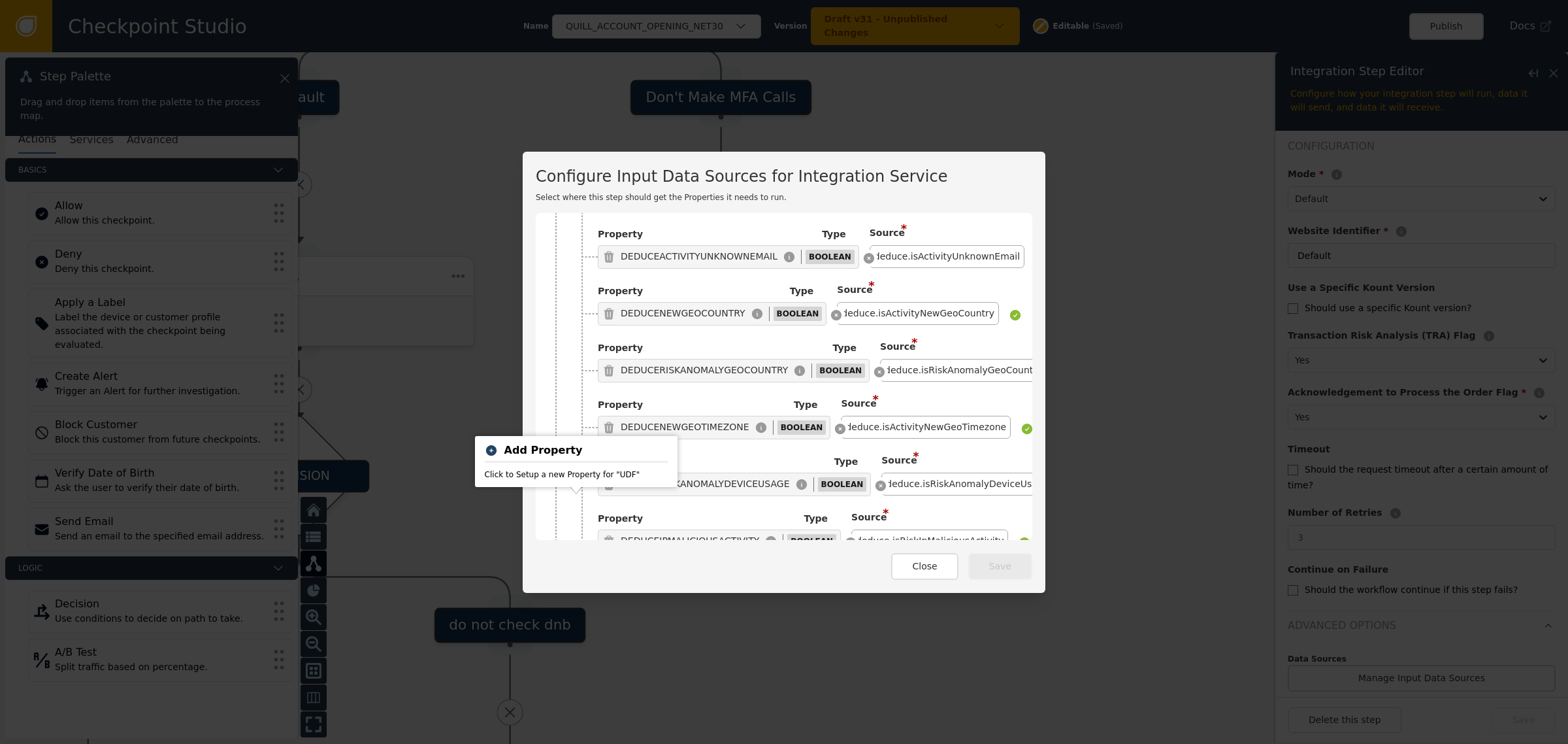
click at [577, 654] on icon at bounding box center [582, 658] width 10 height 10
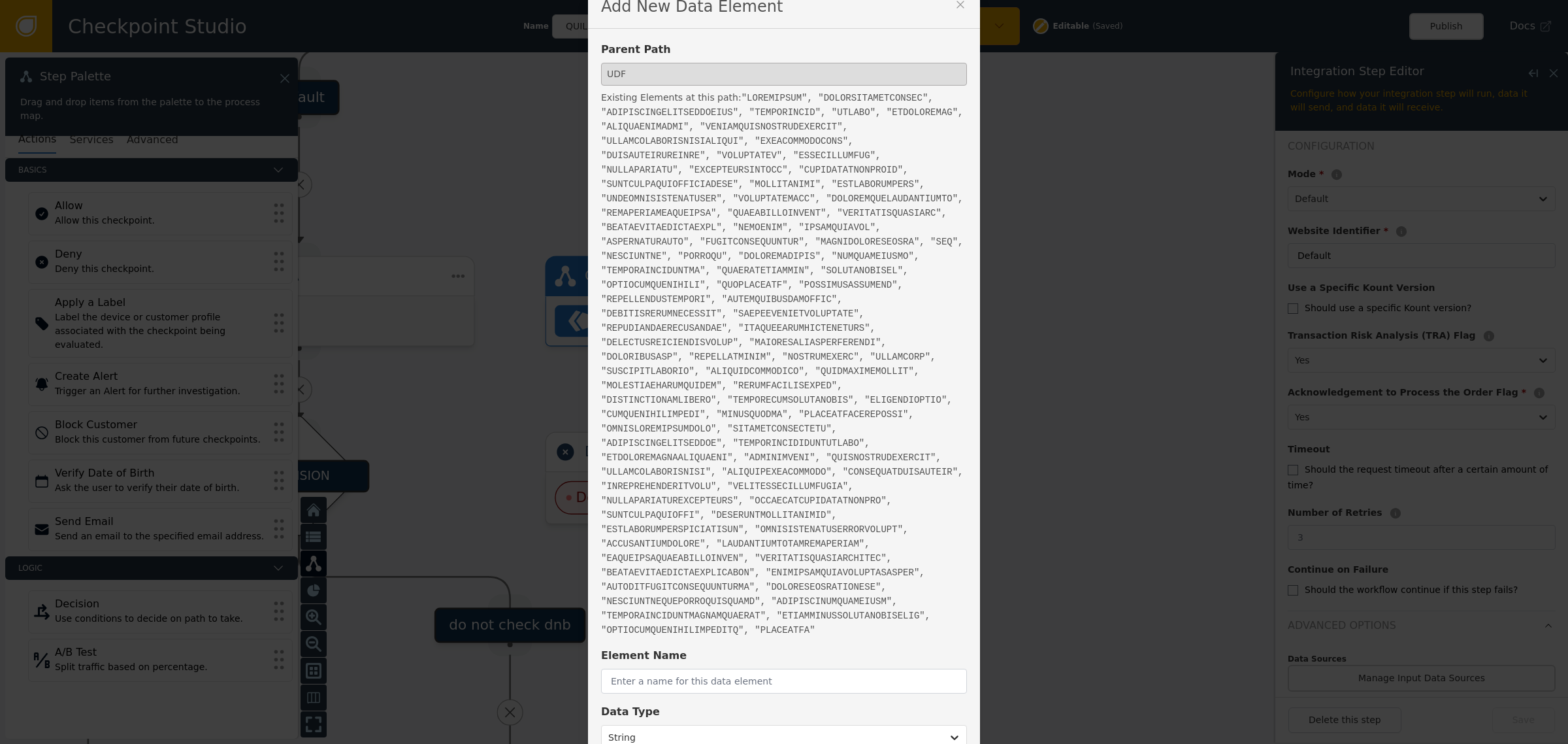
scroll to position [34, 0]
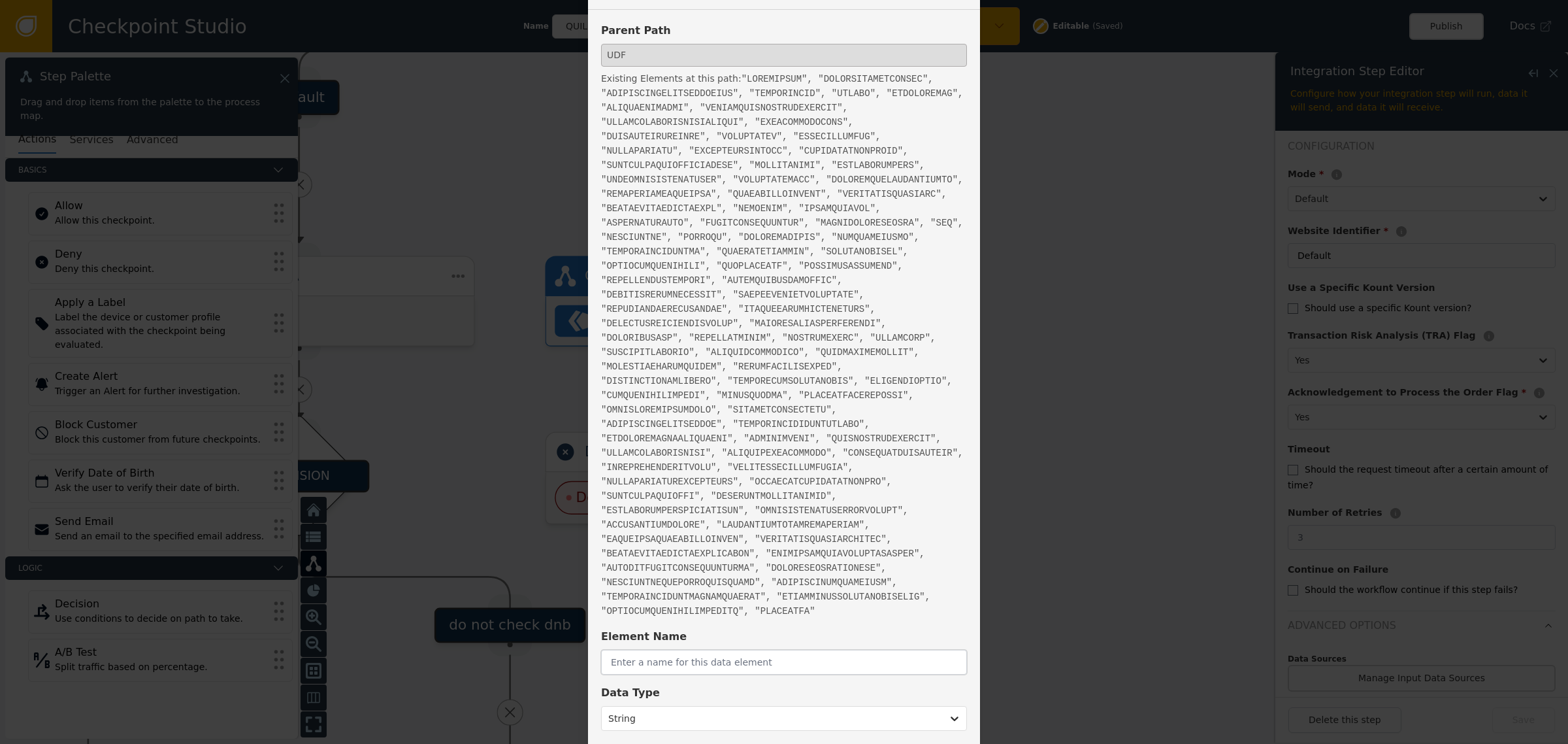
click at [683, 650] on input "text" at bounding box center [784, 662] width 366 height 25
click at [746, 650] on input "text" at bounding box center [775, 662] width 348 height 25
paste input "EMAILISDISPOSABLE"
type input "EMAILISDISPOSABLE"
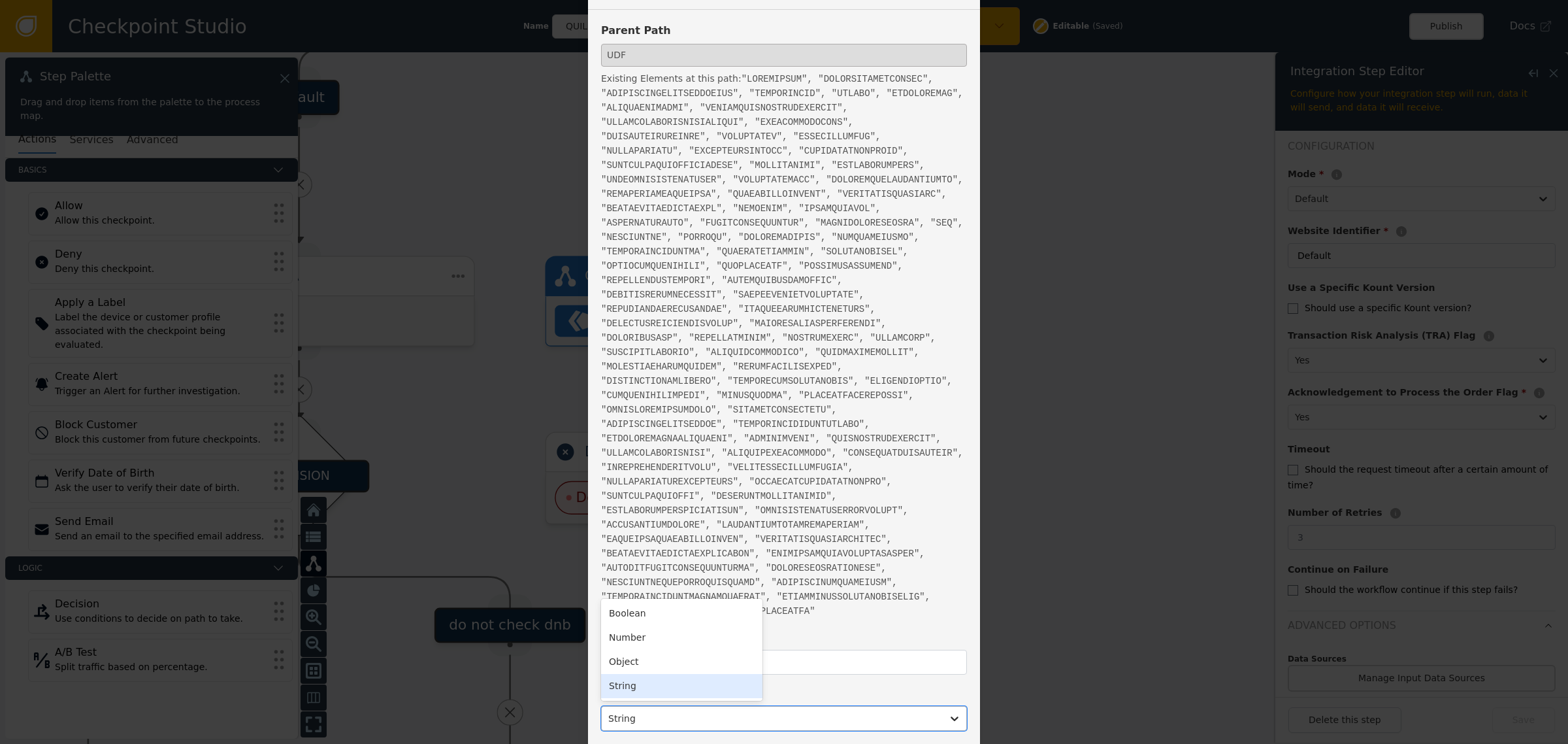
click at [897, 709] on div at bounding box center [772, 718] width 327 height 19
click at [625, 626] on div "Number" at bounding box center [681, 637] width 161 height 24
click at [650, 709] on div at bounding box center [772, 718] width 327 height 19
click at [653, 602] on div "Boolean" at bounding box center [681, 613] width 161 height 24
click at [926, 743] on button "Save" at bounding box center [935, 759] width 63 height 26
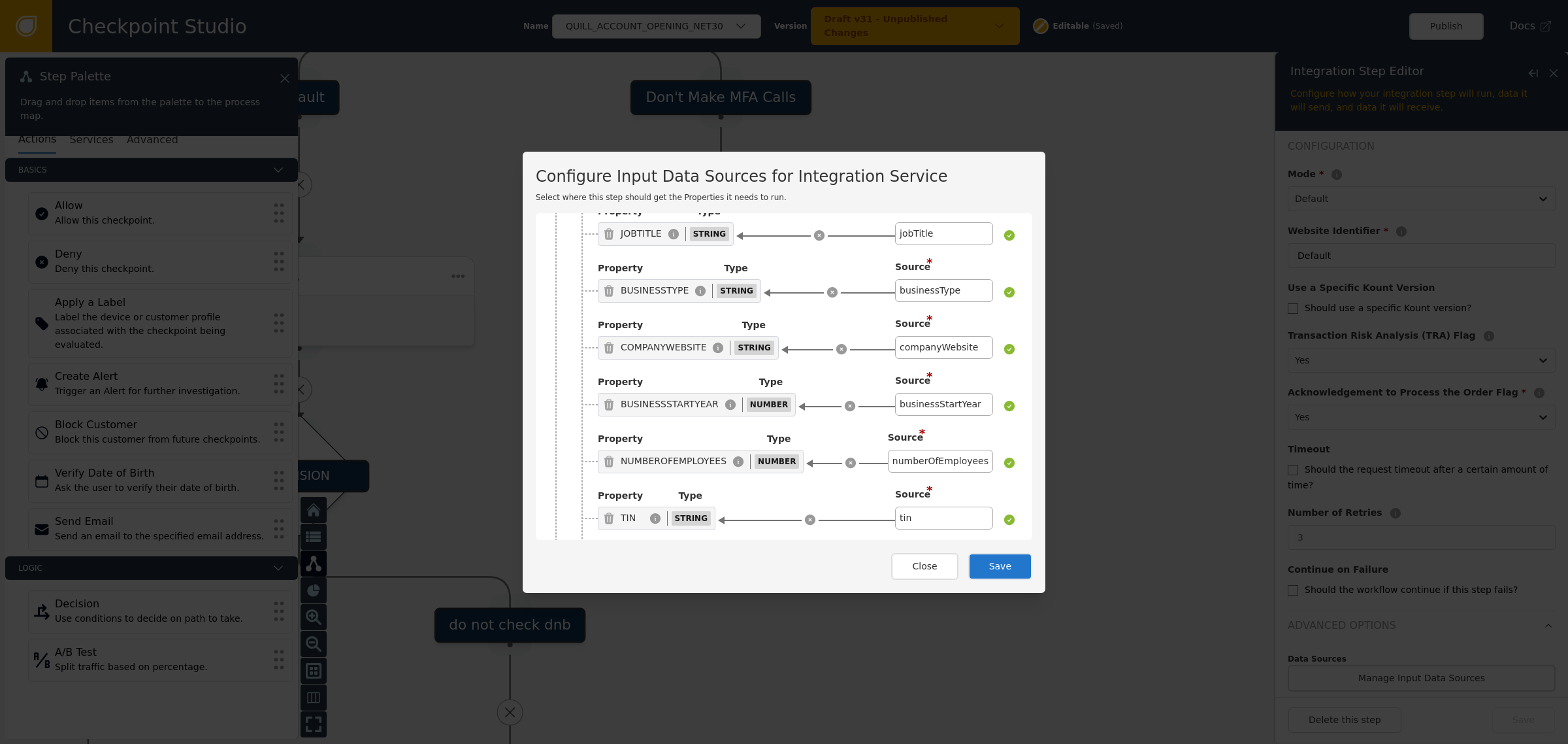
scroll to position [7301, 0]
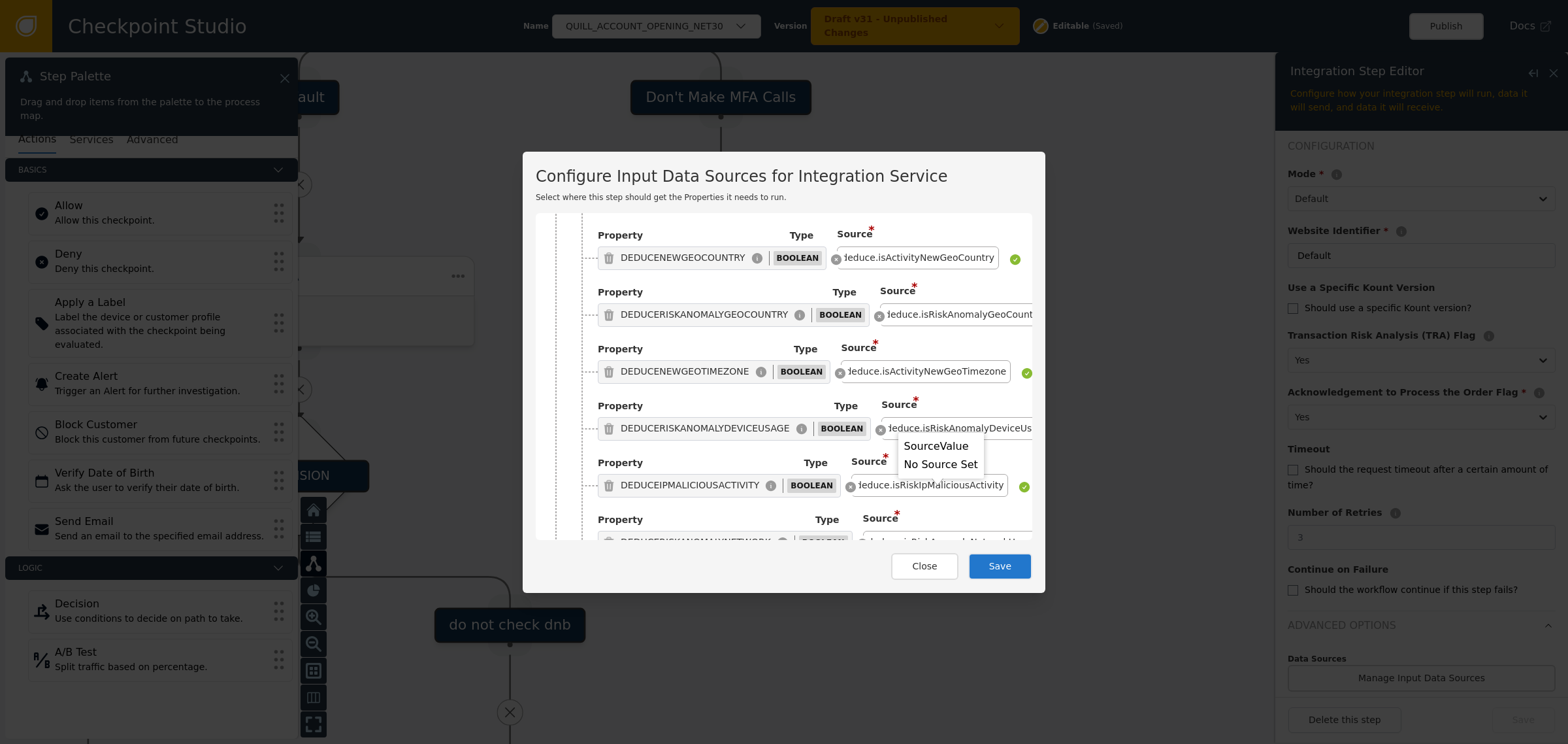
click at [932, 1] on body "Checkpoint Studio Name QUILL_ACCOUNT_OPENING_NET30 Version Draft v31 - Unpublis…" at bounding box center [784, 0] width 1568 height 1
click at [932, 644] on div "Click to Select a Source" at bounding box center [934, 655] width 117 height 23
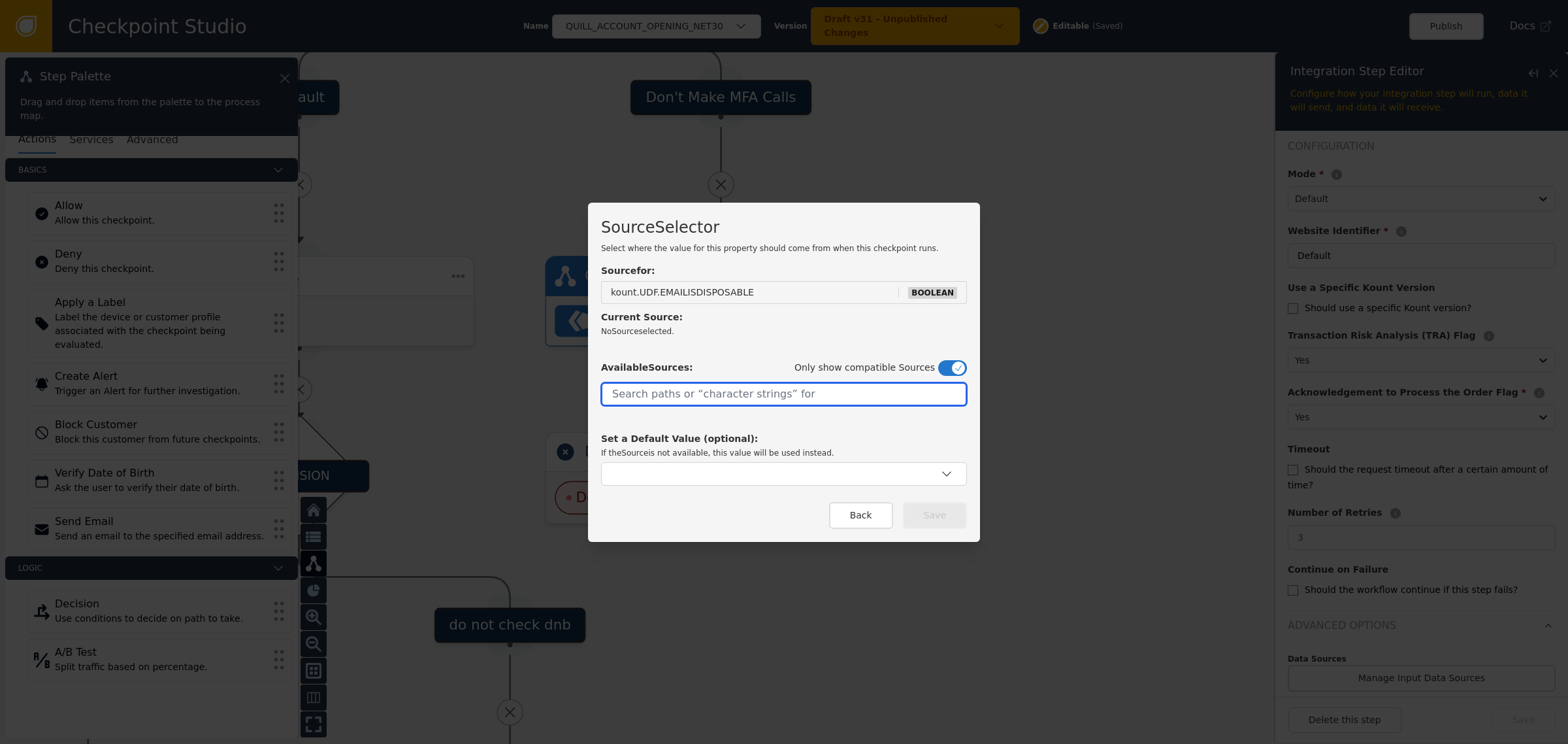
click at [744, 398] on input "text" at bounding box center [784, 394] width 366 height 23
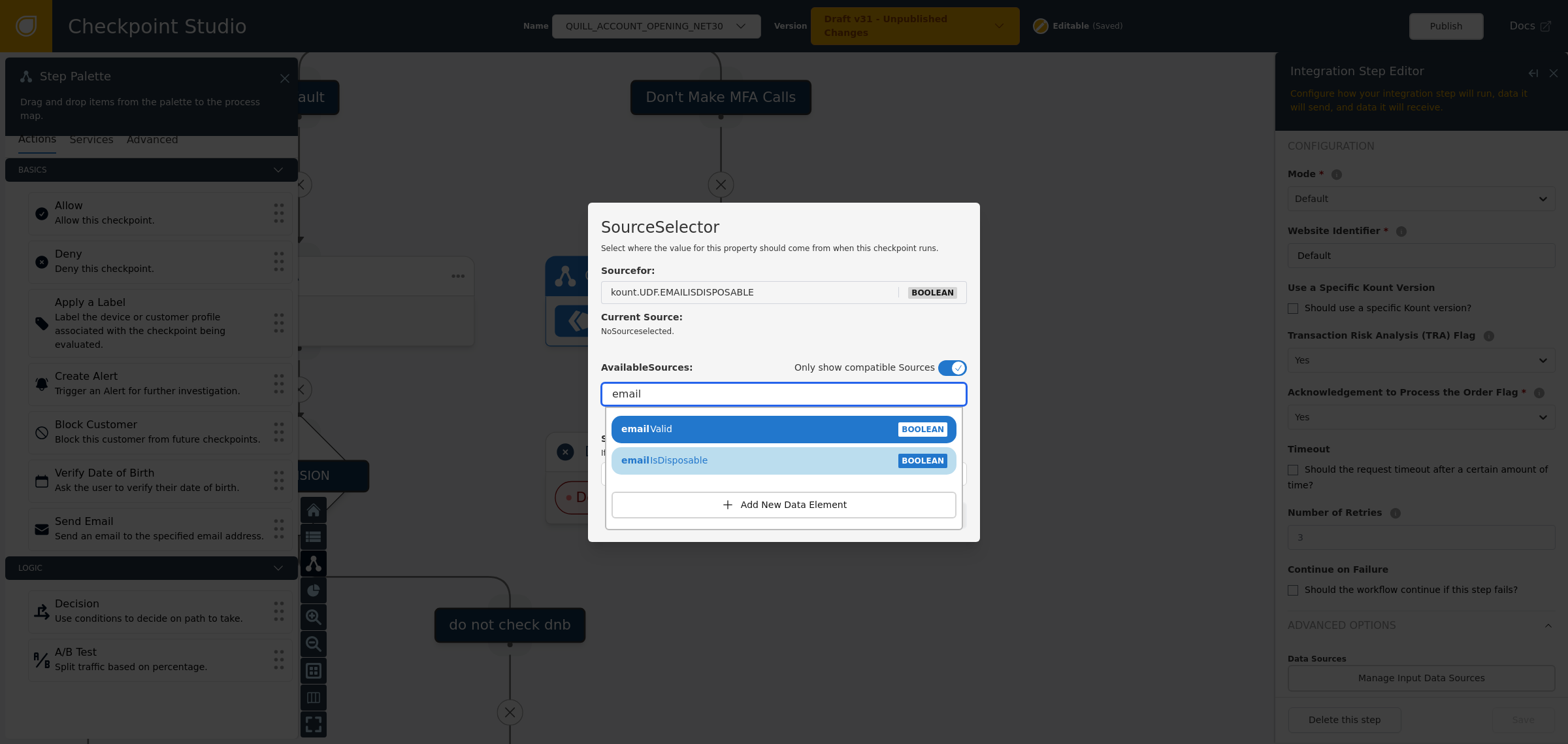
type input "email"
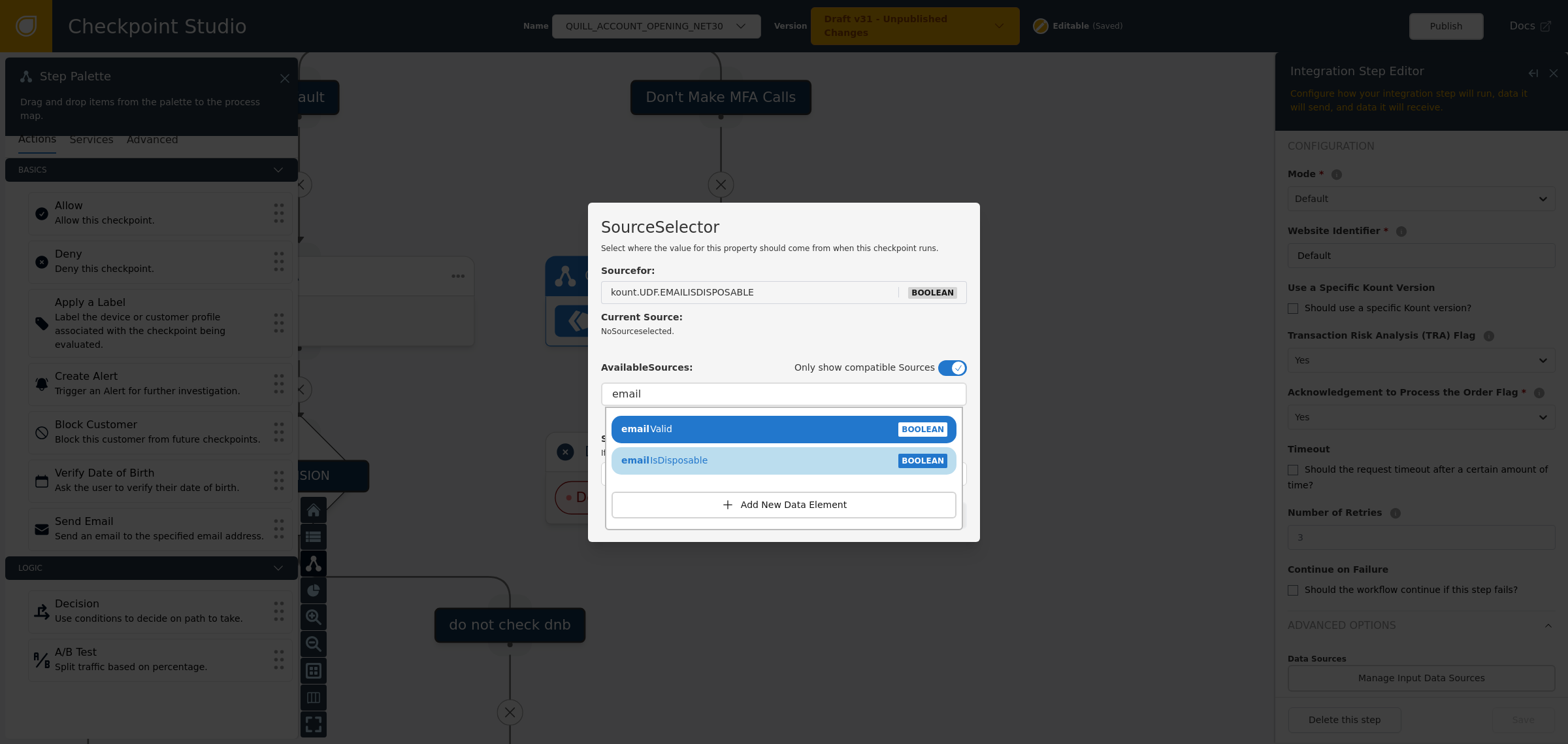
click at [729, 459] on div "email IsDisposable BOOLEAN" at bounding box center [783, 460] width 332 height 19
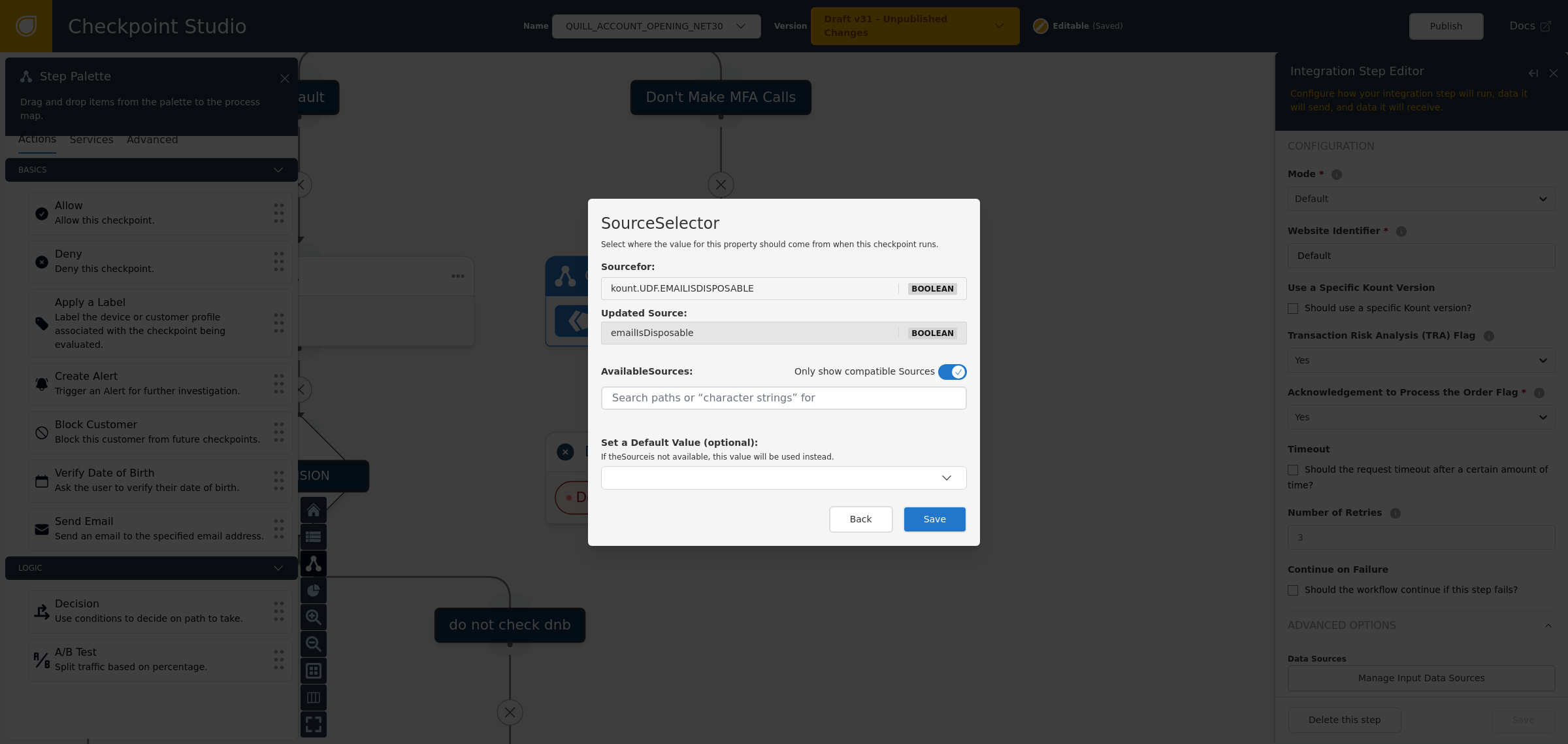
click at [936, 521] on button "Save" at bounding box center [935, 519] width 64 height 26
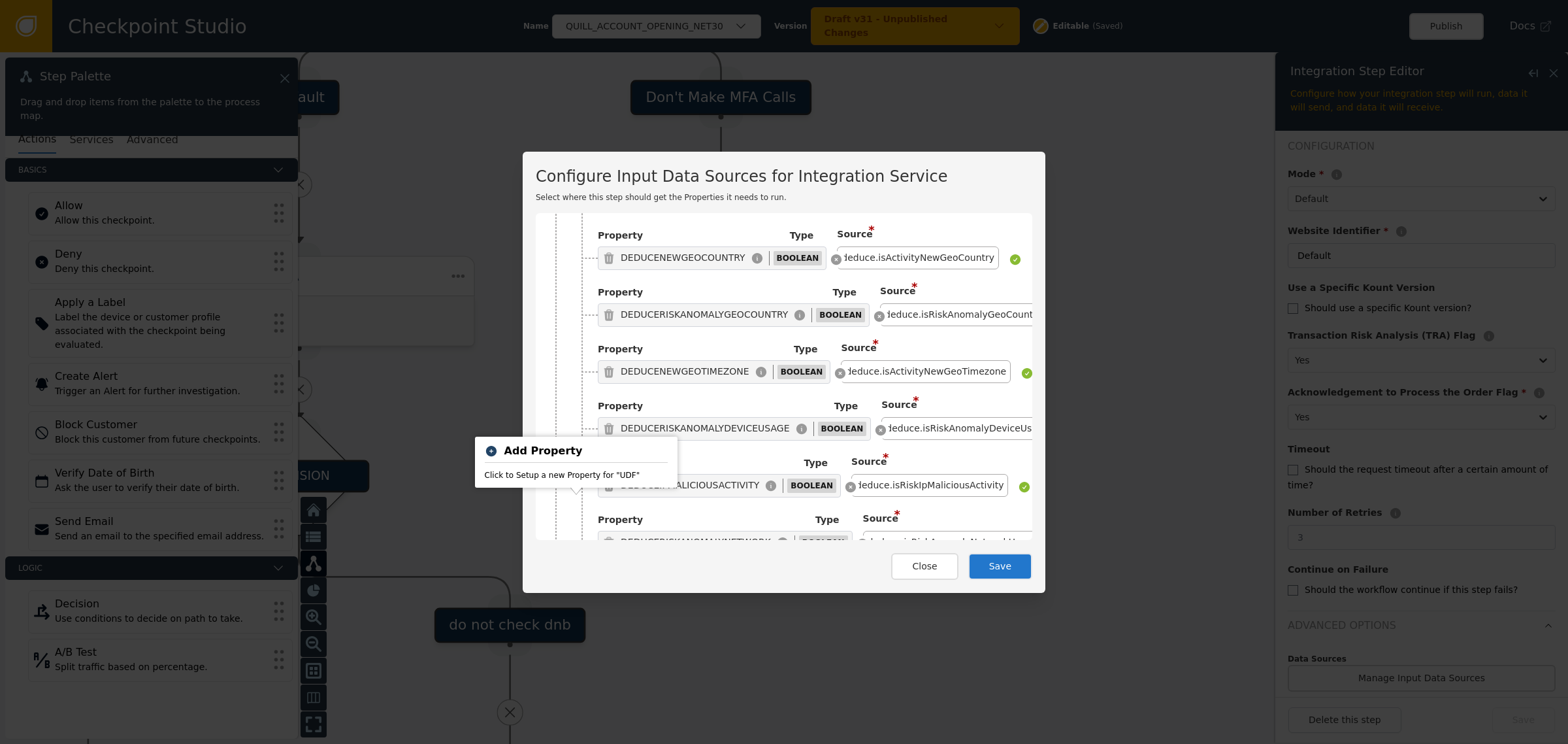
click at [578, 655] on icon at bounding box center [582, 661] width 13 height 13
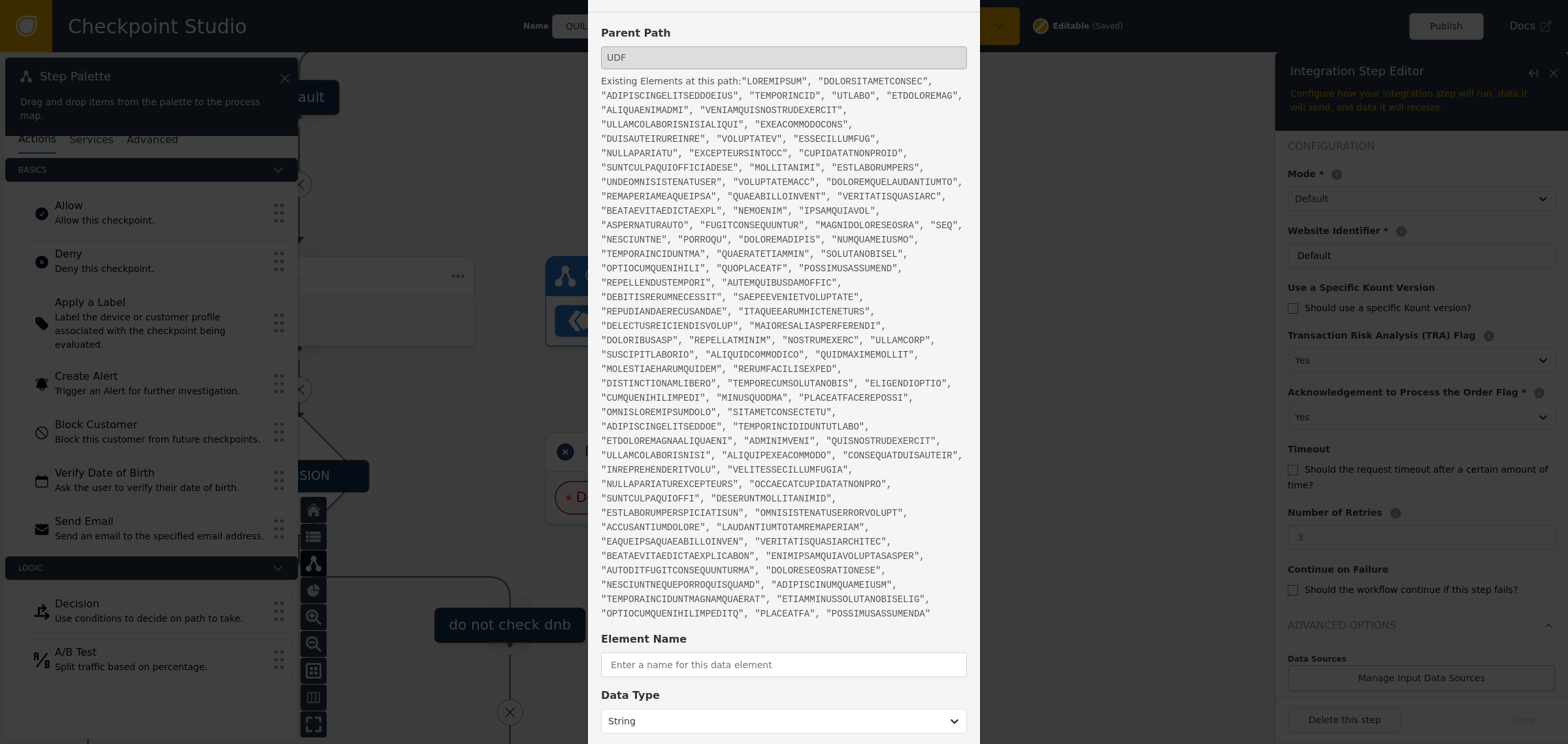
scroll to position [49, 0]
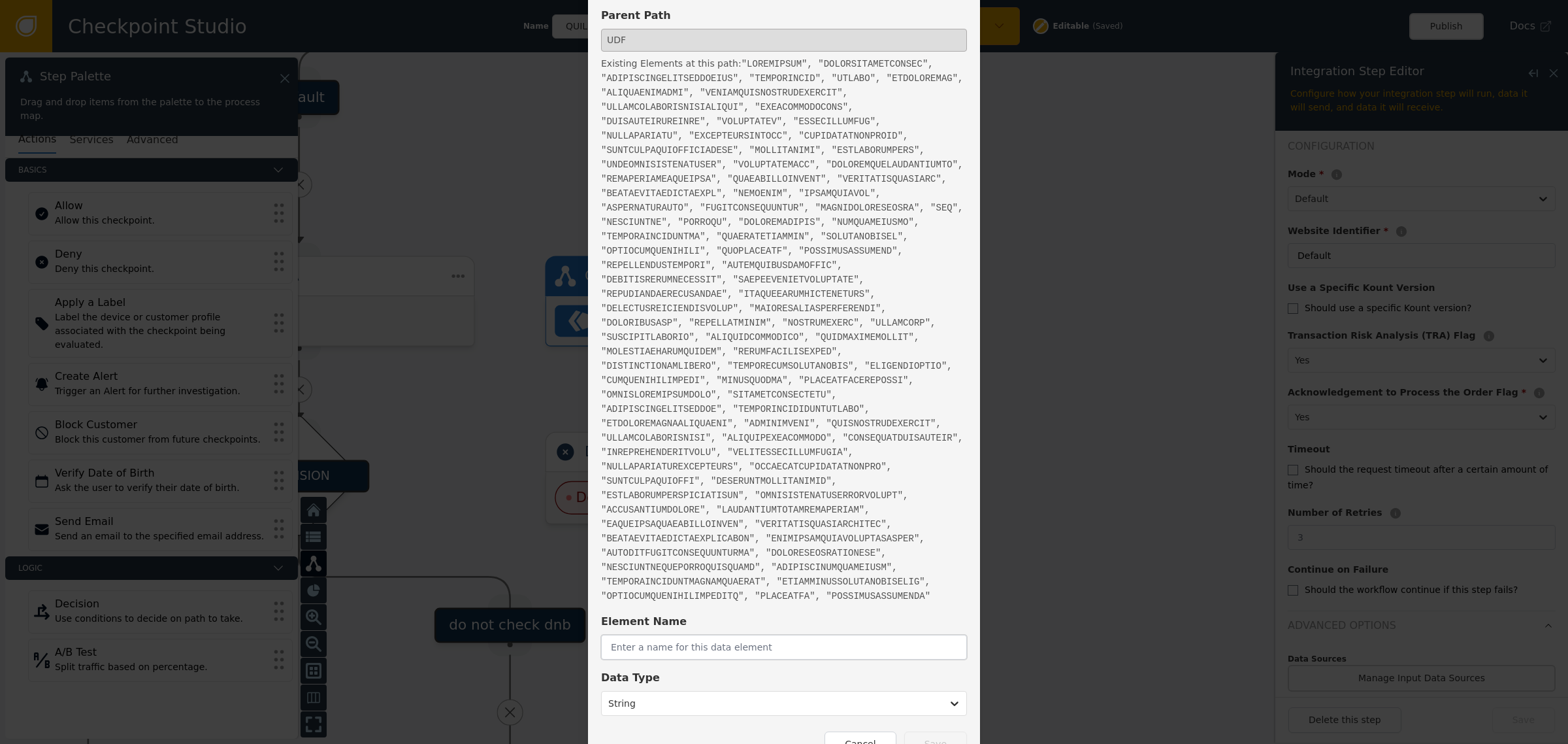
click at [768, 634] on input "text" at bounding box center [784, 647] width 366 height 25
paste input "EMAILRISKSCORE"
type input "EMAILRISKSCORE"
click at [723, 694] on div at bounding box center [772, 704] width 327 height 19
click at [660, 610] on div "Number" at bounding box center [681, 622] width 161 height 24
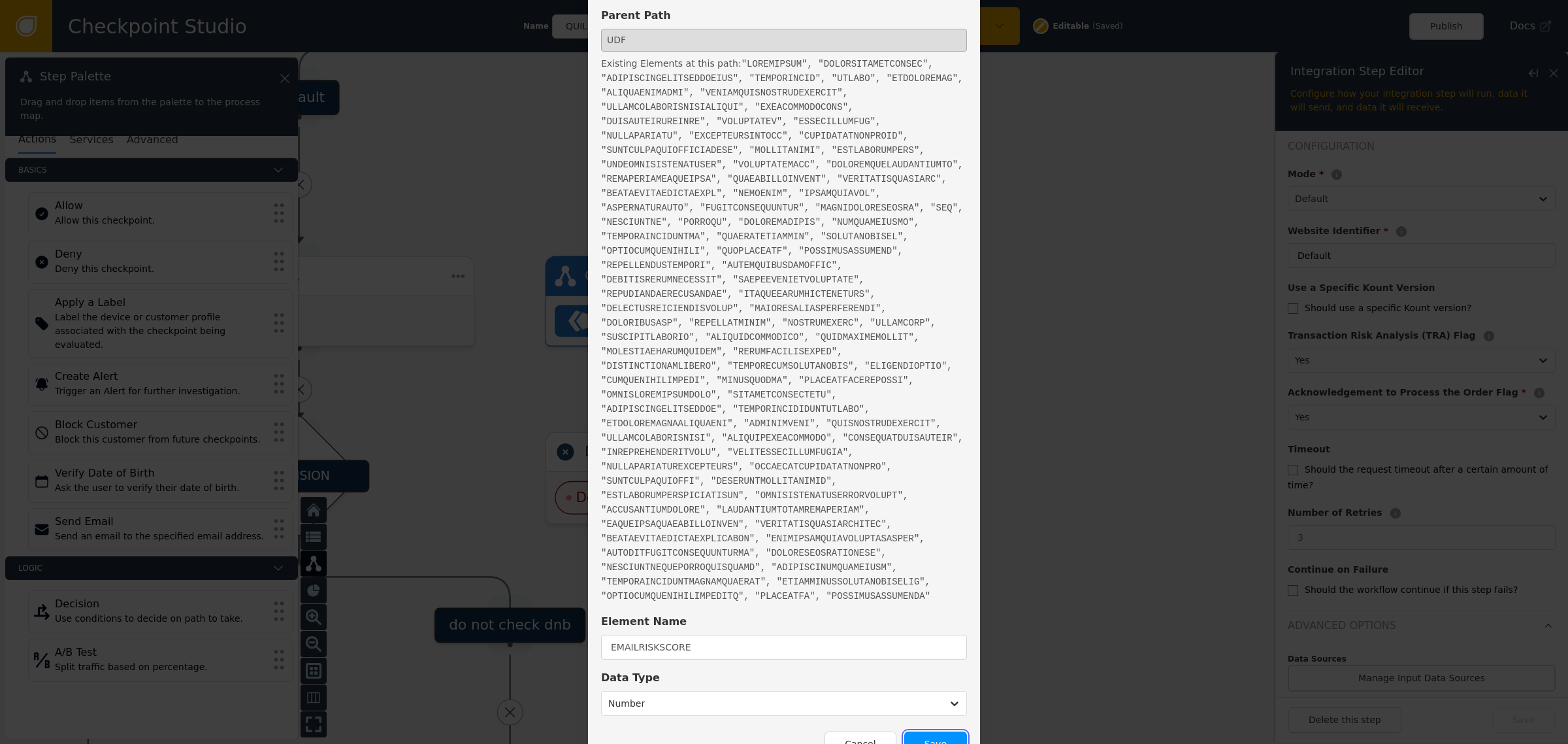
click at [929, 732] on button "Save" at bounding box center [935, 744] width 63 height 26
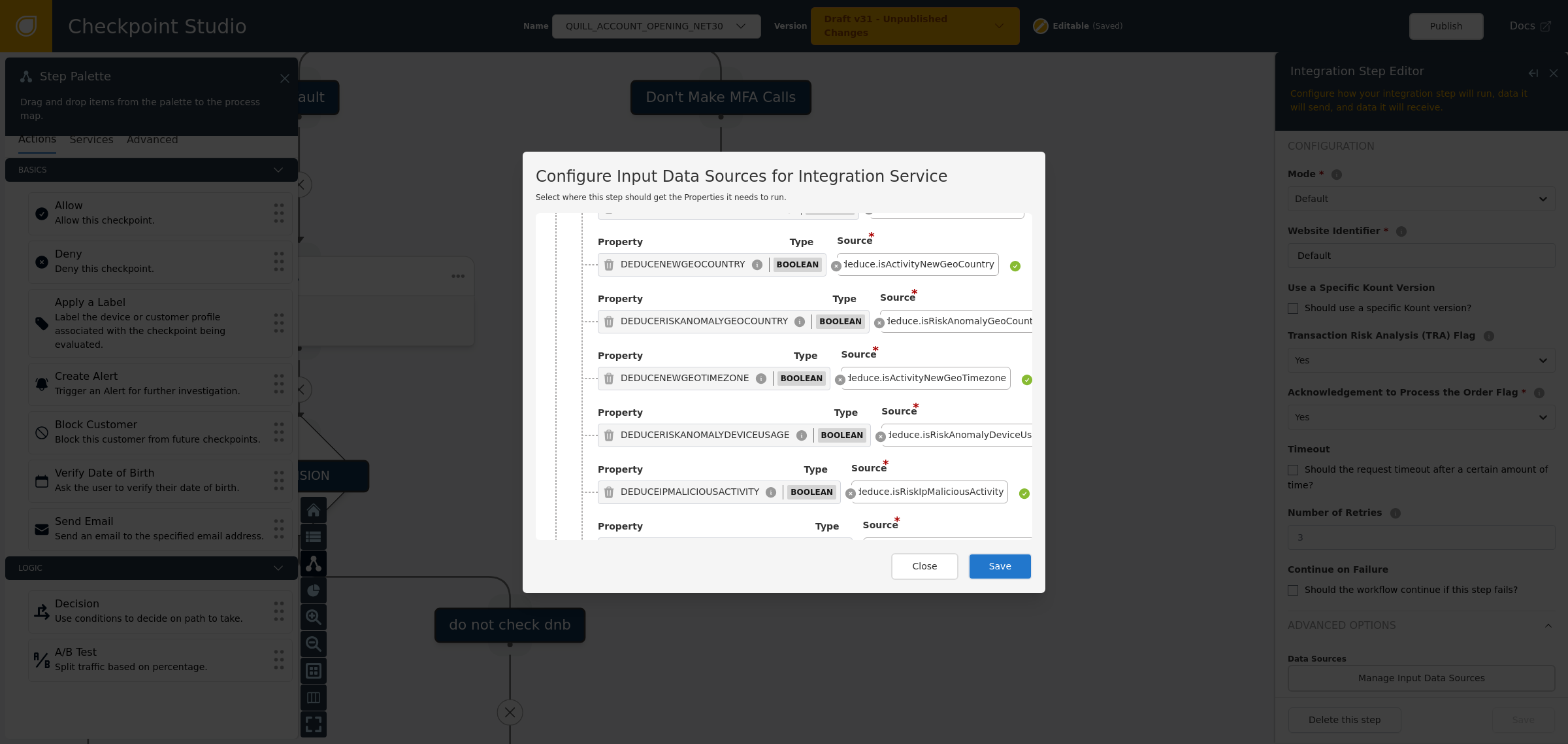
scroll to position [7358, 0]
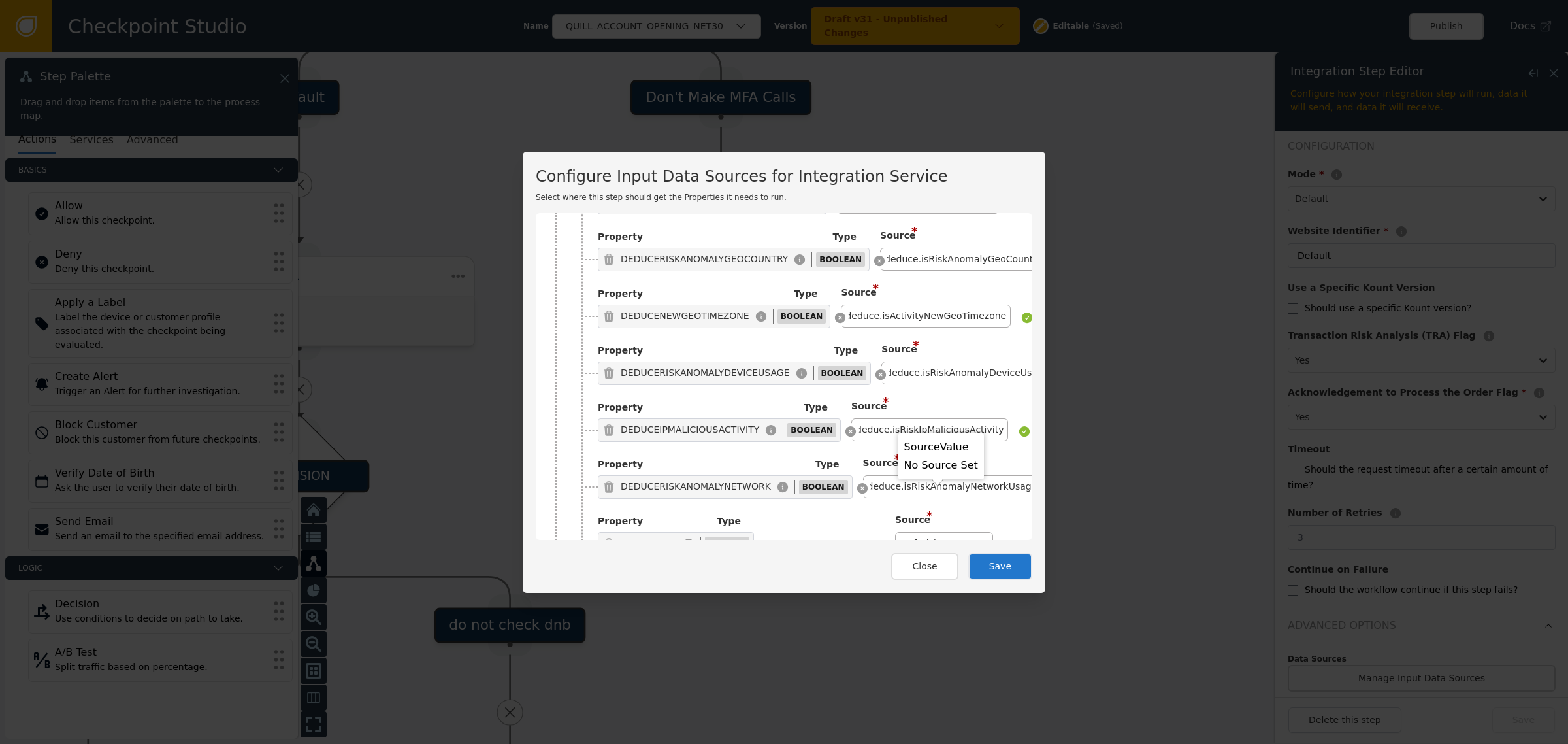
click at [928, 646] on div "Click to Select a Source" at bounding box center [934, 657] width 117 height 23
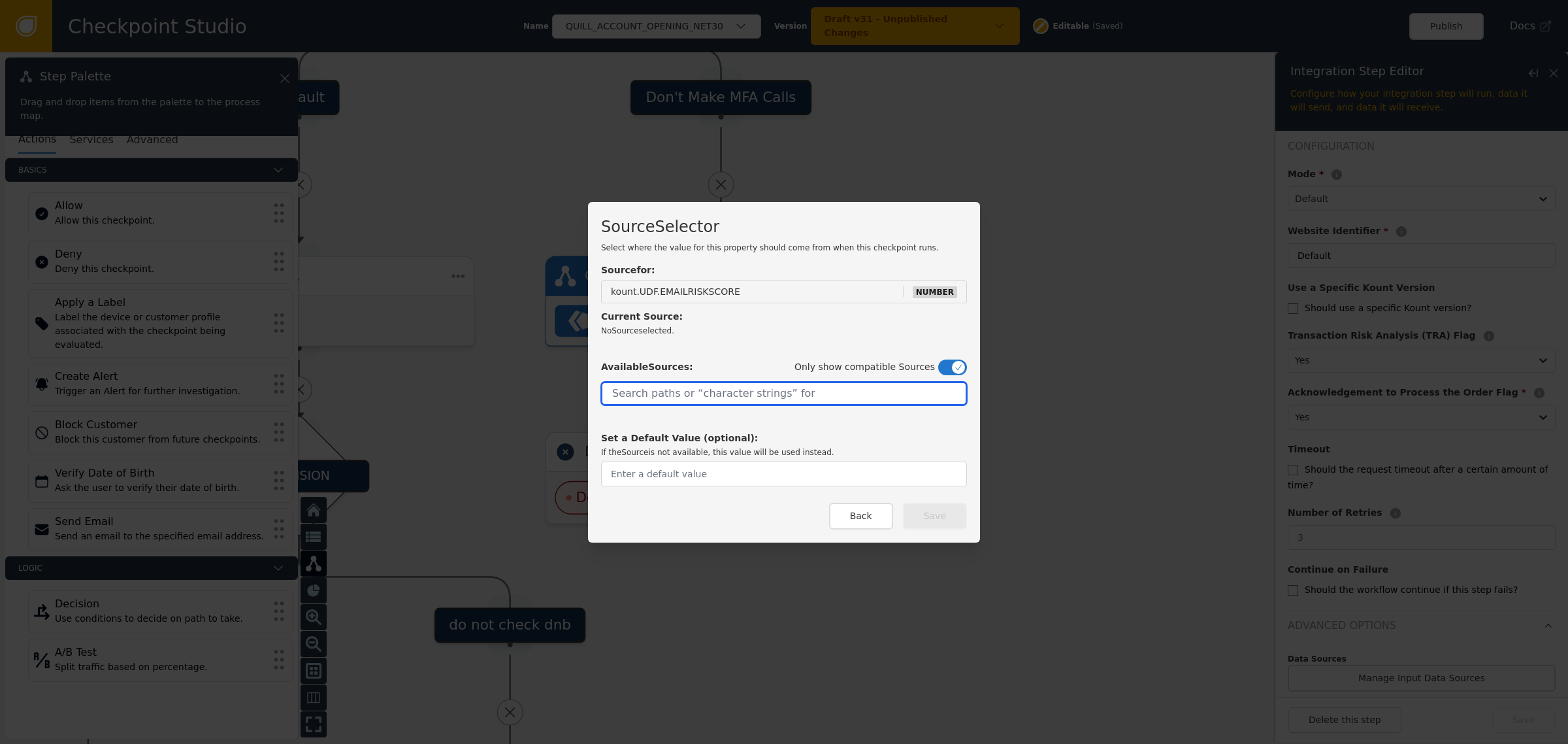
click at [755, 393] on input "text" at bounding box center [784, 393] width 366 height 23
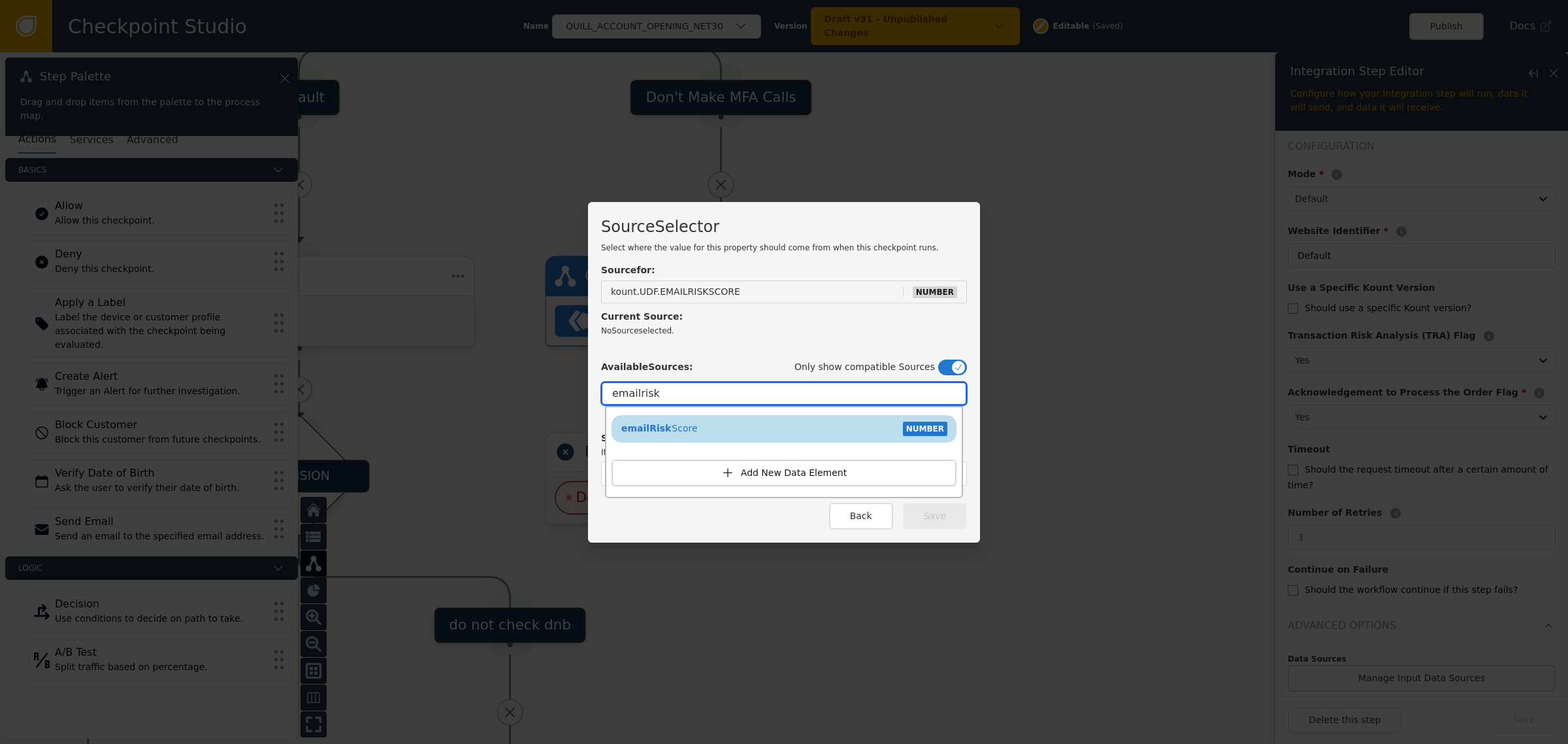
type input "emailrisk"
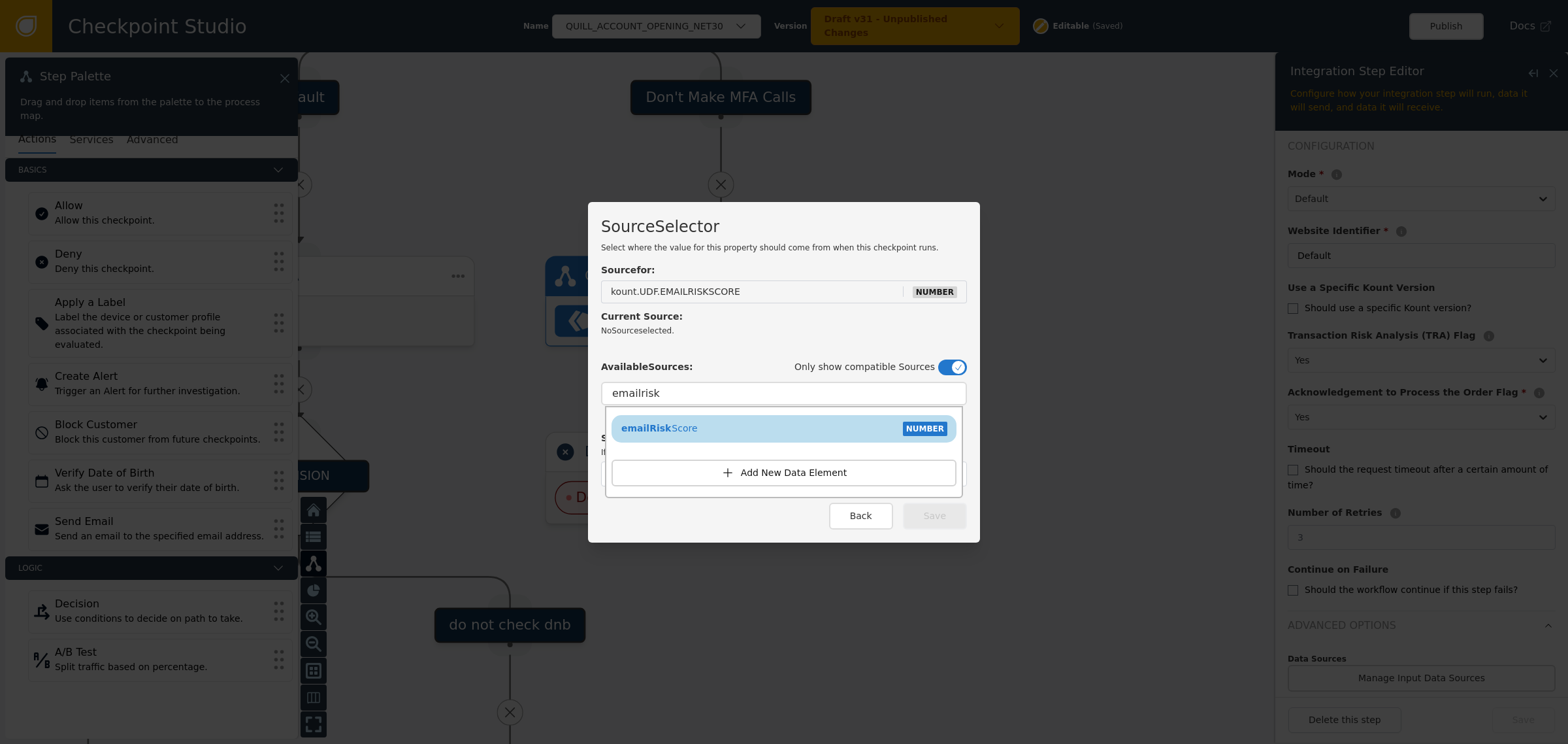
click at [732, 425] on div "emailRisk Score NUMBER" at bounding box center [783, 428] width 332 height 19
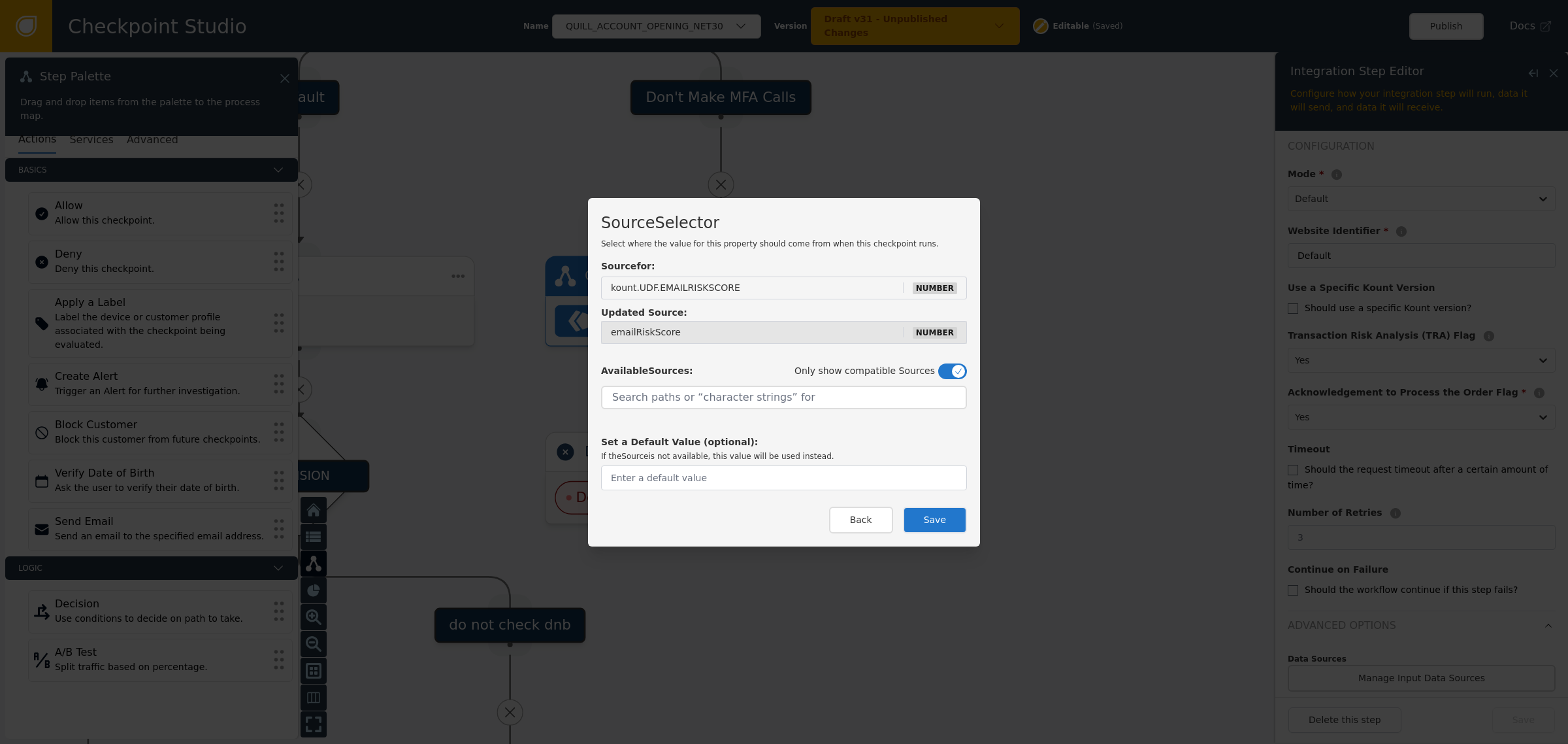
click at [922, 512] on button "Save" at bounding box center [935, 520] width 64 height 26
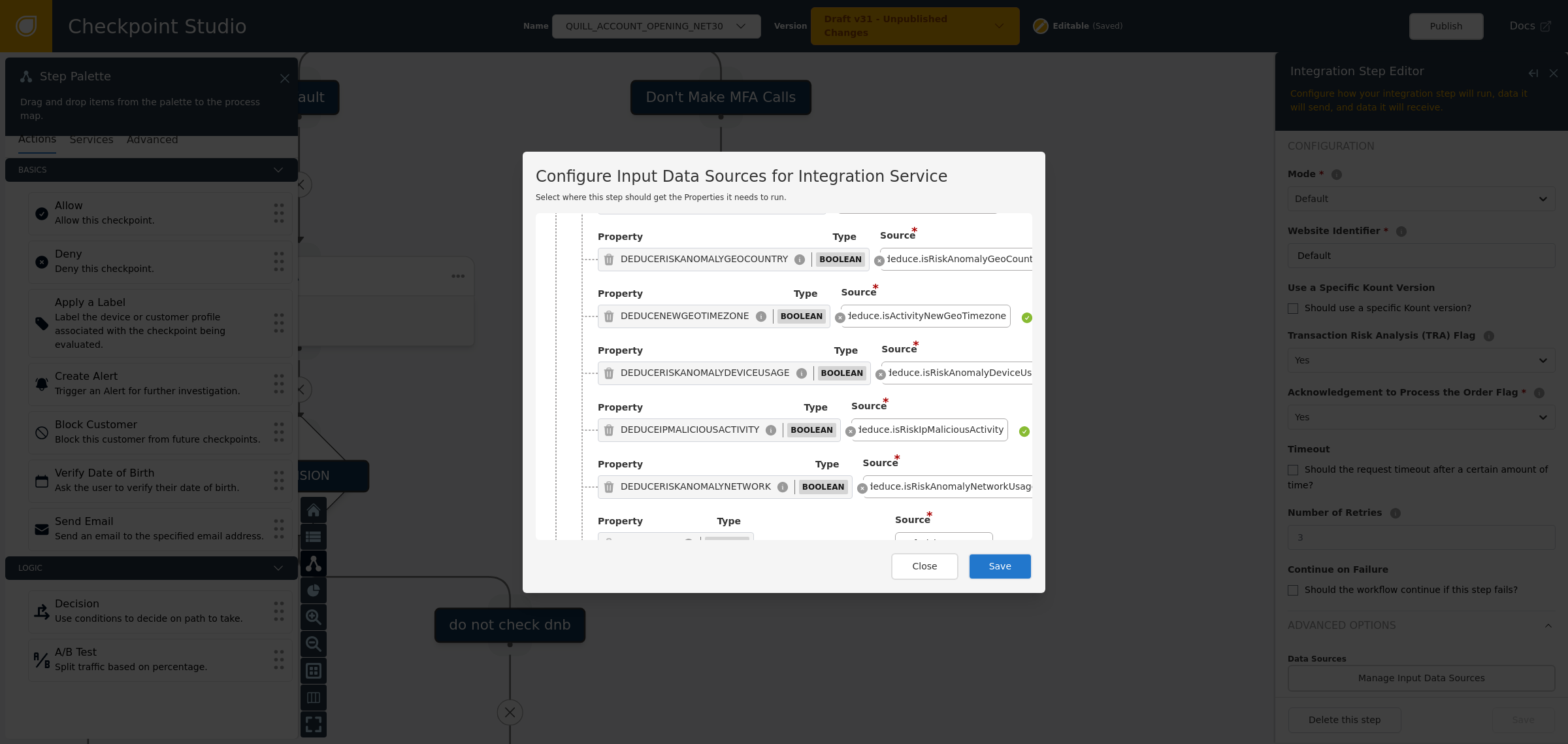
click at [1013, 566] on button "Save" at bounding box center [1000, 566] width 64 height 26
click at [576, 655] on icon at bounding box center [582, 662] width 13 height 13
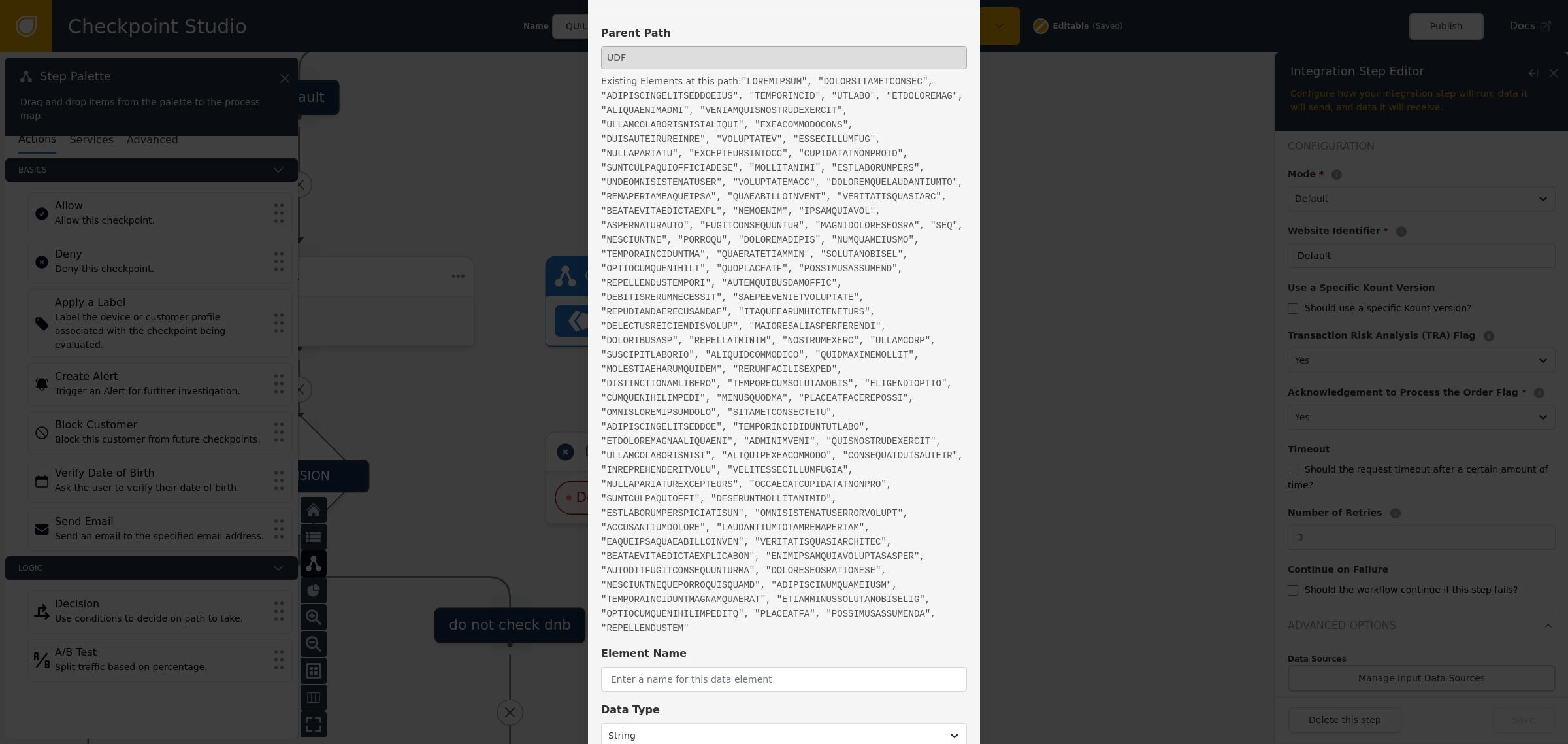
scroll to position [49, 0]
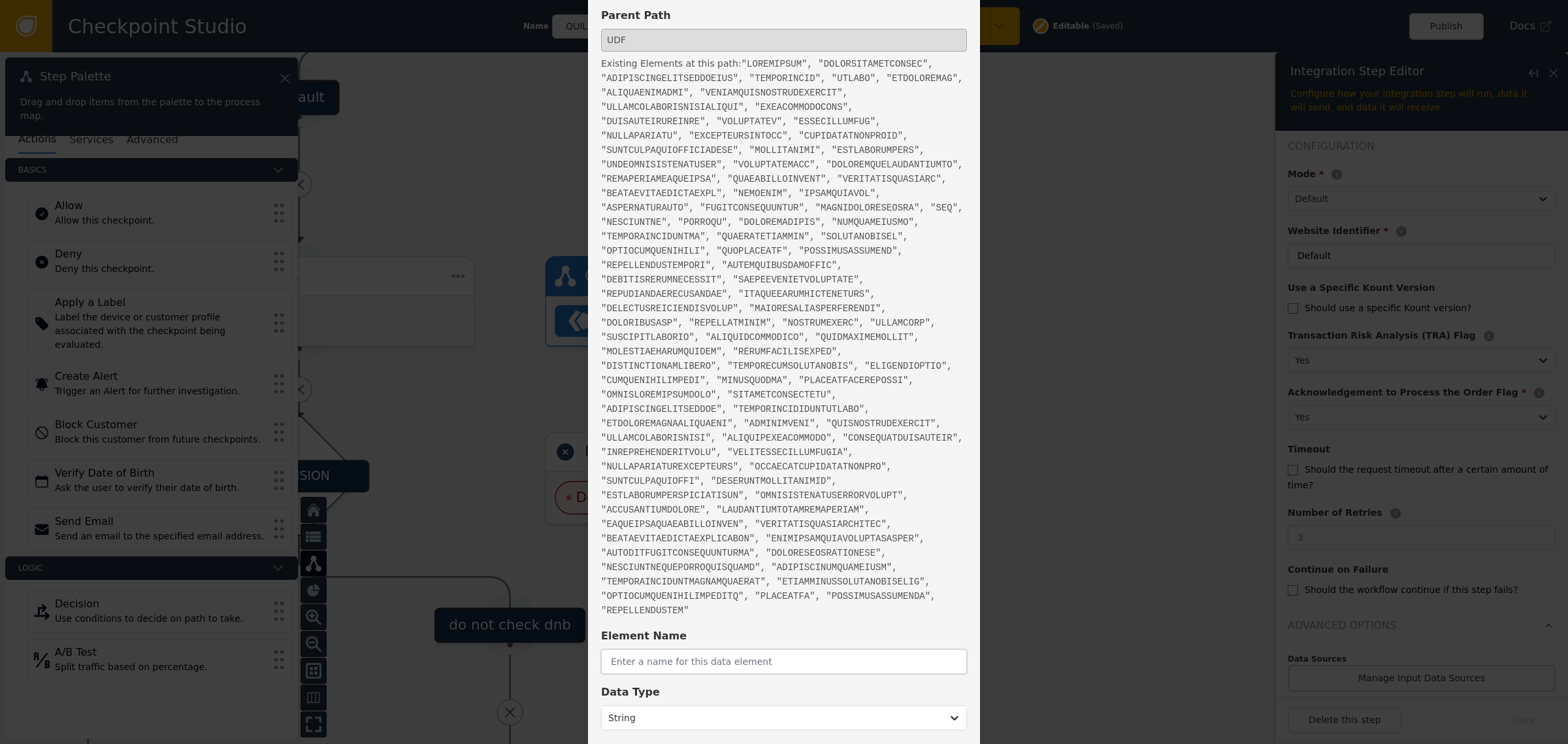
click at [756, 649] on input "text" at bounding box center [784, 662] width 366 height 25
paste input "EMAILMAILBOXVELOCITY"
type input "EMAILMAILBOXVELOCITY"
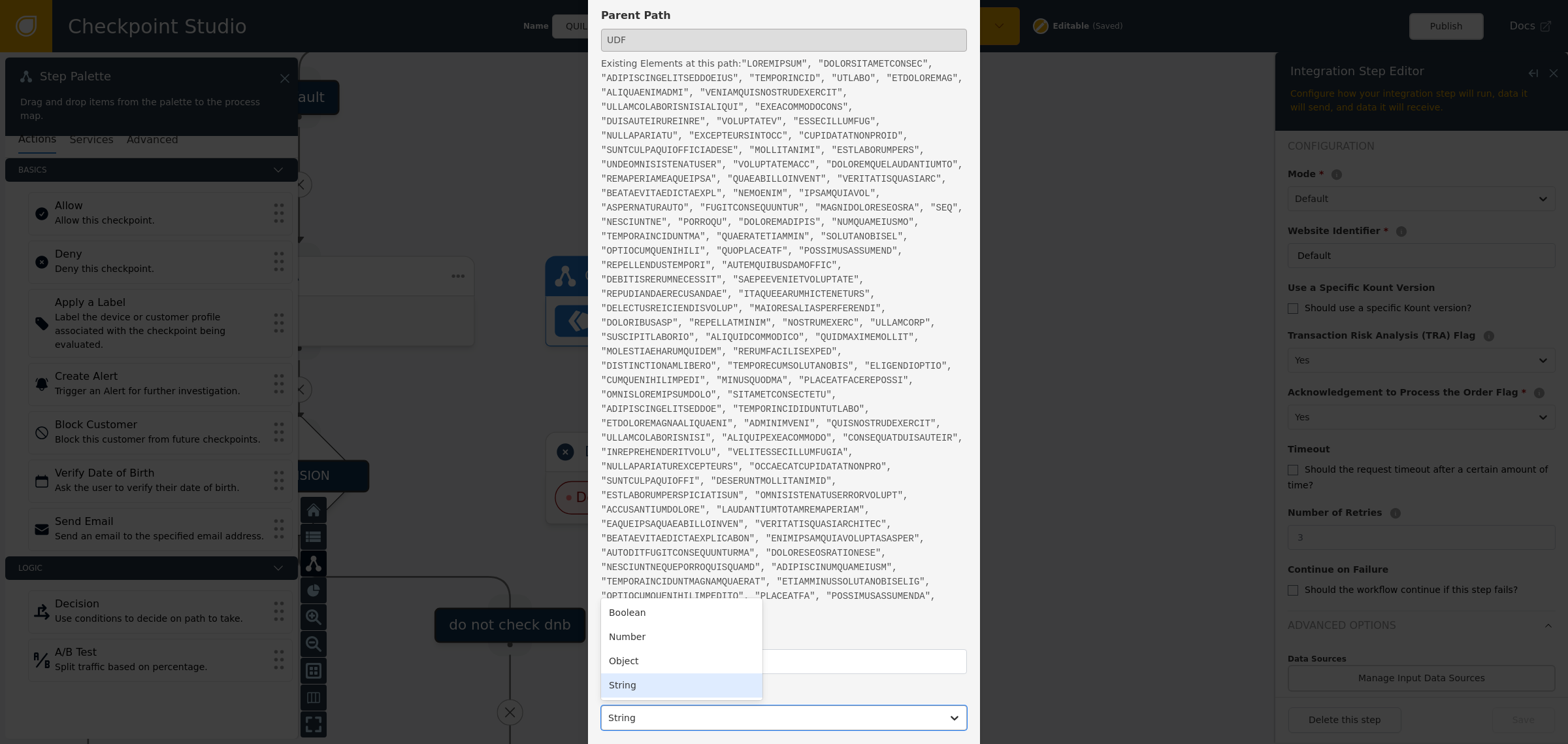
click at [735, 708] on div at bounding box center [772, 718] width 327 height 19
click at [648, 625] on div "Number" at bounding box center [681, 637] width 161 height 24
click at [946, 743] on button "Save" at bounding box center [935, 758] width 63 height 26
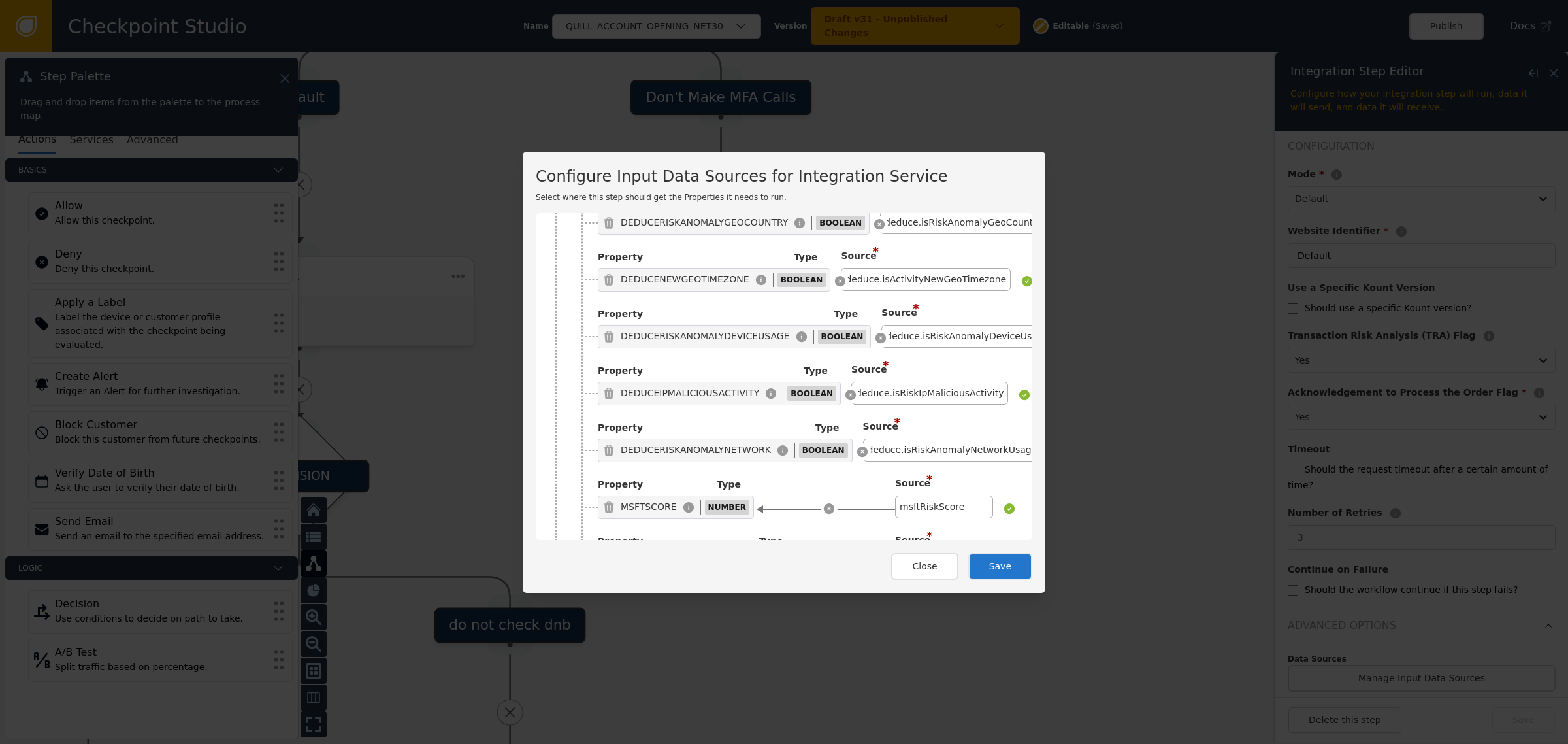
scroll to position [7413, 0]
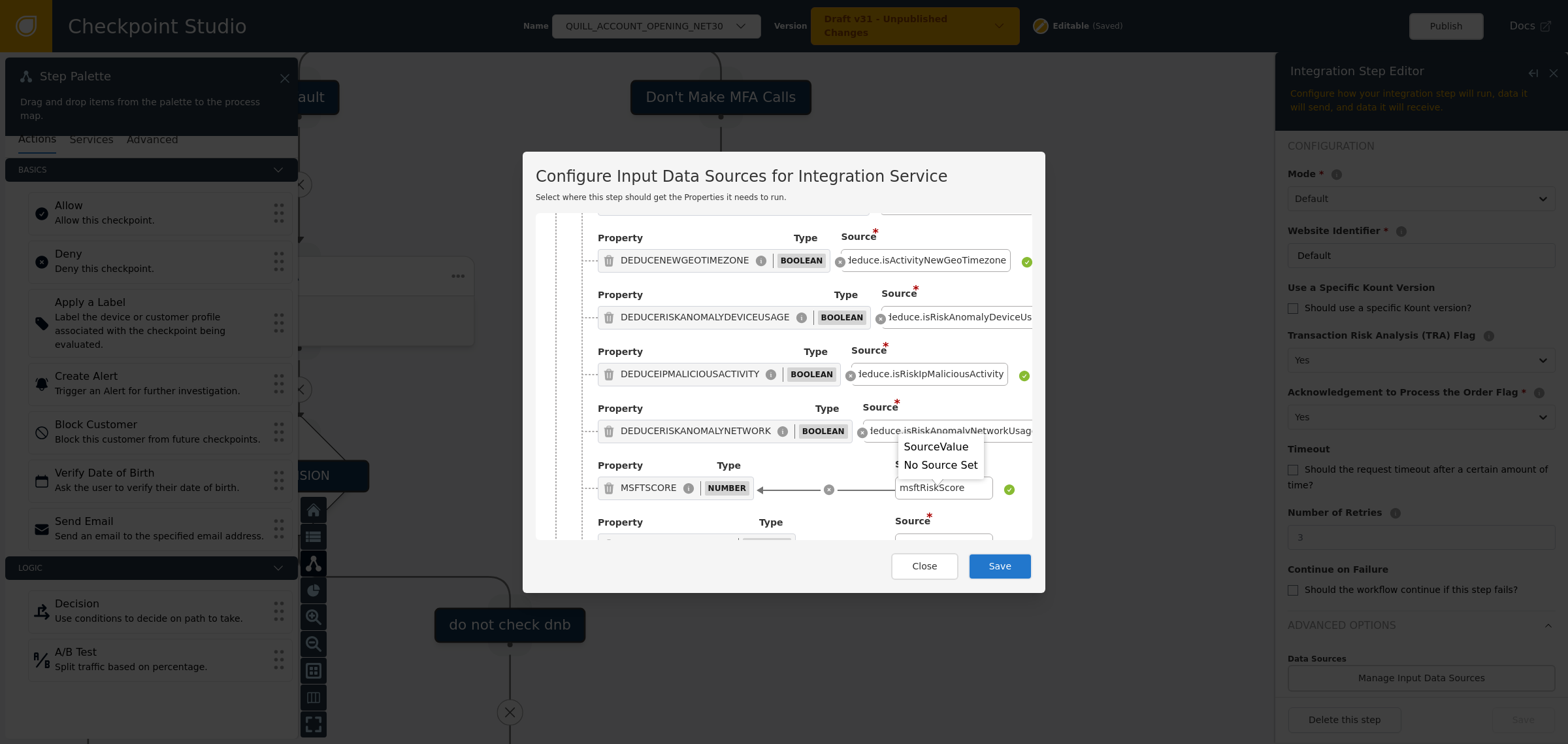
click at [912, 647] on div "Click to Select a Source" at bounding box center [934, 658] width 117 height 23
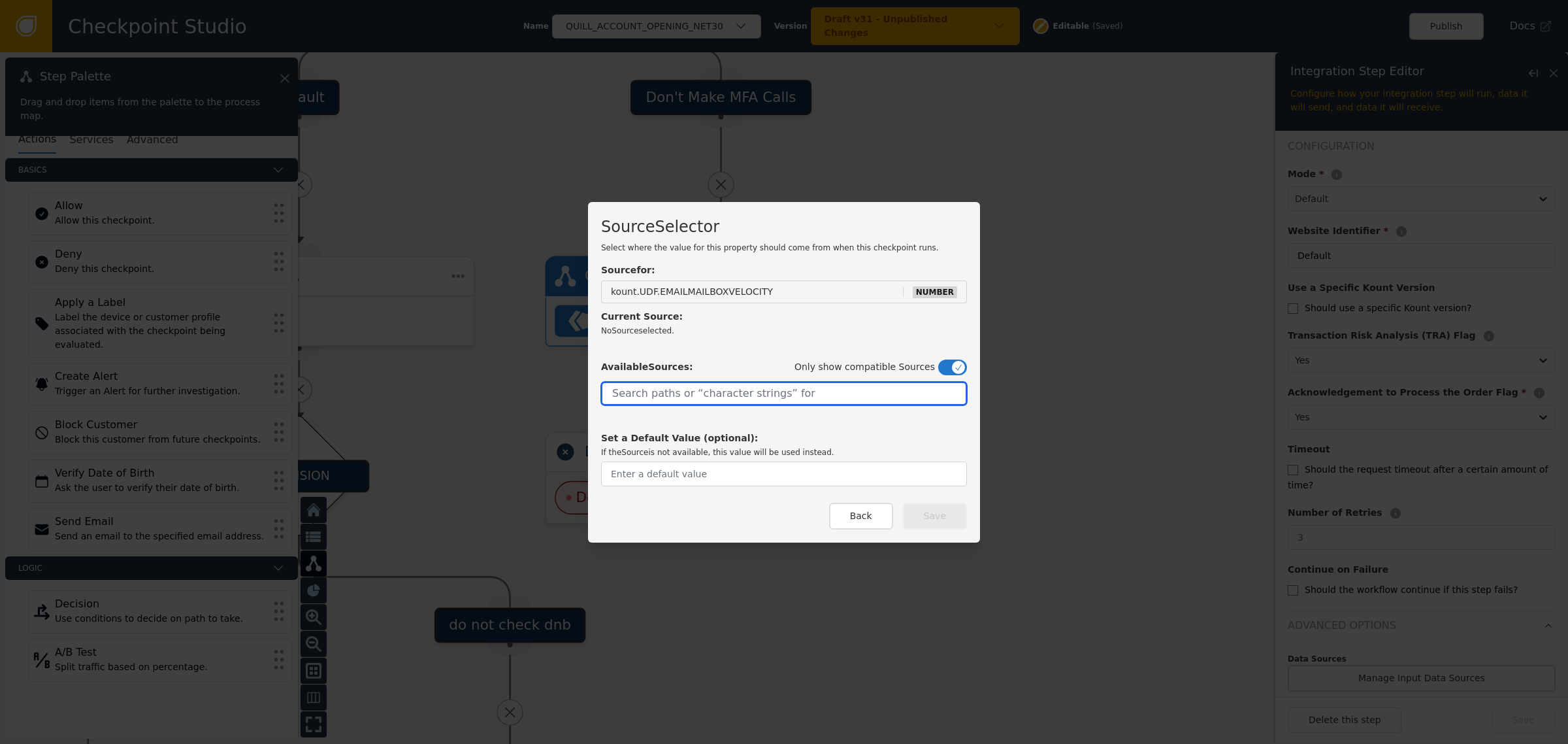
click at [772, 388] on input "text" at bounding box center [784, 393] width 366 height 23
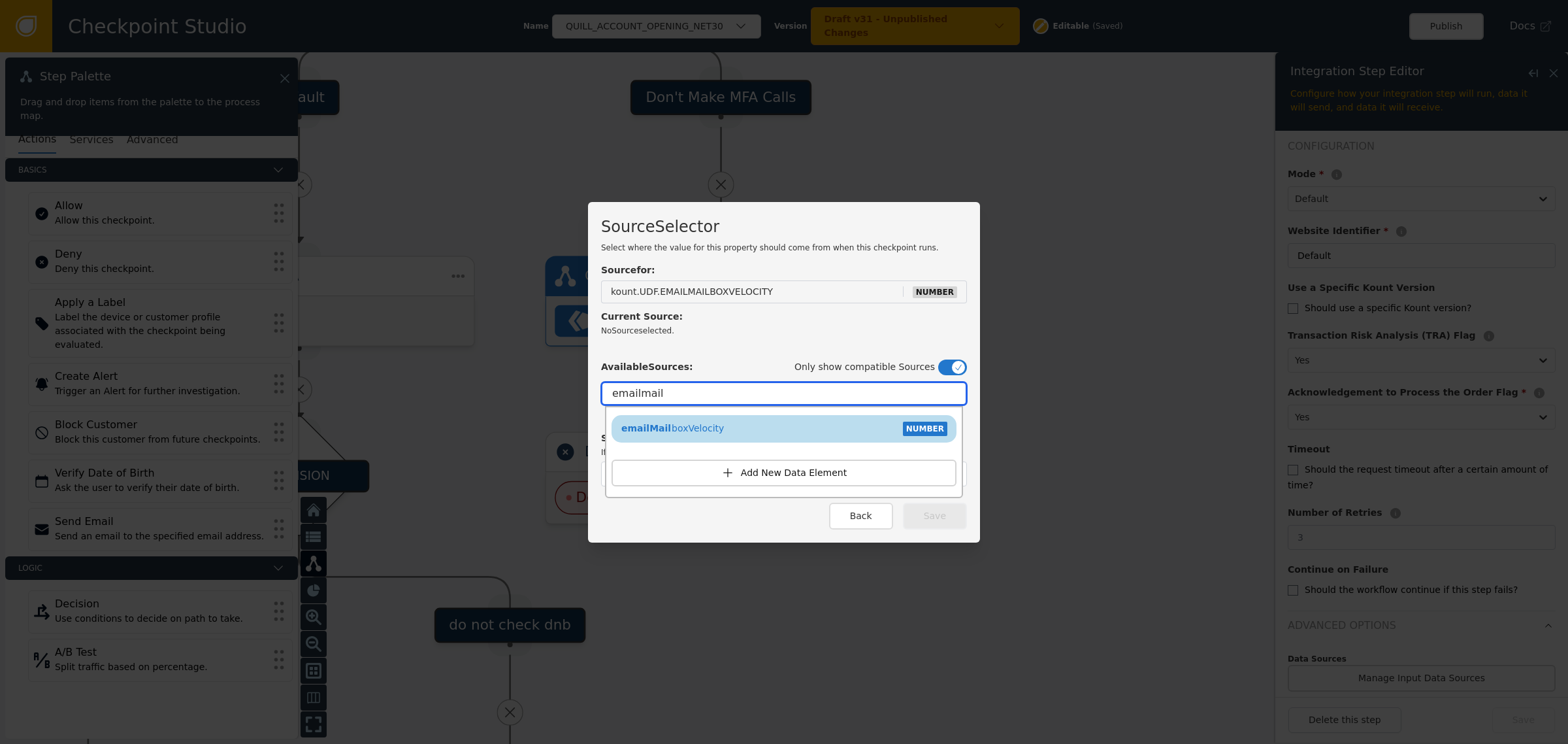
type input "emailmail"
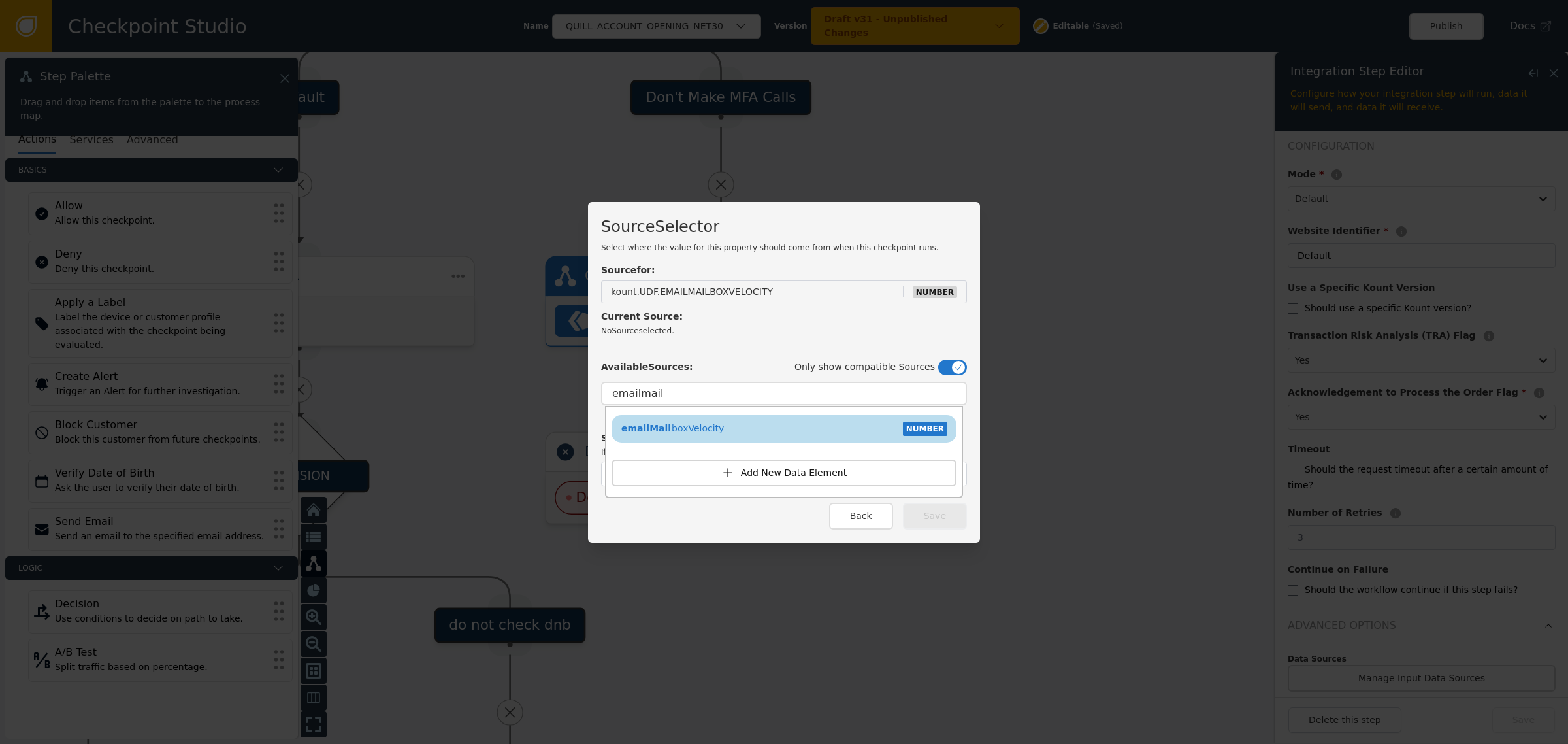
click at [821, 419] on div "emailMail boxVelocity NUMBER" at bounding box center [783, 428] width 332 height 19
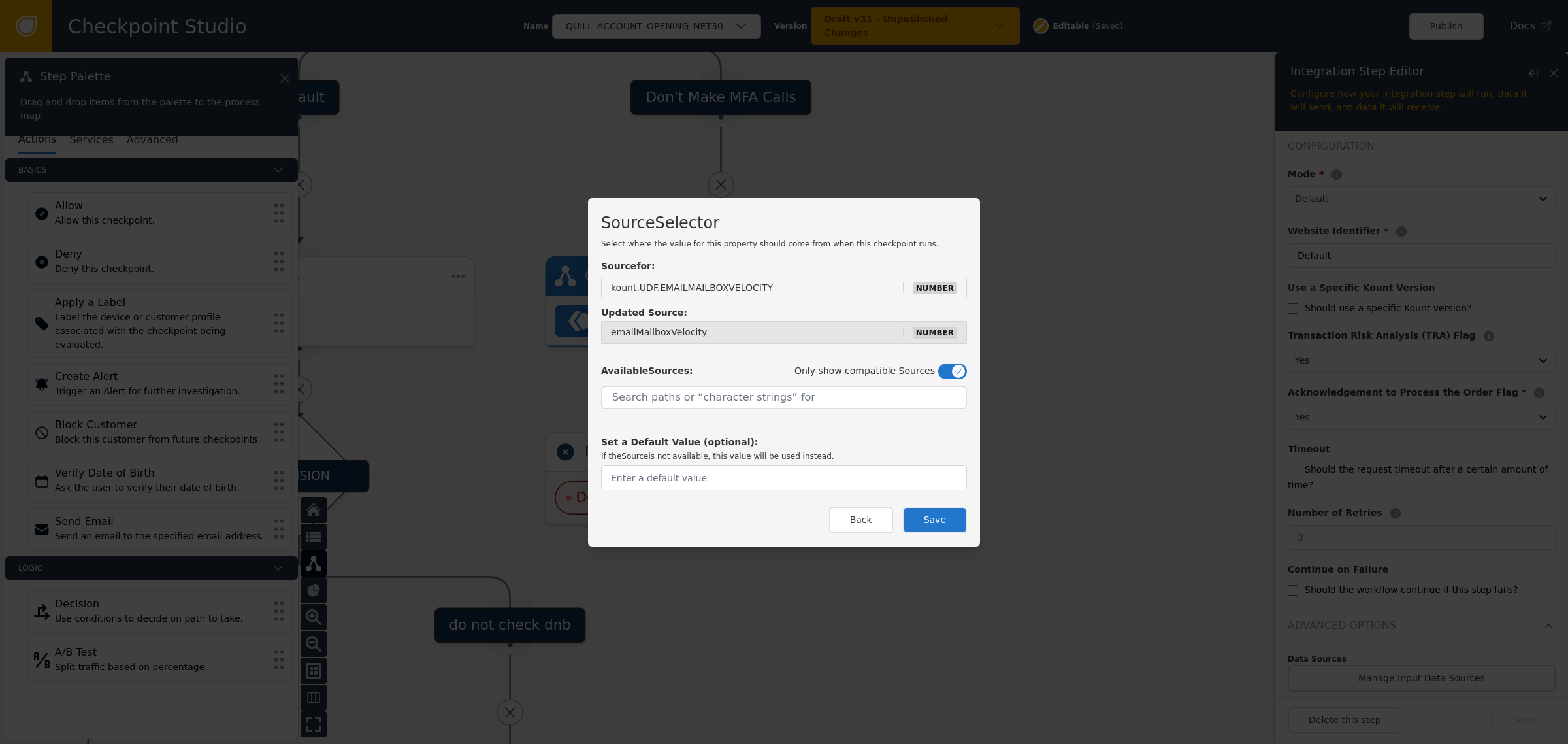
click at [942, 523] on button "Save" at bounding box center [935, 520] width 64 height 26
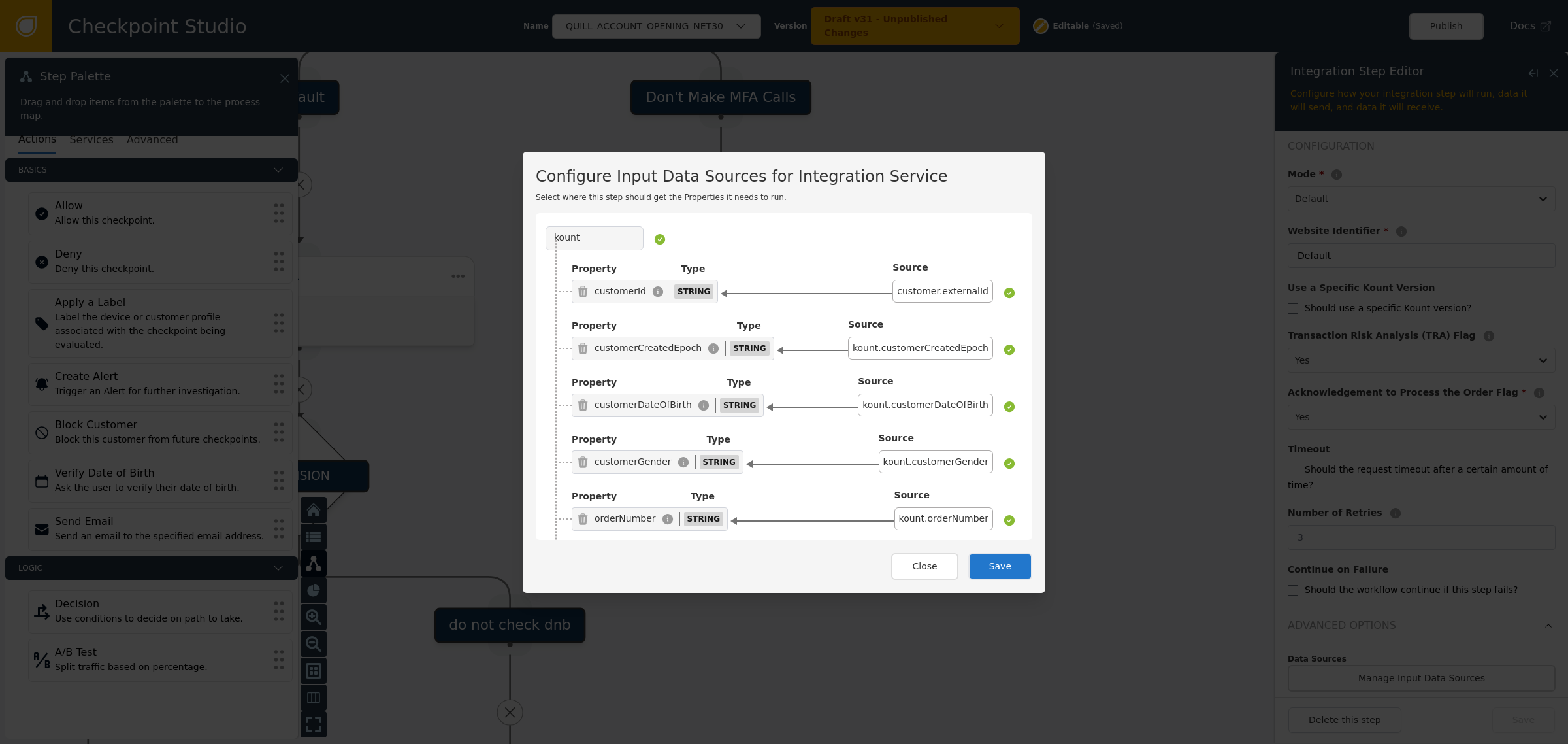
scroll to position [2099, 0]
